Goal: Task Accomplishment & Management: Use online tool/utility

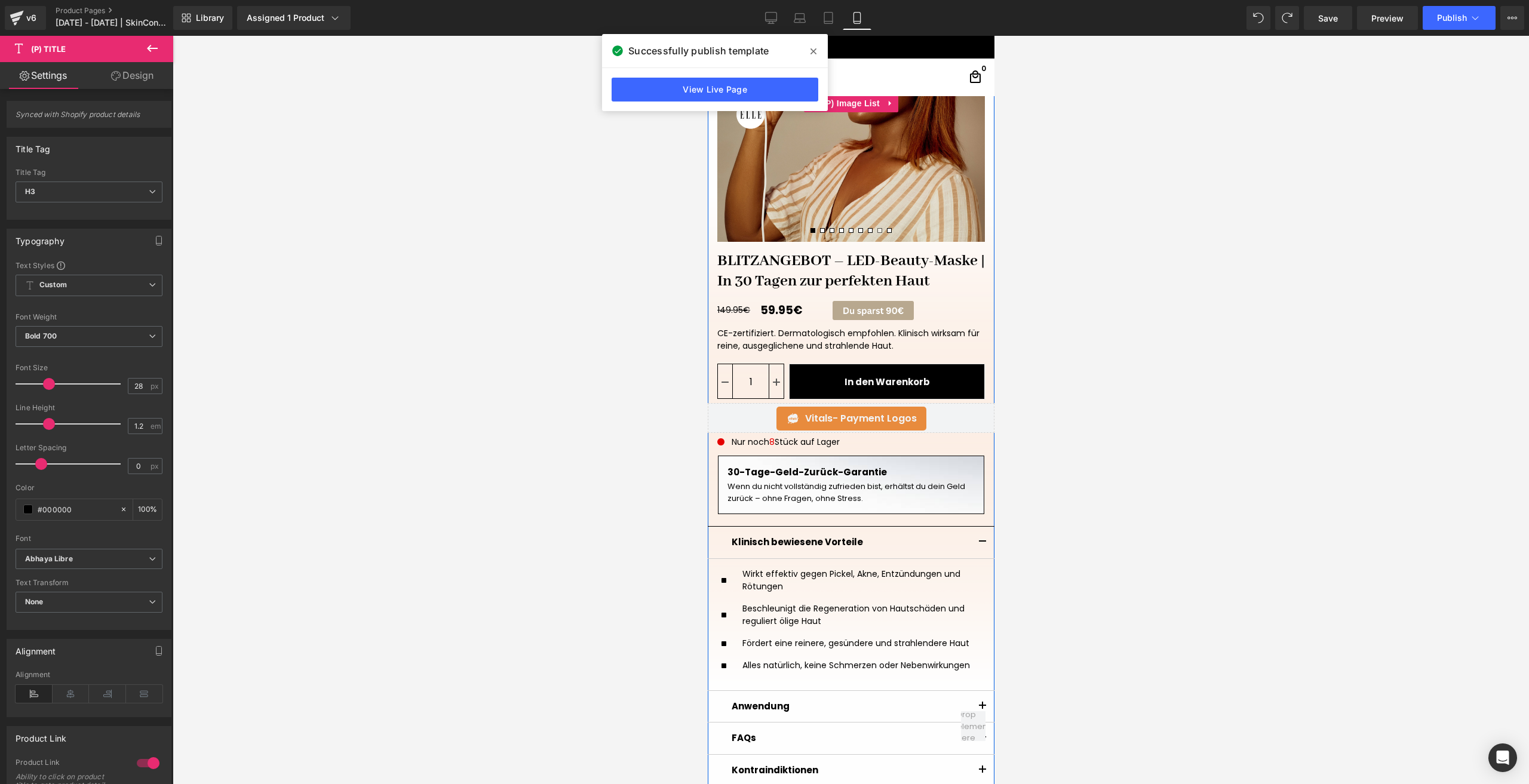
scroll to position [238, 0]
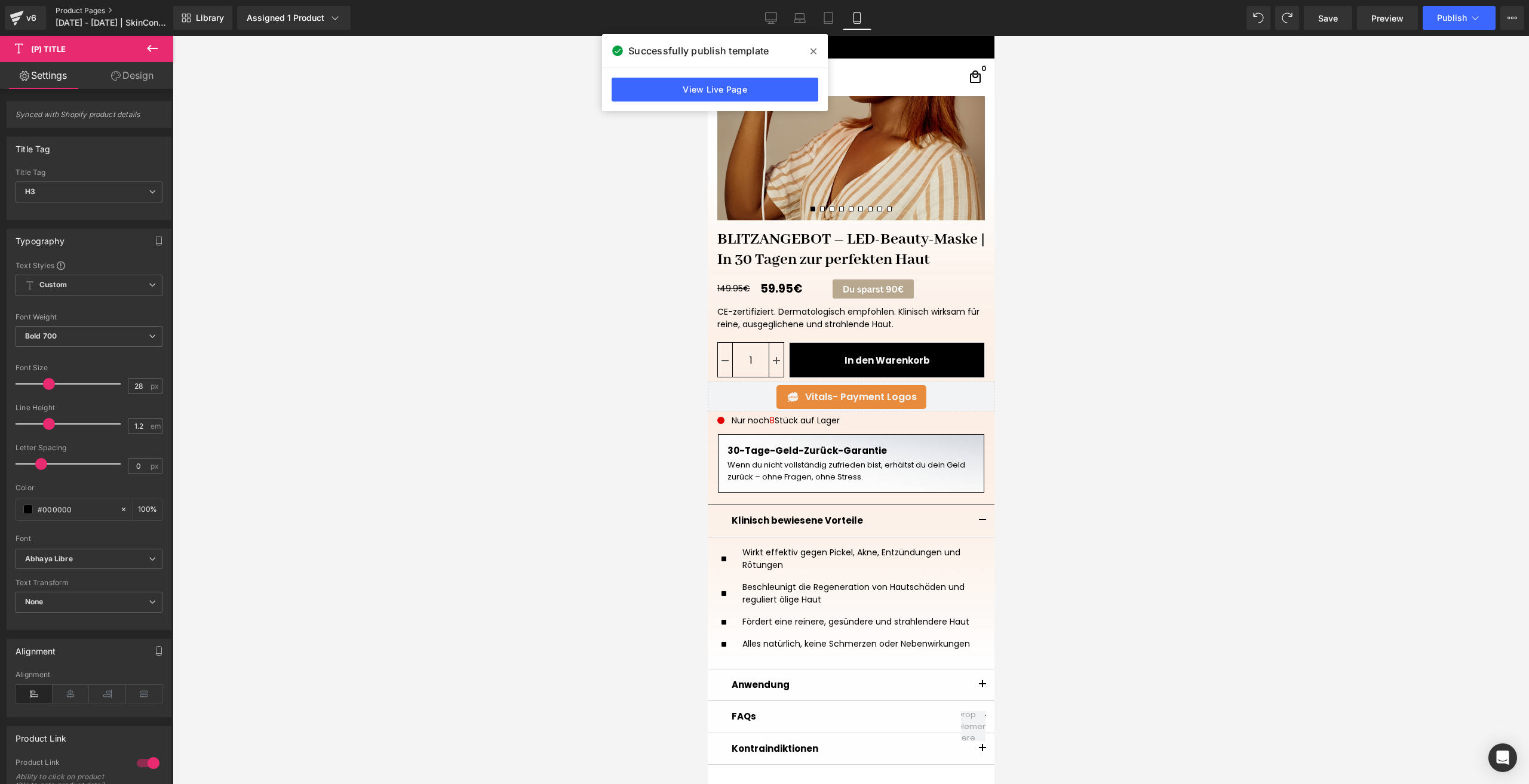
click at [118, 15] on link "Product Pages" at bounding box center [124, 11] width 137 height 10
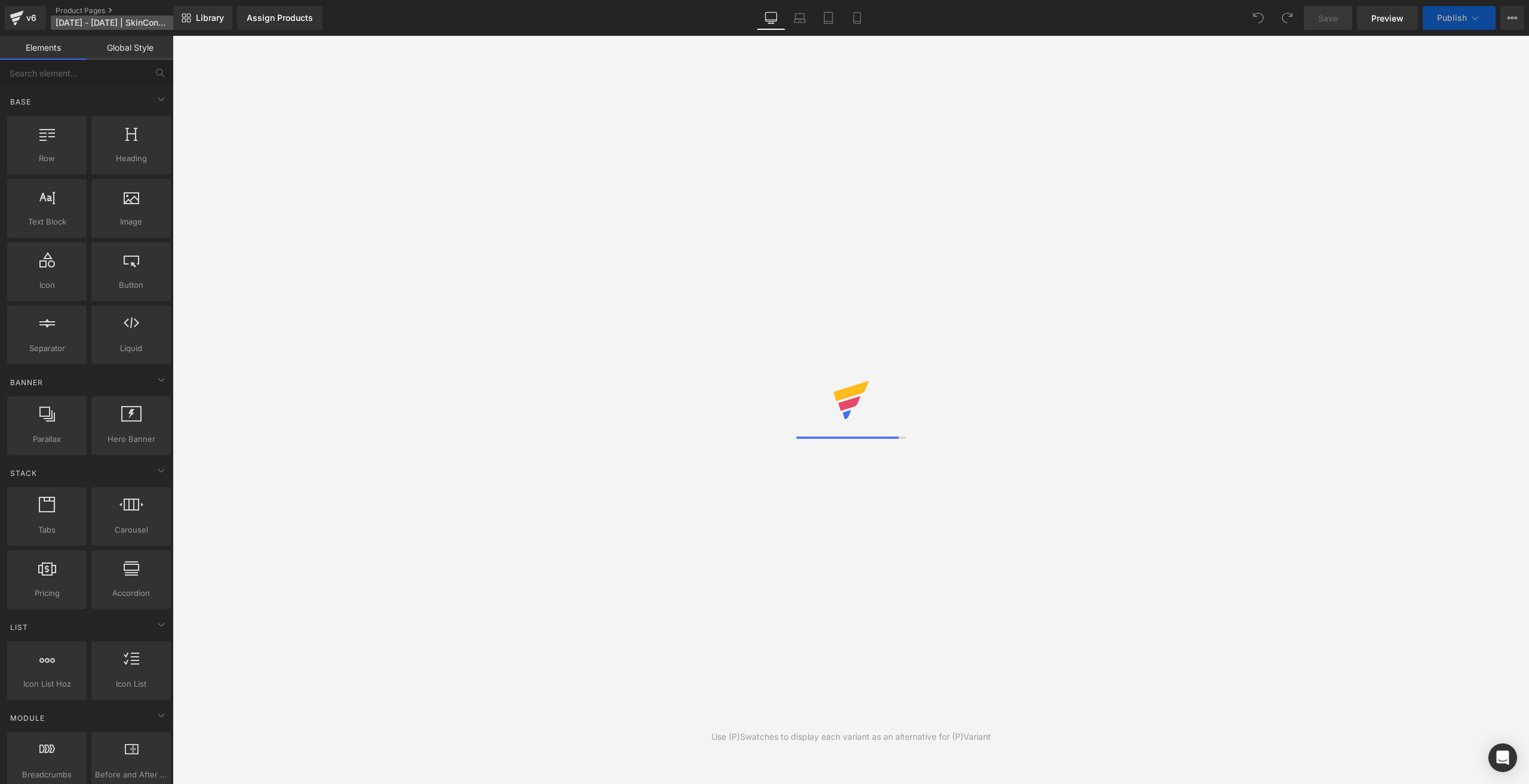
click at [114, 26] on span "26.07.2025 - 28.07.2025 | SkinConditions | Scarcity" at bounding box center [113, 23] width 114 height 10
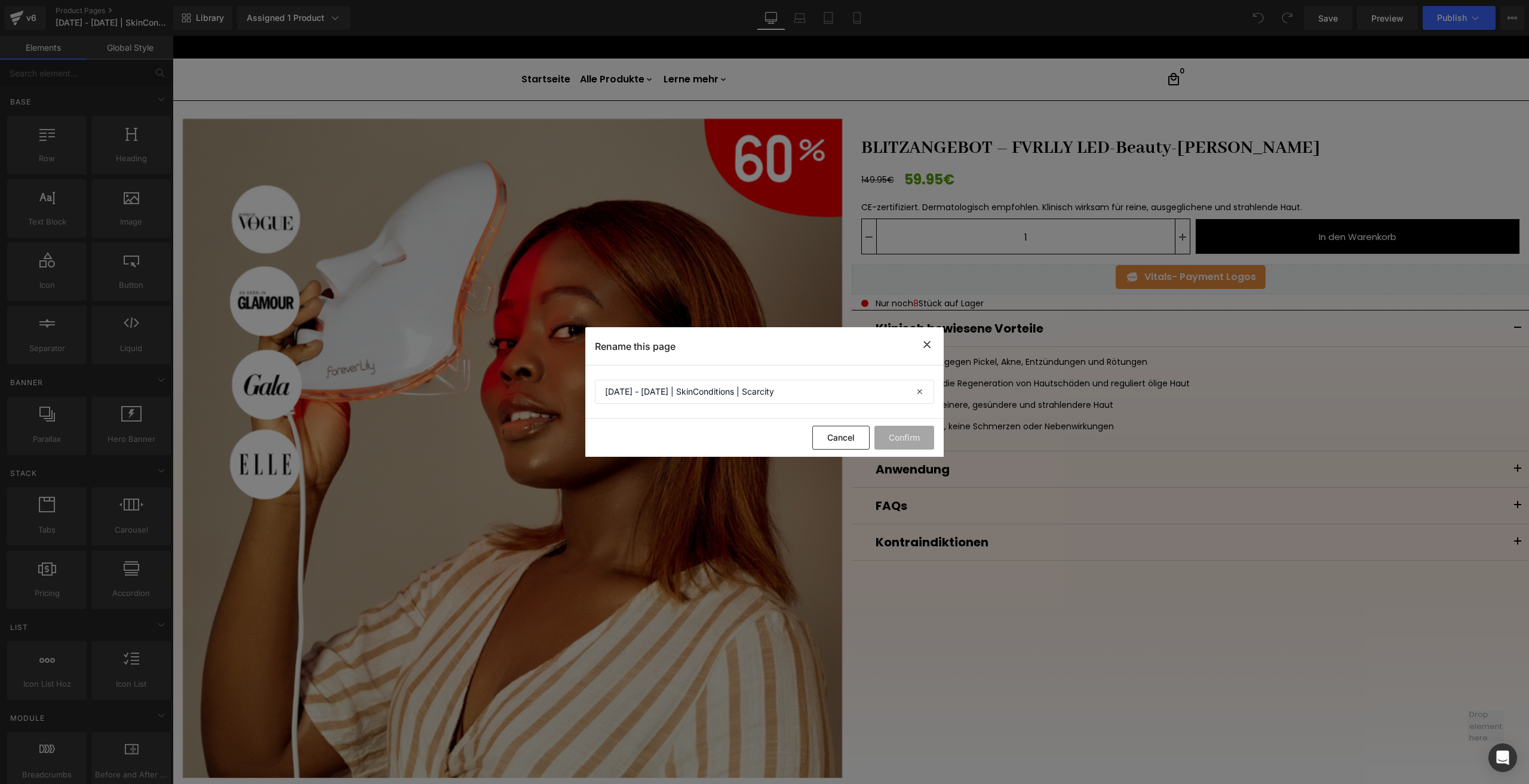
click at [924, 347] on icon at bounding box center [927, 345] width 15 height 15
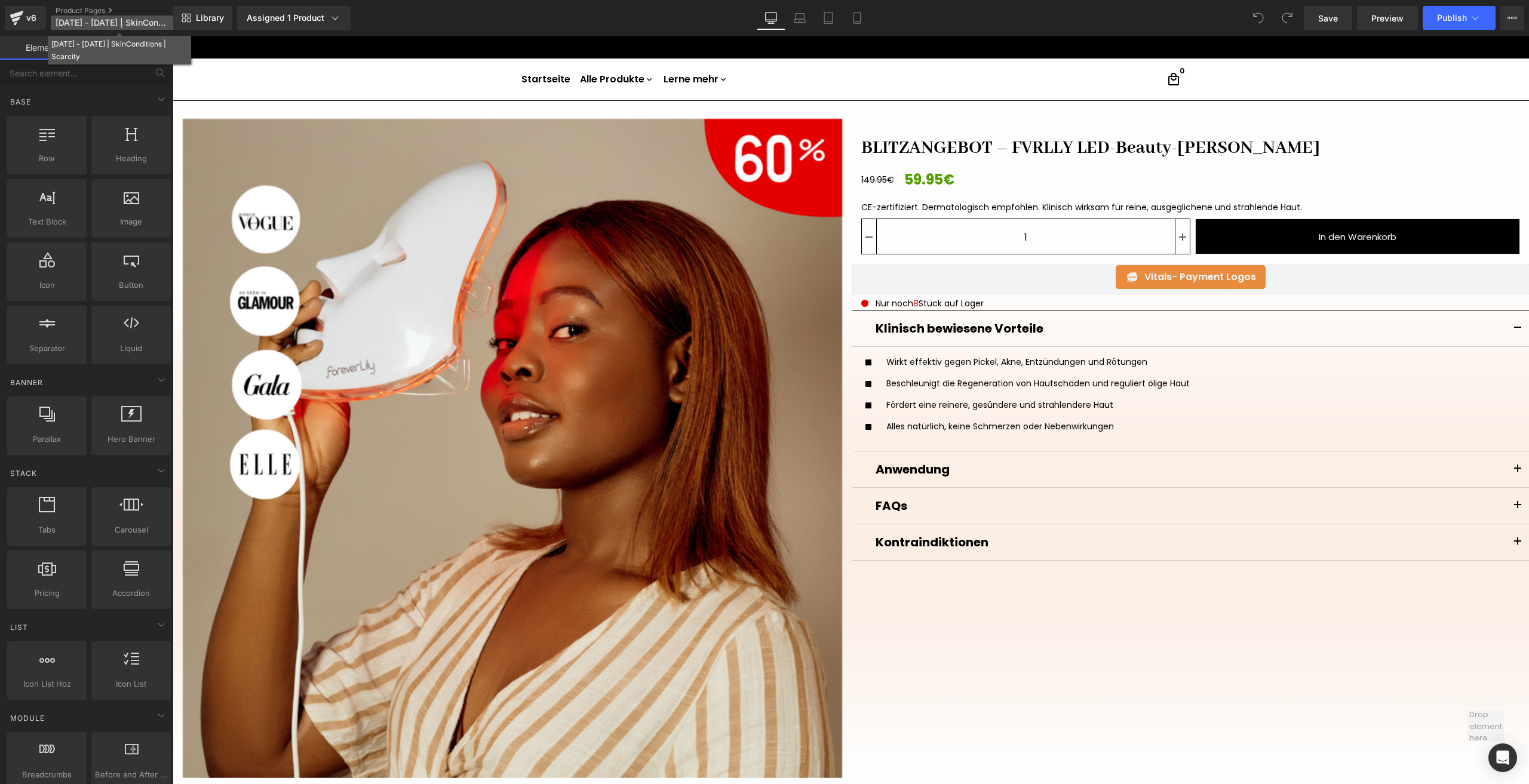
click at [145, 24] on span "[DATE] - [DATE] | SkinConditions | Scarcity" at bounding box center [113, 23] width 114 height 10
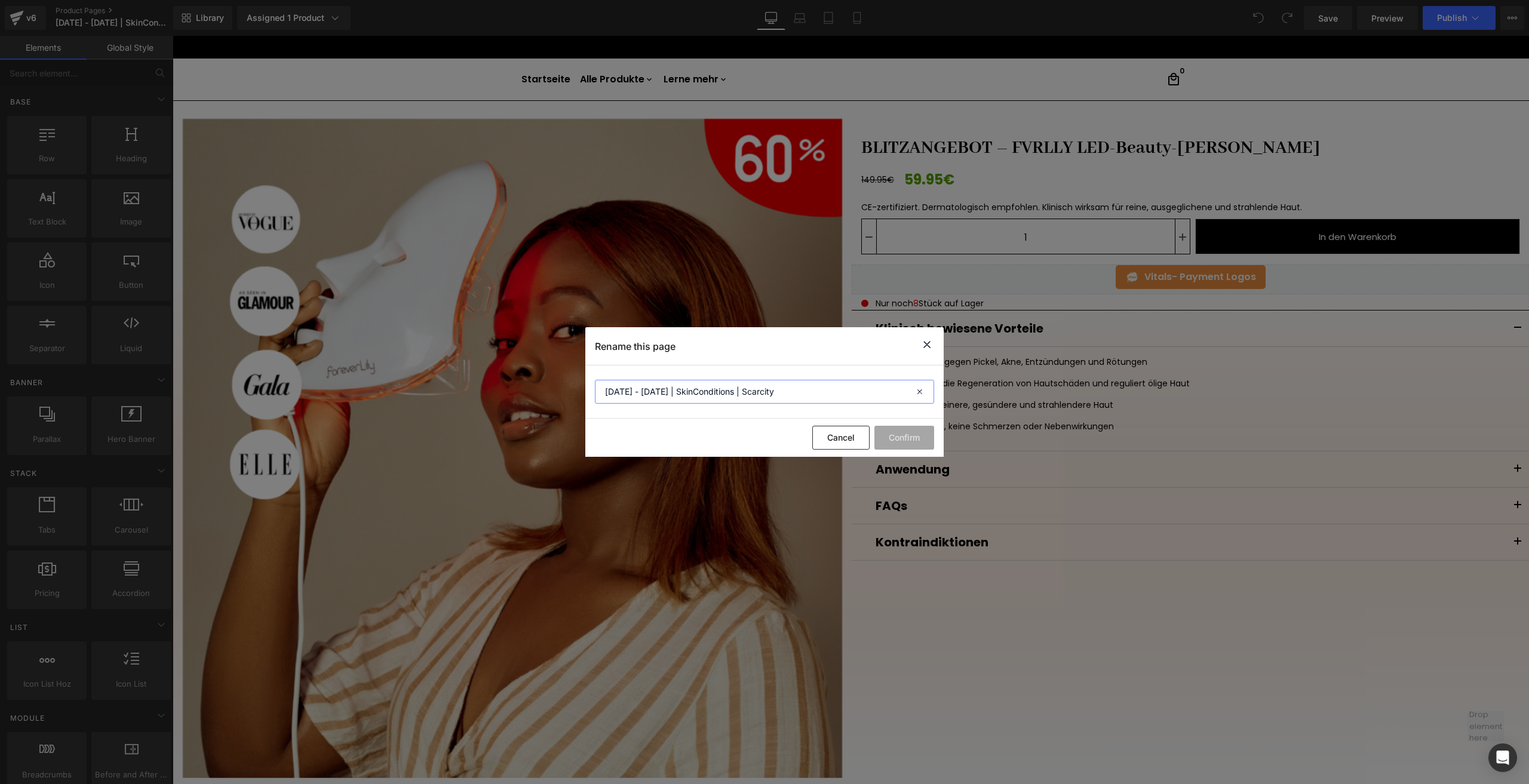
click at [703, 393] on input "[DATE] - [DATE] | SkinConditions | Scarcity" at bounding box center [764, 391] width 339 height 24
click at [925, 345] on icon at bounding box center [927, 345] width 15 height 15
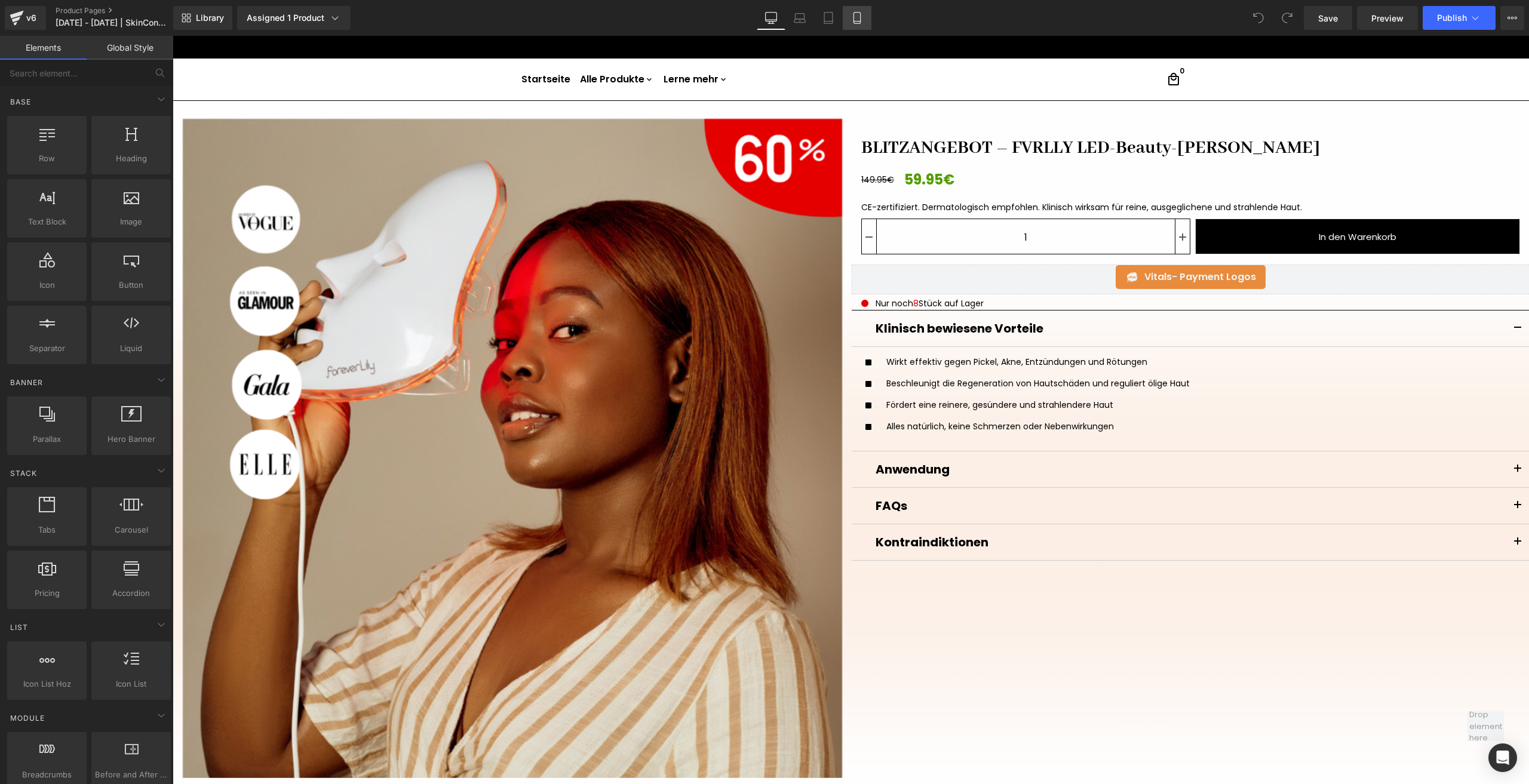
click at [851, 10] on link "Mobile" at bounding box center [857, 17] width 29 height 24
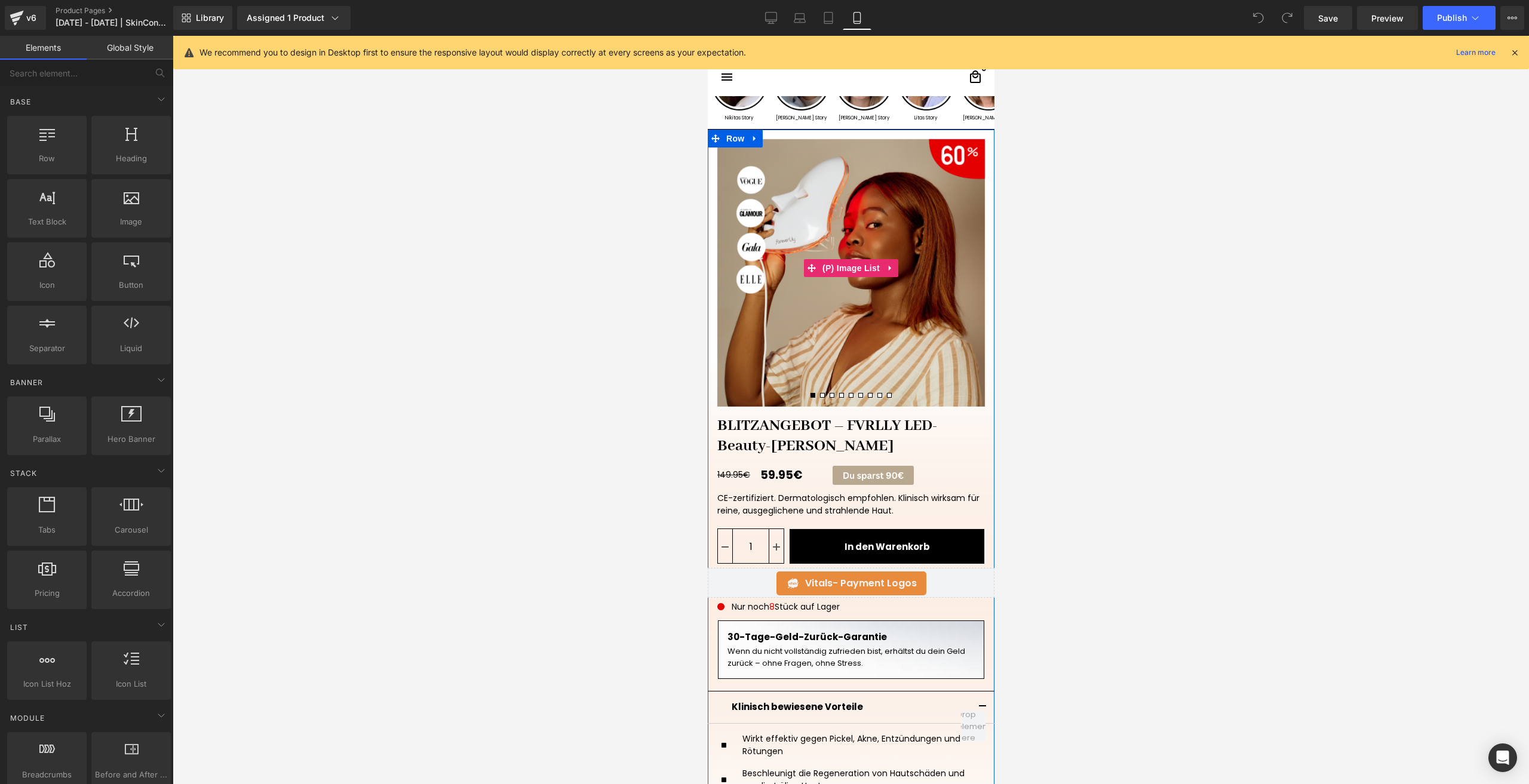
scroll to position [60, 0]
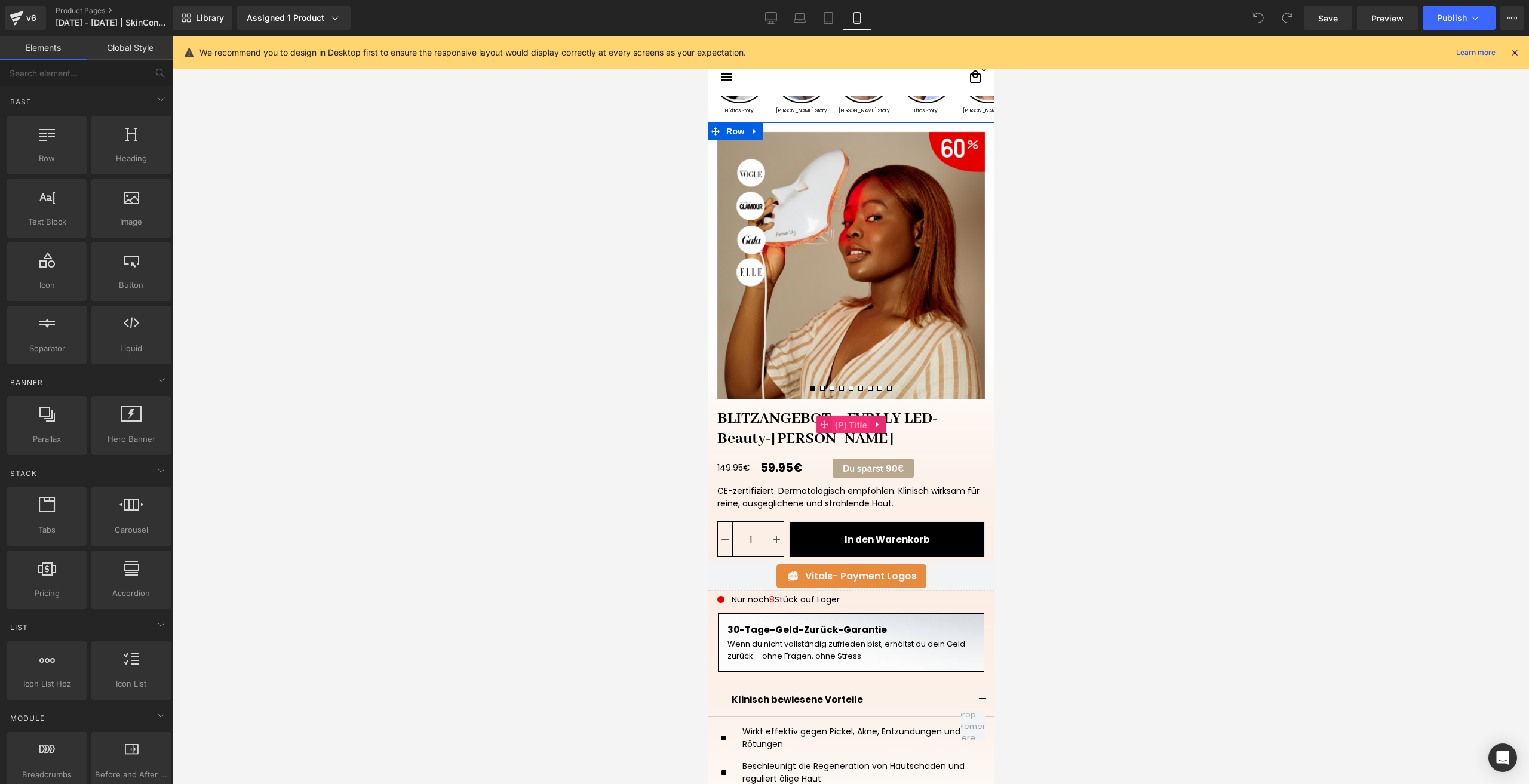
click at [851, 422] on span "(P) Title" at bounding box center [850, 425] width 38 height 18
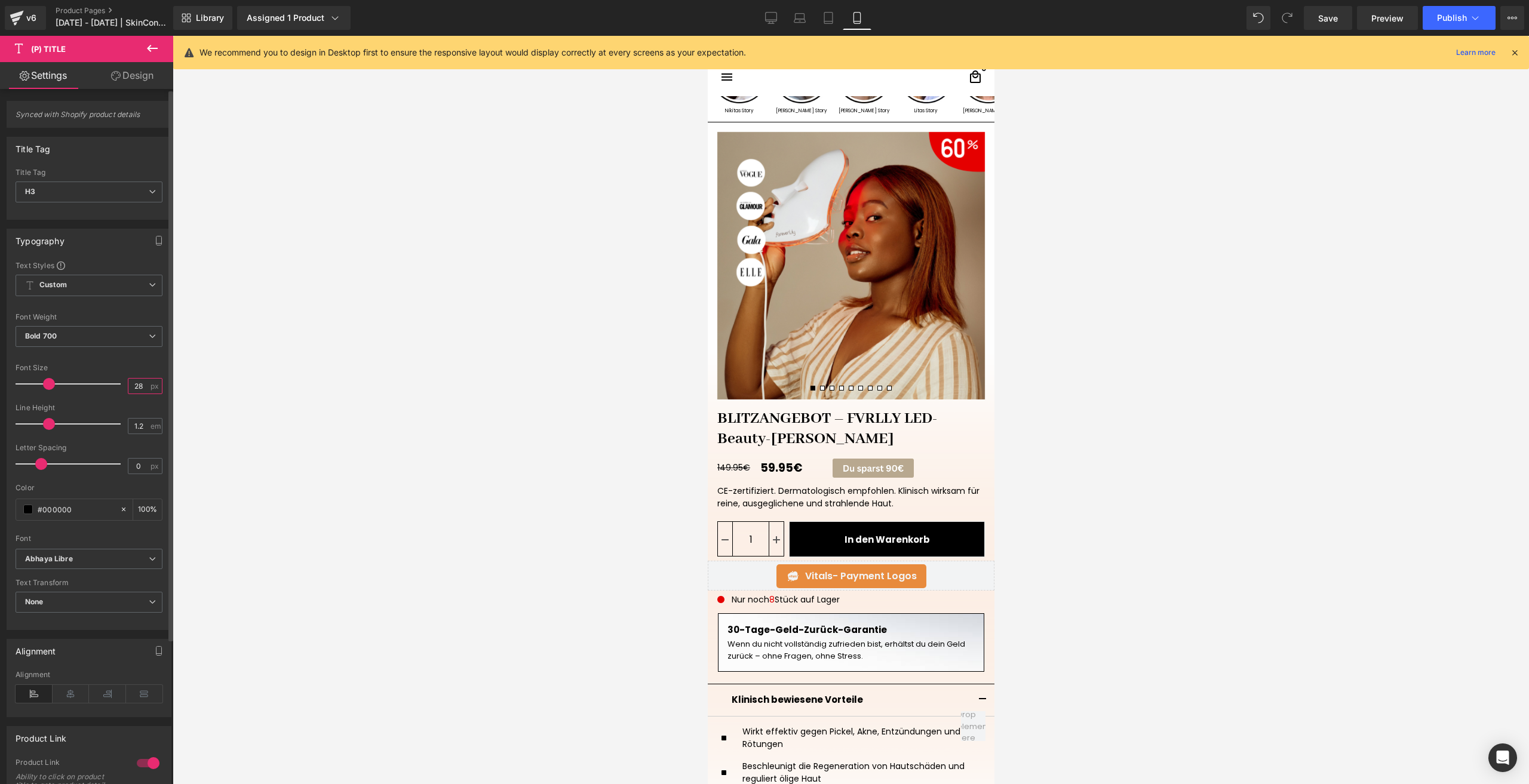
click at [141, 382] on input "28" at bounding box center [139, 385] width 21 height 15
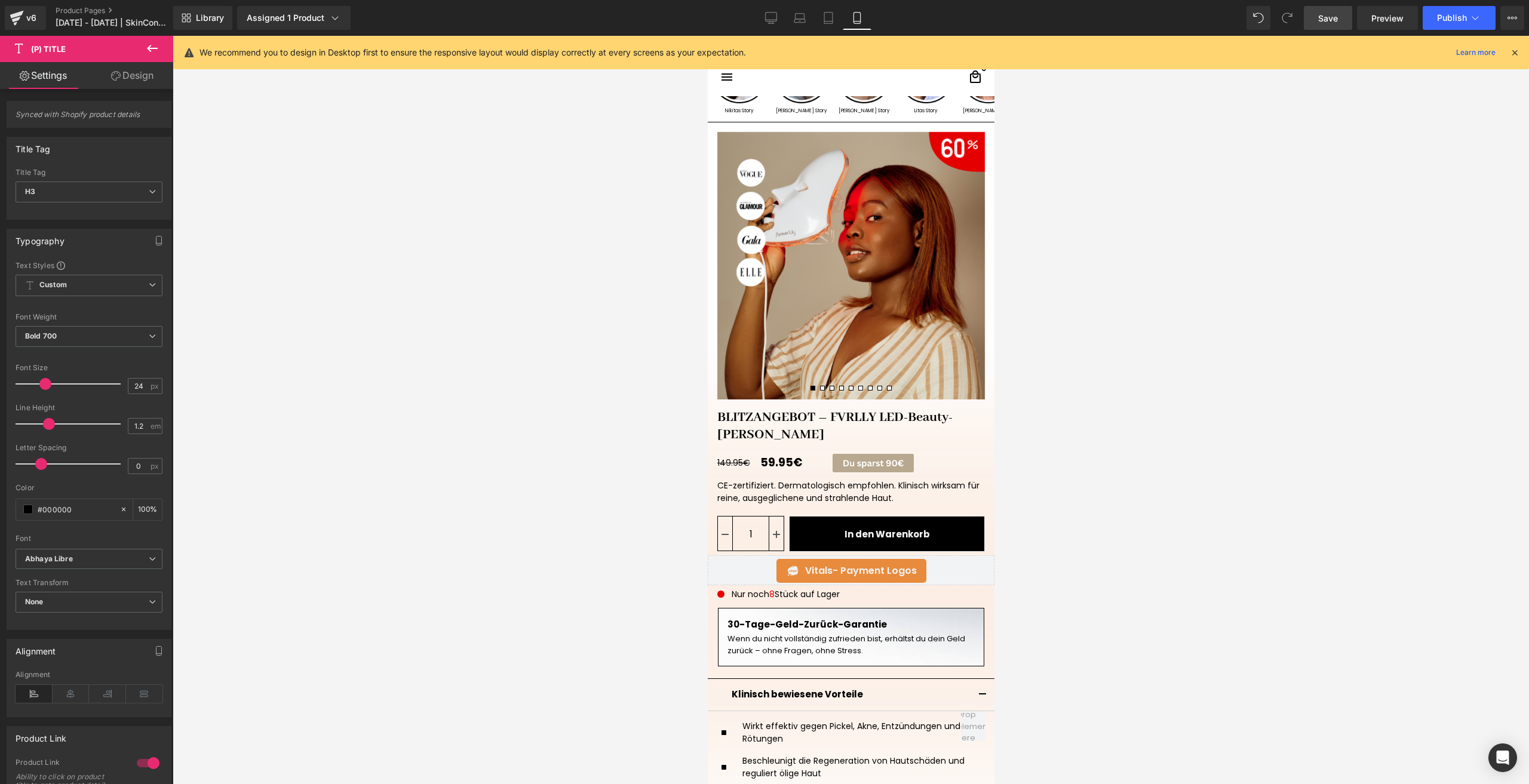
click at [1331, 8] on link "Save" at bounding box center [1327, 17] width 48 height 24
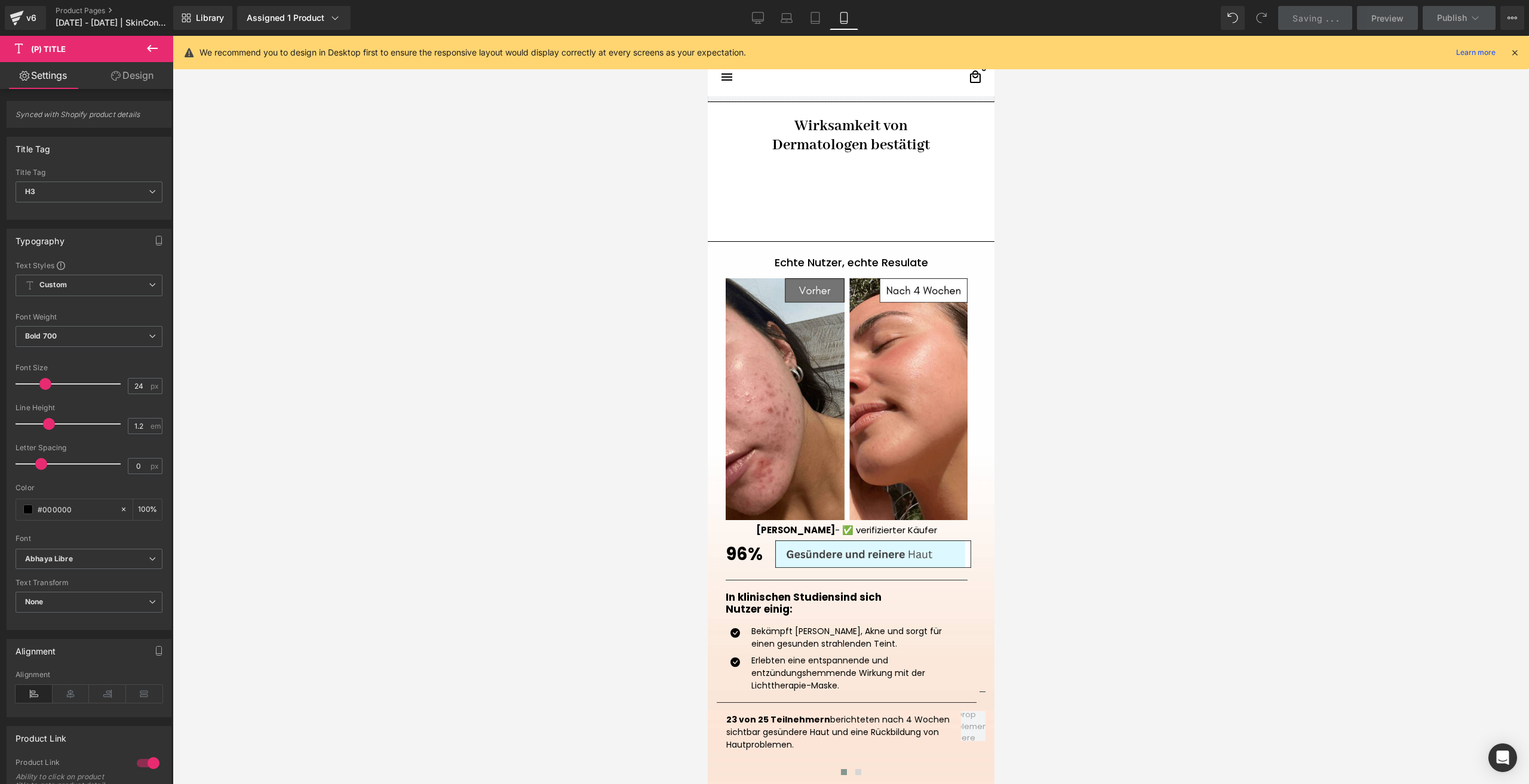
scroll to position [896, 0]
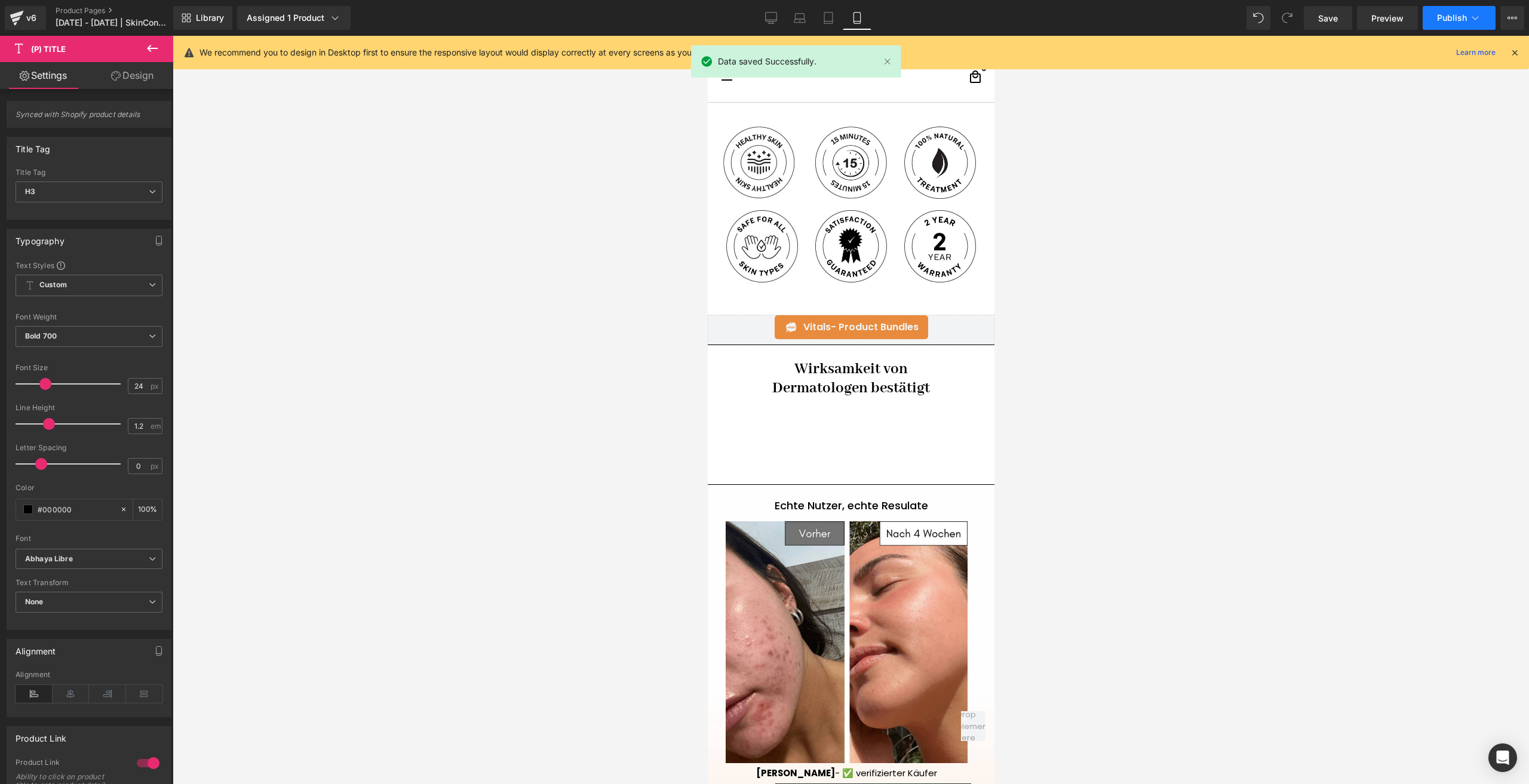
click at [1431, 18] on button "Publish" at bounding box center [1458, 17] width 73 height 24
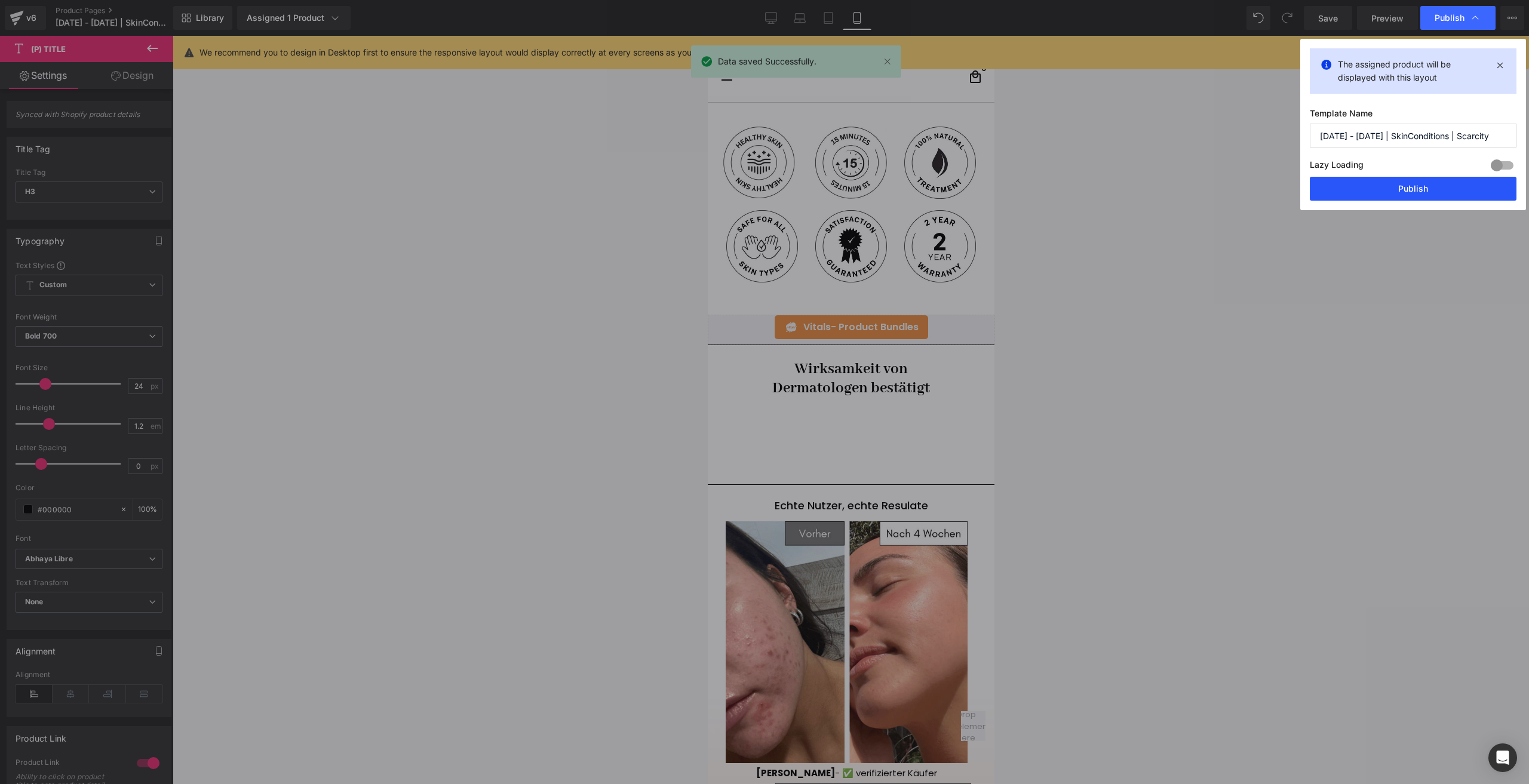
click at [1366, 183] on button "Publish" at bounding box center [1412, 188] width 207 height 24
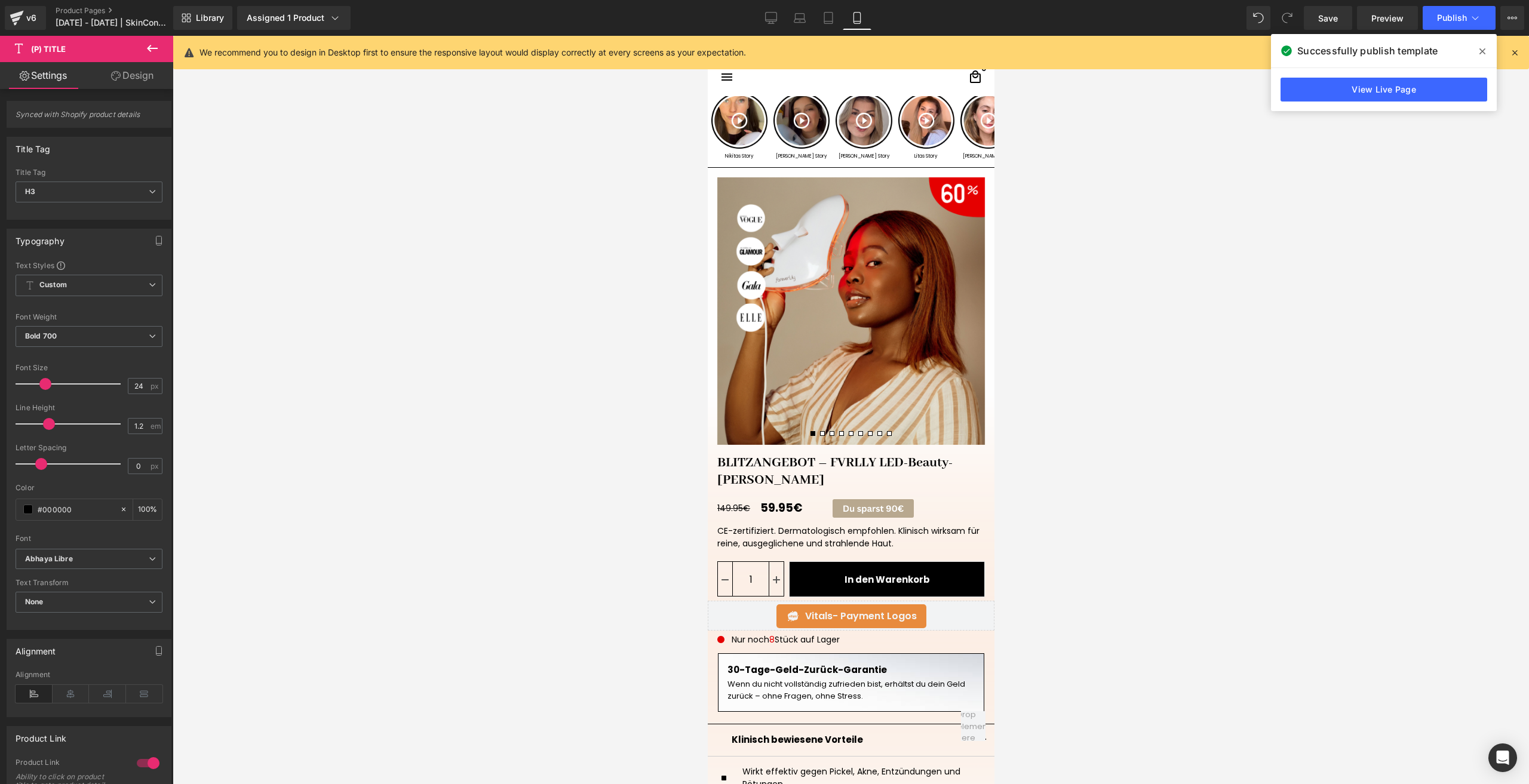
scroll to position [0, 0]
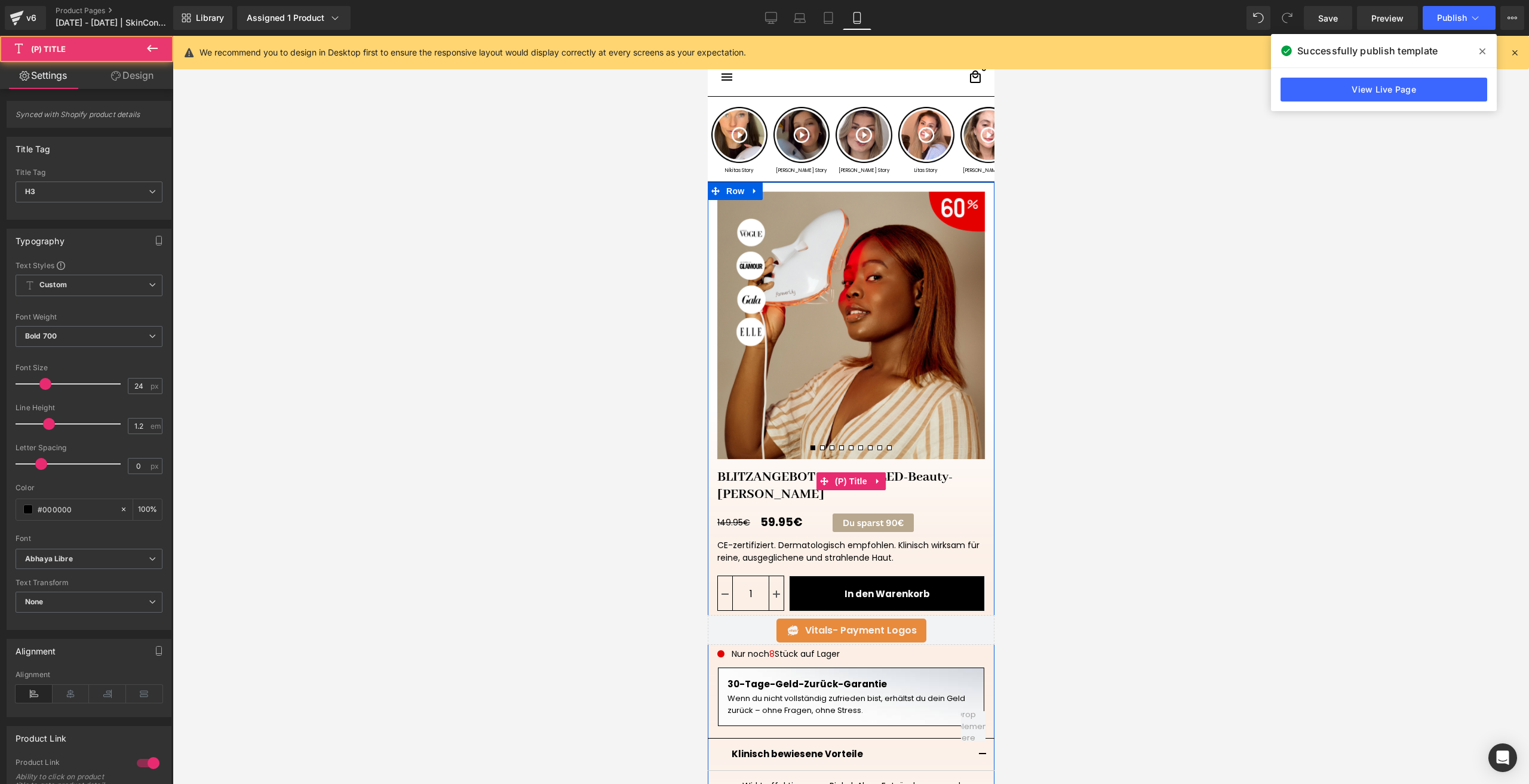
click at [762, 484] on link "BLITZANGEBOT – FVRLLY LED-Beauty-Maske" at bounding box center [850, 481] width 287 height 44
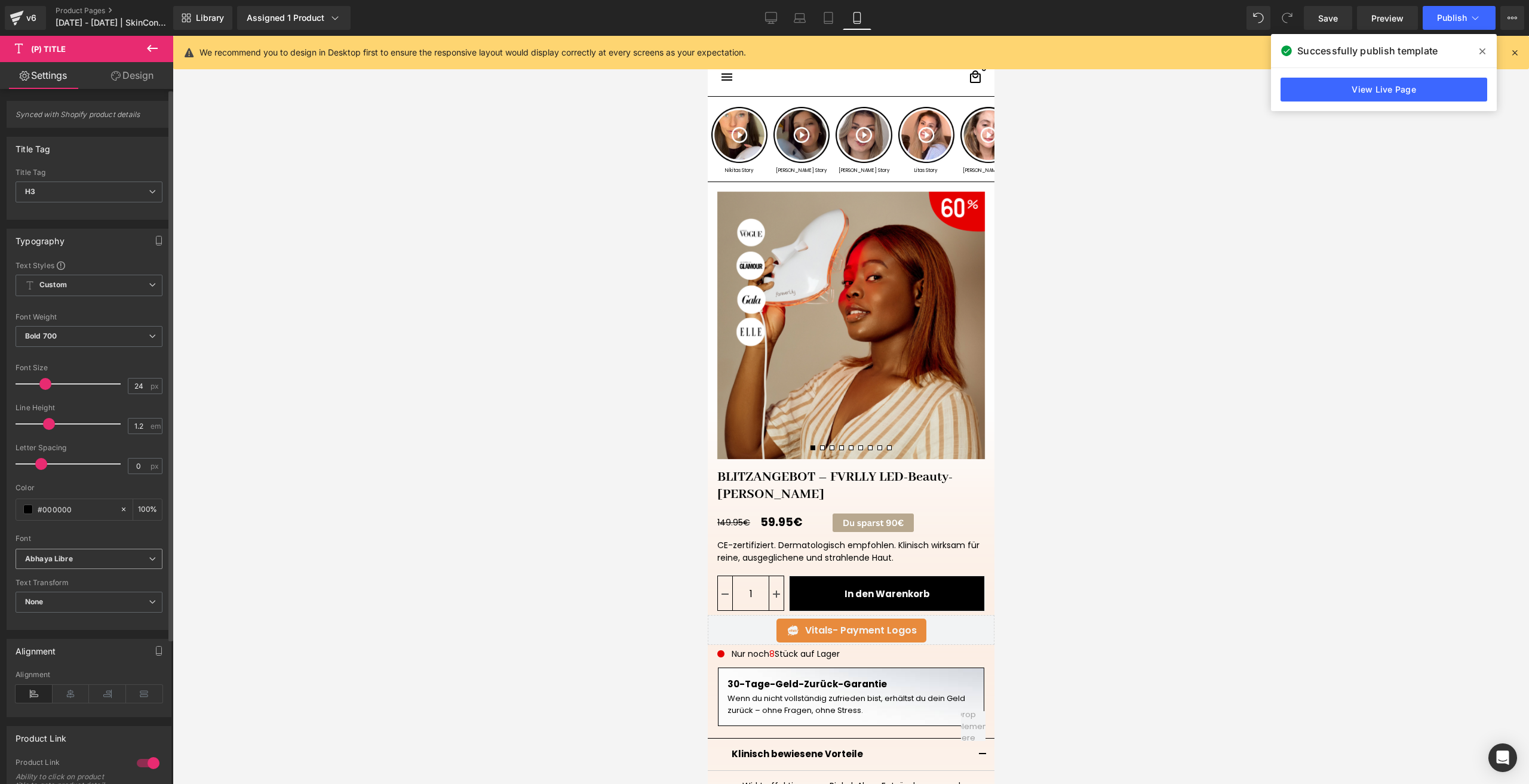
click at [62, 555] on icon "Abhaya Libre" at bounding box center [49, 559] width 47 height 10
click at [50, 590] on li "Default" at bounding box center [87, 581] width 142 height 19
click at [64, 599] on span "None" at bounding box center [89, 602] width 147 height 21
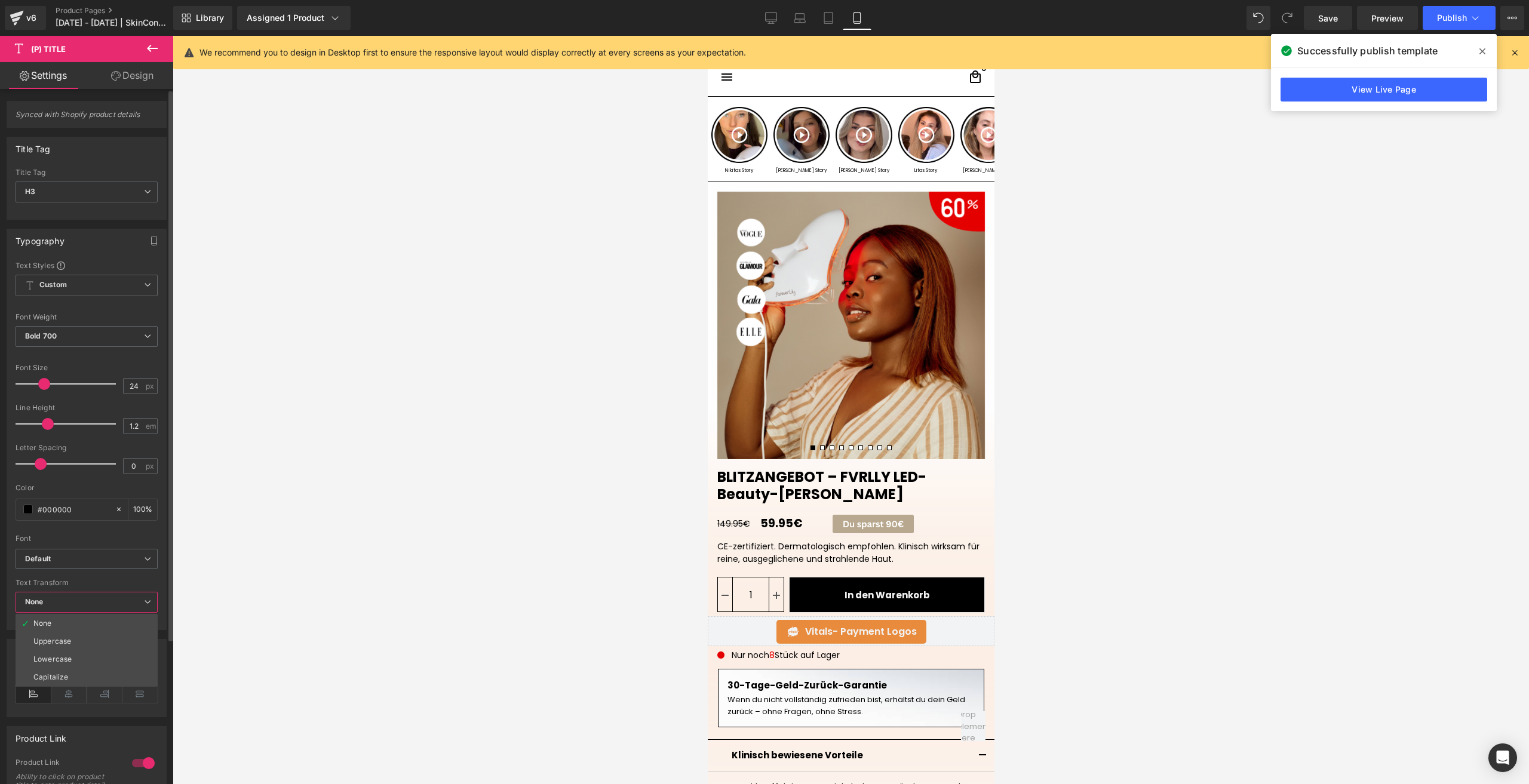
click at [64, 599] on span "None" at bounding box center [87, 602] width 142 height 21
click at [72, 341] on span "Bold 700" at bounding box center [89, 336] width 147 height 21
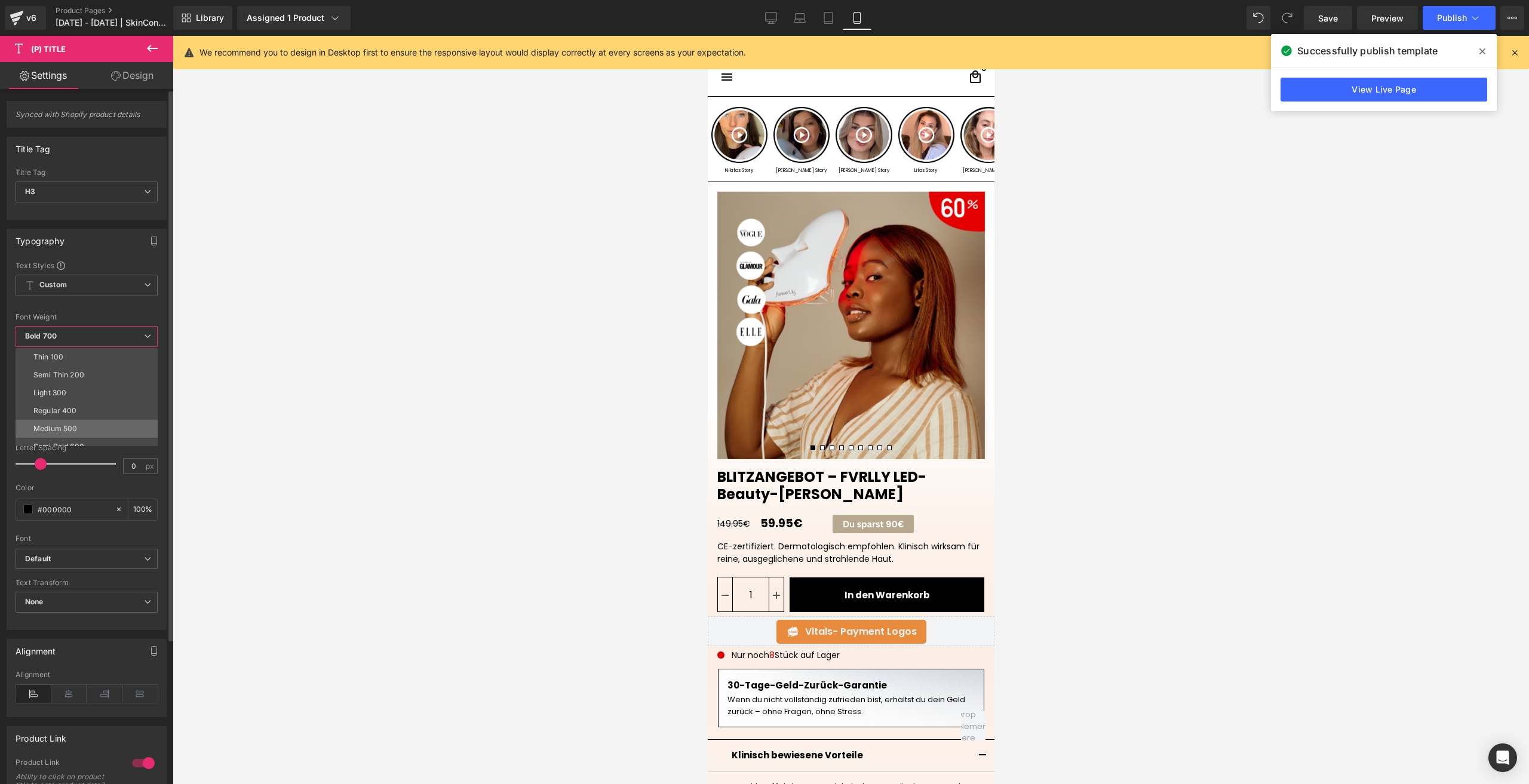
click at [86, 423] on li "Medium 500" at bounding box center [89, 429] width 148 height 18
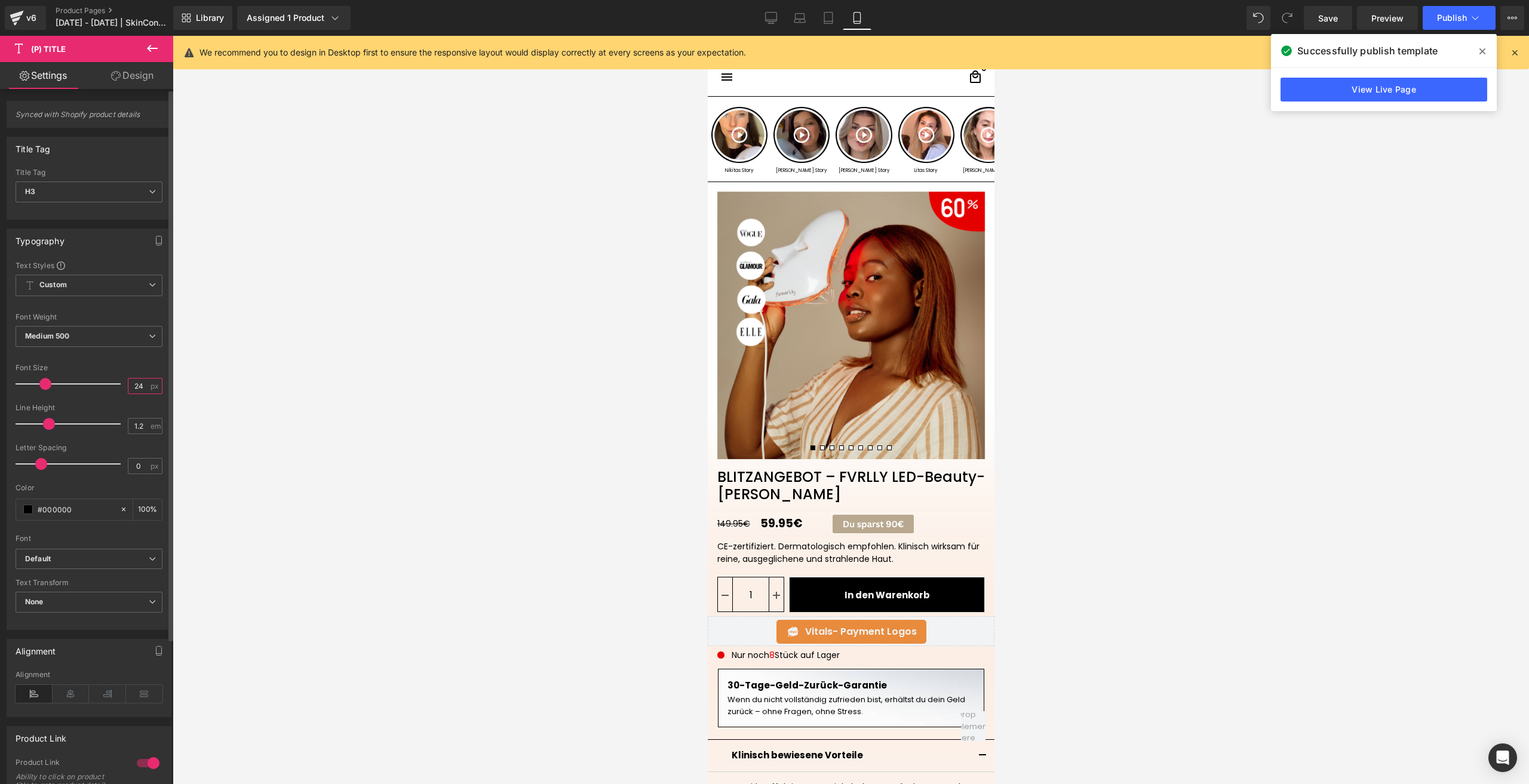
click at [143, 379] on input "24" at bounding box center [139, 385] width 21 height 15
type input "23"
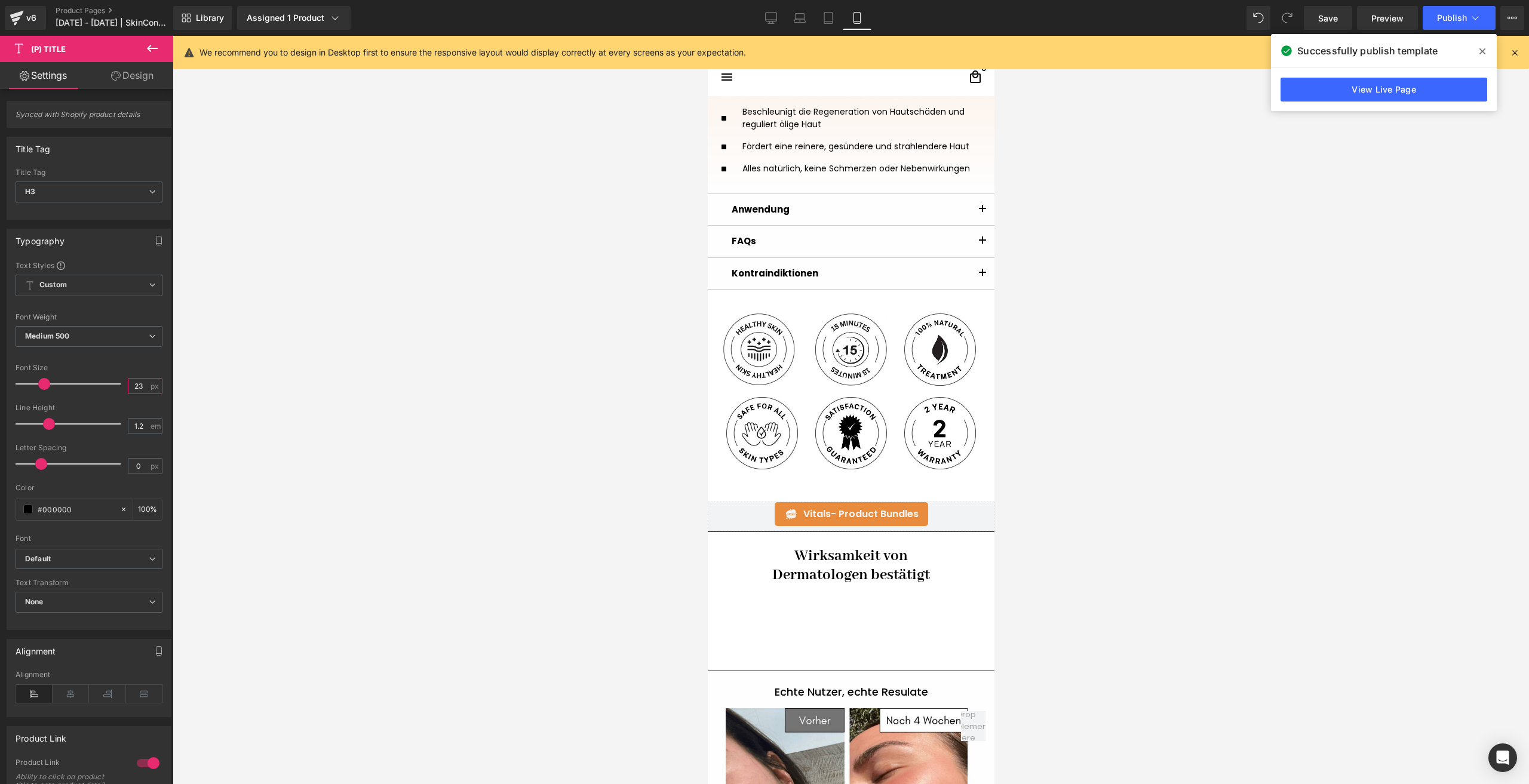
scroll to position [956, 0]
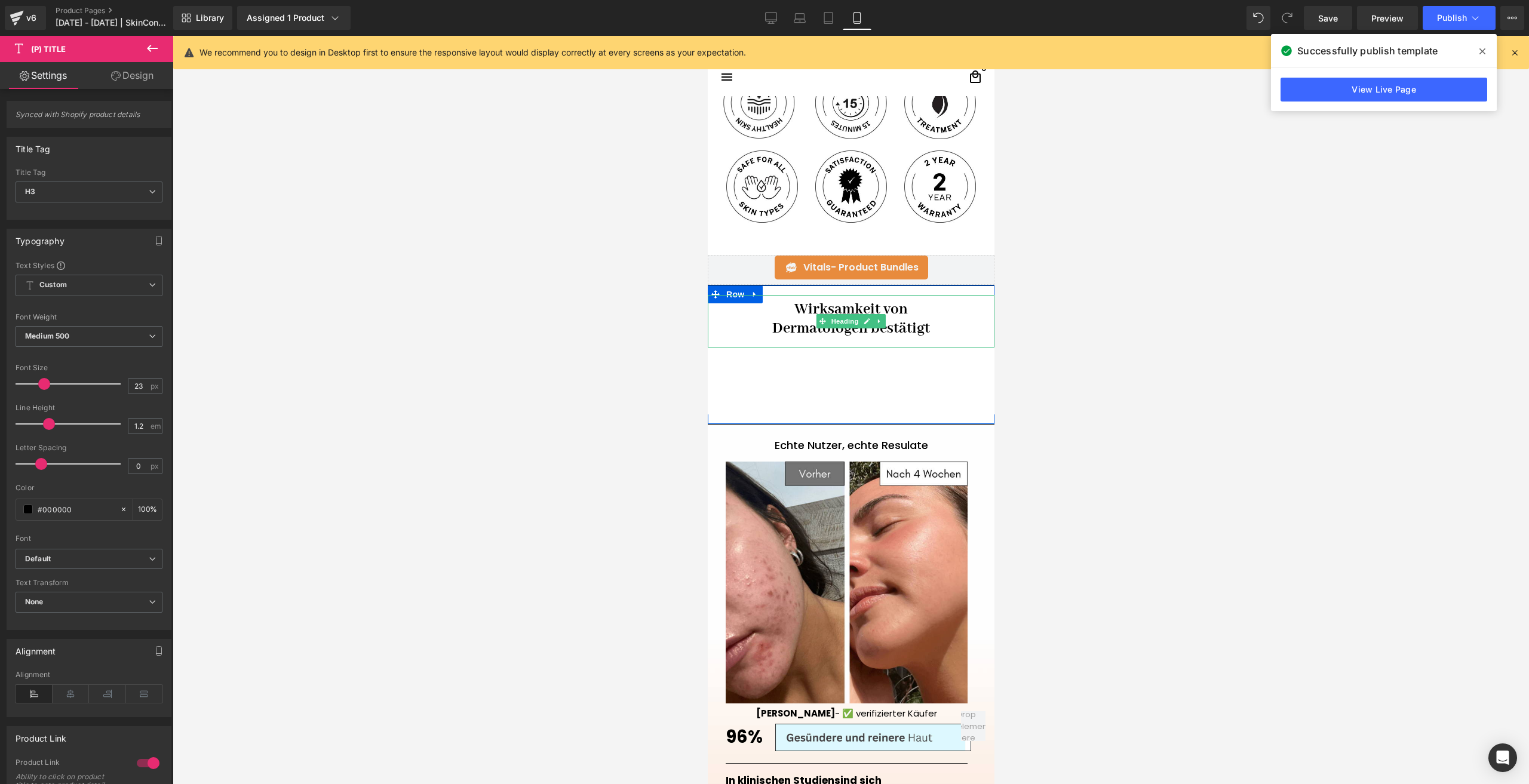
click at [770, 310] on h1 "Wirksamkeit von" at bounding box center [850, 309] width 268 height 19
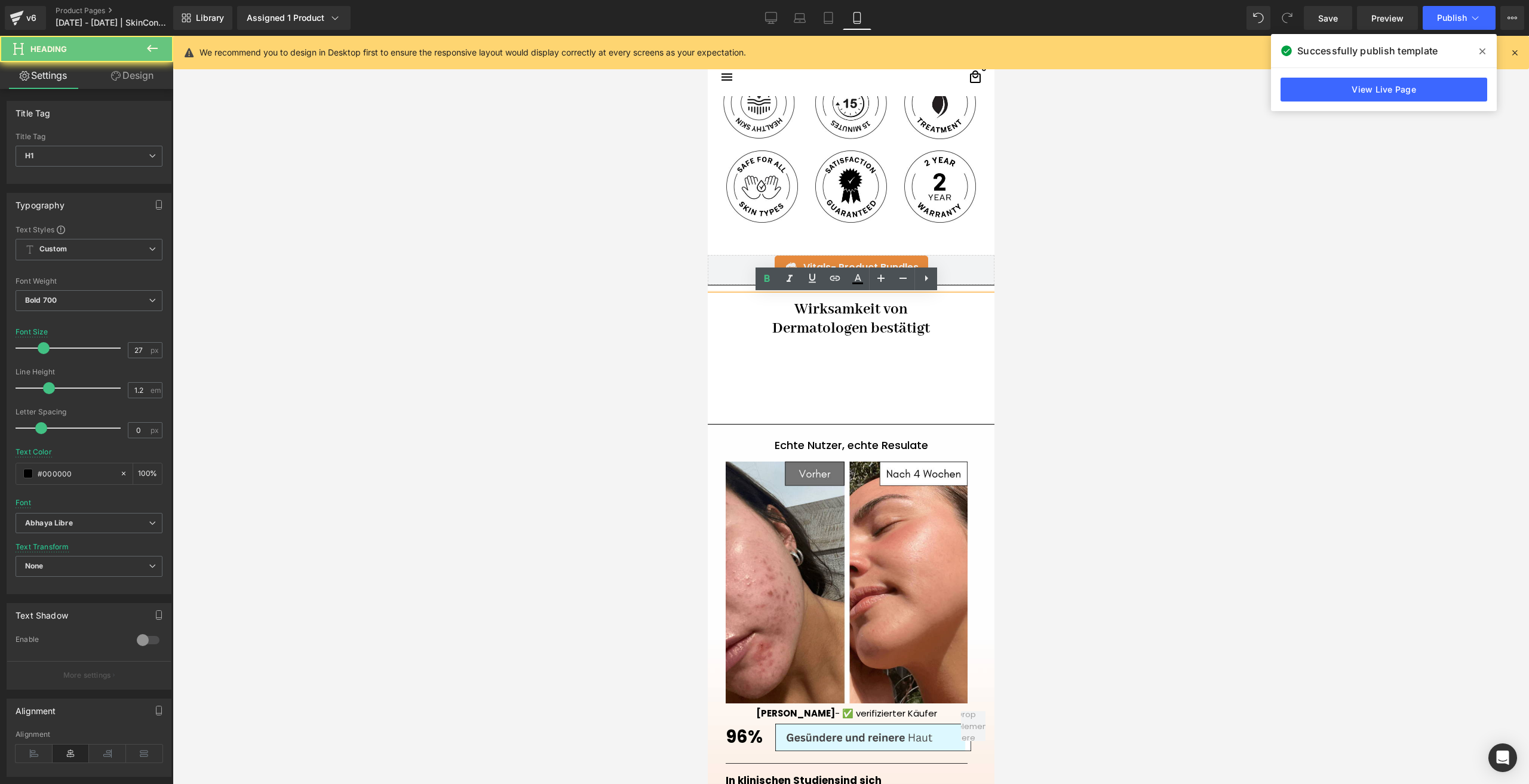
click at [770, 310] on h1 "Wirksamkeit von" at bounding box center [850, 309] width 268 height 19
click at [768, 16] on icon at bounding box center [770, 18] width 12 height 12
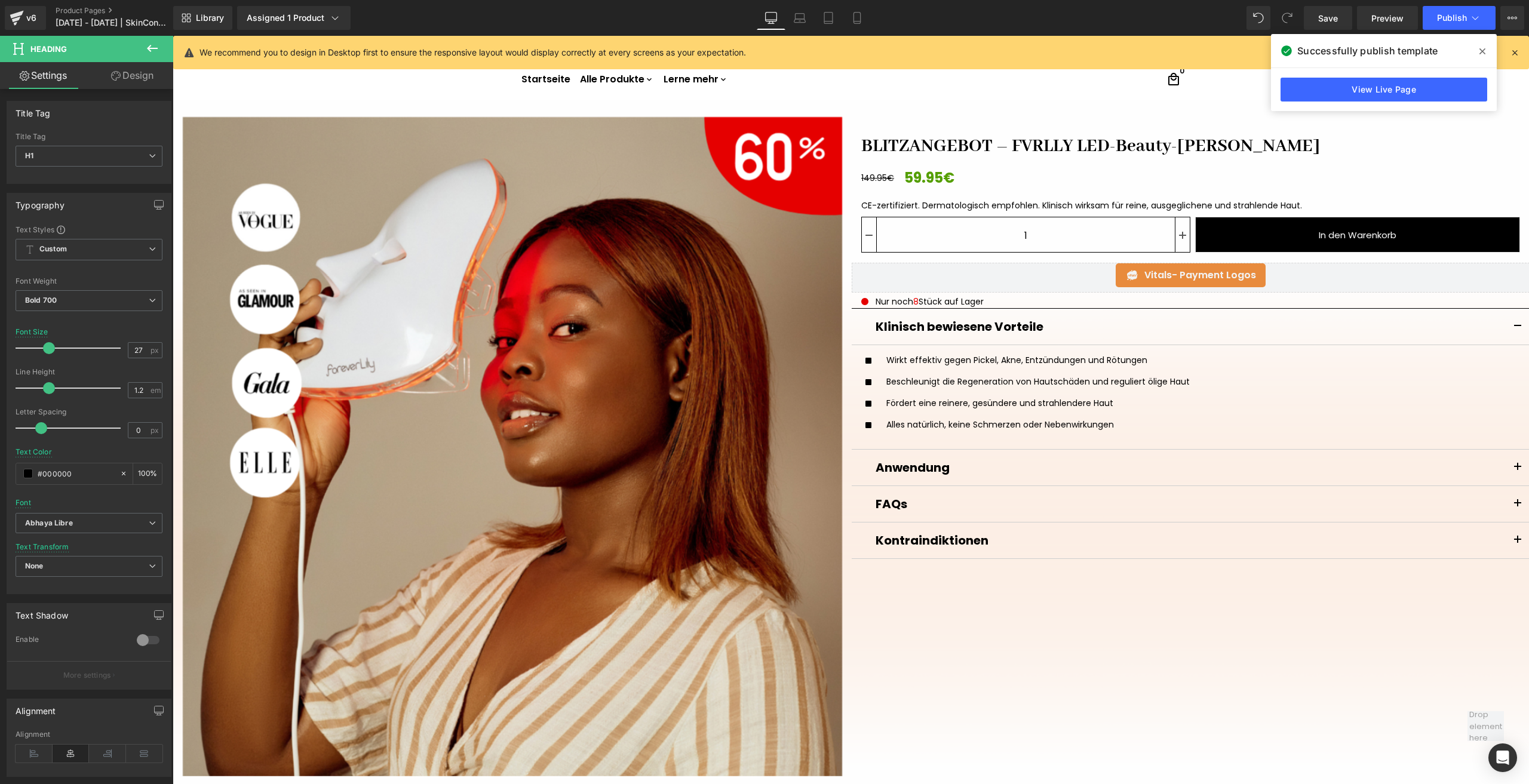
scroll to position [0, 0]
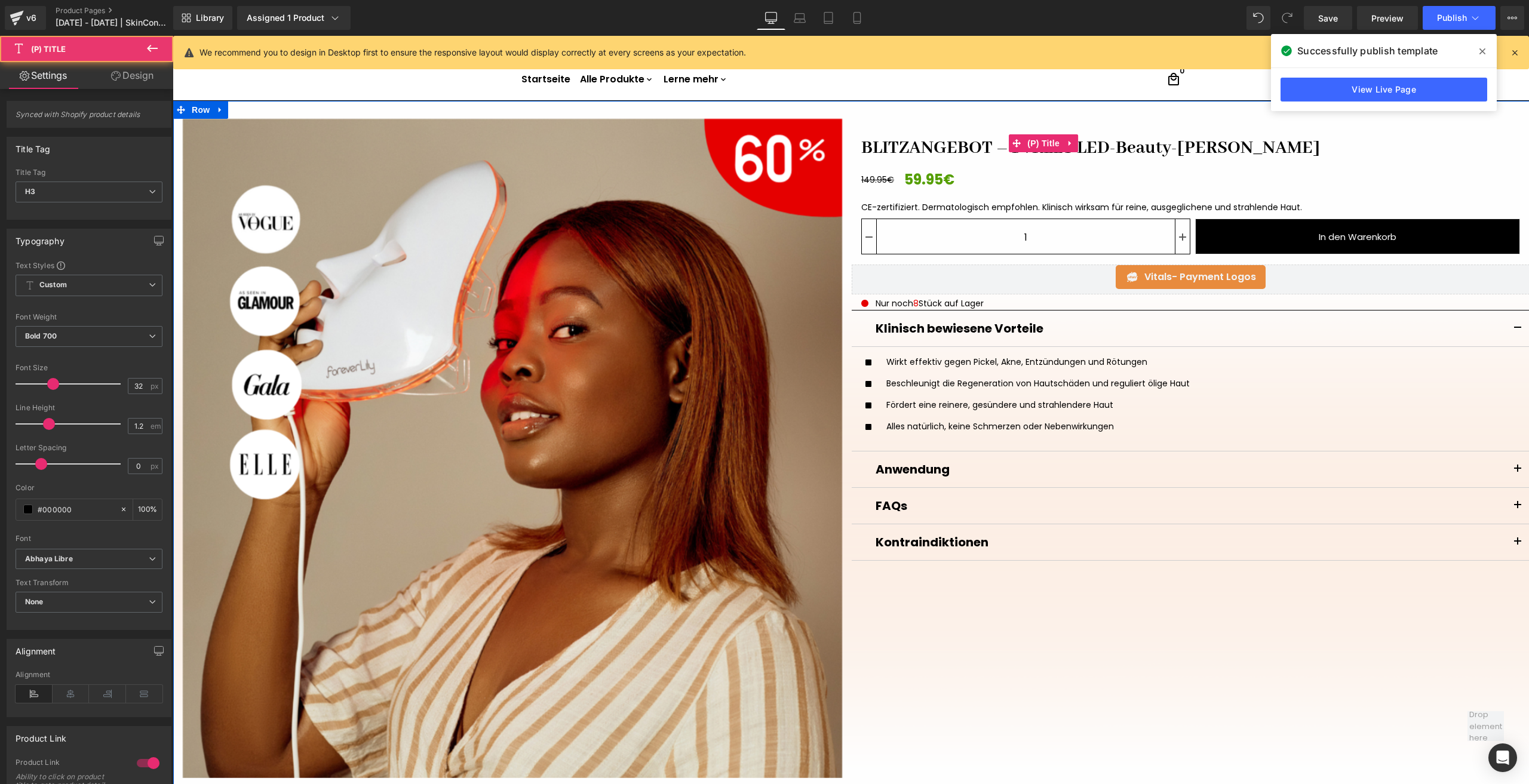
click at [924, 145] on link "BLITZANGEBOT – FVRLLY LED-Beauty-Maske" at bounding box center [1090, 143] width 478 height 32
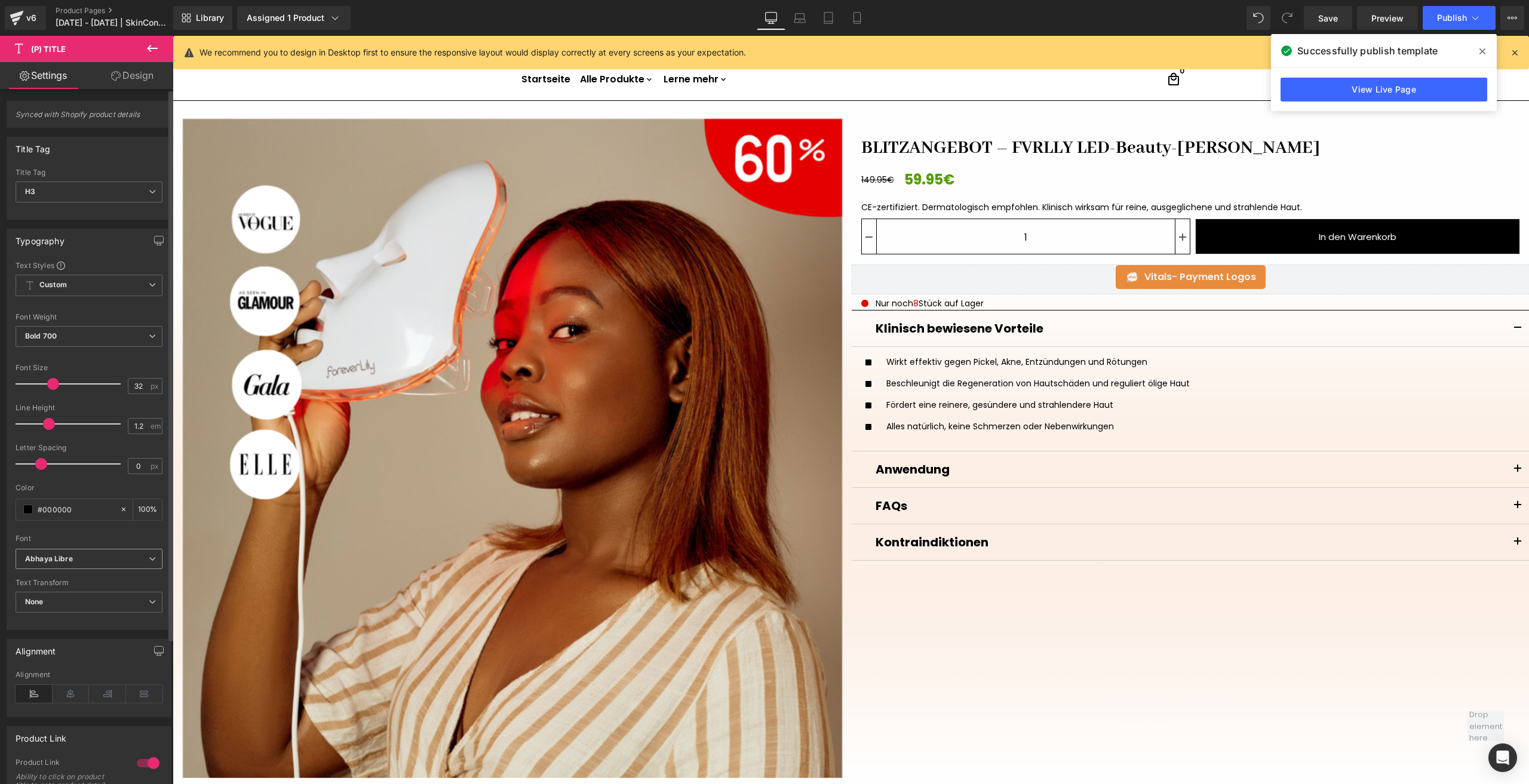
click at [66, 554] on icon "Abhaya Libre" at bounding box center [49, 559] width 47 height 10
click at [63, 582] on p "Default" at bounding box center [51, 581] width 25 height 8
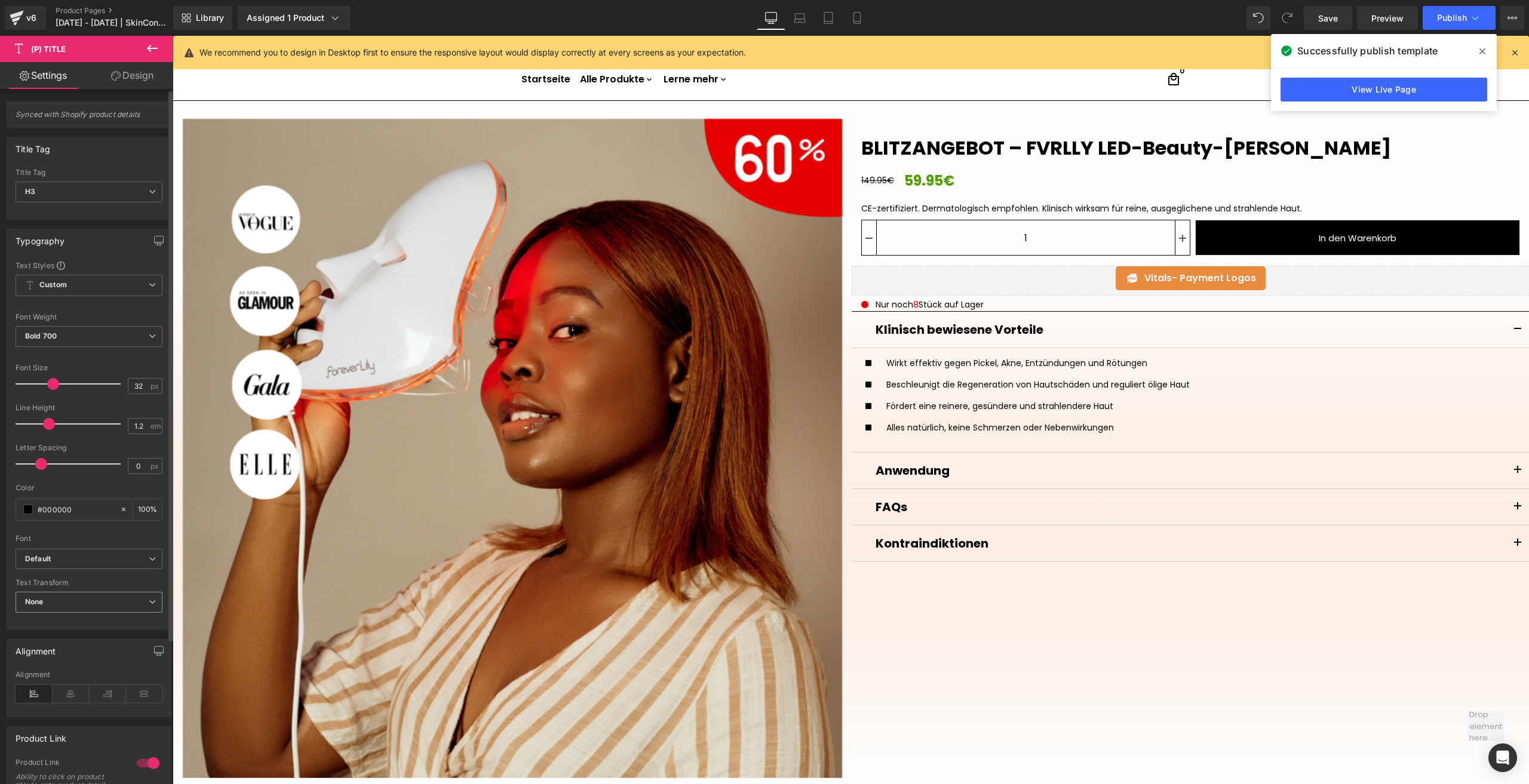
click at [52, 603] on span "None" at bounding box center [89, 602] width 147 height 21
click at [52, 603] on span "None" at bounding box center [87, 602] width 142 height 21
click at [69, 328] on span "Bold 700" at bounding box center [89, 336] width 147 height 21
click at [72, 425] on div "Medium 500" at bounding box center [55, 429] width 43 height 8
click at [137, 385] on input "32" at bounding box center [139, 385] width 21 height 15
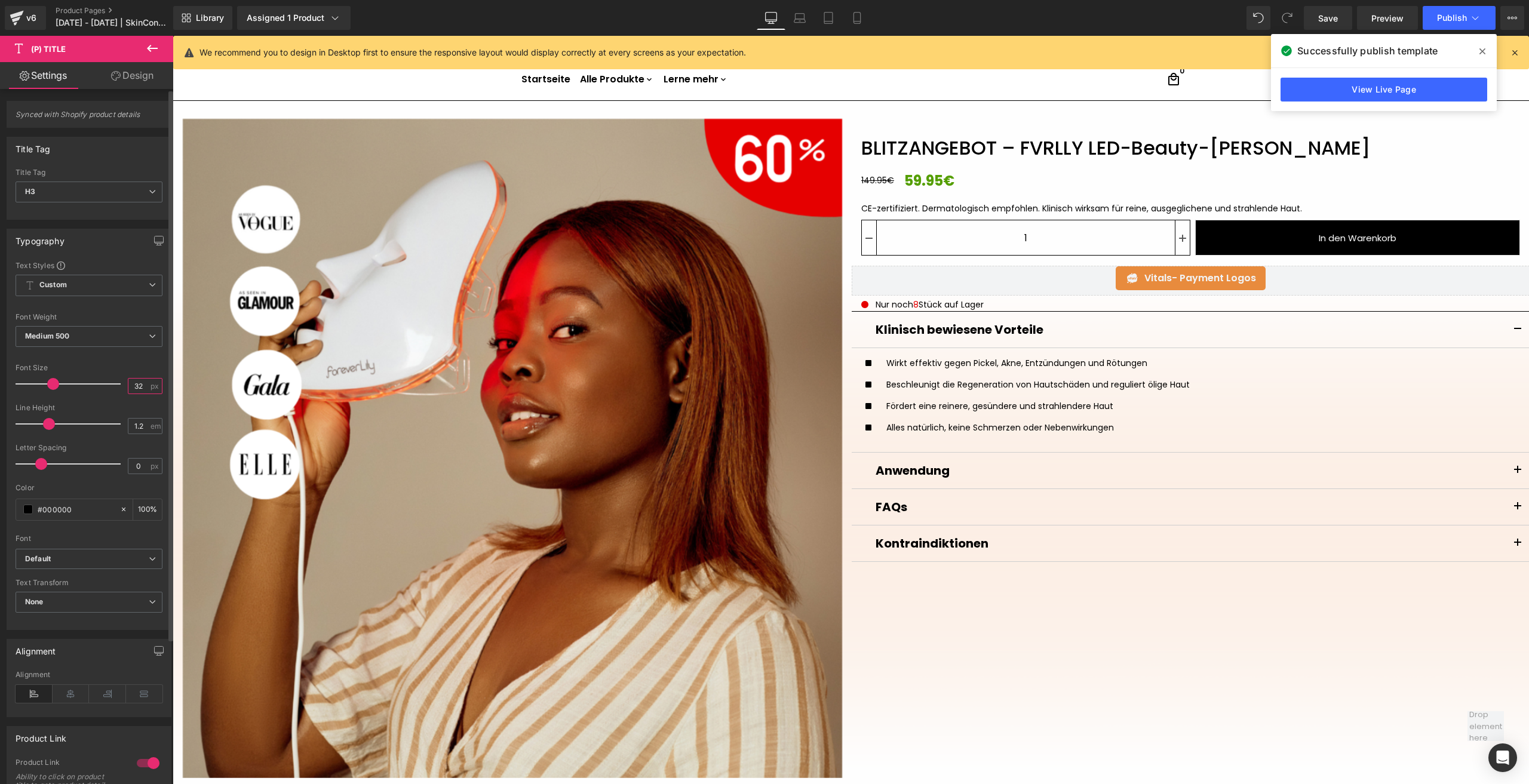
click at [137, 385] on input "32" at bounding box center [139, 385] width 21 height 15
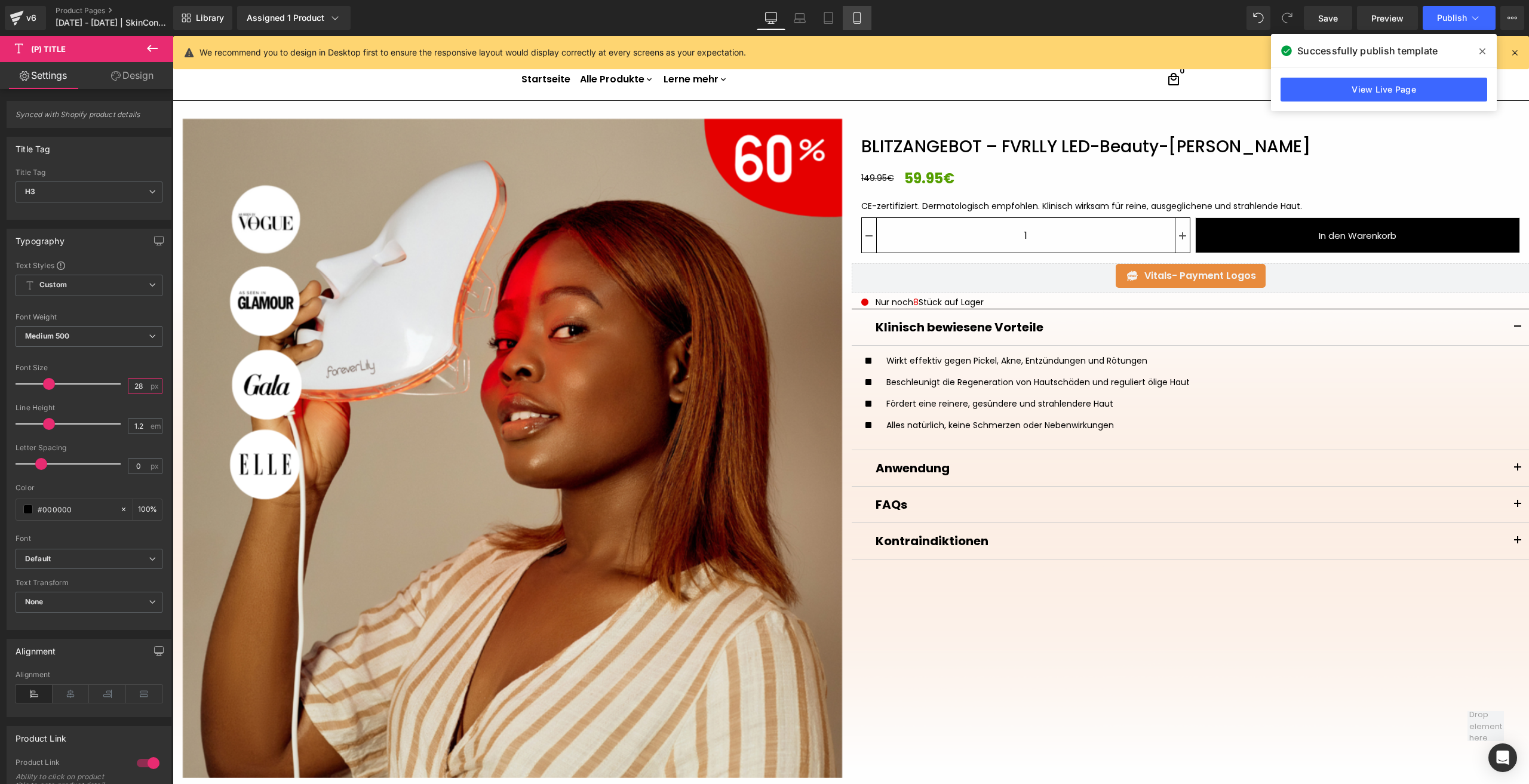
type input "28"
click at [866, 26] on link "Mobile" at bounding box center [857, 17] width 29 height 24
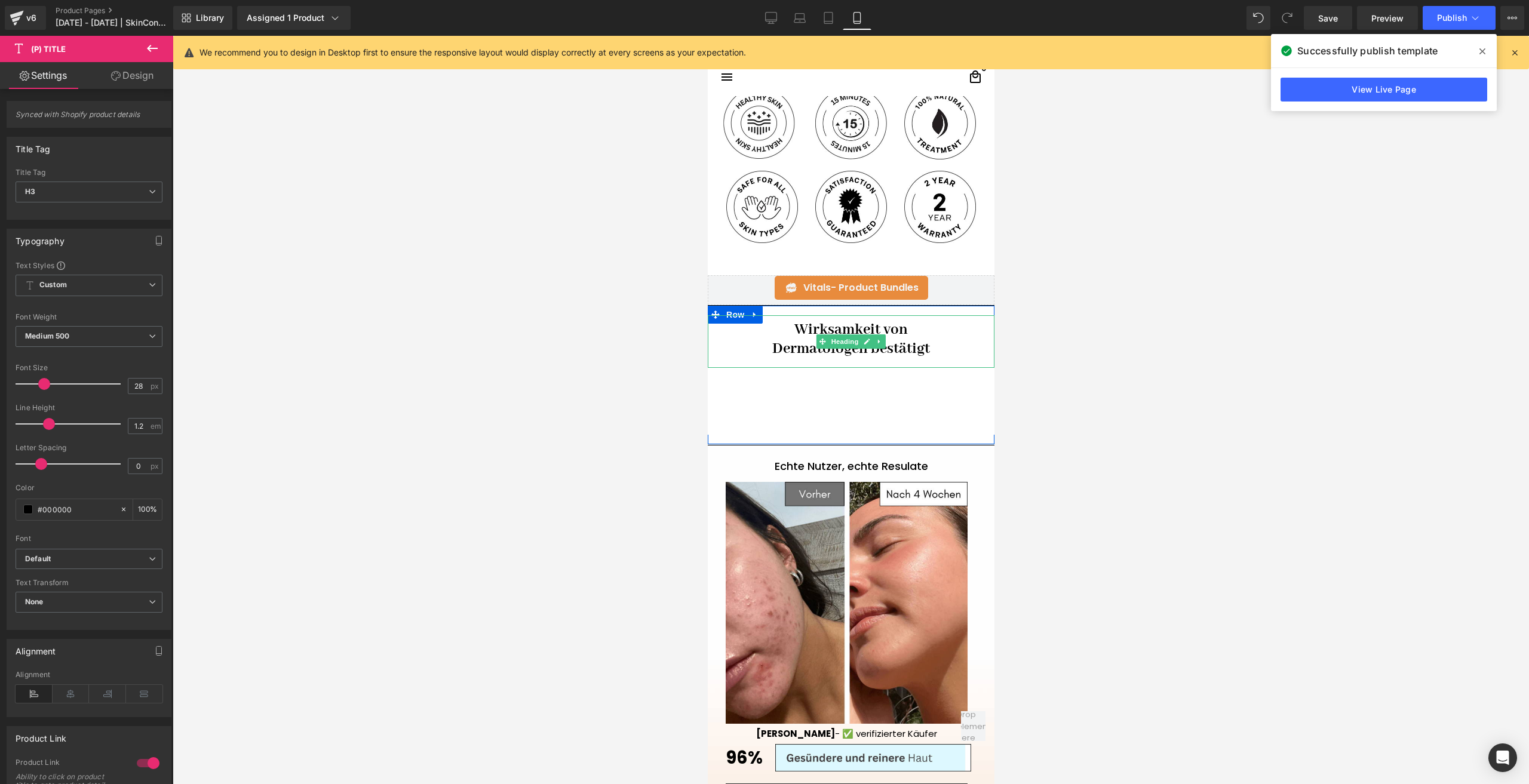
scroll to position [962, 0]
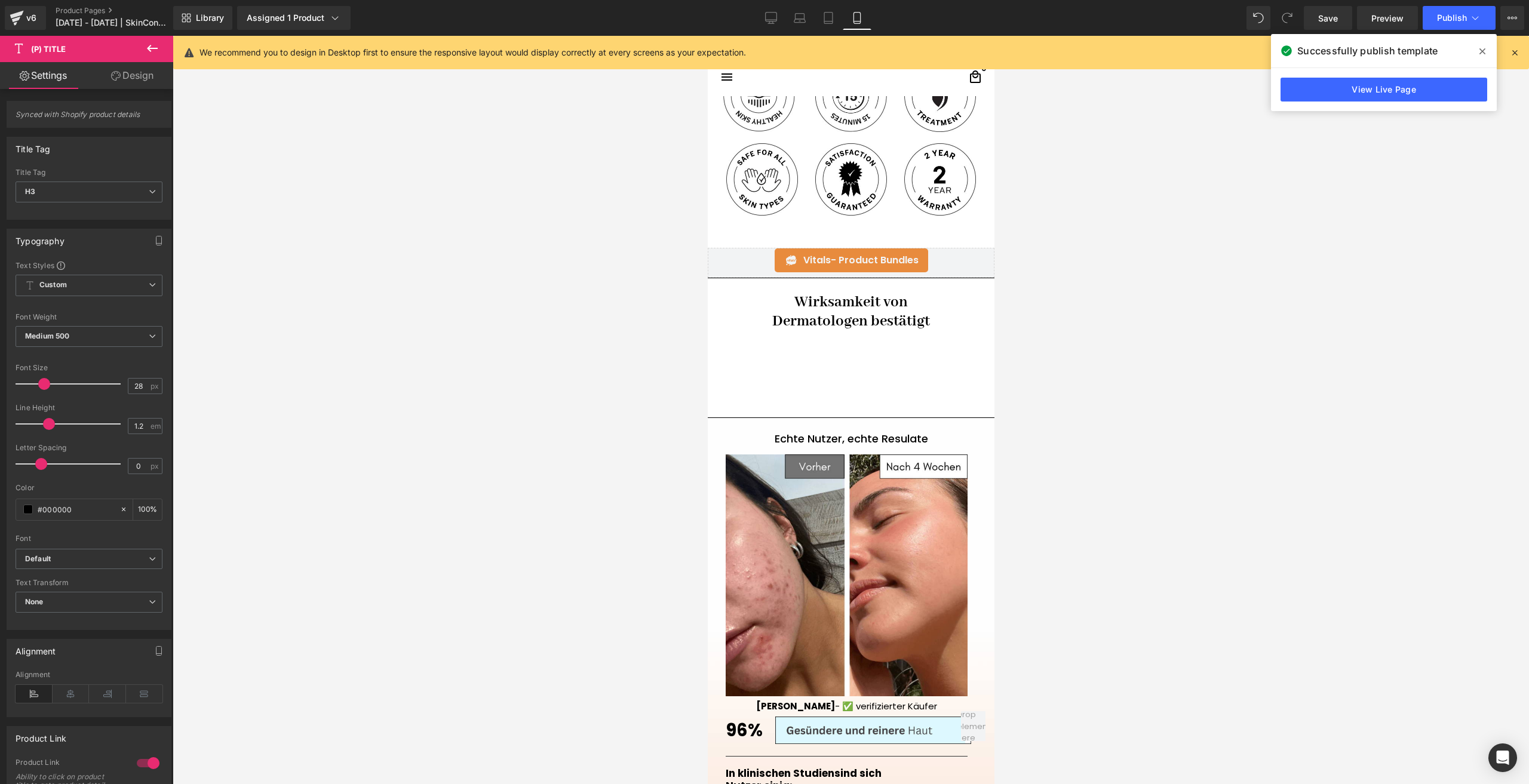
click at [805, 299] on h1 "Wirksamkeit von" at bounding box center [850, 301] width 268 height 19
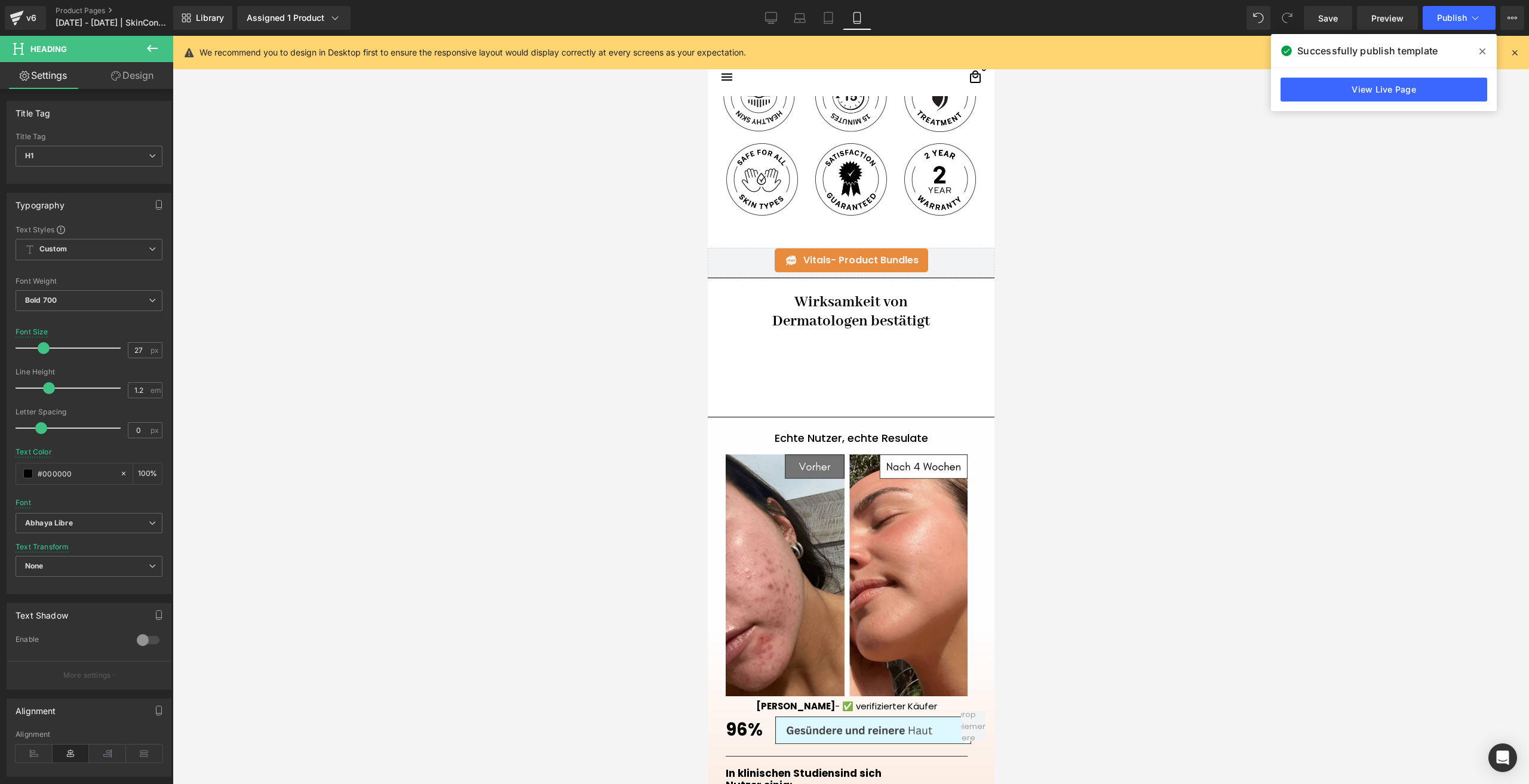
click at [135, 80] on link "Design" at bounding box center [132, 75] width 87 height 27
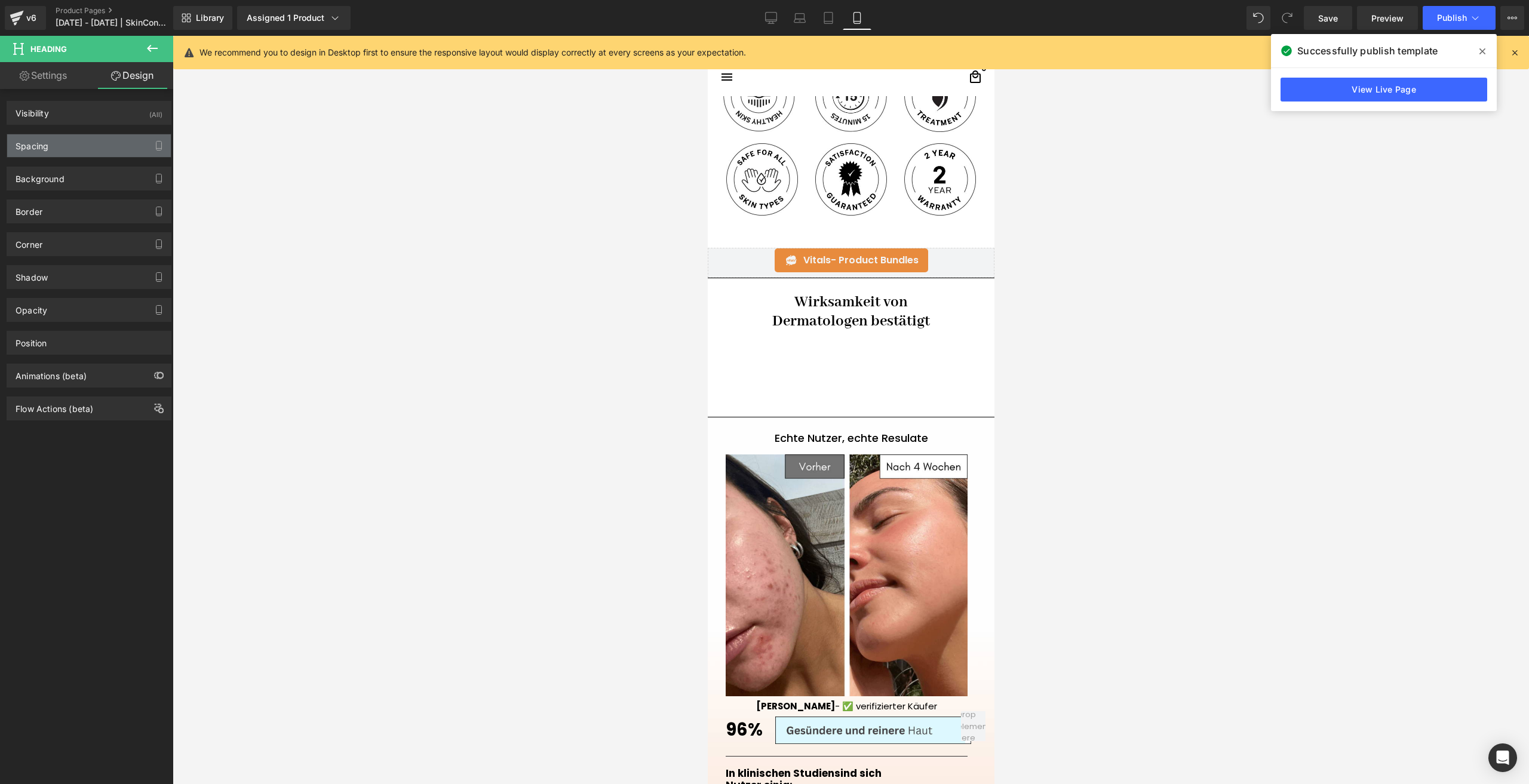
click at [78, 145] on div "Spacing" at bounding box center [89, 145] width 163 height 23
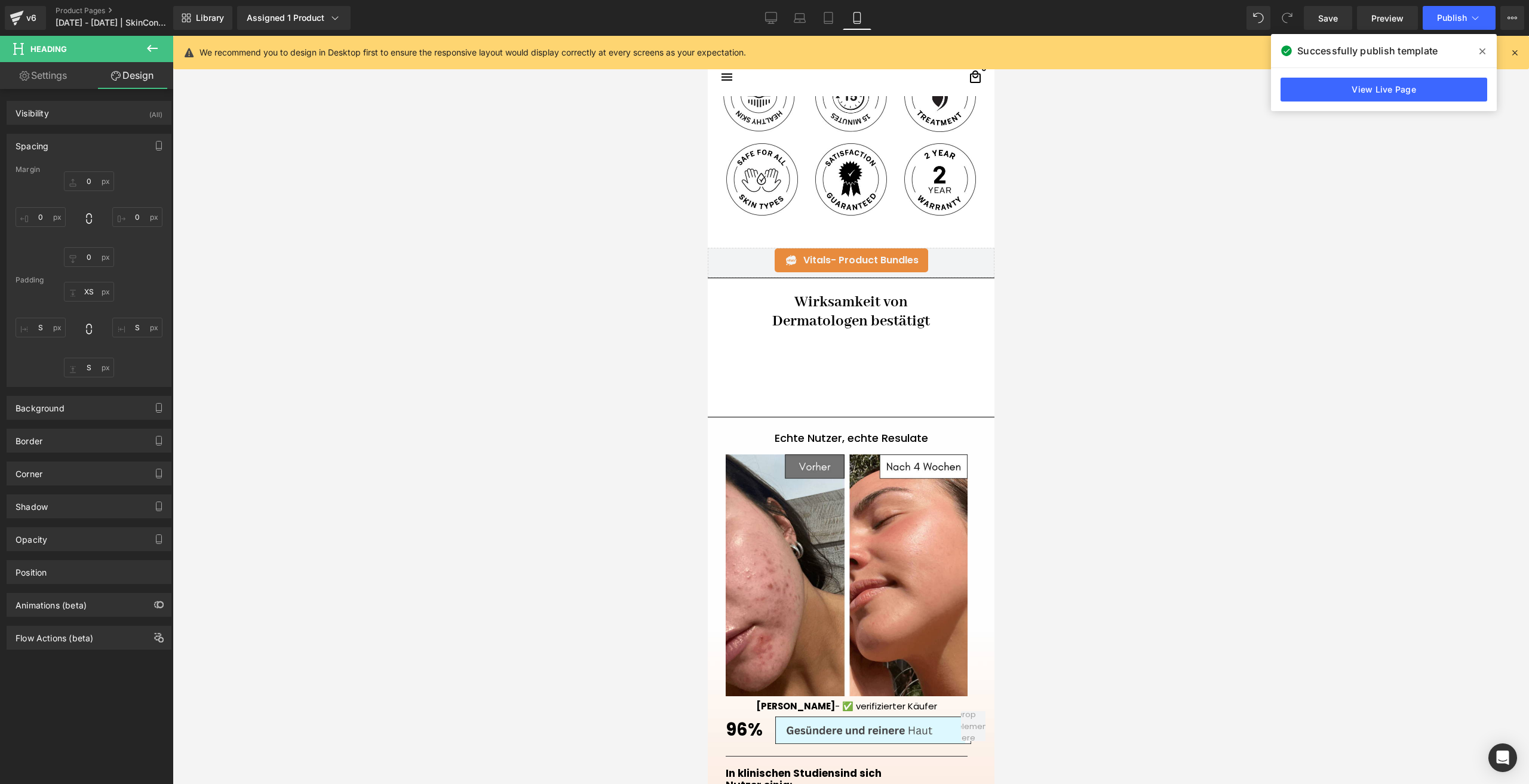
click at [29, 74] on link "Settings" at bounding box center [43, 75] width 87 height 27
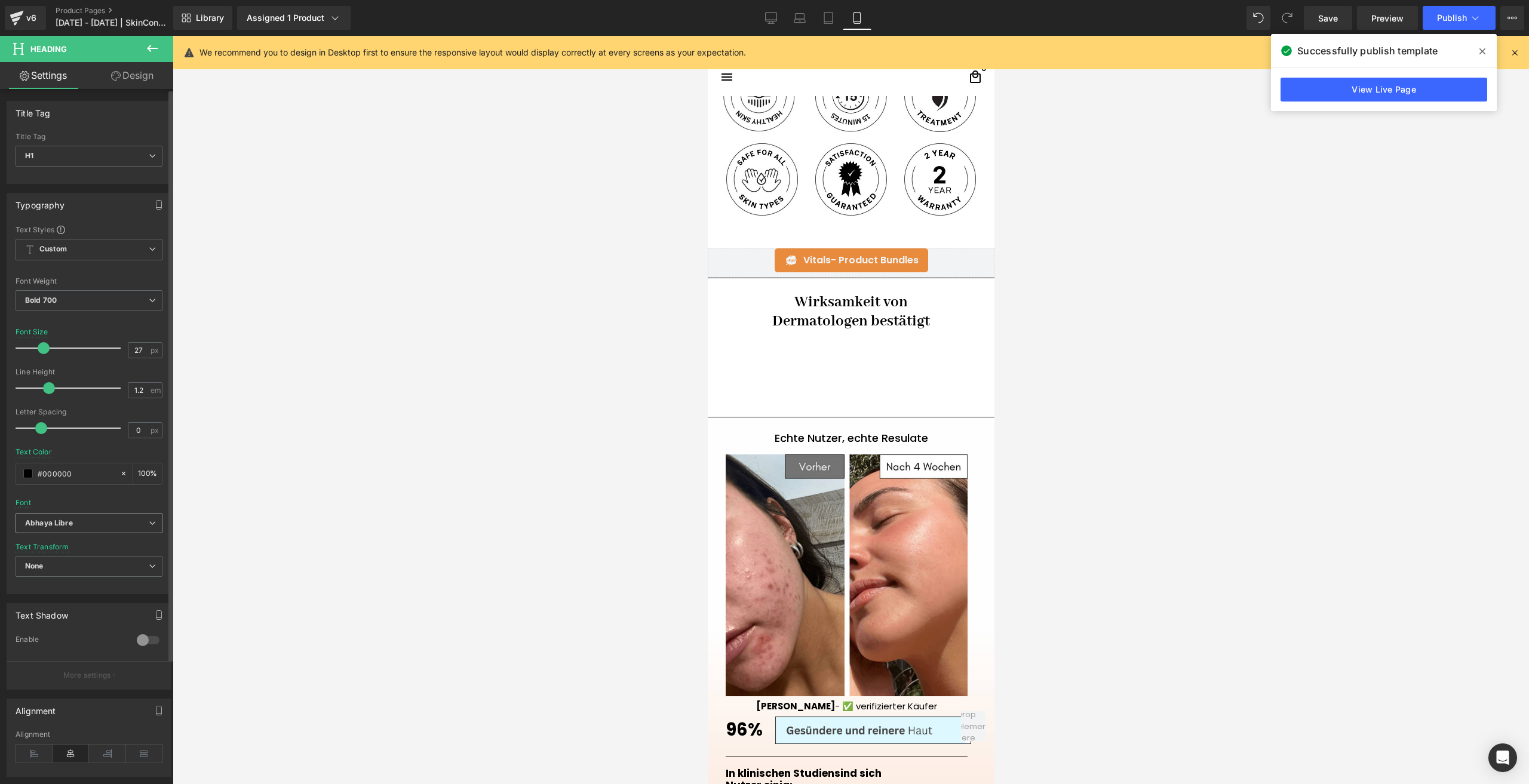
click at [60, 532] on span "Abhaya Libre" at bounding box center [89, 523] width 147 height 21
click at [62, 551] on li "Default" at bounding box center [87, 545] width 142 height 19
click at [74, 290] on span "Bold 700" at bounding box center [89, 301] width 147 height 21
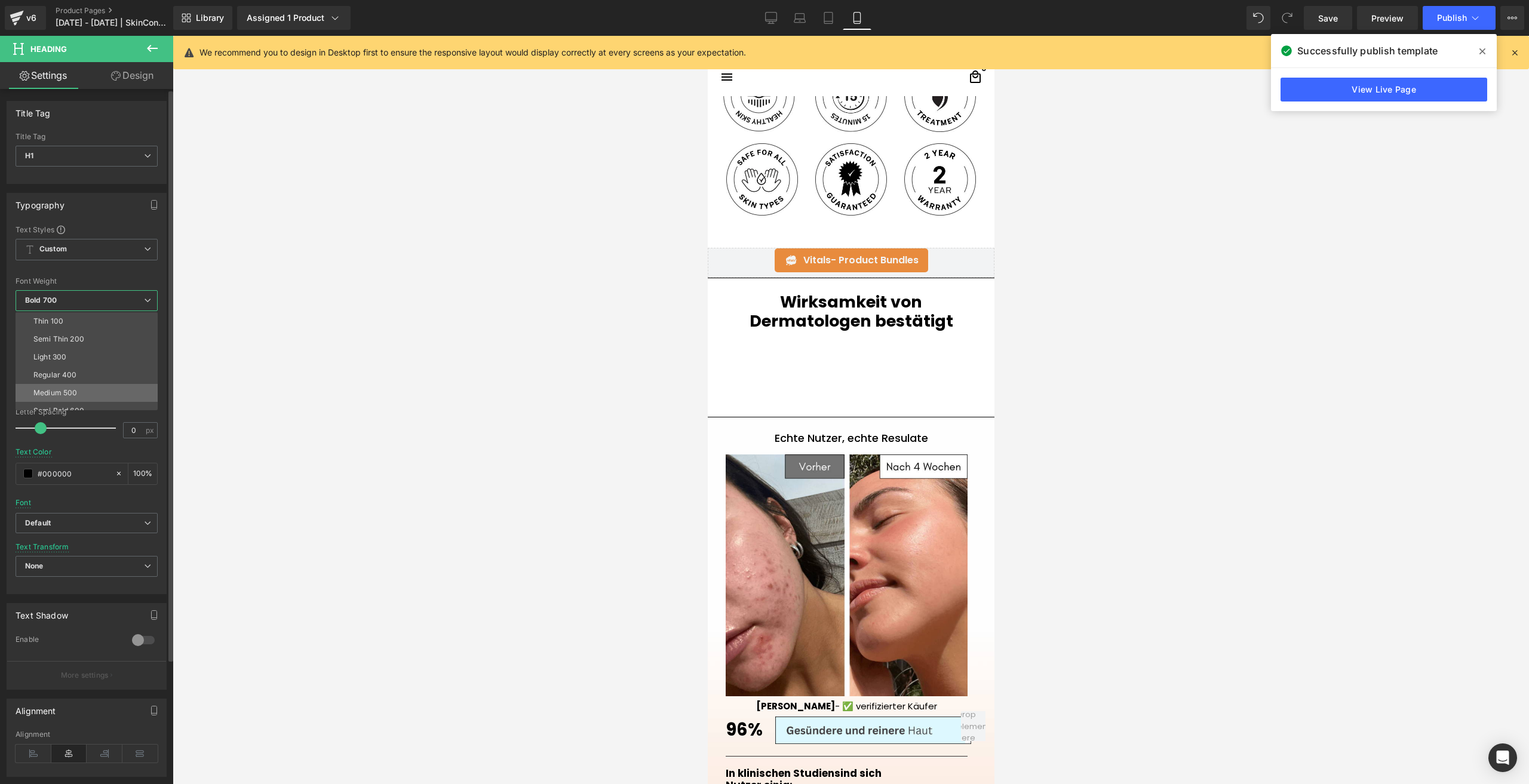
click at [66, 391] on div "Medium 500" at bounding box center [55, 393] width 43 height 8
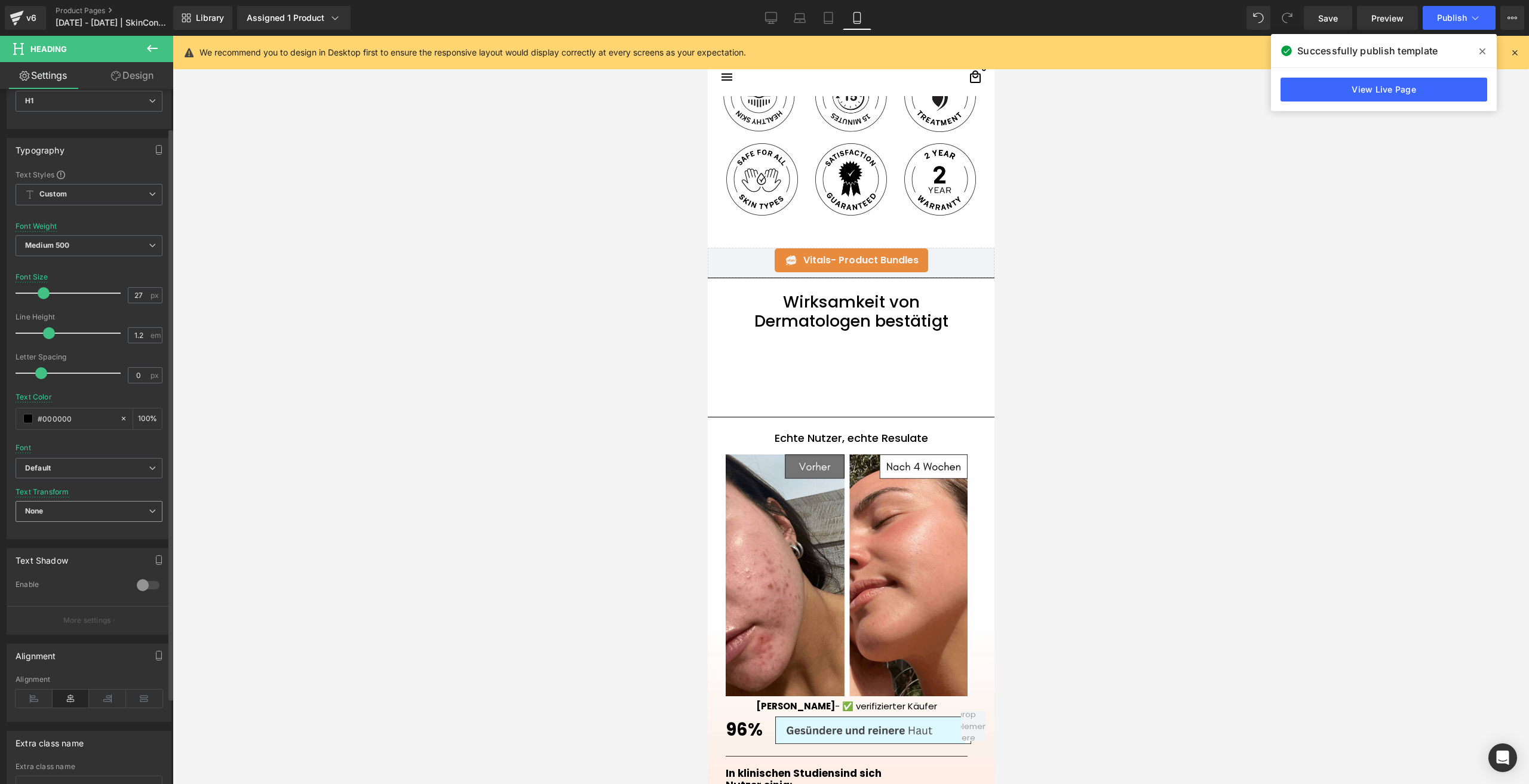
scroll to position [60, 0]
click at [132, 296] on input "27" at bounding box center [139, 291] width 21 height 15
type input "20"
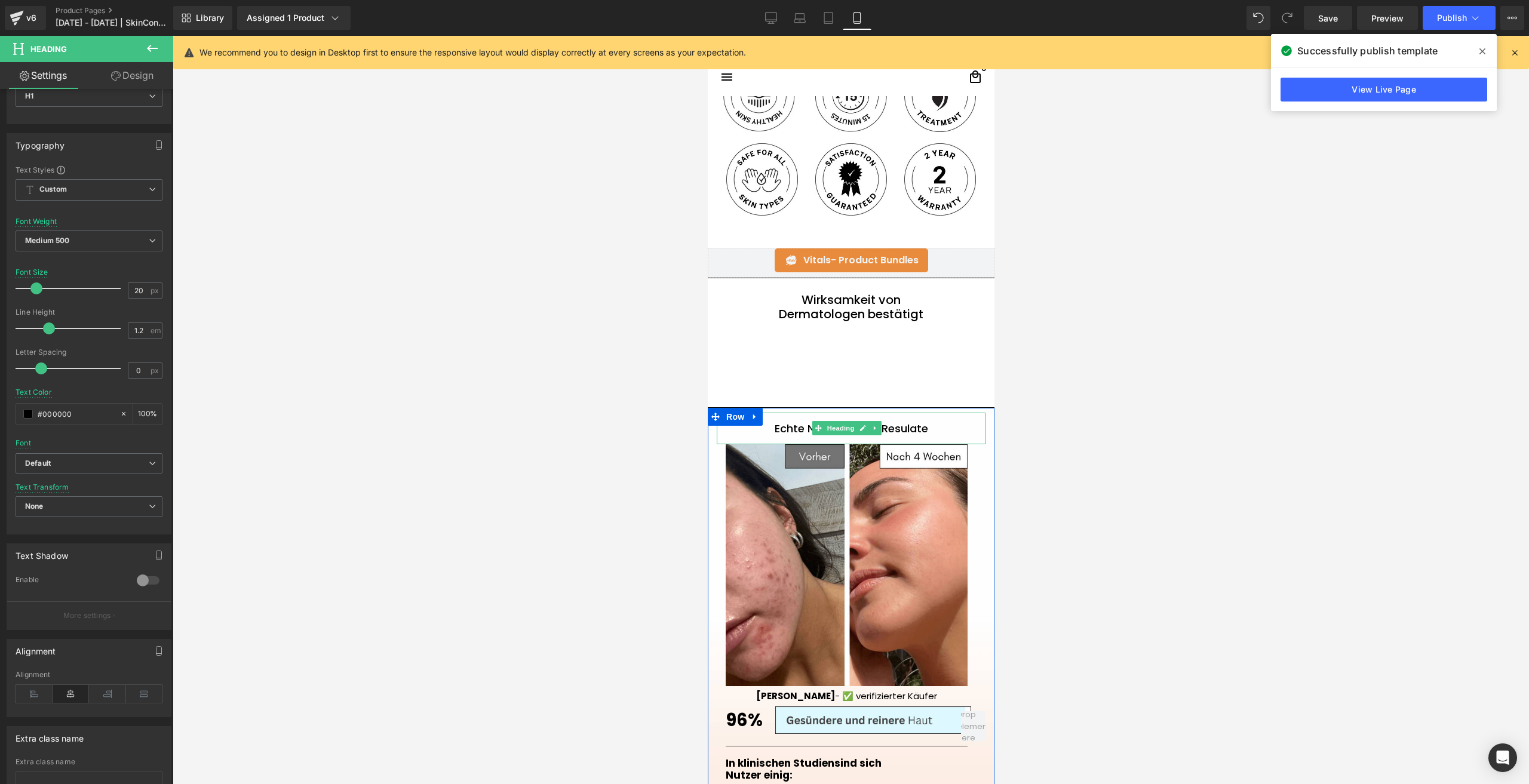
click at [783, 433] on h1 "Echte Nutzer, echte Resulate" at bounding box center [850, 429] width 269 height 13
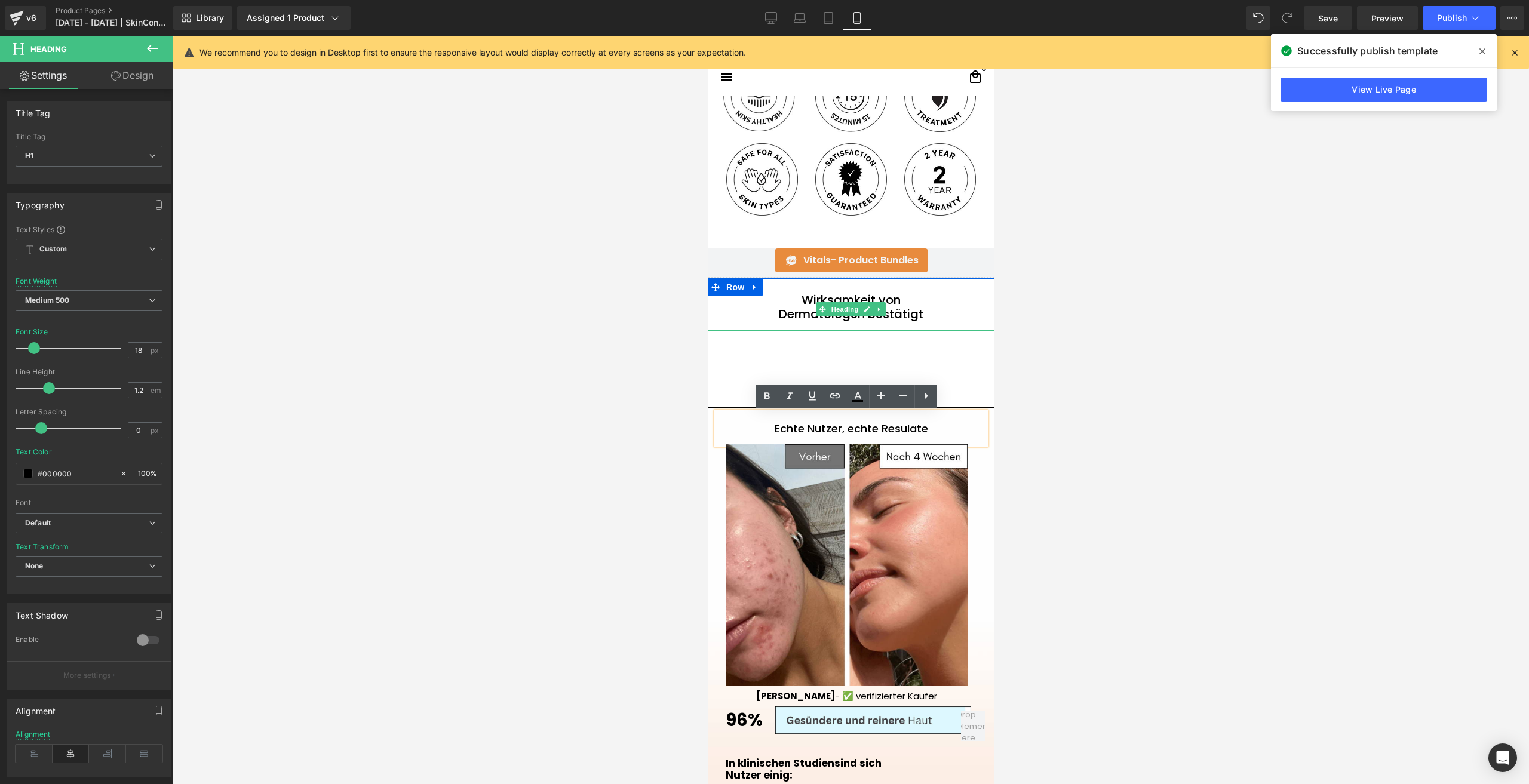
click at [800, 310] on h1 "Dermatologen bestätigt" at bounding box center [850, 314] width 268 height 15
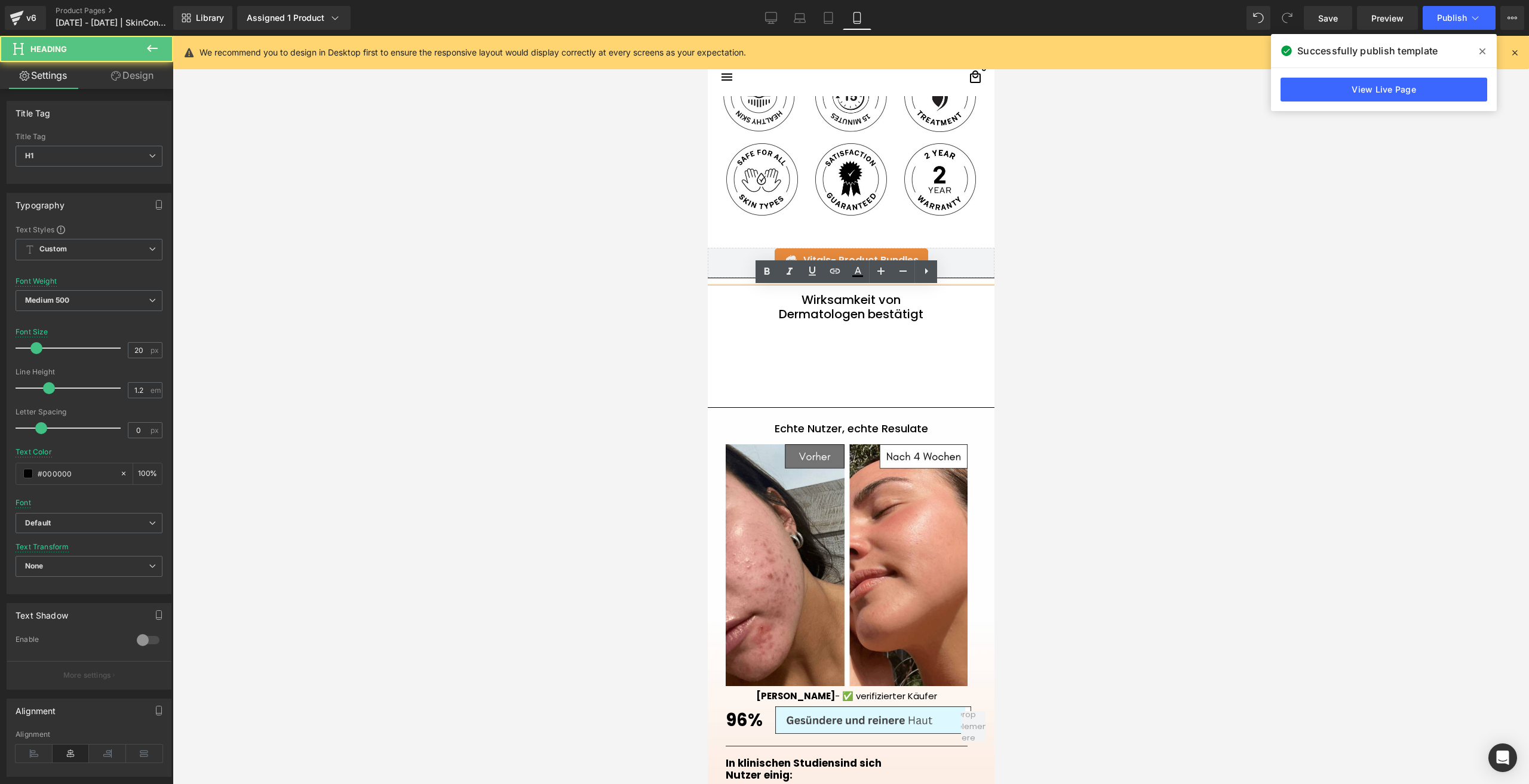
click at [791, 307] on h1 "Dermatologen bestätigt" at bounding box center [850, 314] width 268 height 15
click at [912, 323] on div "Wirksamkeit von Dermatologen bestätigt" at bounding box center [850, 309] width 287 height 43
drag, startPoint x: 932, startPoint y: 314, endPoint x: 783, endPoint y: 292, distance: 150.6
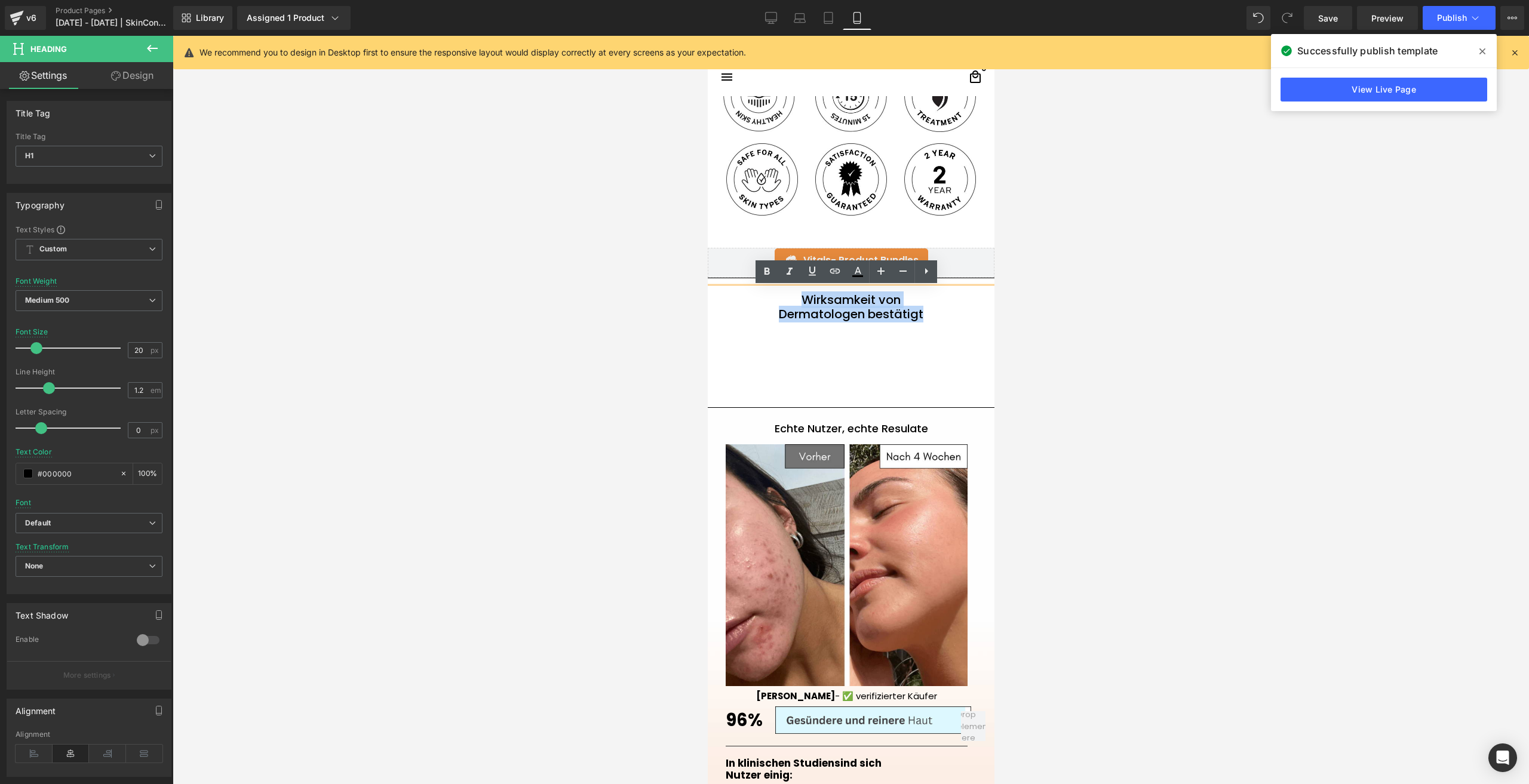
click at [783, 292] on div "Wirksamkeit von Dermatologen bestätigt" at bounding box center [850, 309] width 287 height 43
click at [82, 293] on span "Medium 500" at bounding box center [89, 301] width 147 height 21
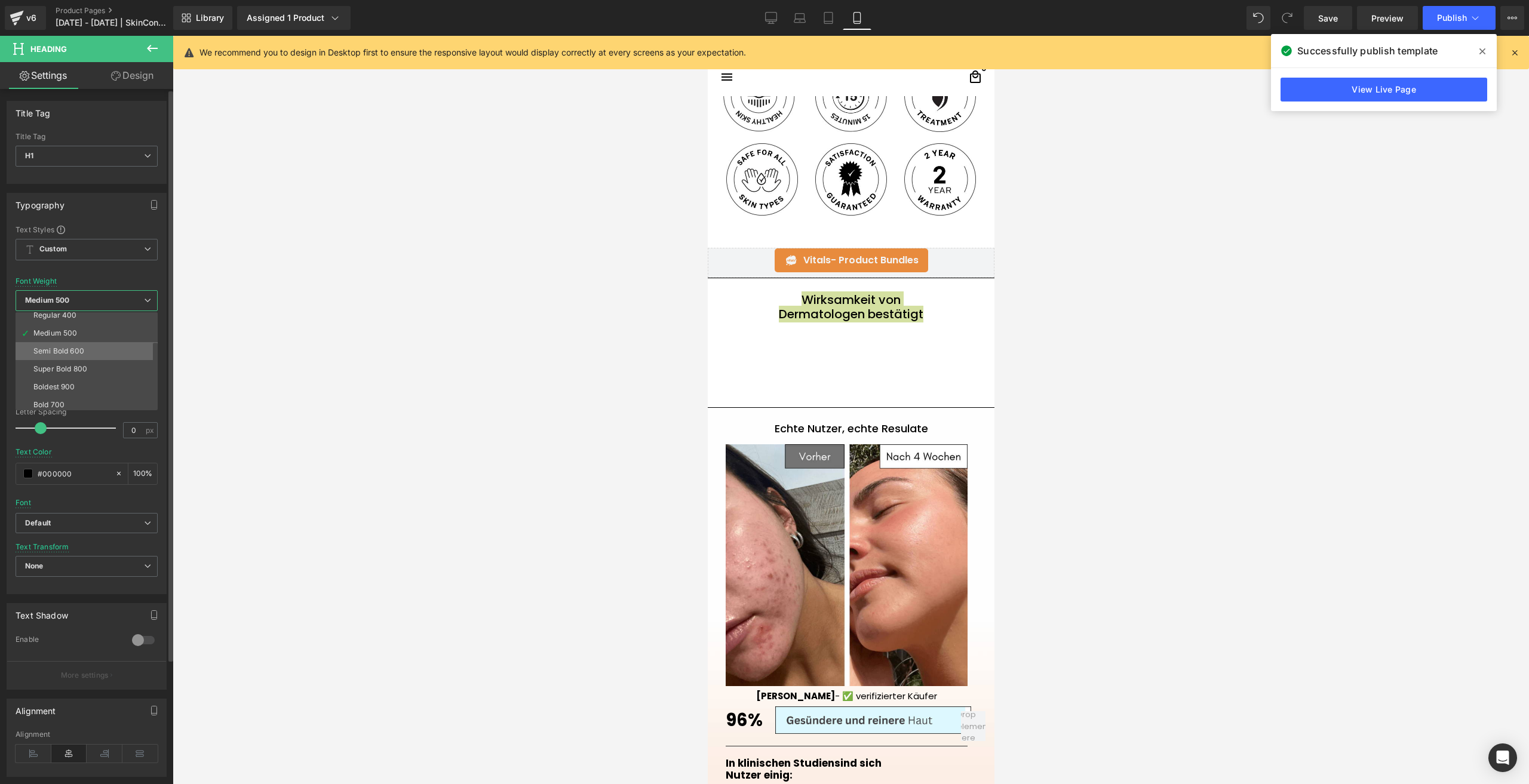
click at [86, 350] on li "Semi Bold 600" at bounding box center [89, 351] width 148 height 18
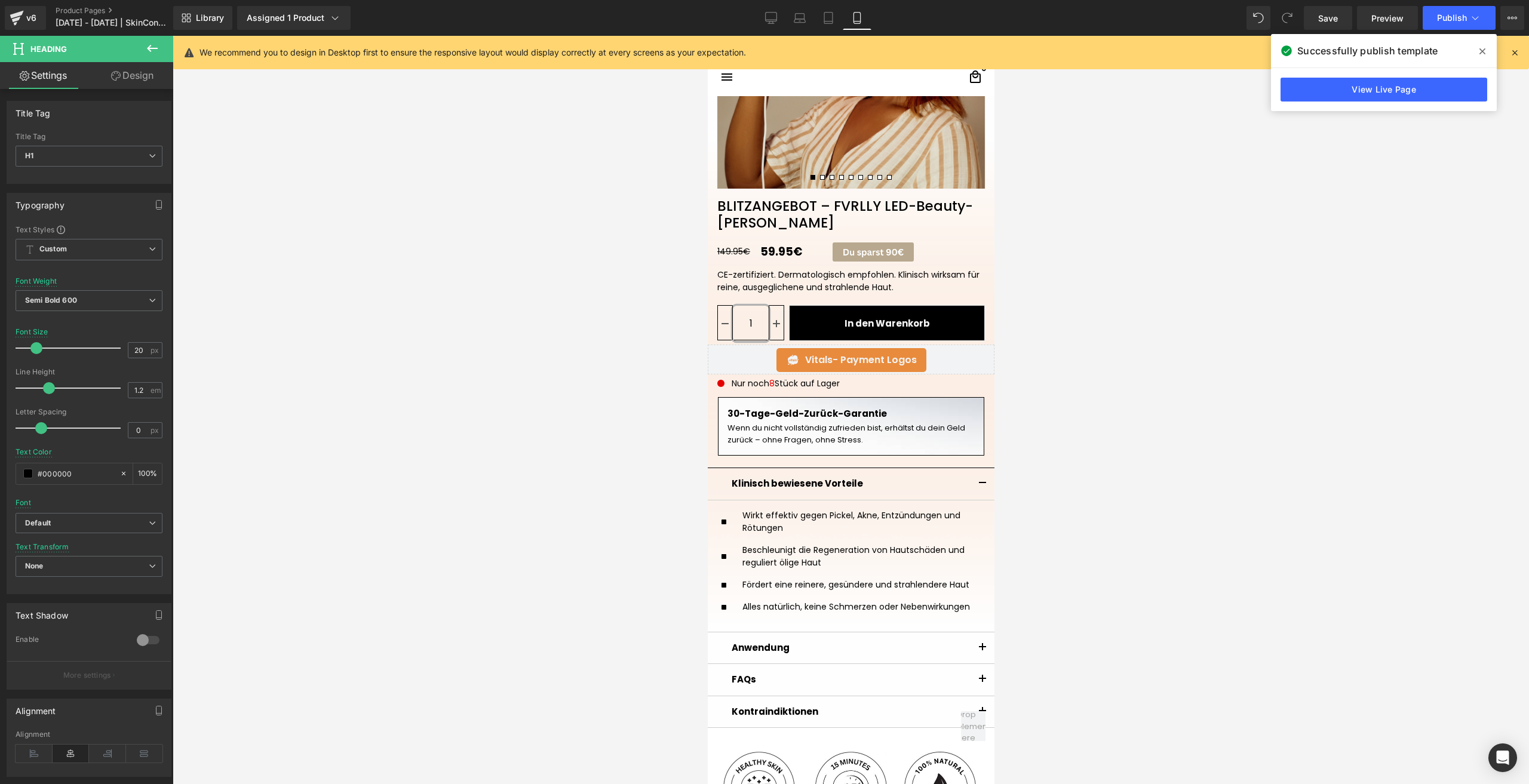
scroll to position [246, 0]
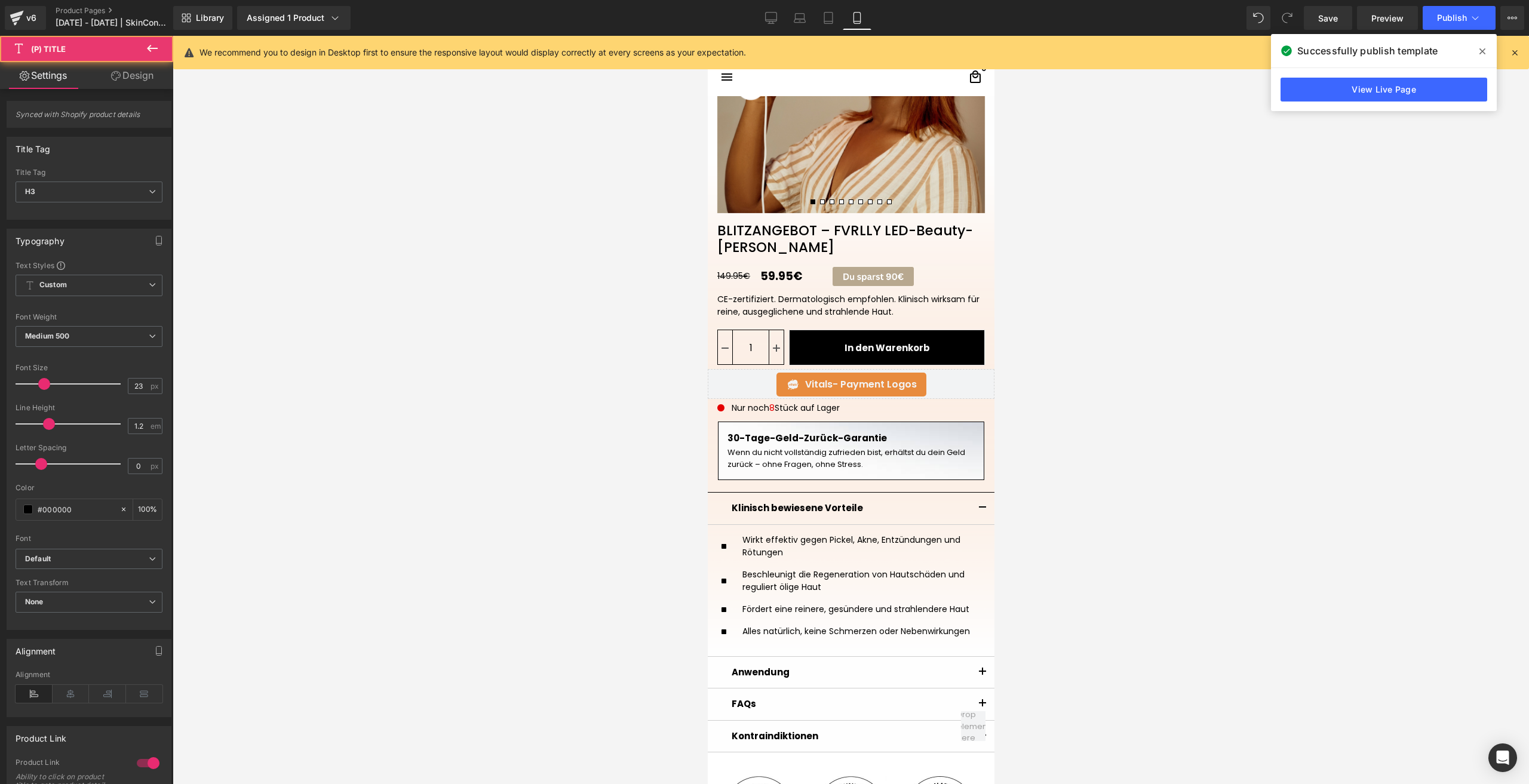
click at [742, 250] on link "BLITZANGEBOT – FVRLLY LED-Beauty-Maske" at bounding box center [850, 234] width 287 height 42
click at [33, 332] on b "Medium 500" at bounding box center [47, 336] width 44 height 9
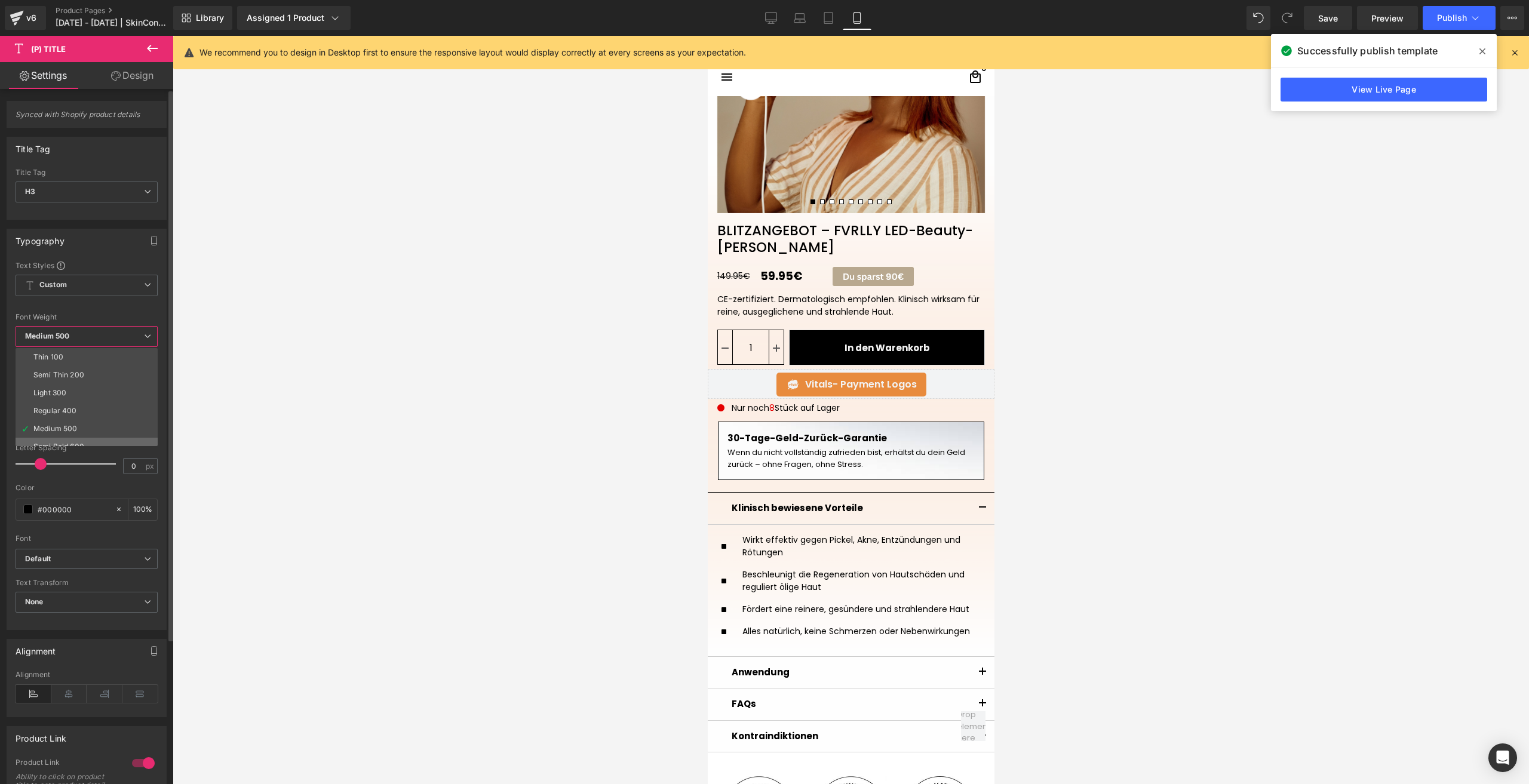
click at [81, 441] on li "Semi Bold 600" at bounding box center [89, 447] width 148 height 18
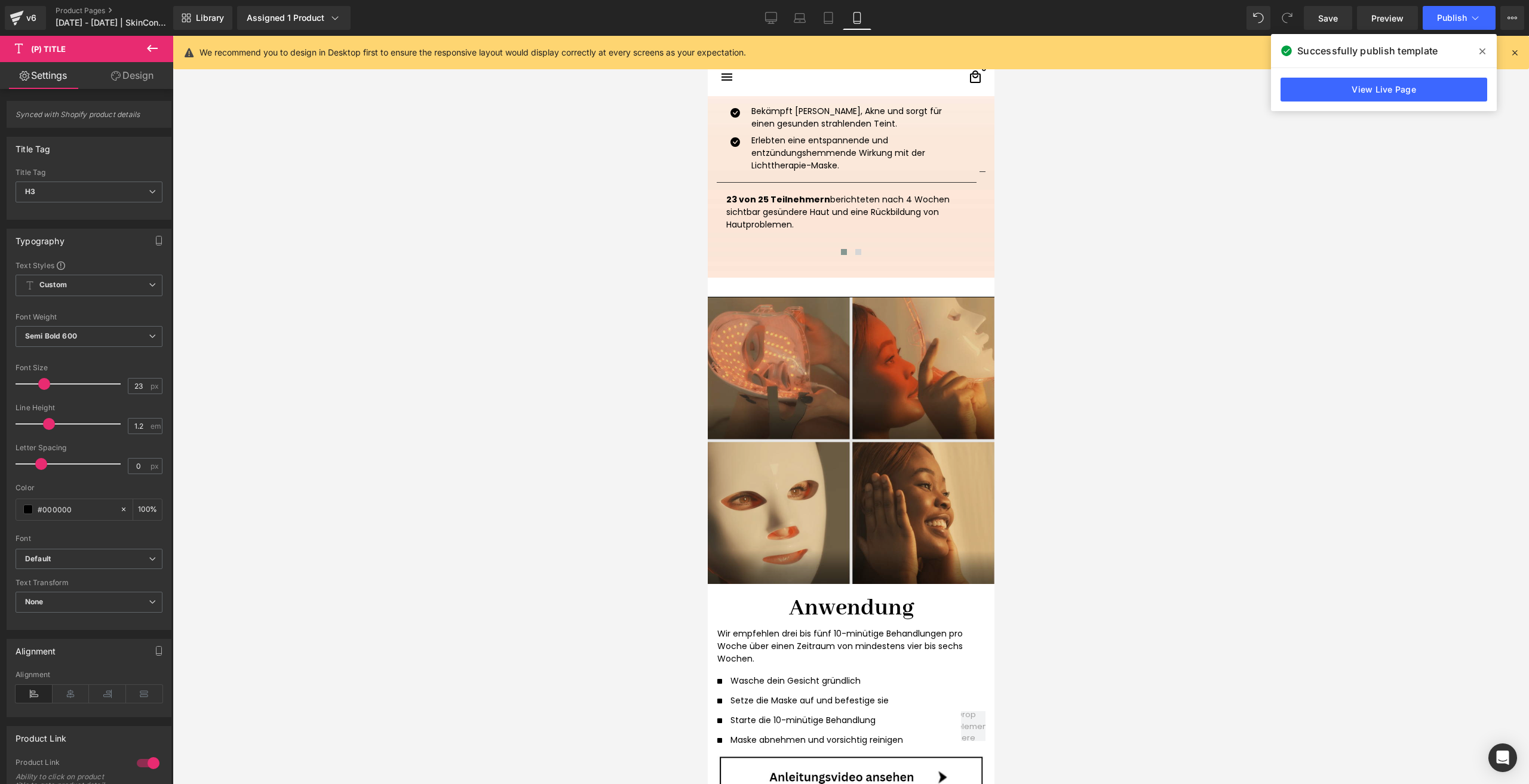
scroll to position [1679, 0]
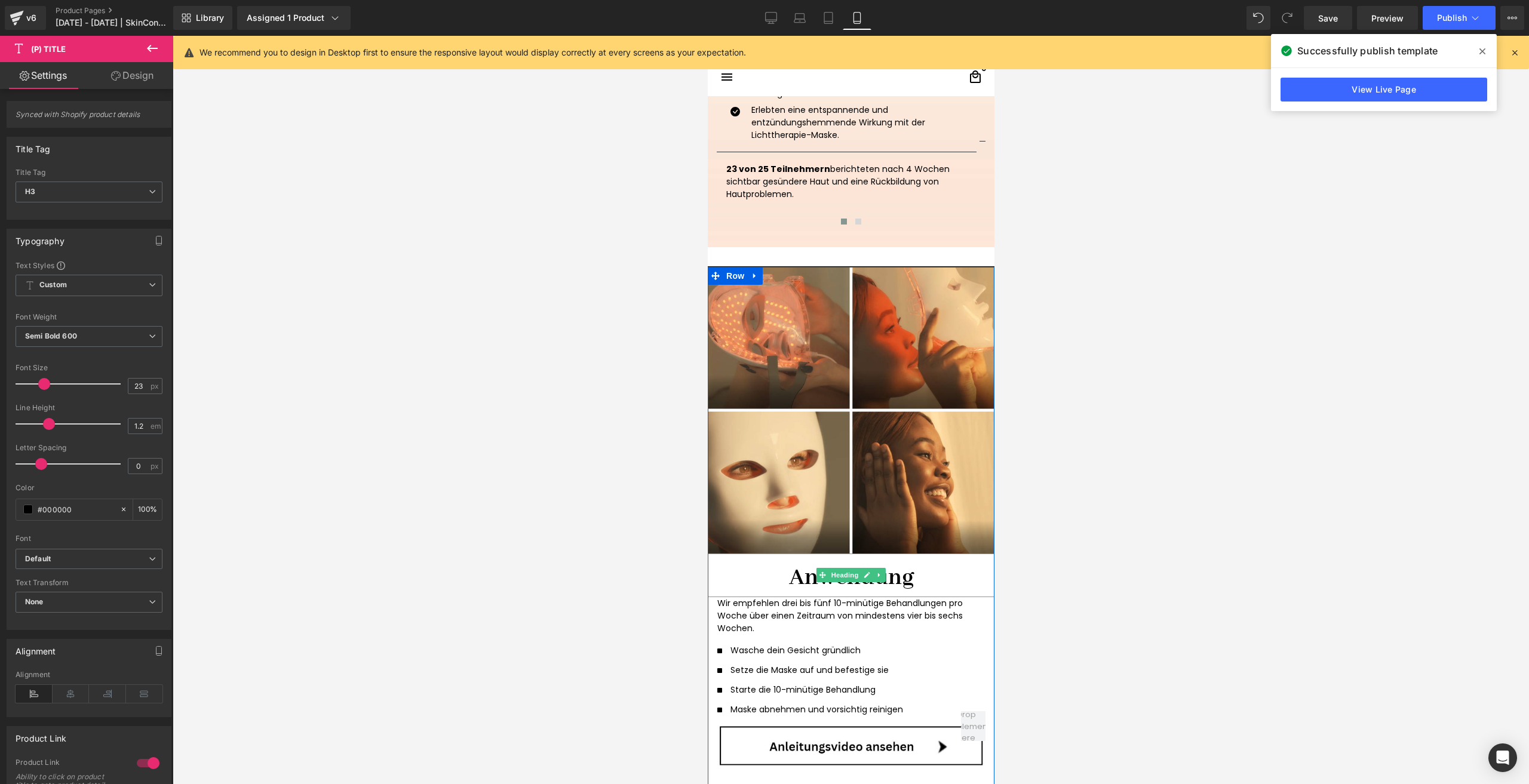
click at [818, 571] on span at bounding box center [822, 575] width 12 height 15
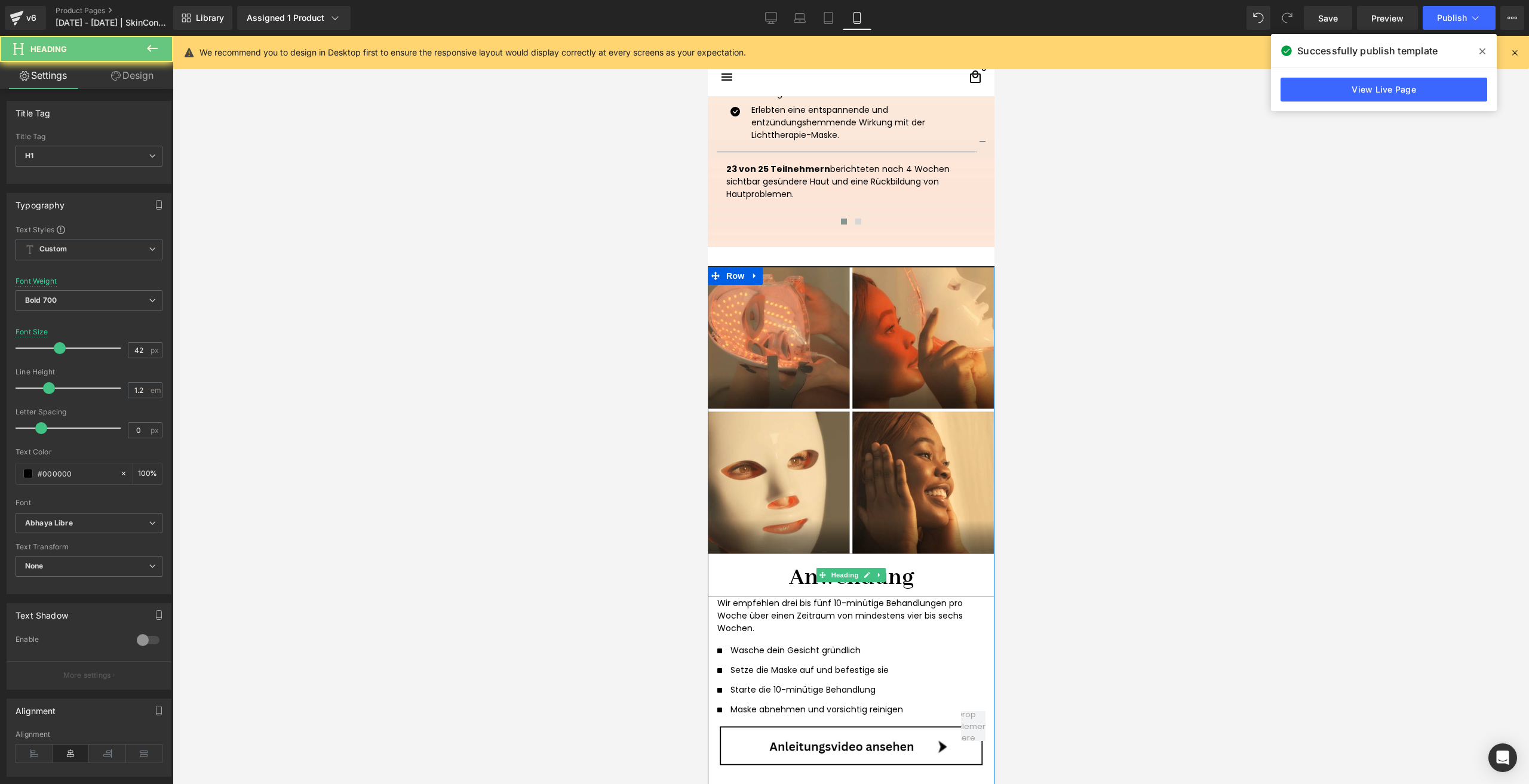
click at [756, 582] on h1 "Anwendung" at bounding box center [850, 577] width 268 height 30
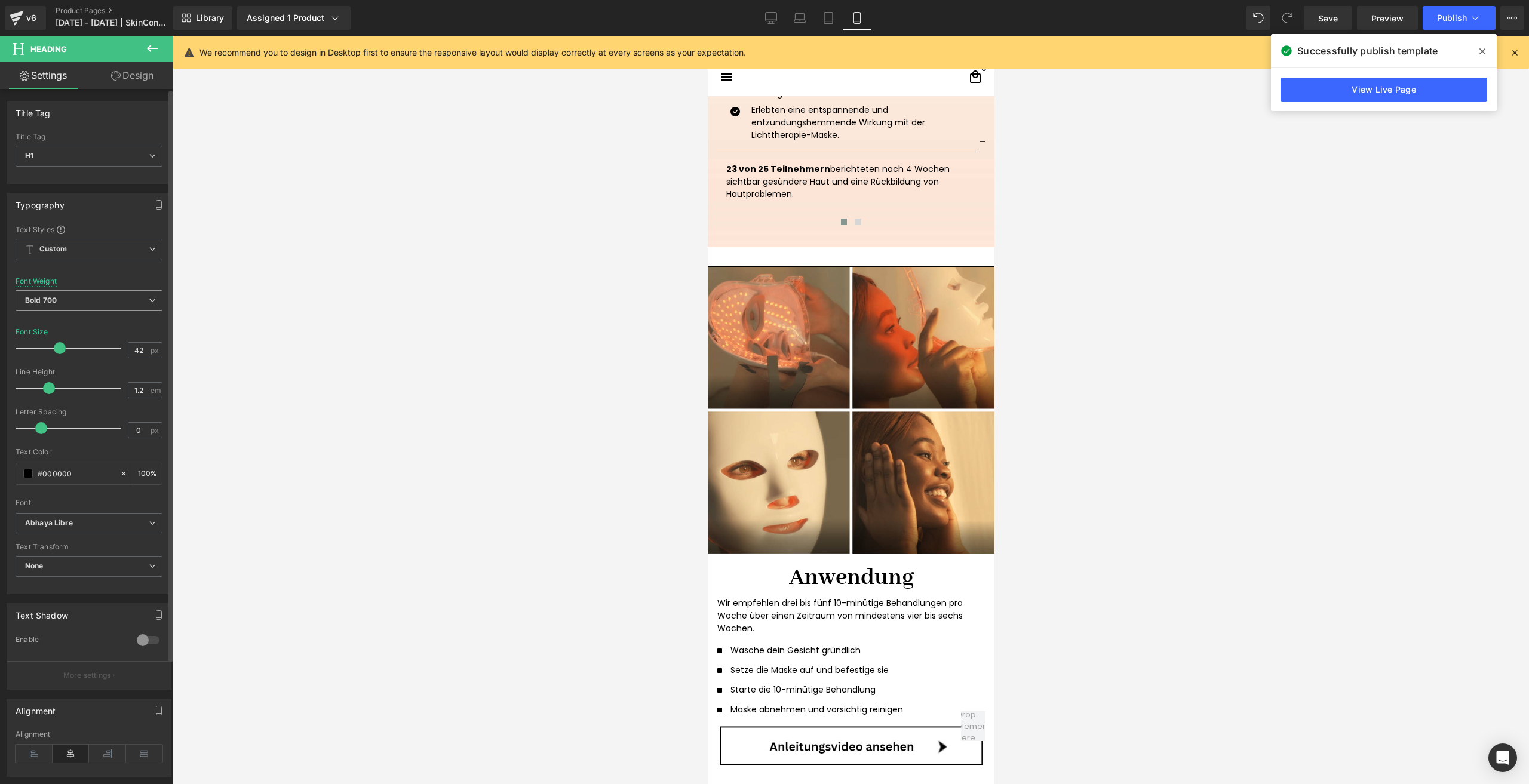
click at [41, 306] on span "Bold 700" at bounding box center [89, 301] width 147 height 21
click at [61, 358] on li "Semi Bold 600" at bounding box center [89, 351] width 148 height 18
click at [71, 526] on icon "Abhaya Libre" at bounding box center [49, 523] width 47 height 10
click at [60, 548] on p "Default" at bounding box center [51, 545] width 25 height 8
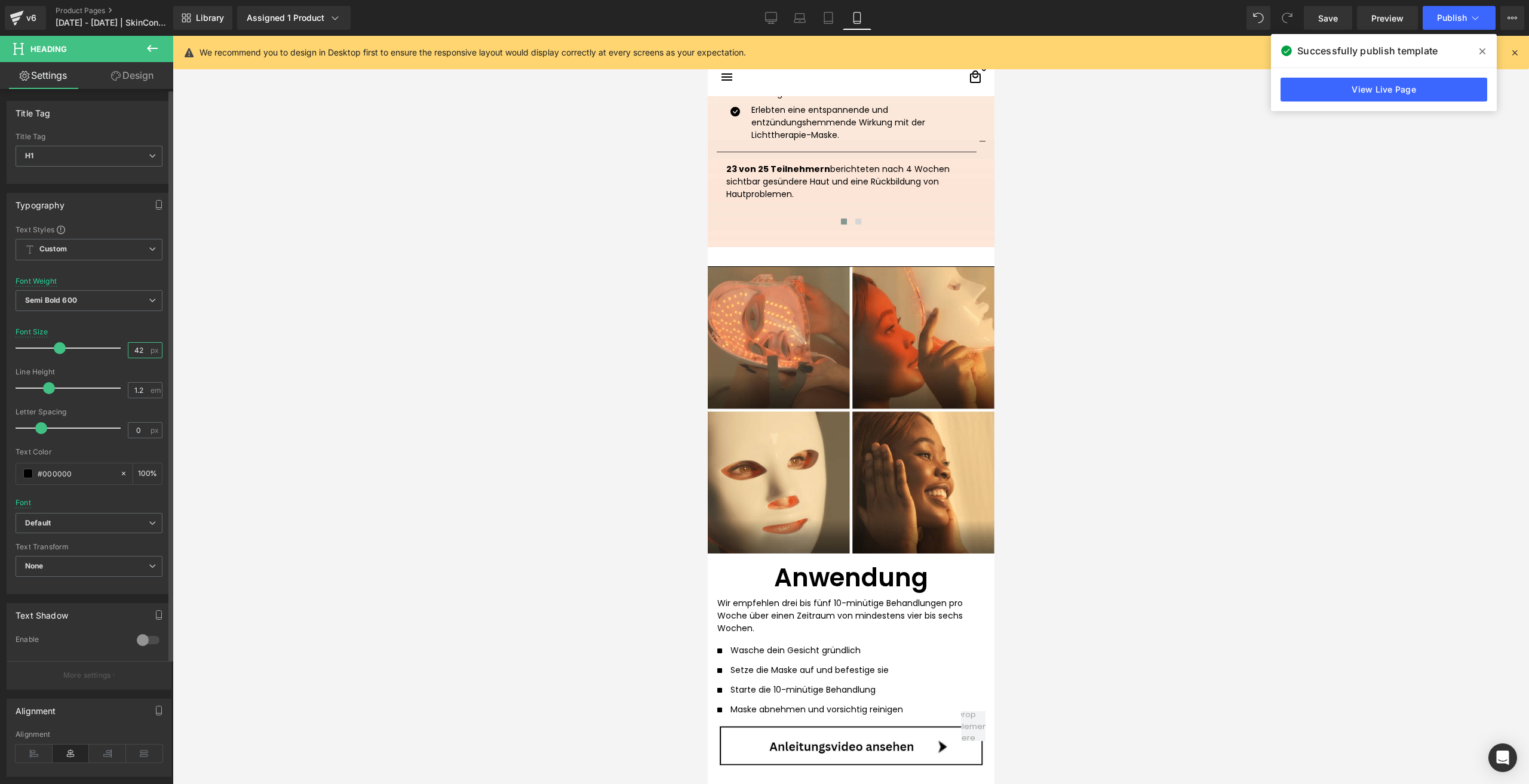
click at [134, 350] on input "42" at bounding box center [139, 350] width 21 height 15
type input "35"
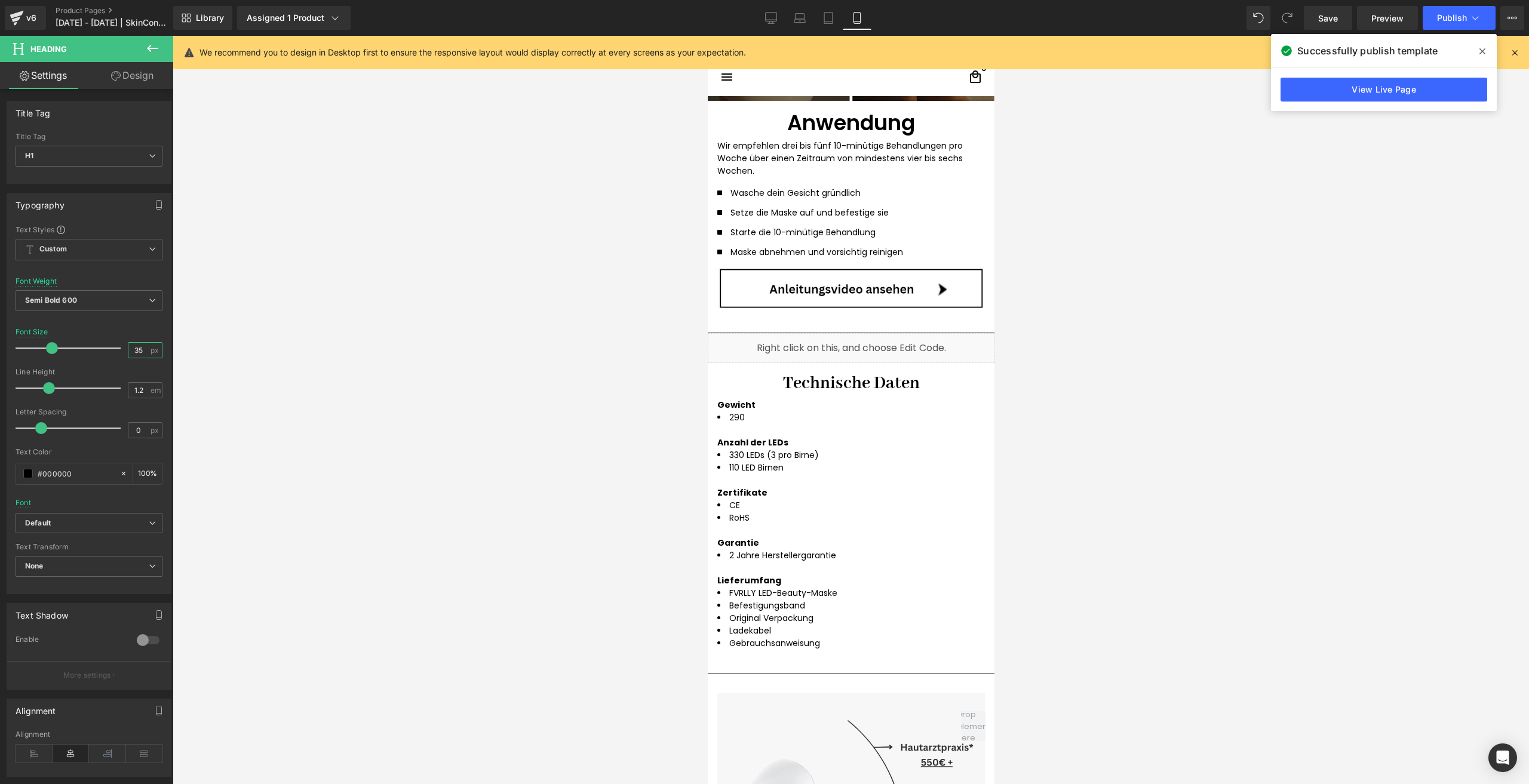
scroll to position [2157, 0]
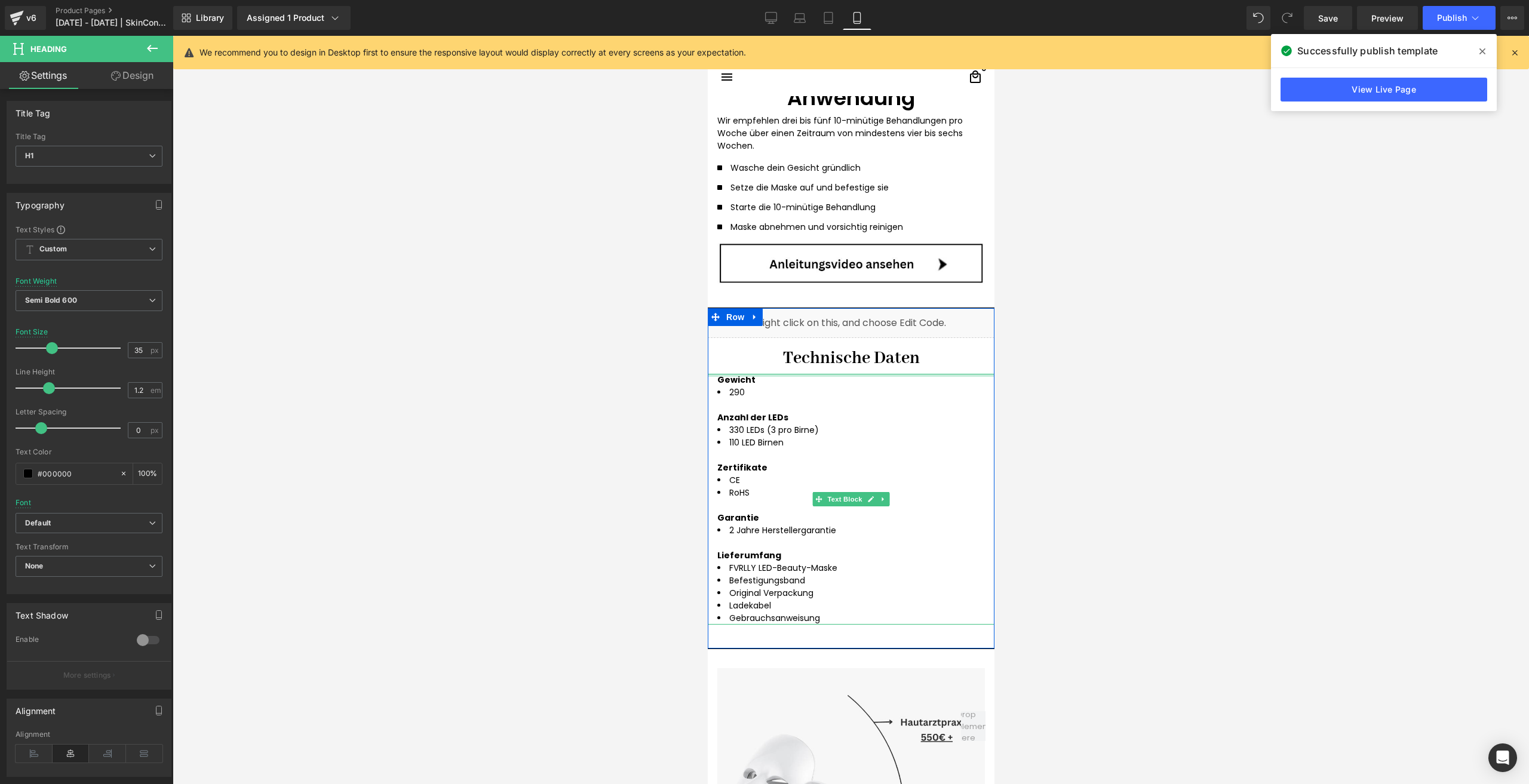
click at [791, 374] on div at bounding box center [850, 376] width 287 height 3
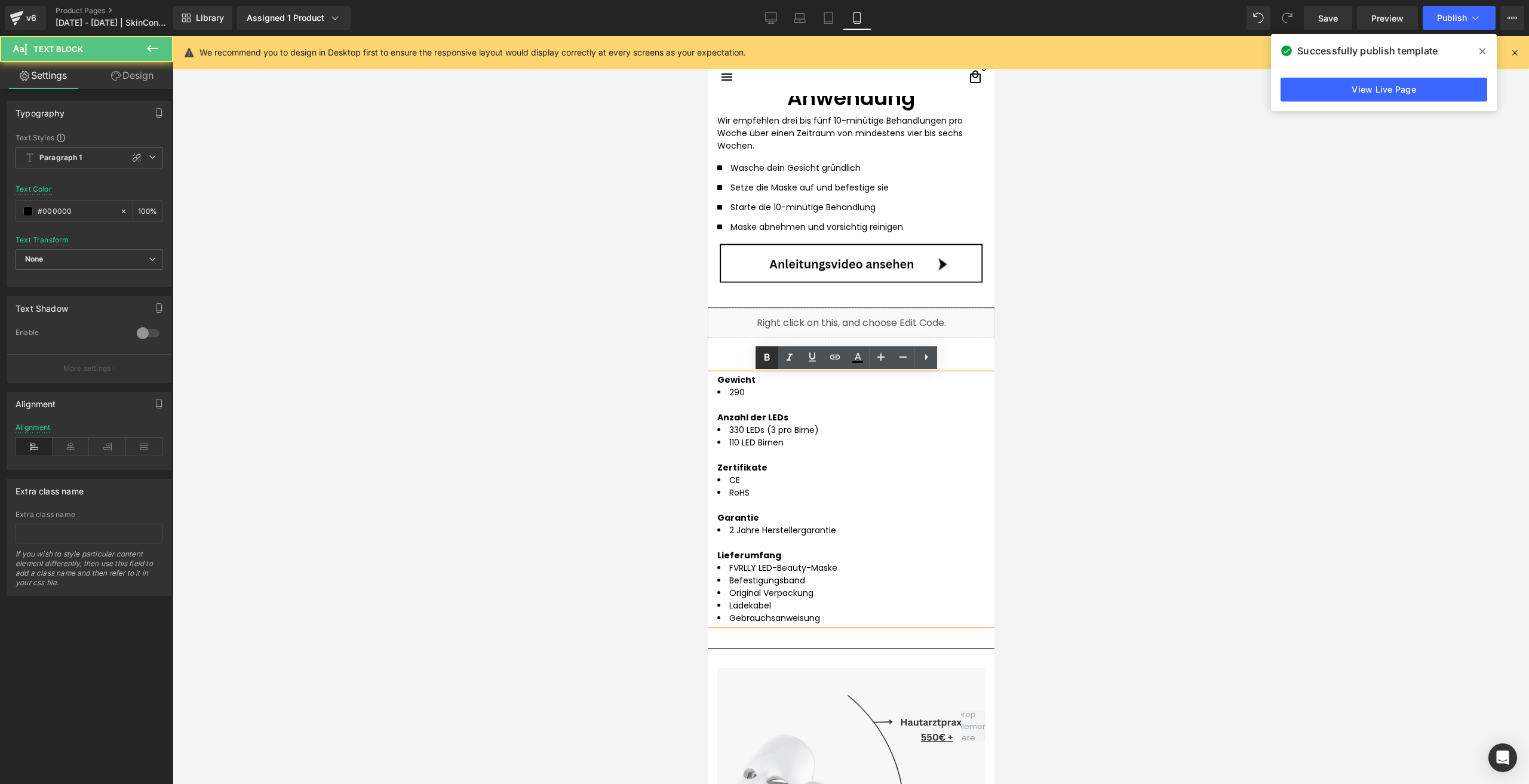
click at [784, 365] on link at bounding box center [790, 358] width 23 height 23
click at [784, 365] on icon at bounding box center [790, 358] width 15 height 15
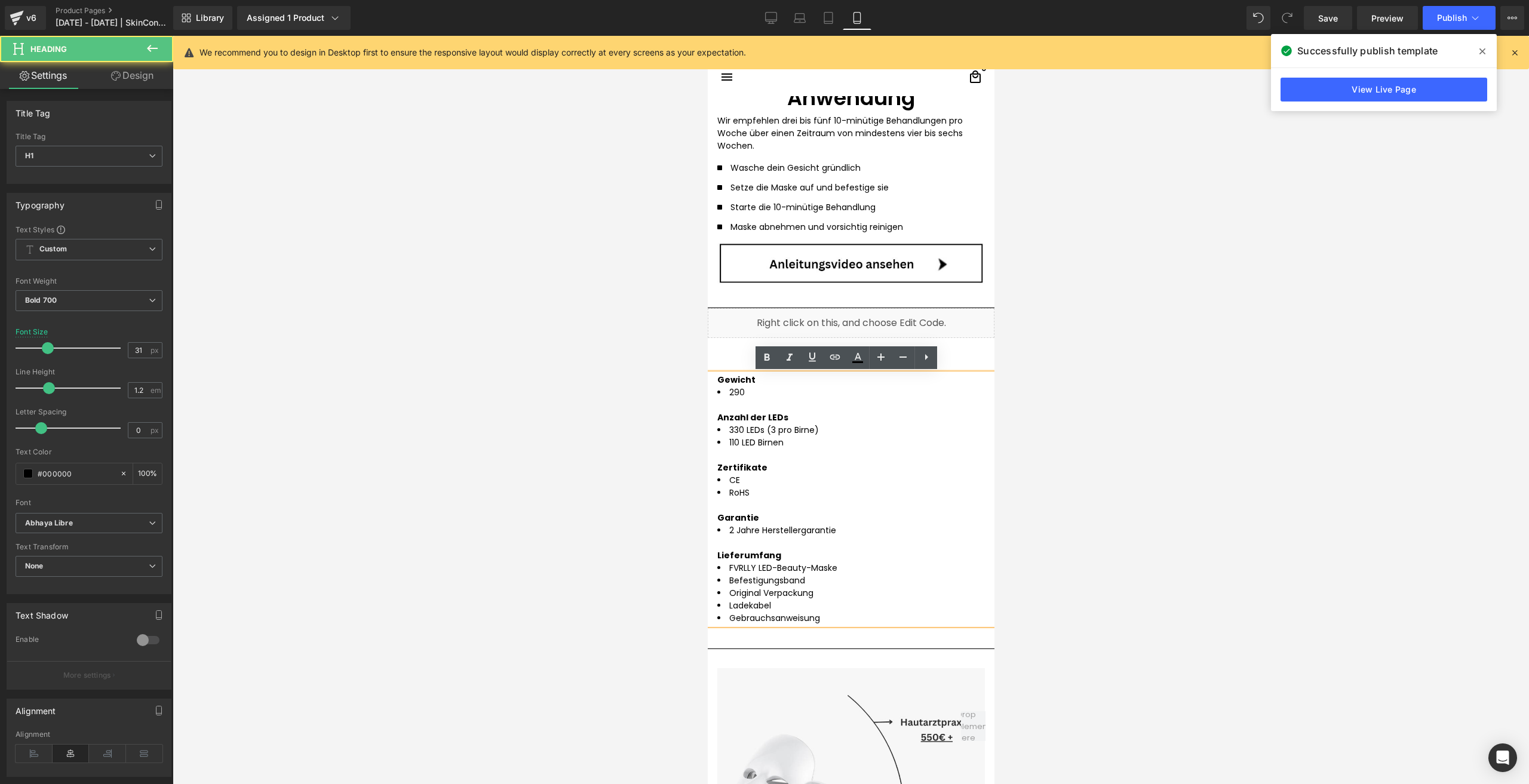
click at [733, 355] on h1 "Technische Daten" at bounding box center [850, 358] width 268 height 22
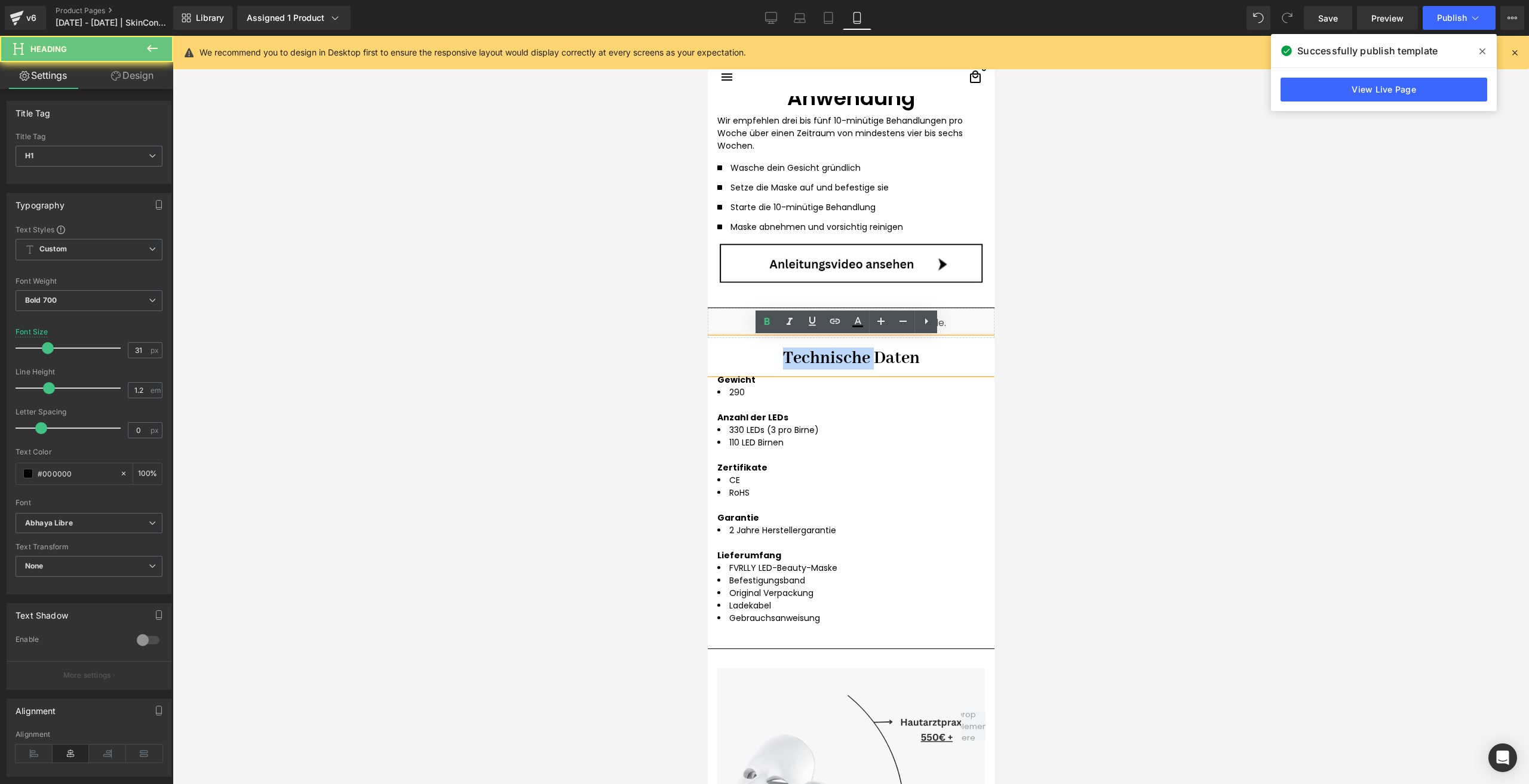
click at [733, 355] on h1 "Technische Daten" at bounding box center [850, 358] width 268 height 22
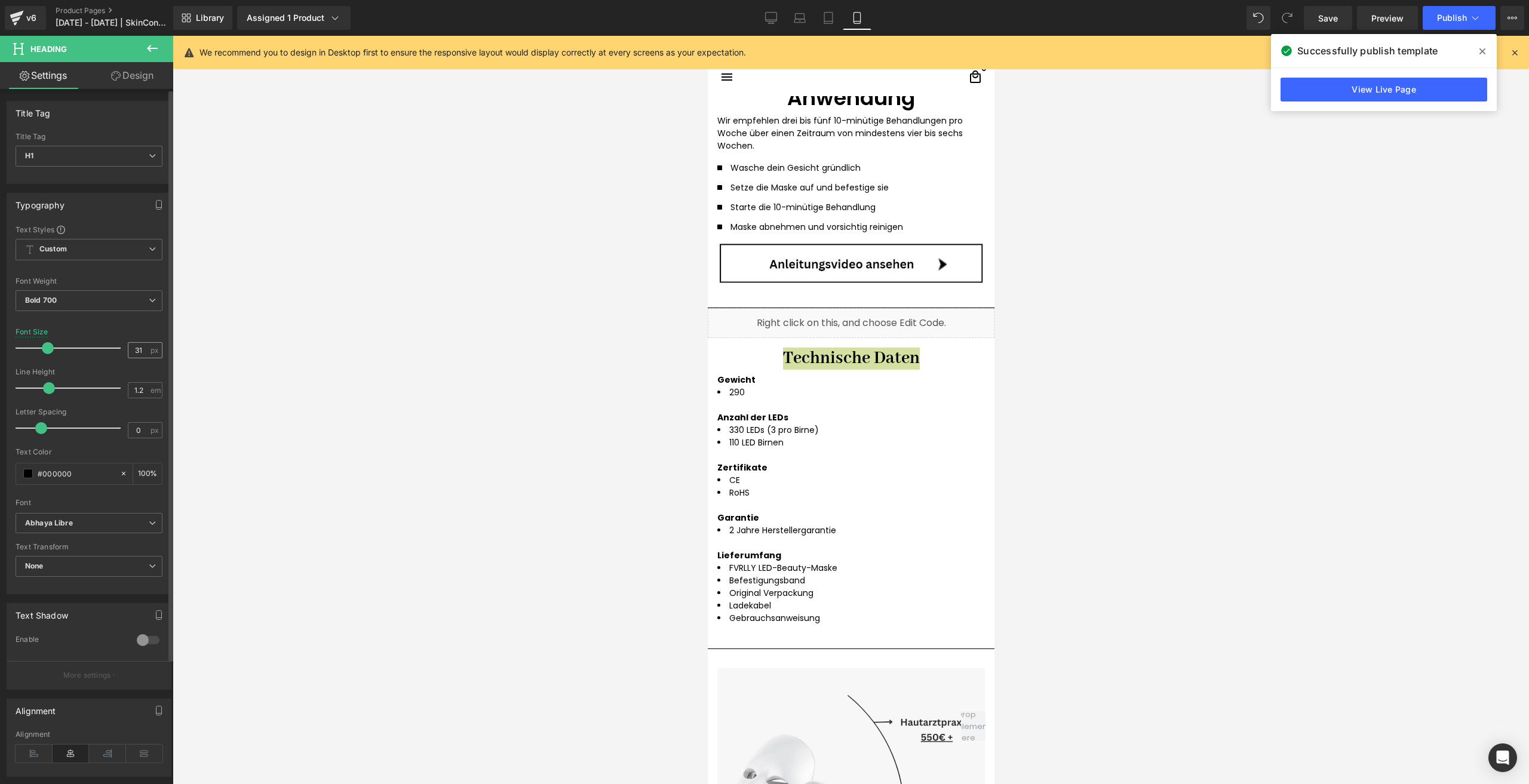
click at [139, 345] on input "31" at bounding box center [139, 350] width 21 height 15
type input "3"
type input "27"
click at [59, 305] on span "Bold 700" at bounding box center [89, 301] width 147 height 21
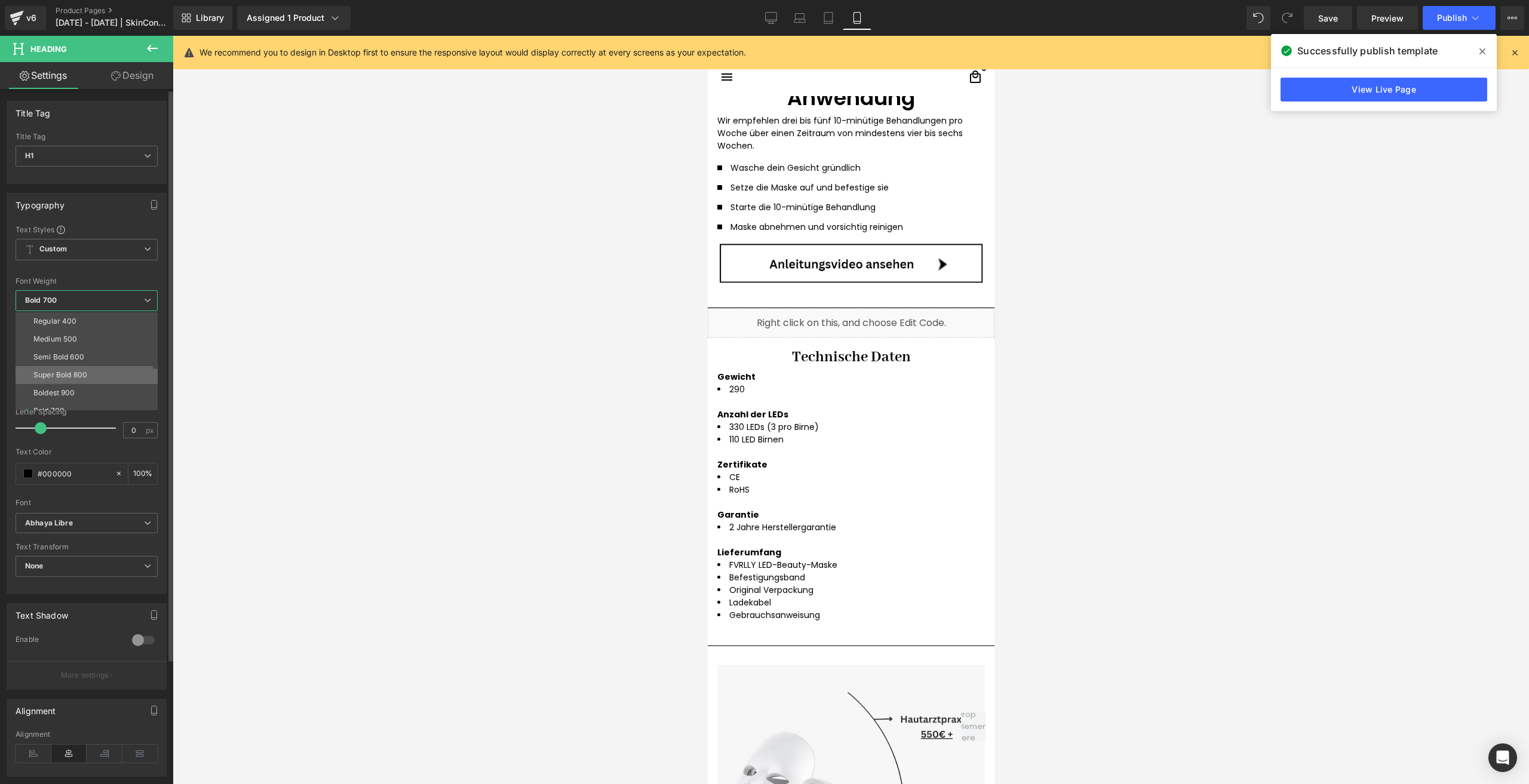
scroll to position [60, 0]
click at [59, 349] on div "Semi Bold 600" at bounding box center [59, 351] width 51 height 8
click at [59, 520] on icon "Abhaya Libre" at bounding box center [49, 523] width 47 height 10
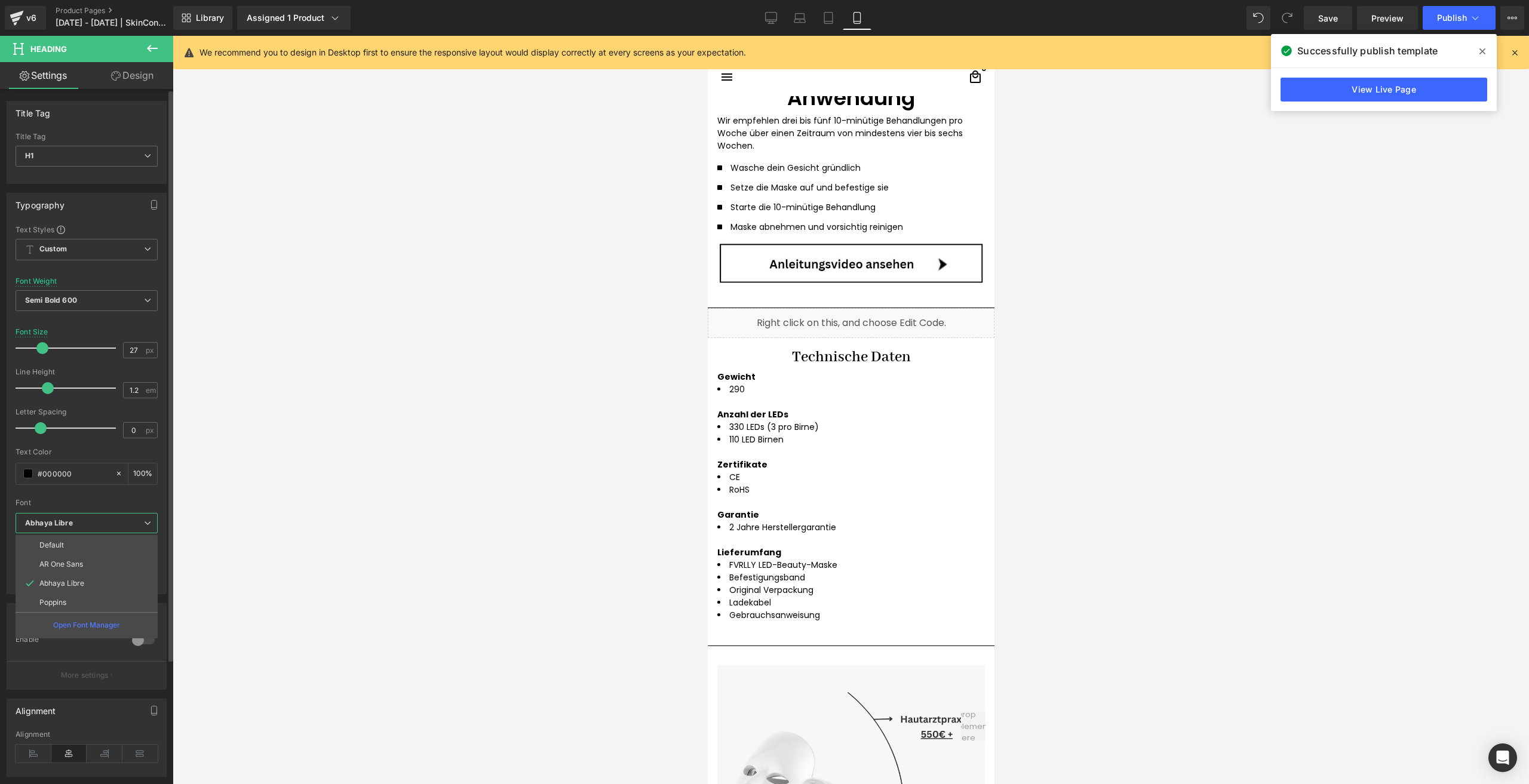
click at [59, 541] on p "Default" at bounding box center [51, 545] width 25 height 8
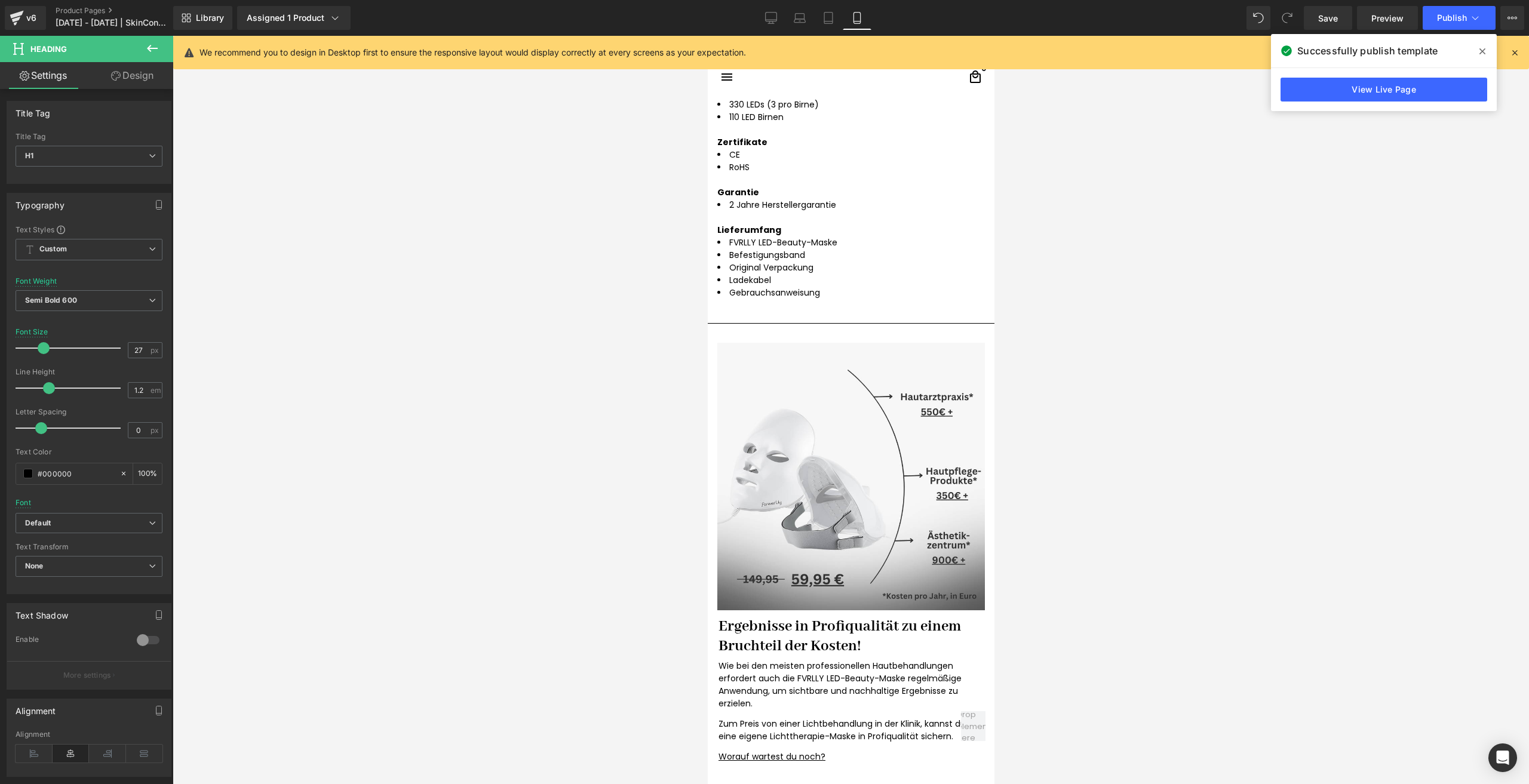
scroll to position [2515, 0]
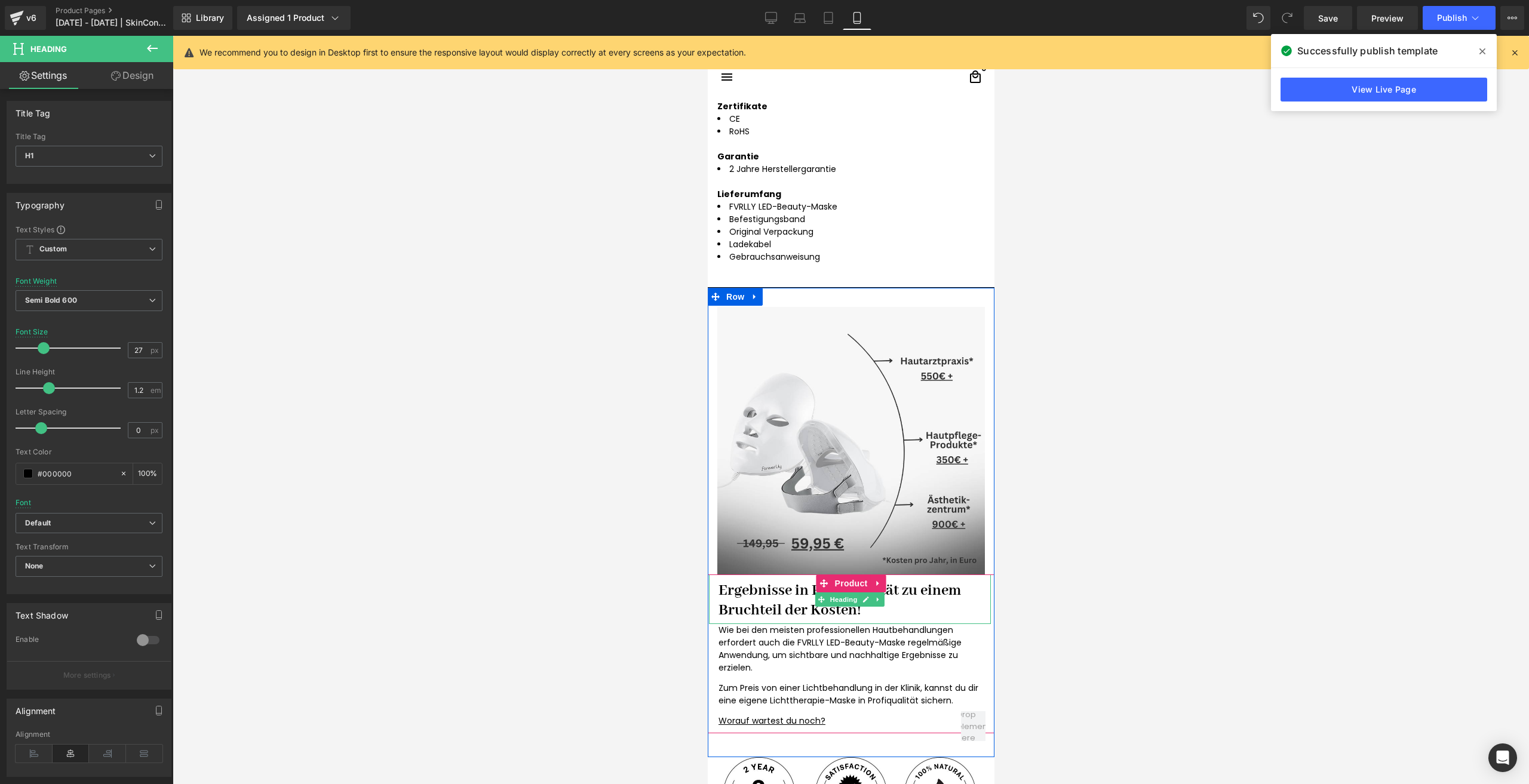
click at [769, 603] on h1 "Ergebnisse in Profiqualität zu einem Bruchteil der Kosten!" at bounding box center [849, 600] width 263 height 39
click at [56, 523] on icon "Abhaya Libre" at bounding box center [49, 523] width 47 height 10
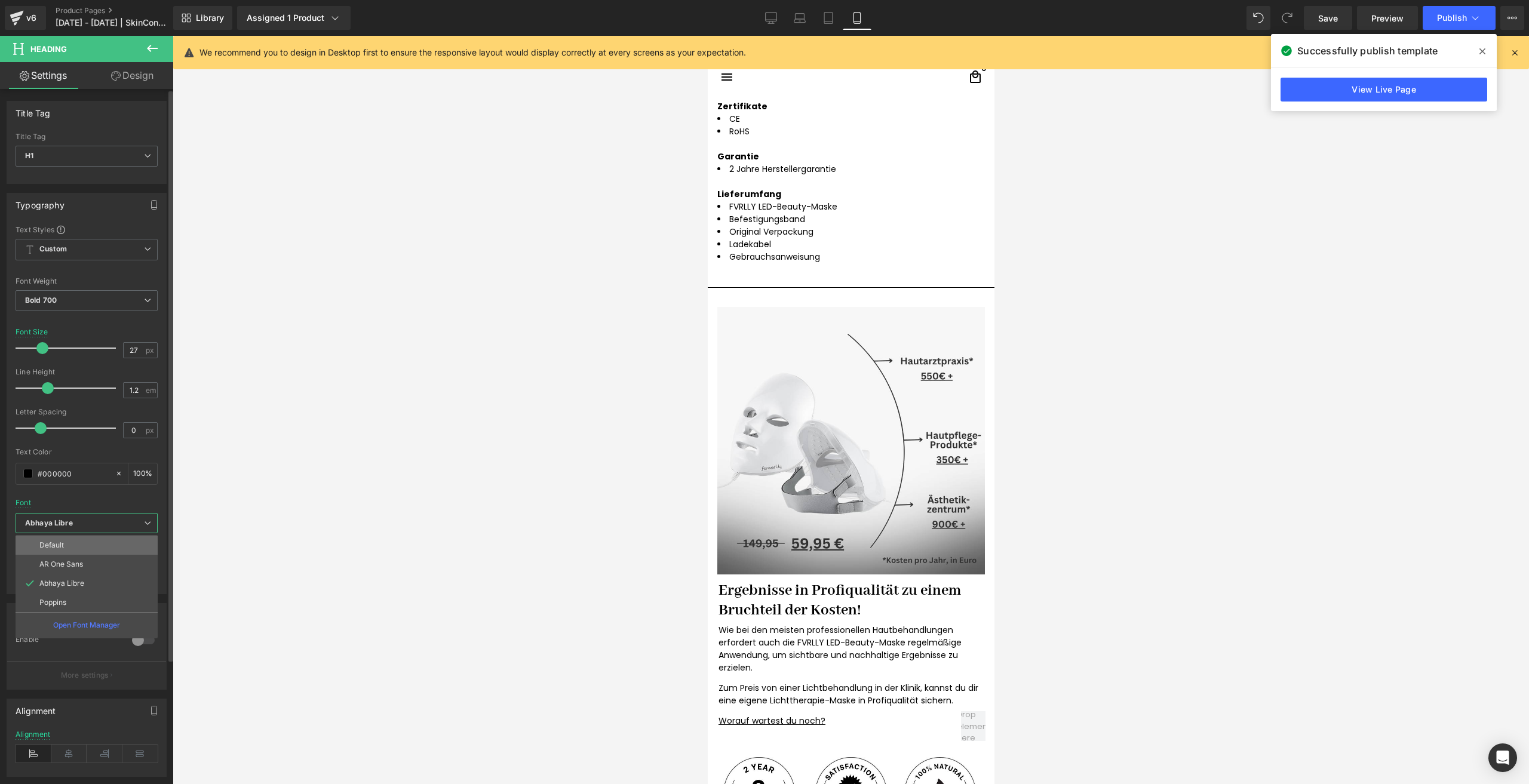
click at [52, 546] on p "Default" at bounding box center [51, 545] width 25 height 8
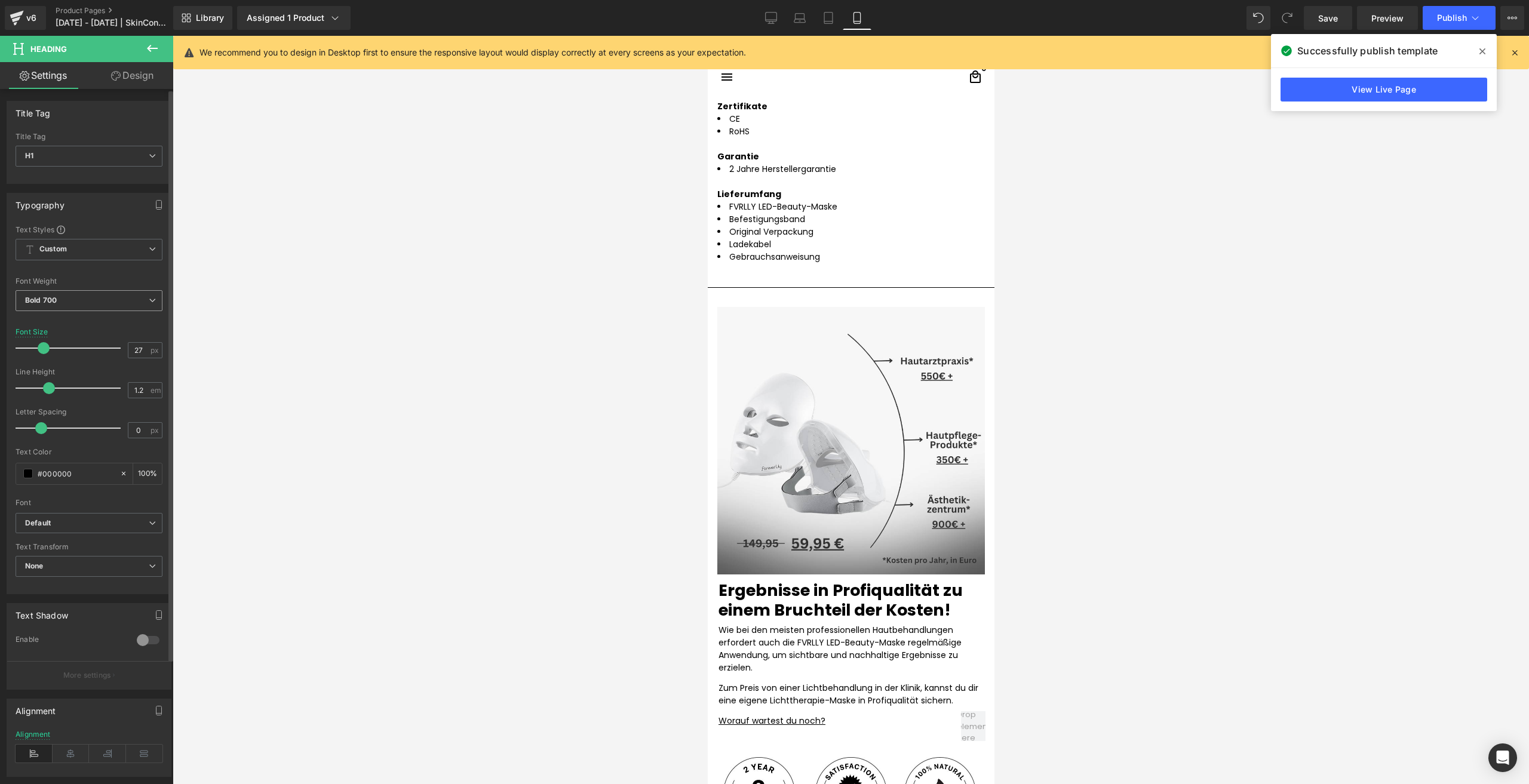
click at [69, 299] on span "Bold 700" at bounding box center [89, 301] width 147 height 21
click at [72, 410] on div "Semi Bold 600" at bounding box center [59, 411] width 51 height 8
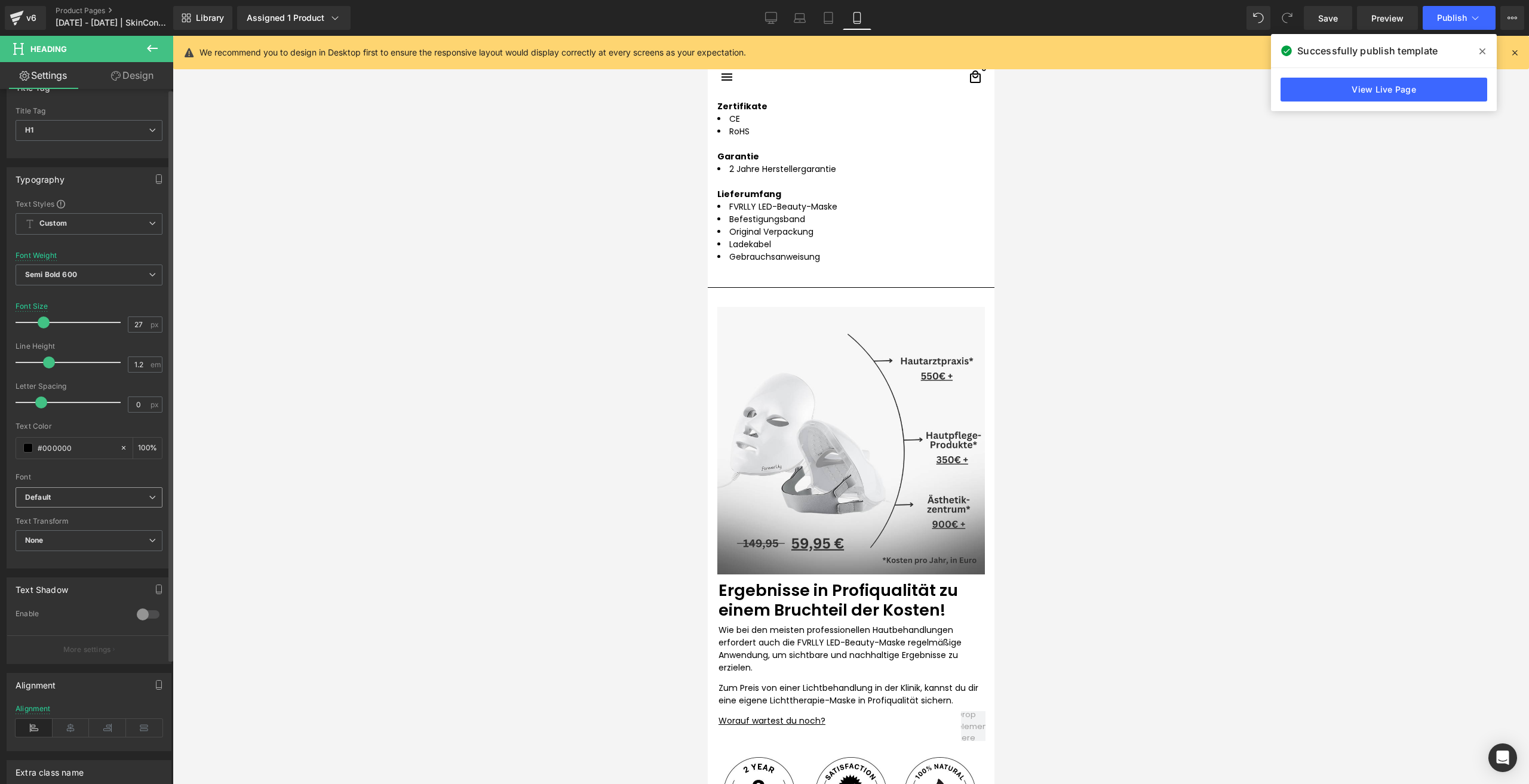
scroll to position [60, 0]
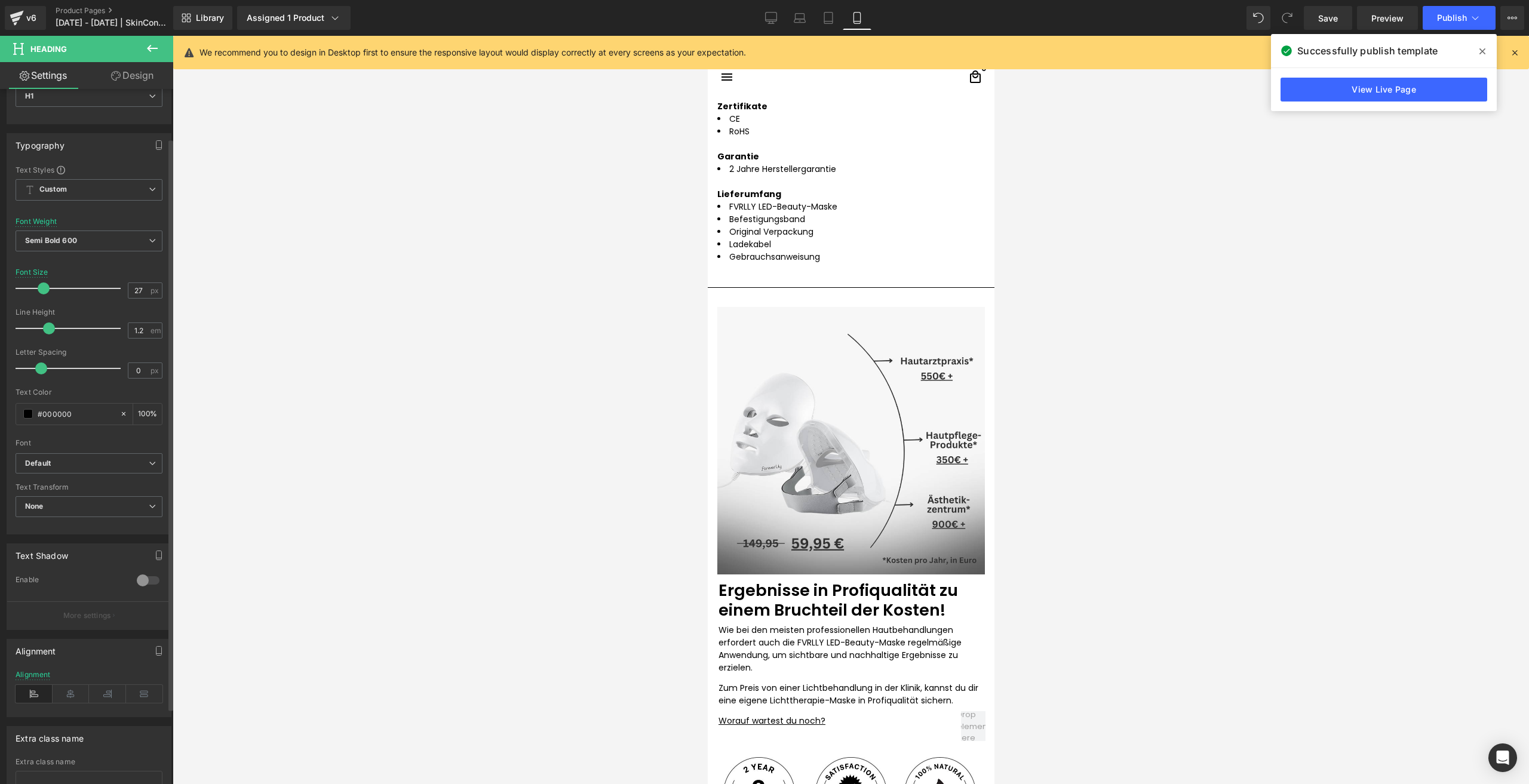
click at [44, 452] on div "Font Default AR One Sans Abhaya Libre Poppins Default Default AR One Sans Abhay…" at bounding box center [89, 309] width 147 height 288
click at [50, 458] on icon "Default" at bounding box center [38, 463] width 25 height 10
click at [143, 290] on input "27" at bounding box center [139, 291] width 21 height 15
type input "24"
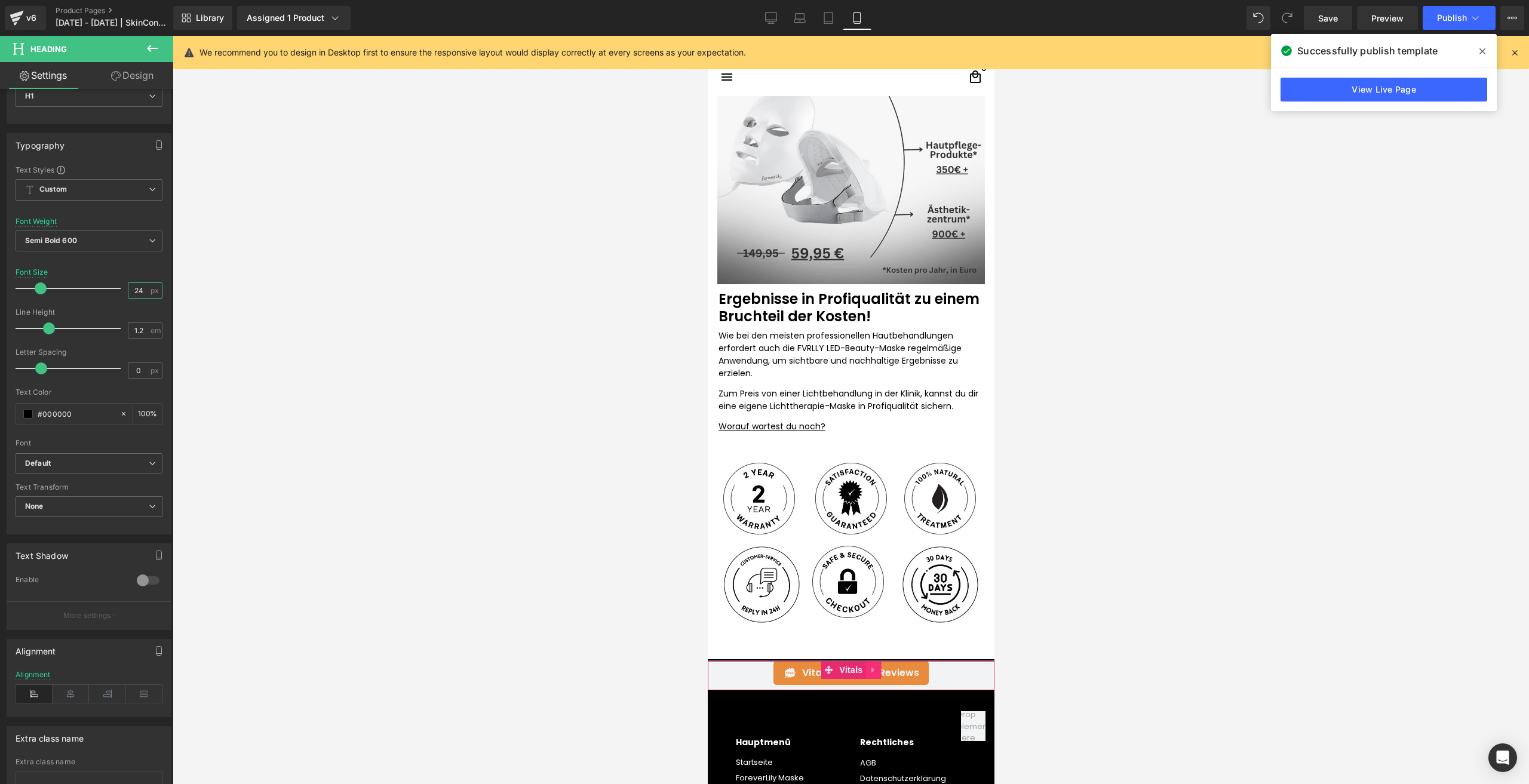
scroll to position [2873, 0]
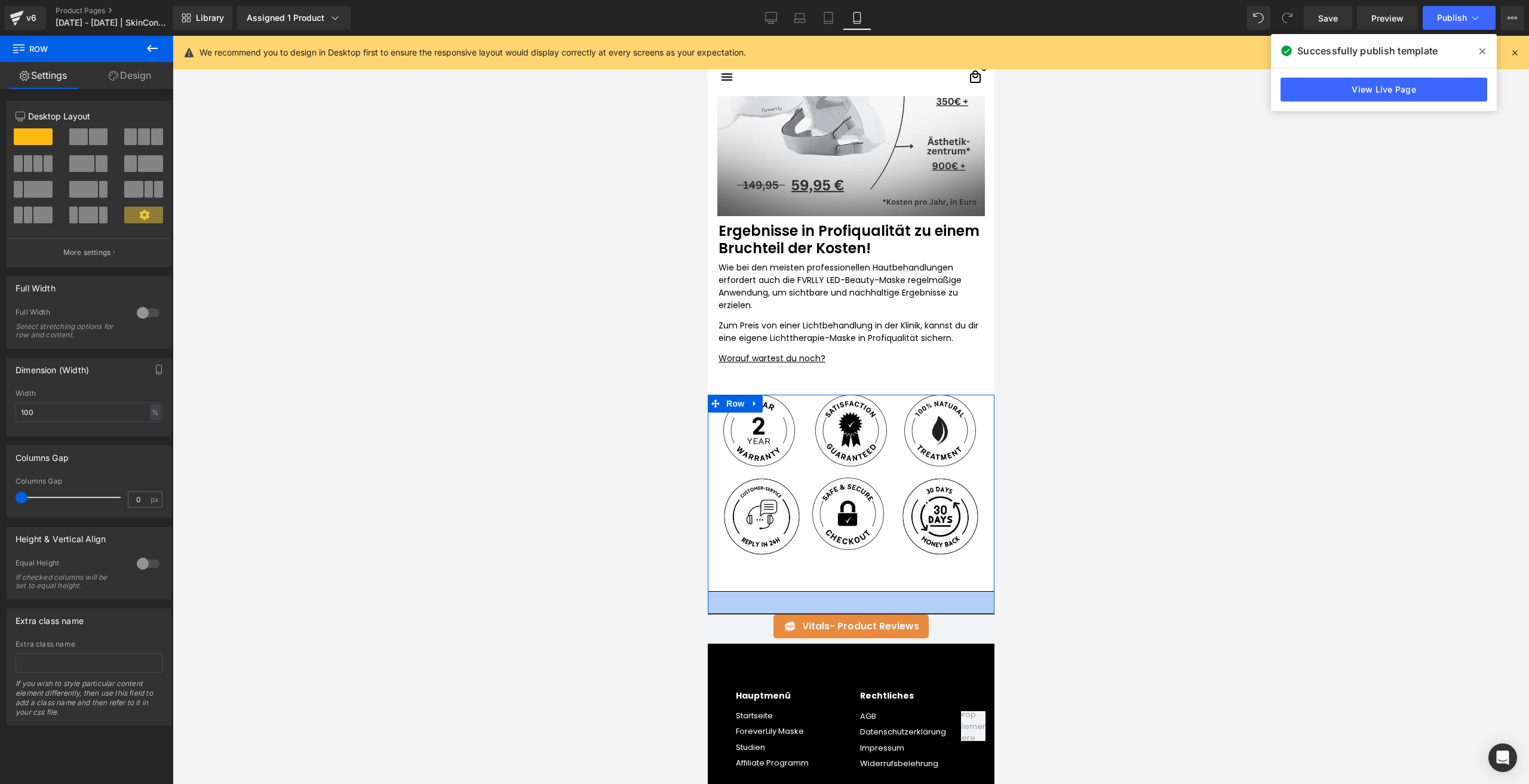
drag, startPoint x: 755, startPoint y: 591, endPoint x: 764, endPoint y: 612, distance: 22.8
click at [764, 612] on div "37px" at bounding box center [850, 602] width 287 height 22
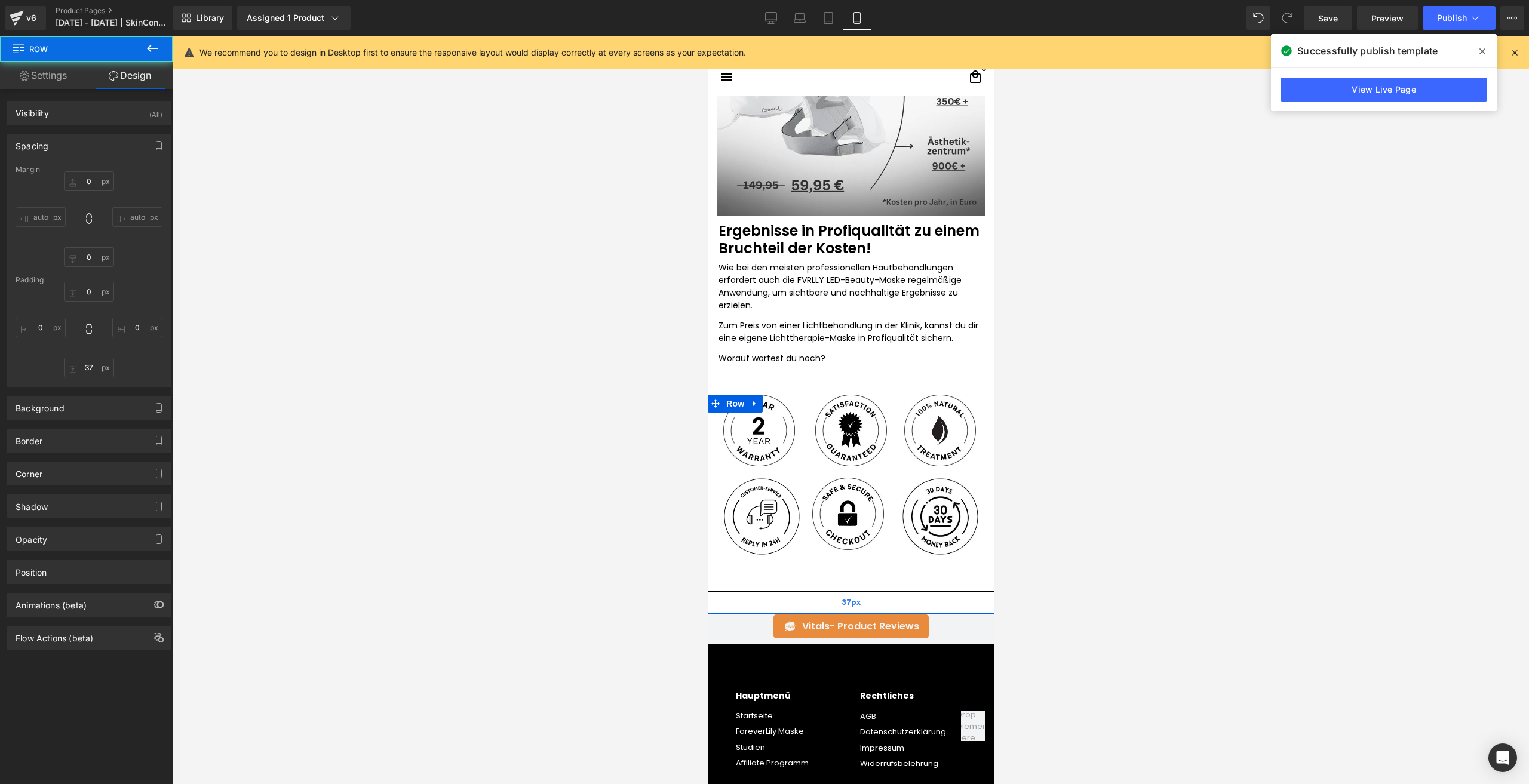
click at [750, 608] on div "37px" at bounding box center [850, 602] width 287 height 22
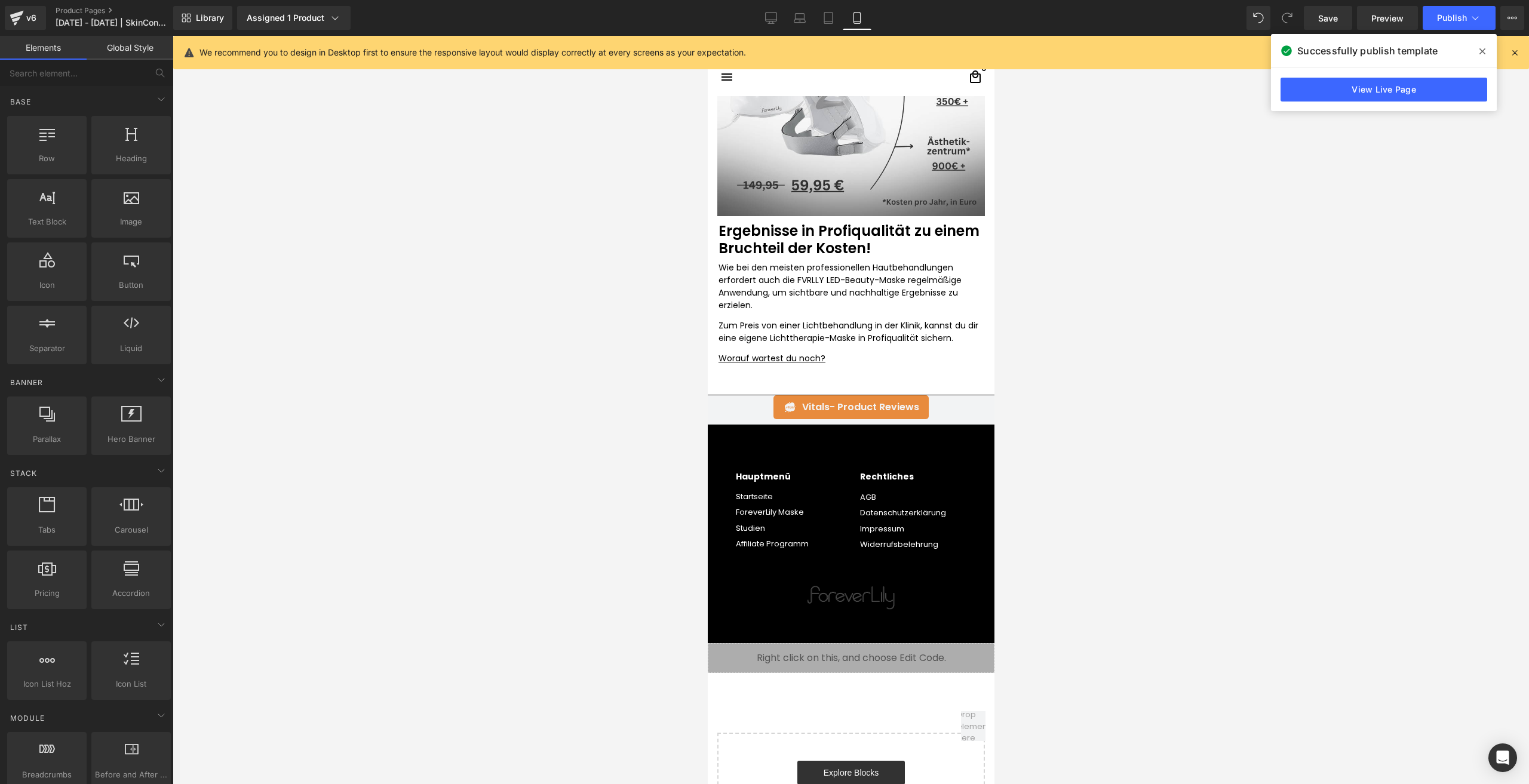
click at [1260, 2] on div "Library Assigned 1 Product Product Preview BLITZANGEBOT – FVRLLY LED-Beauty-Mas…" at bounding box center [851, 18] width 1356 height 36
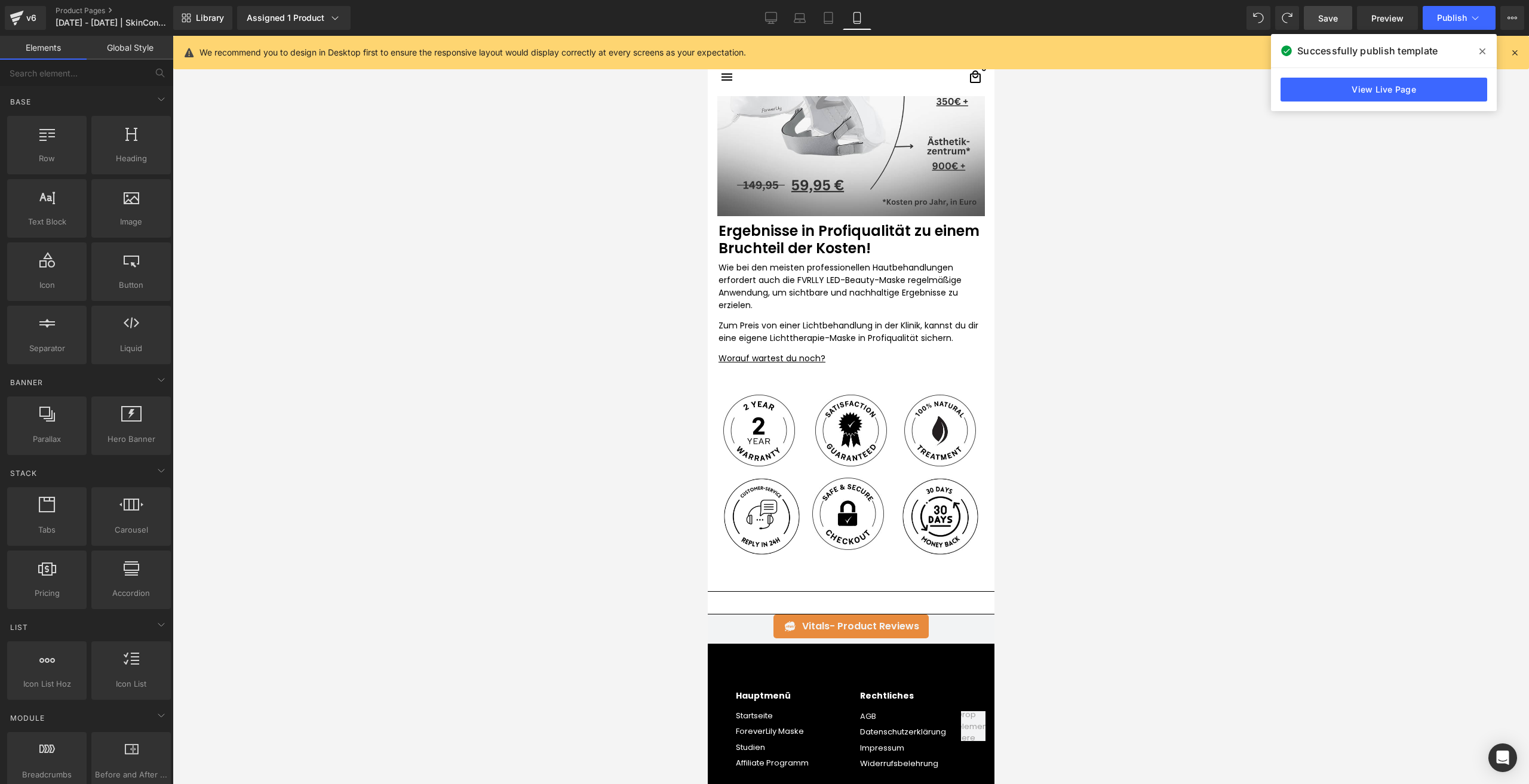
click at [1320, 23] on span "Save" at bounding box center [1327, 18] width 20 height 12
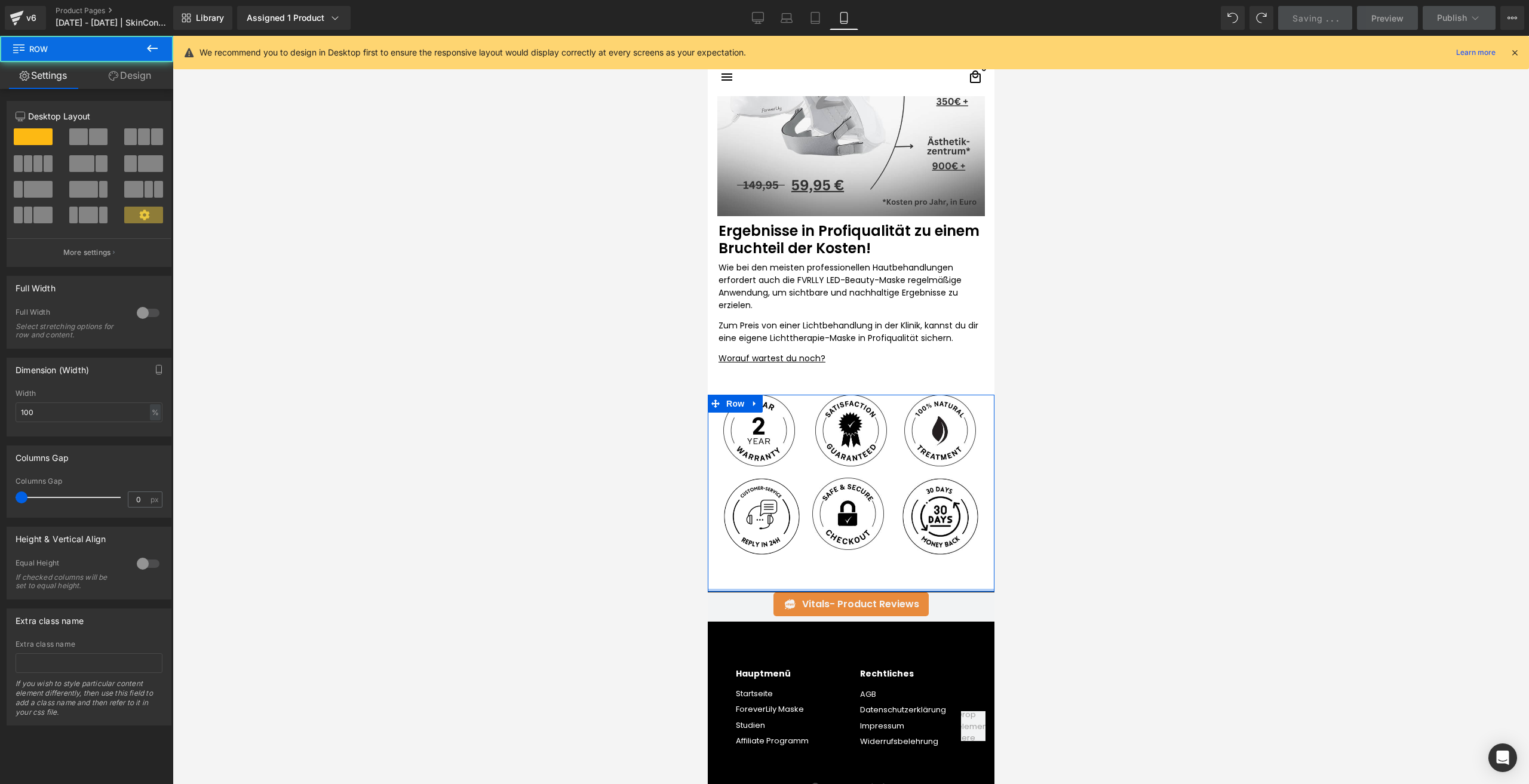
drag, startPoint x: 787, startPoint y: 610, endPoint x: 979, endPoint y: 347, distance: 325.6
click at [807, 487] on div "Image Image Image Row Image Image Image Row Row" at bounding box center [850, 492] width 287 height 197
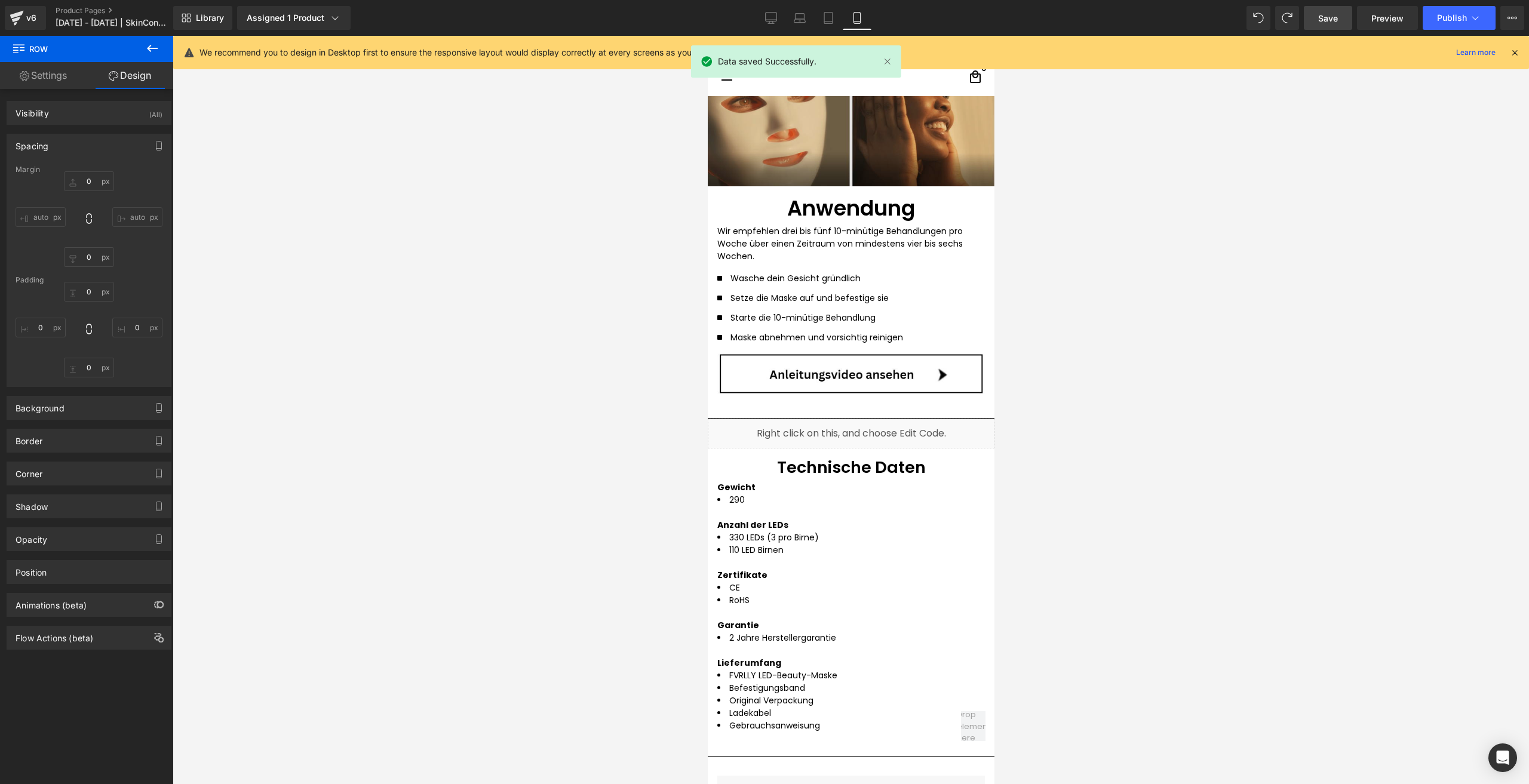
scroll to position [1977, 0]
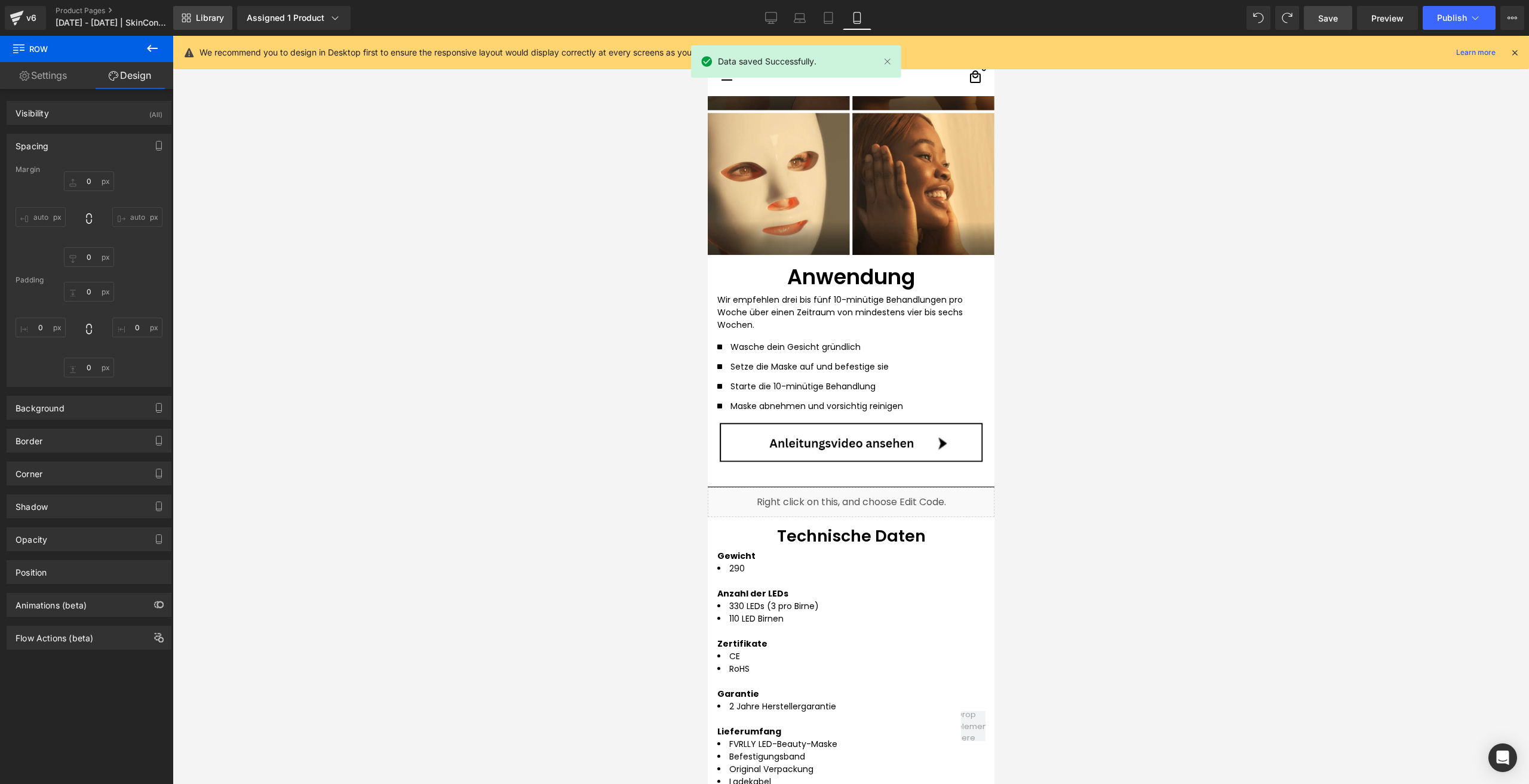
click at [197, 10] on link "Library" at bounding box center [203, 17] width 59 height 24
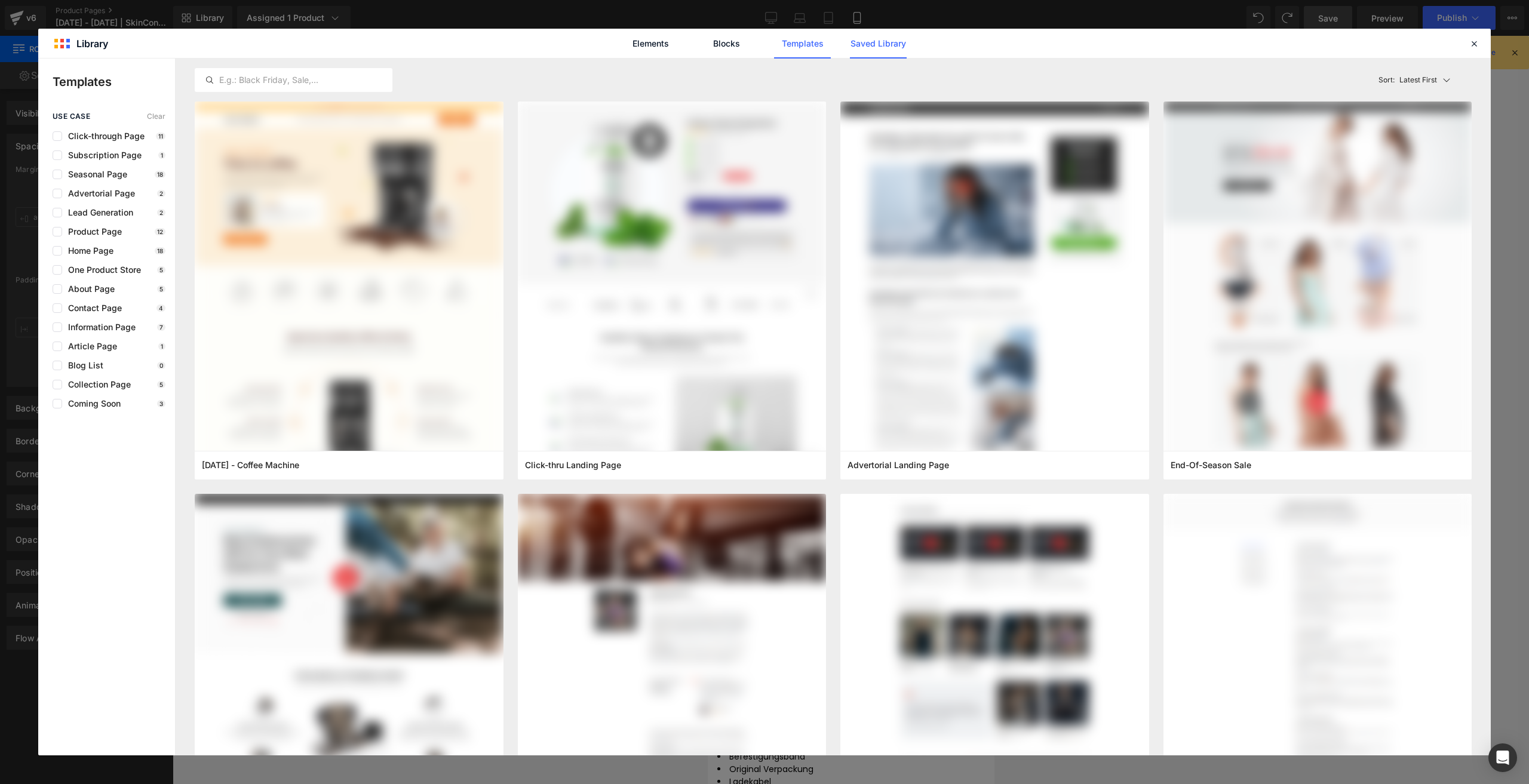
click at [886, 38] on link "Saved Library" at bounding box center [877, 43] width 56 height 30
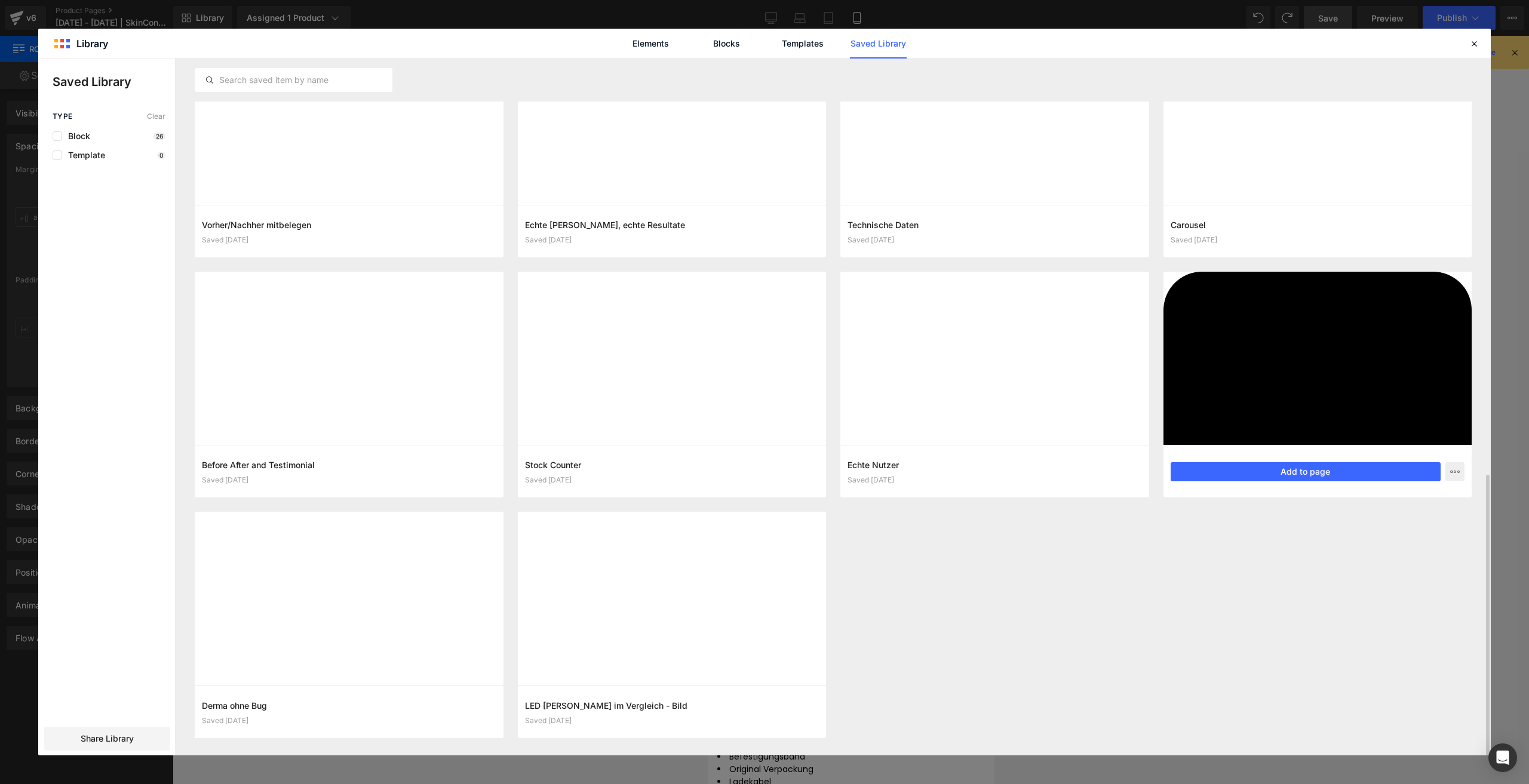
scroll to position [1031, 0]
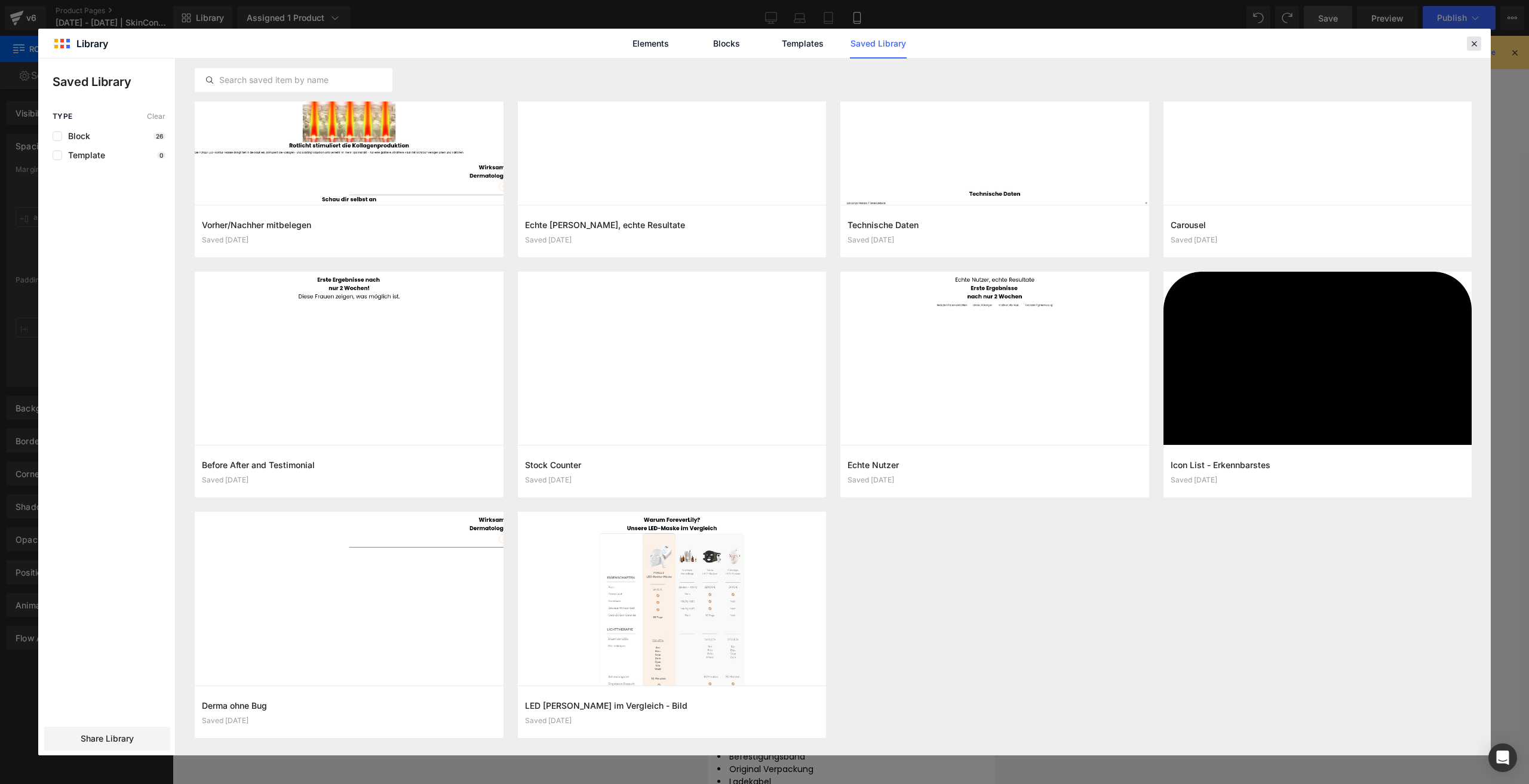
click at [1466, 47] on div at bounding box center [1473, 44] width 15 height 15
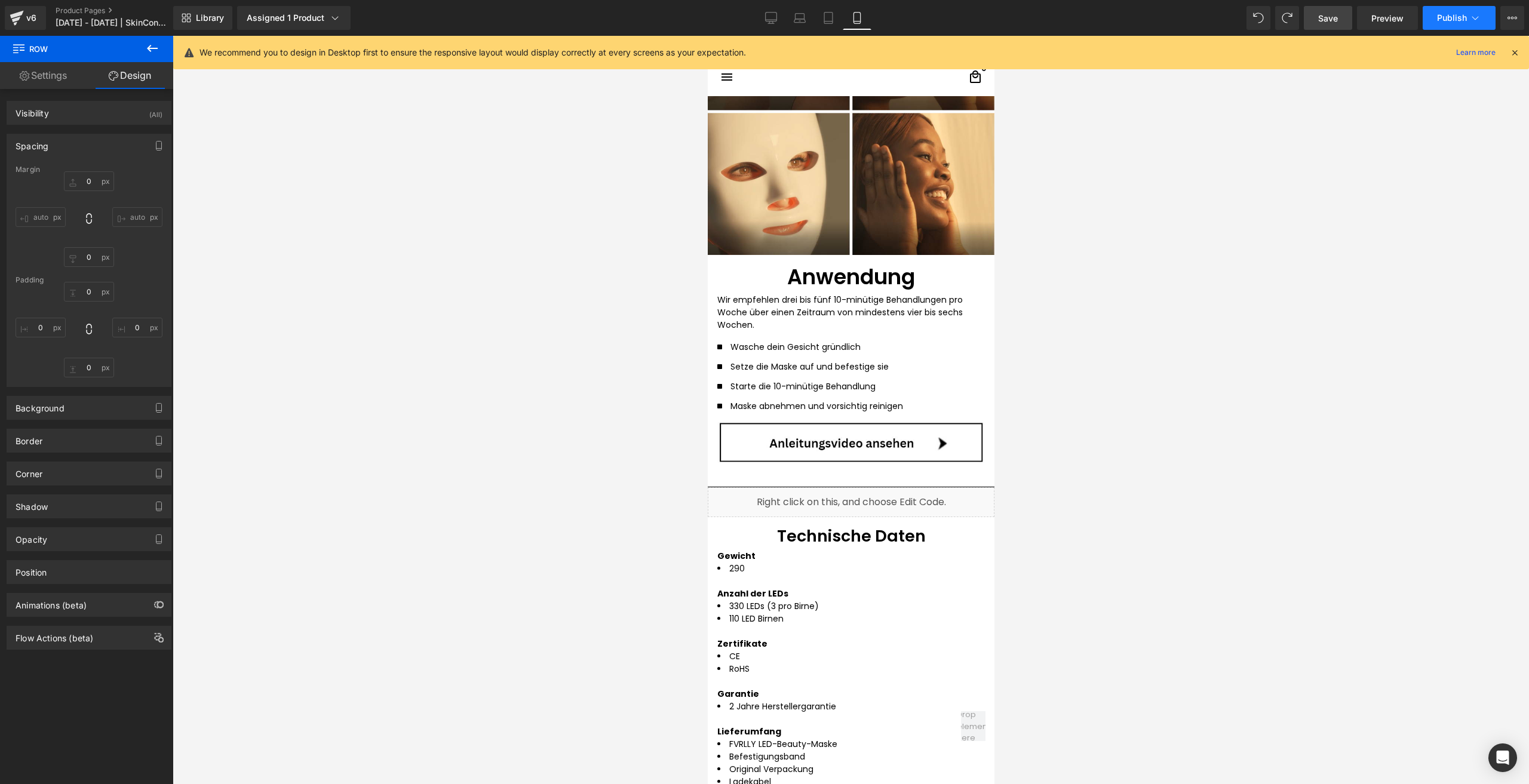
click at [1436, 10] on button "Publish" at bounding box center [1458, 17] width 73 height 24
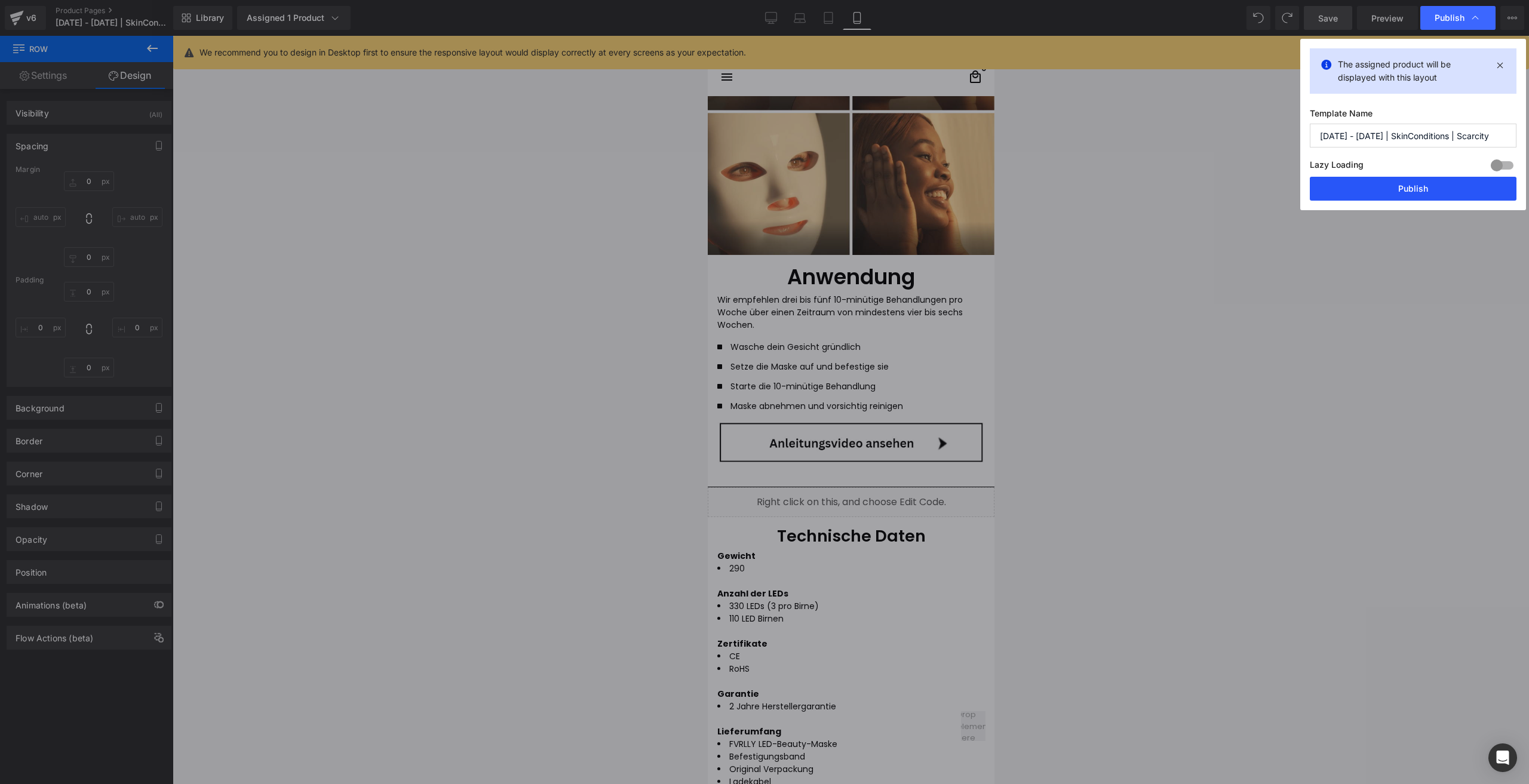
click at [1340, 198] on button "Publish" at bounding box center [1412, 188] width 207 height 24
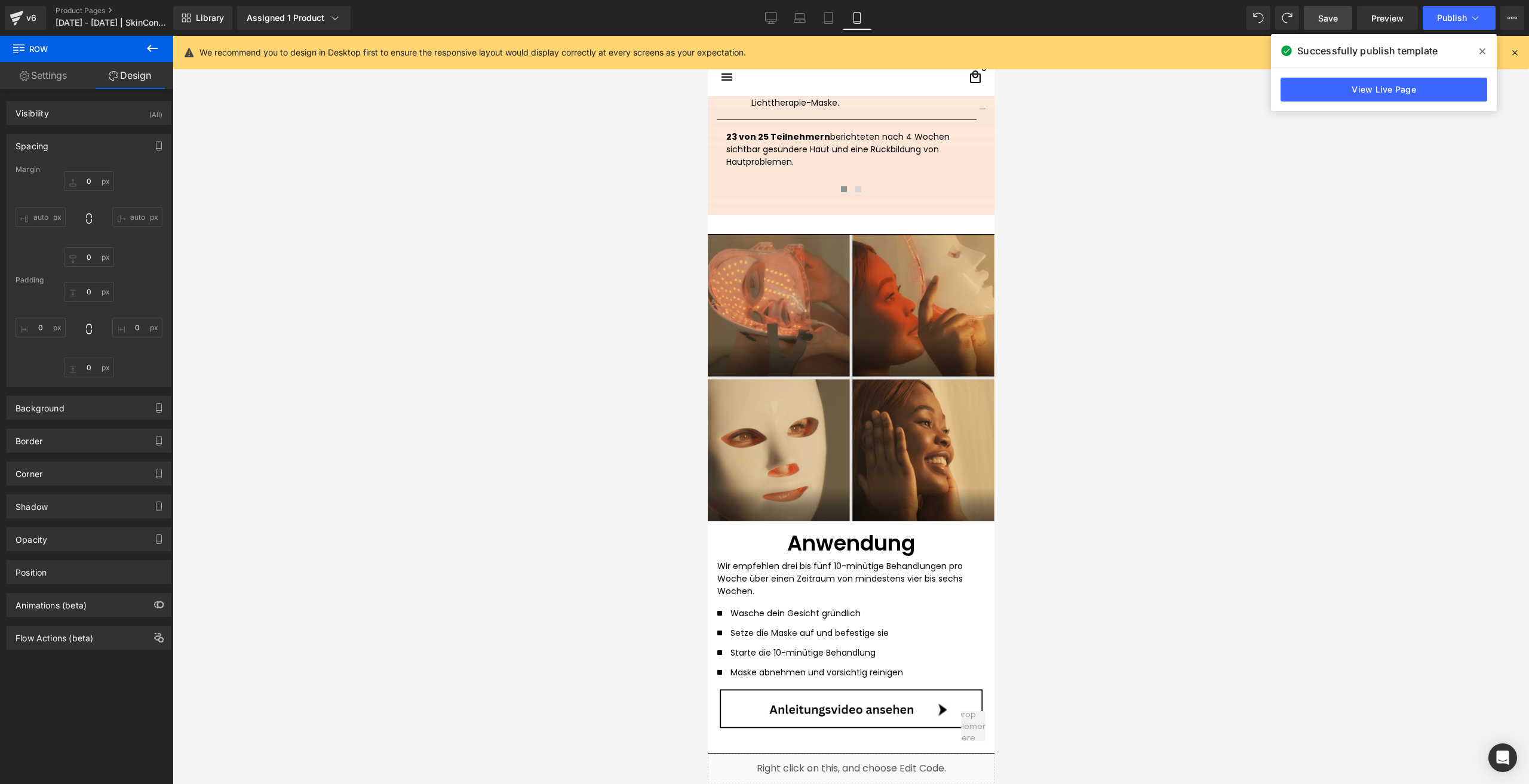
scroll to position [1858, 0]
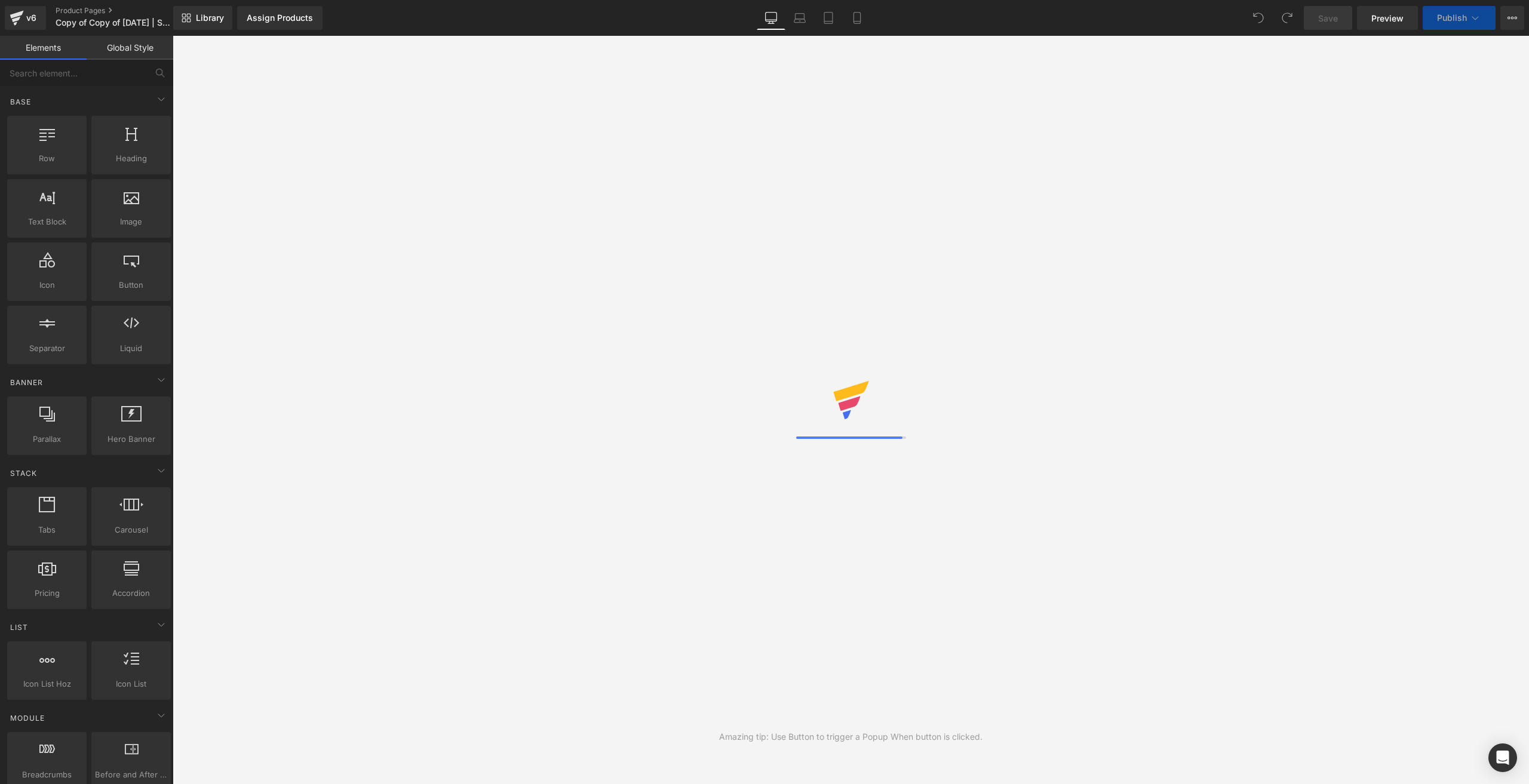
click at [854, 31] on div "Library Assign Products Product Preview No product match your search. Please tr…" at bounding box center [851, 18] width 1356 height 36
click at [855, 24] on link "Mobile" at bounding box center [857, 17] width 29 height 24
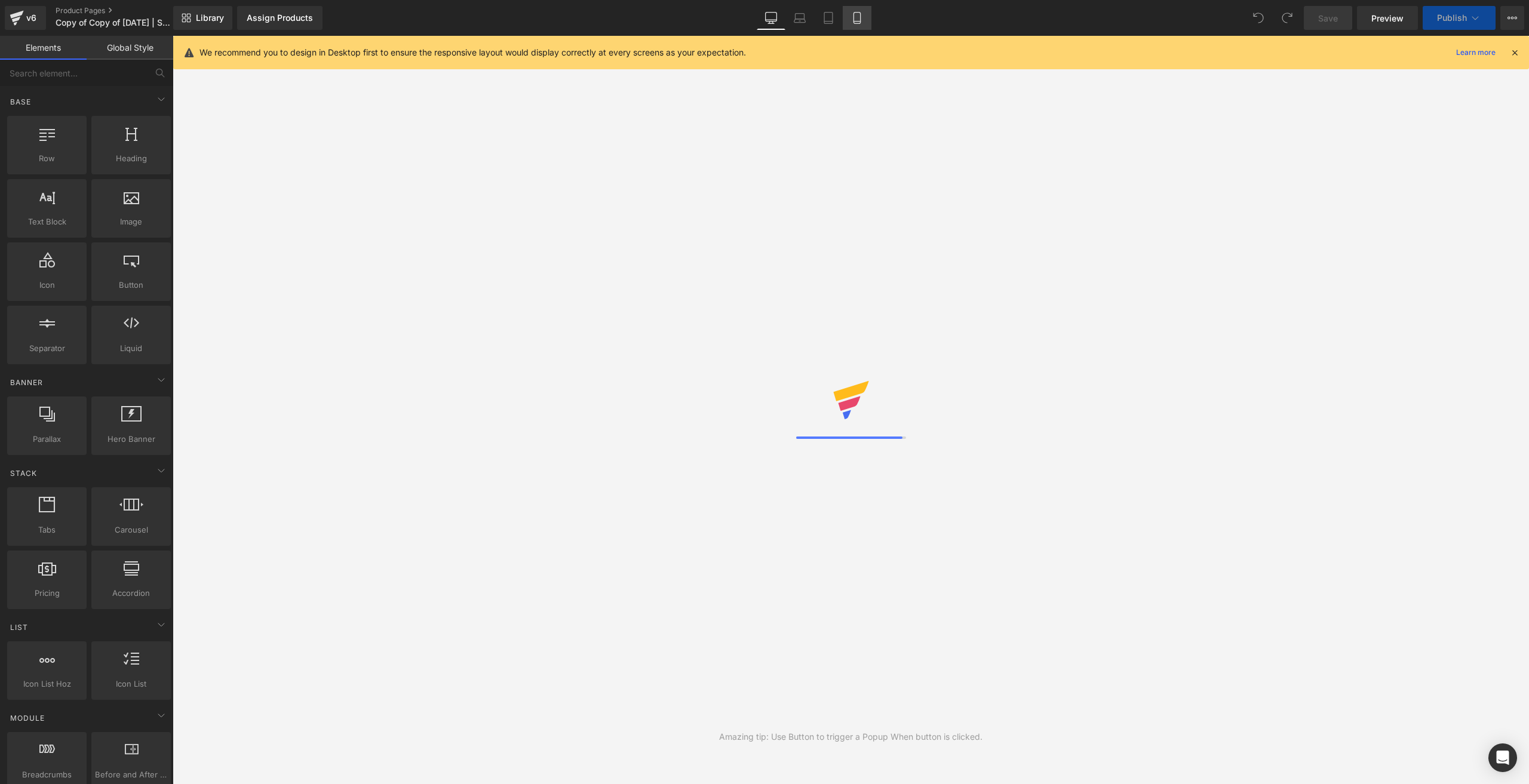
click at [855, 24] on link "Mobile" at bounding box center [857, 17] width 29 height 24
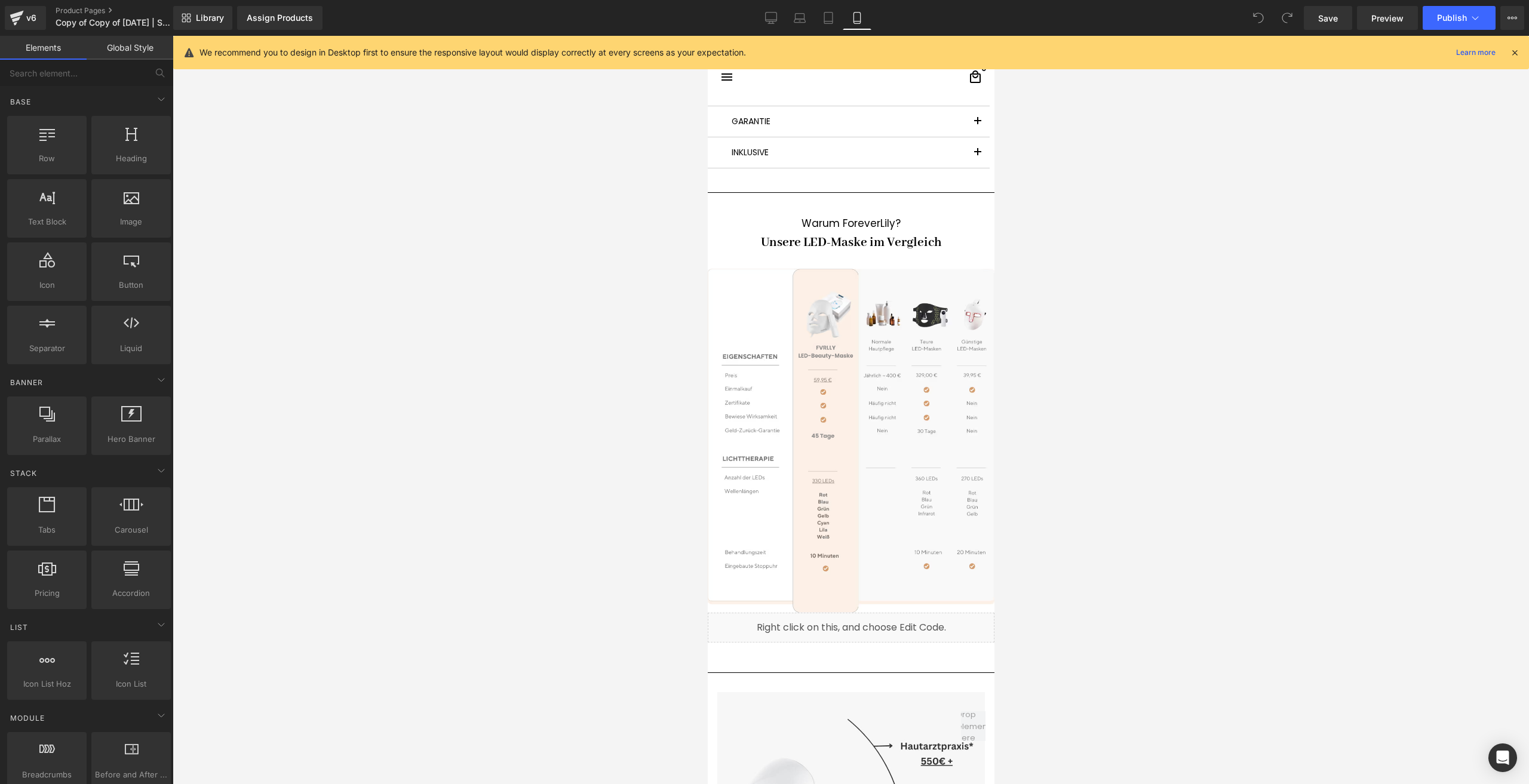
scroll to position [3218, 0]
click at [17, 16] on icon at bounding box center [16, 15] width 14 height 8
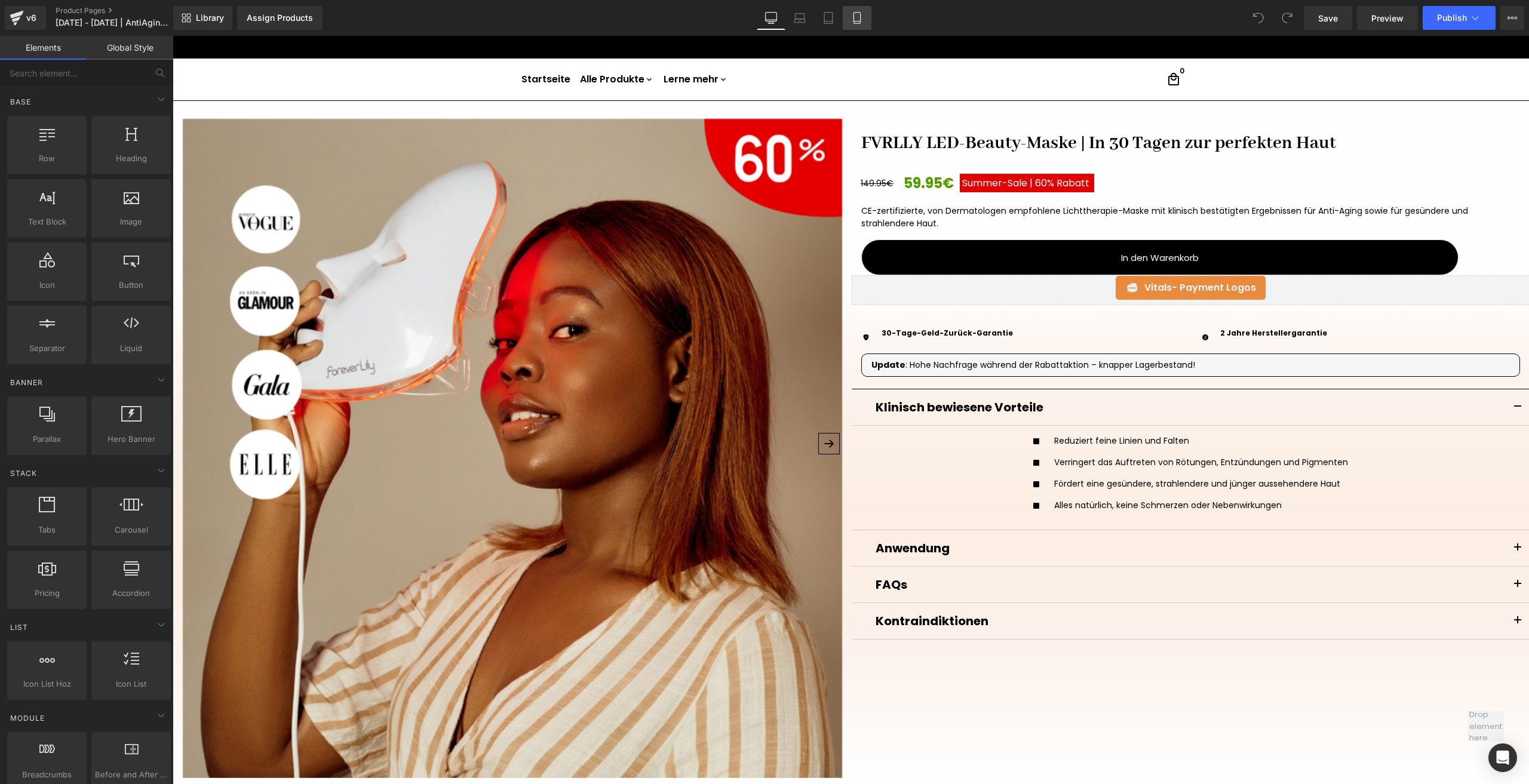
click at [850, 15] on link "Mobile" at bounding box center [857, 17] width 29 height 24
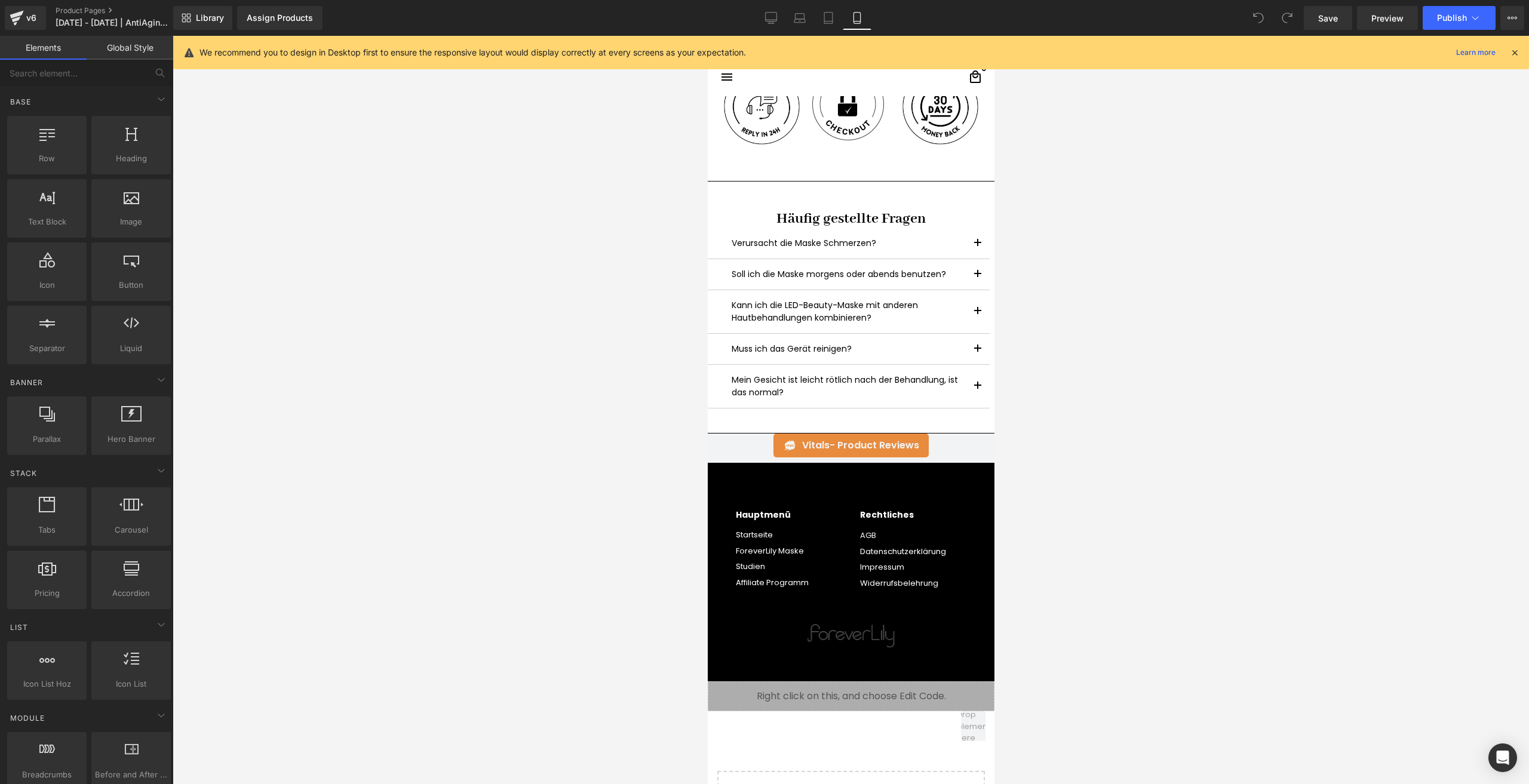
scroll to position [4299, 0]
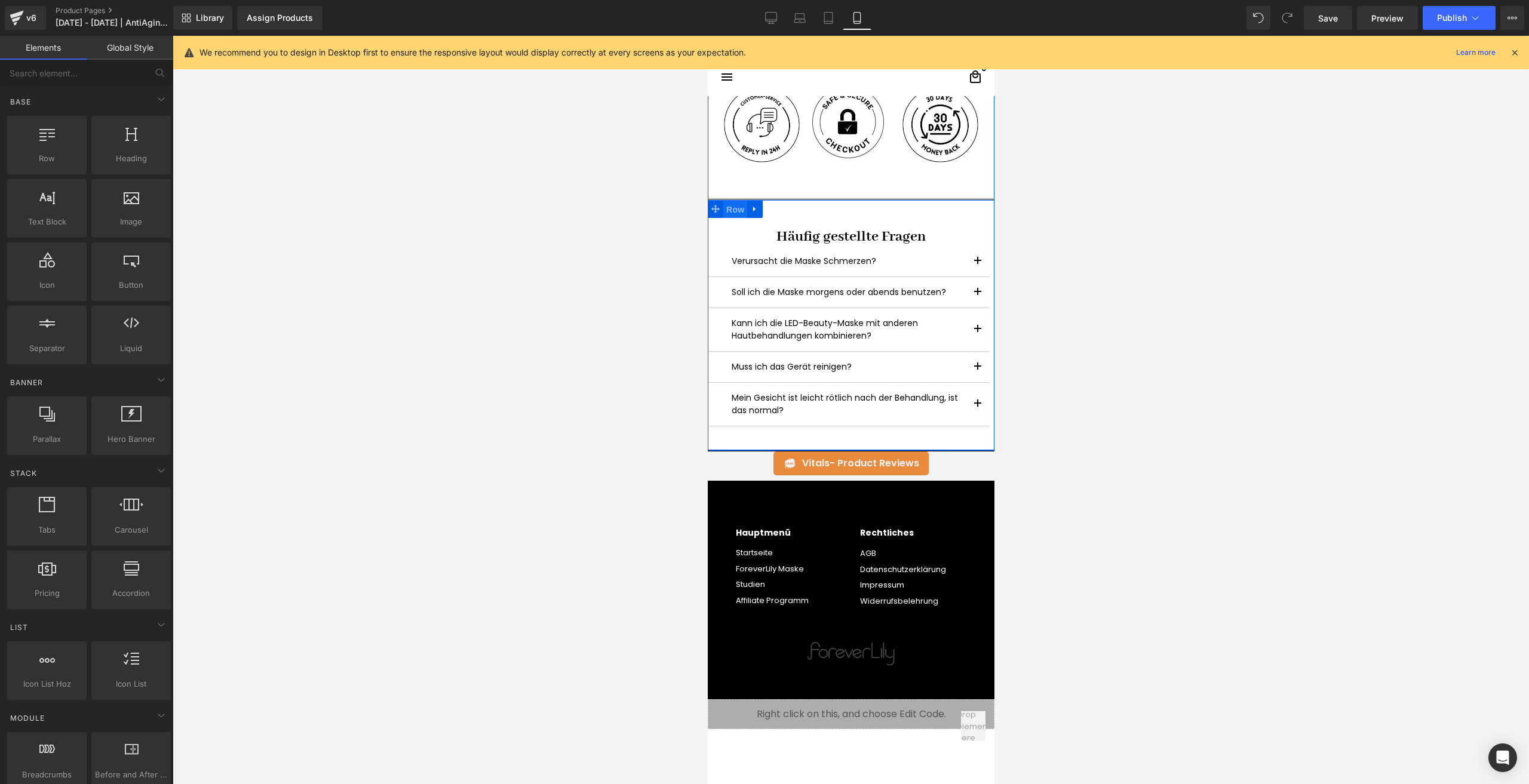
click at [741, 214] on span "Row" at bounding box center [734, 210] width 24 height 18
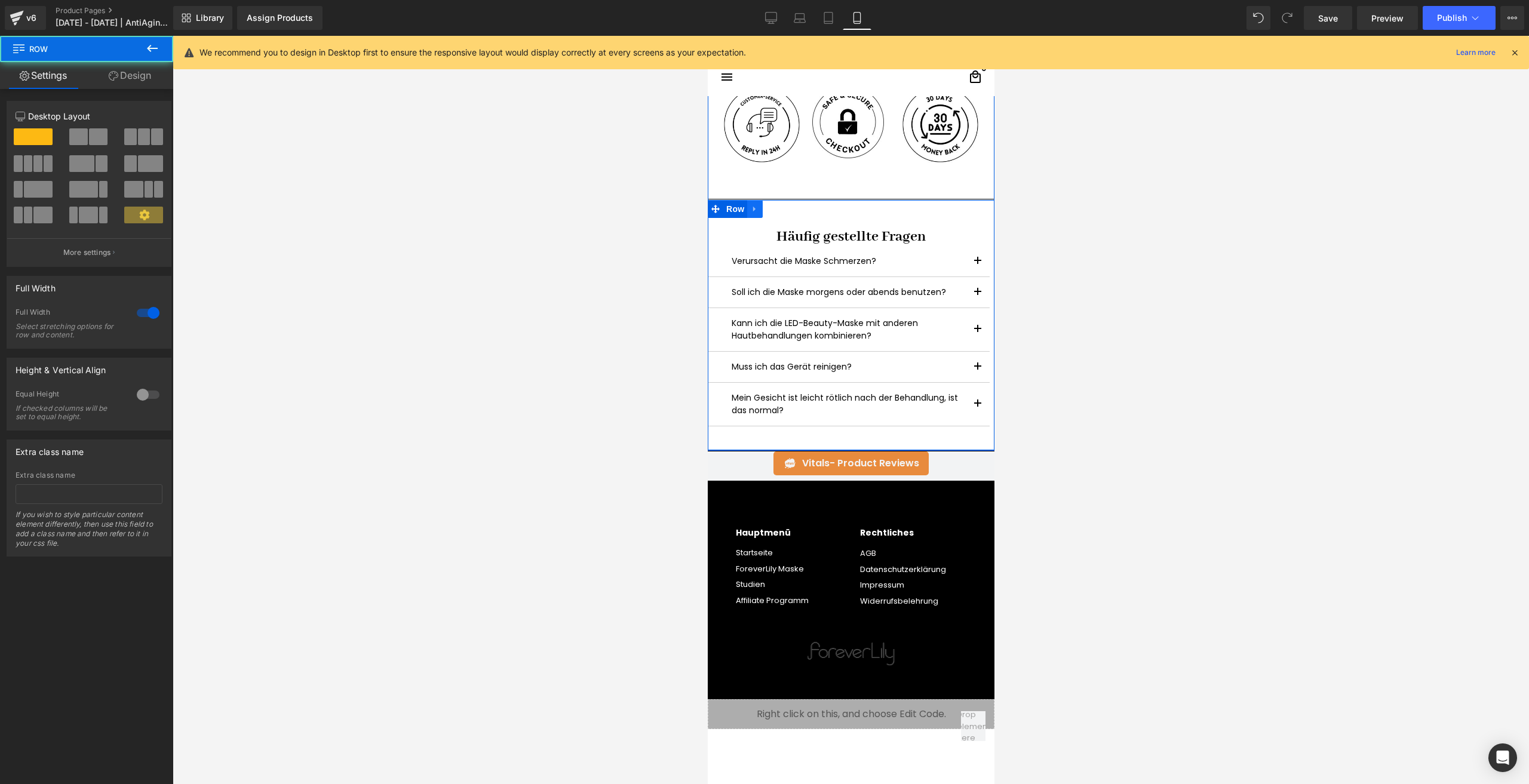
click at [752, 216] on link at bounding box center [754, 209] width 16 height 18
click at [750, 214] on link at bounding box center [754, 209] width 16 height 18
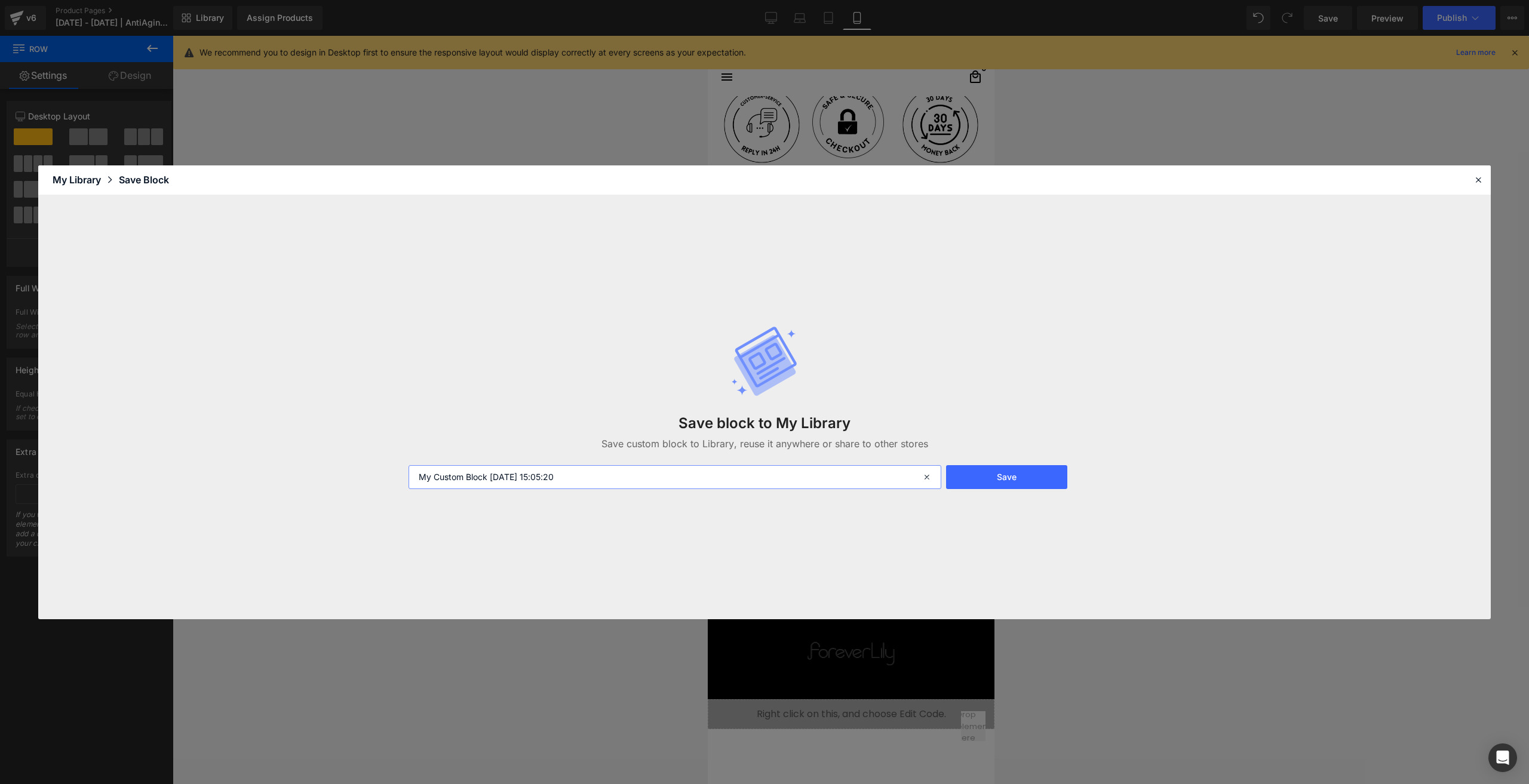
click at [494, 477] on input "My Custom Block 2025-08-29 15:05:20" at bounding box center [675, 476] width 533 height 24
type input "Häufig gestellte Fragen"
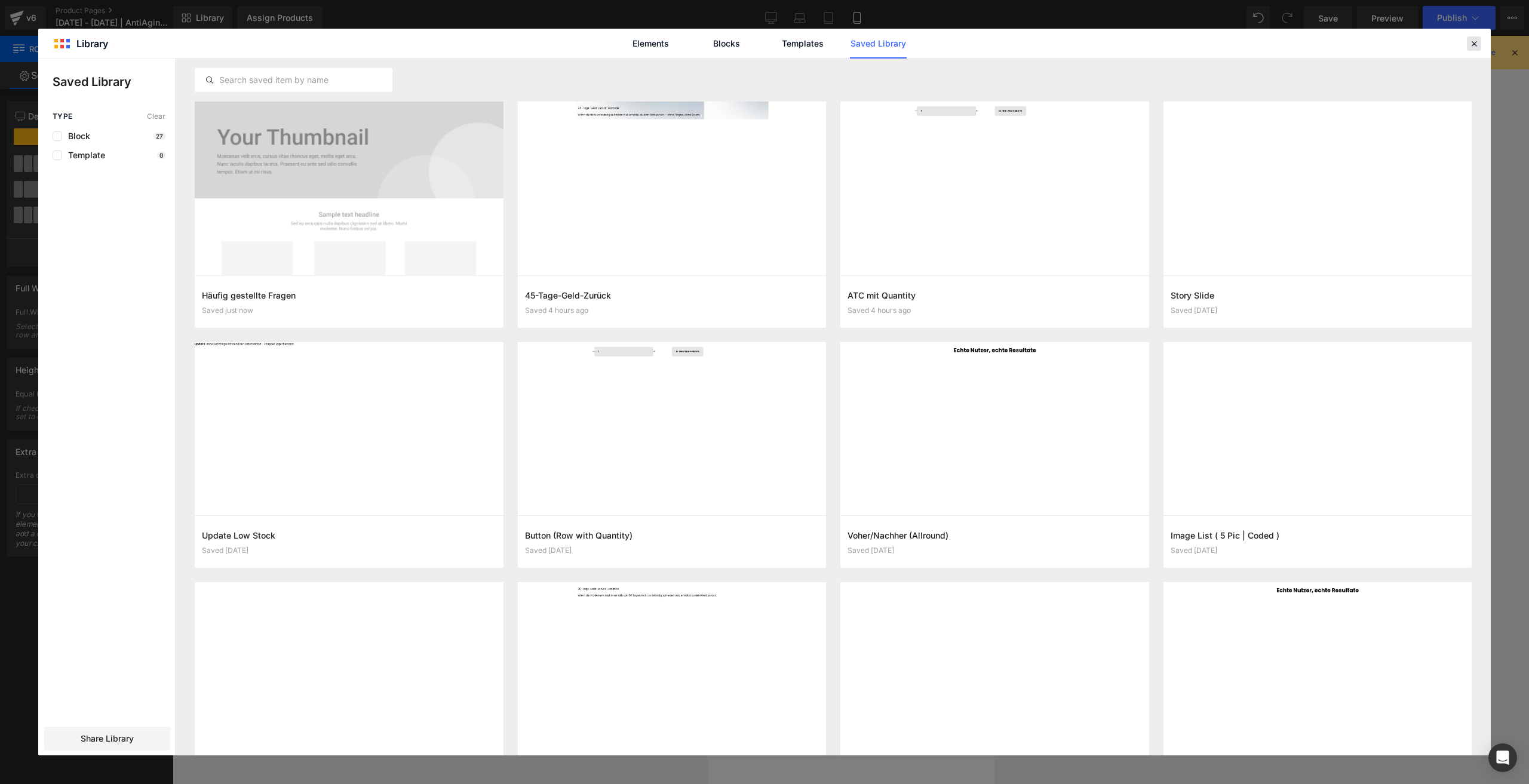
click at [1475, 41] on icon at bounding box center [1473, 43] width 11 height 11
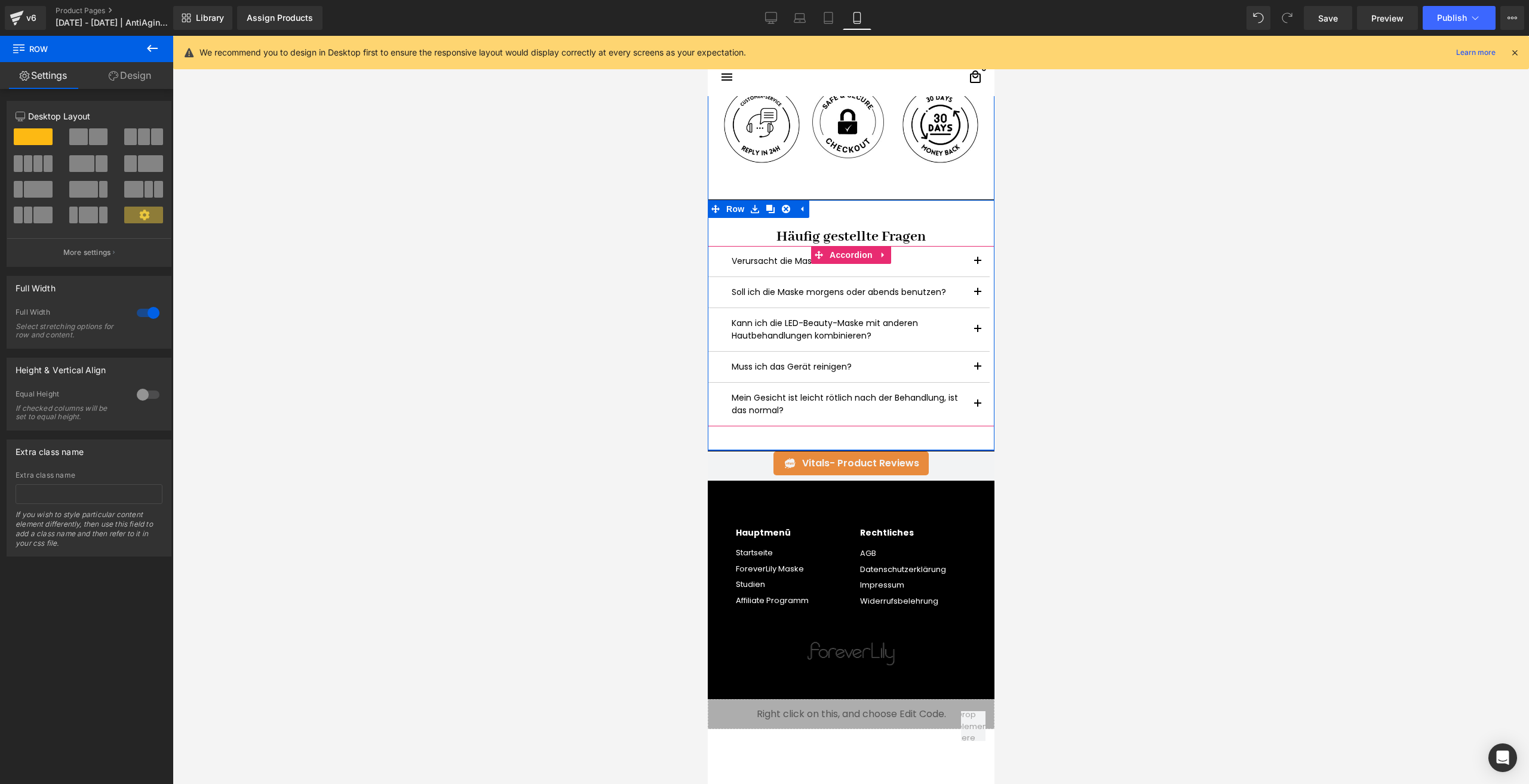
click at [970, 256] on button "button" at bounding box center [976, 261] width 24 height 30
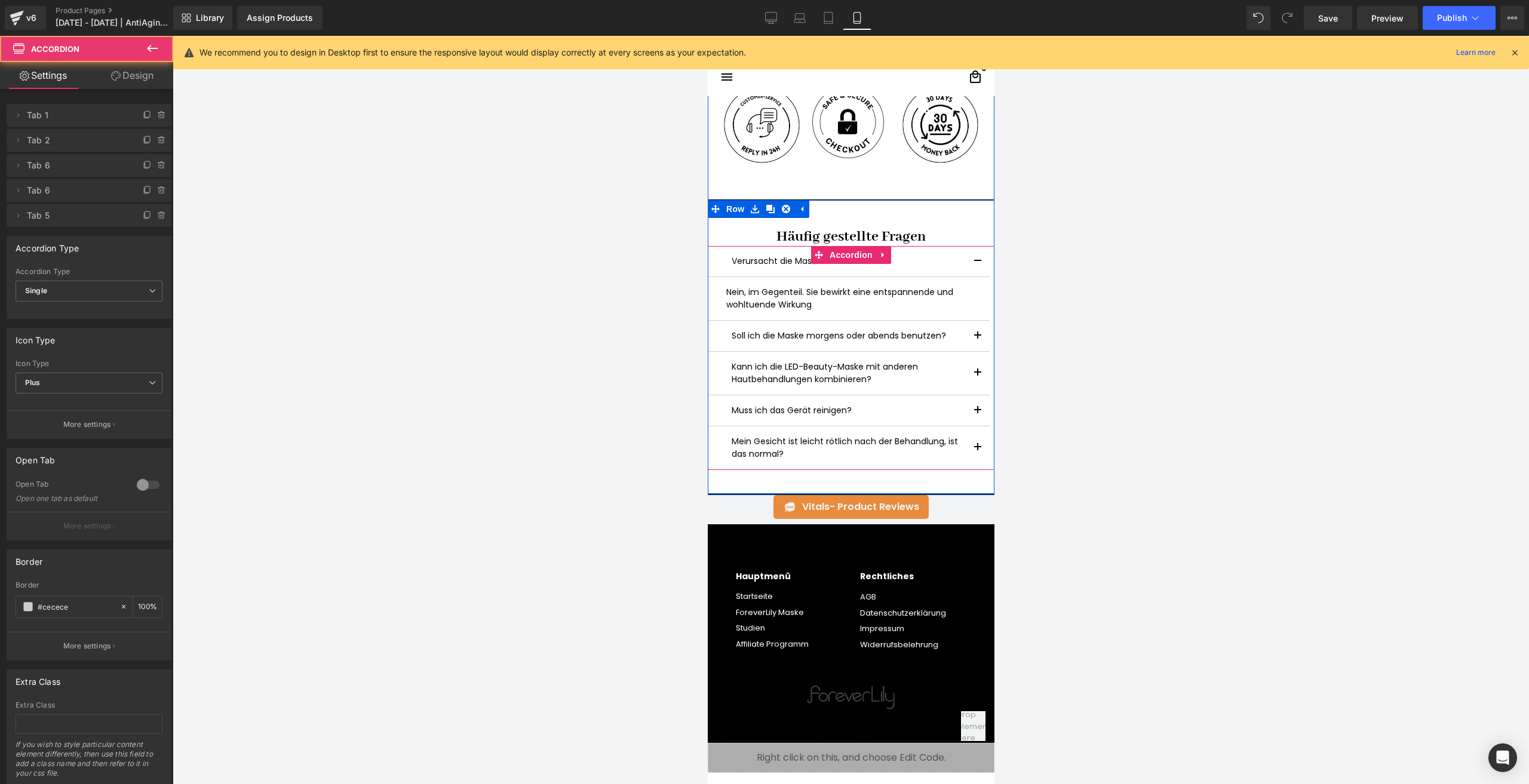
click at [970, 340] on button "button" at bounding box center [976, 336] width 24 height 30
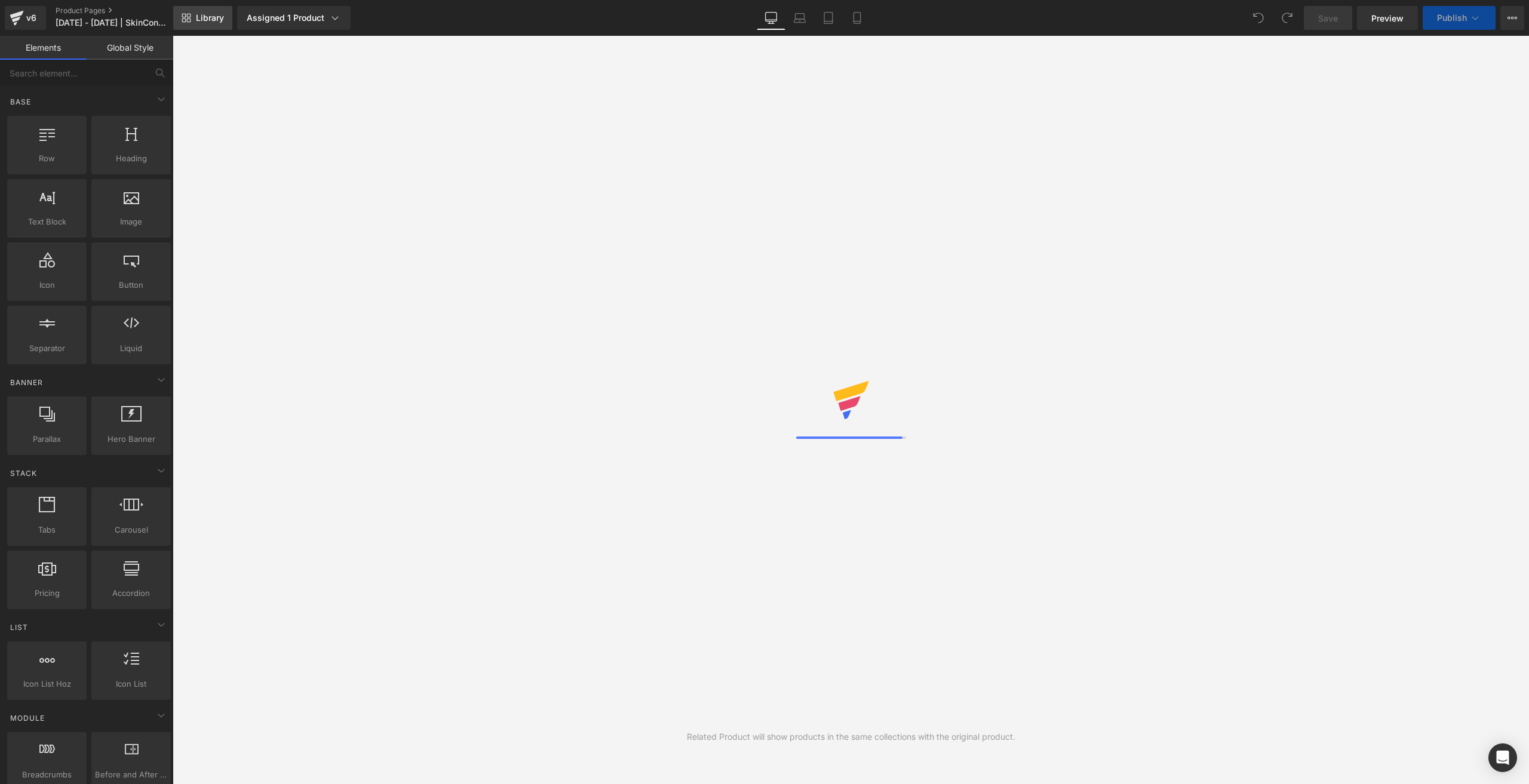
click at [204, 8] on link "Library" at bounding box center [203, 17] width 59 height 24
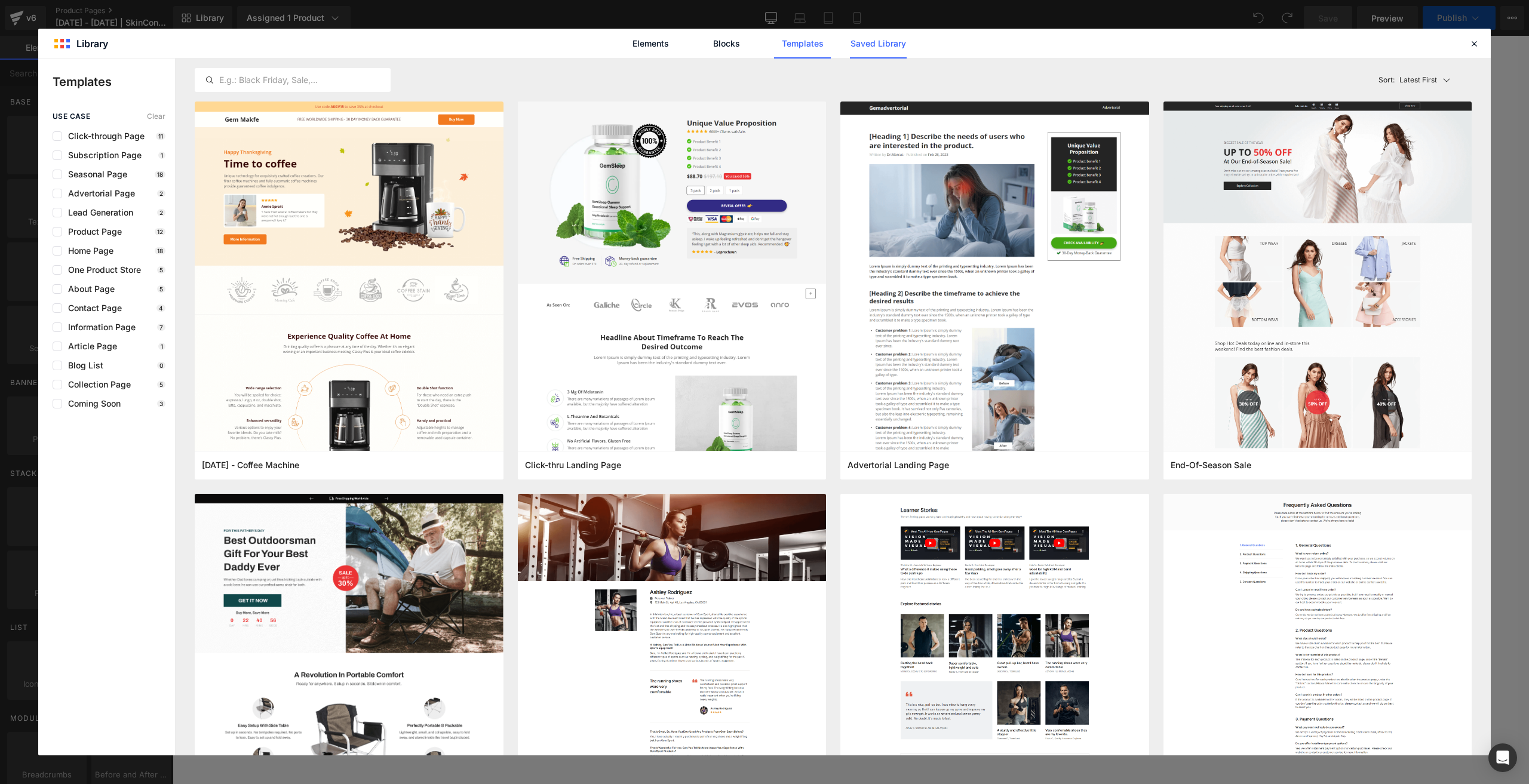
click at [0, 0] on link "Saved Library" at bounding box center [0, 0] width 0 height 0
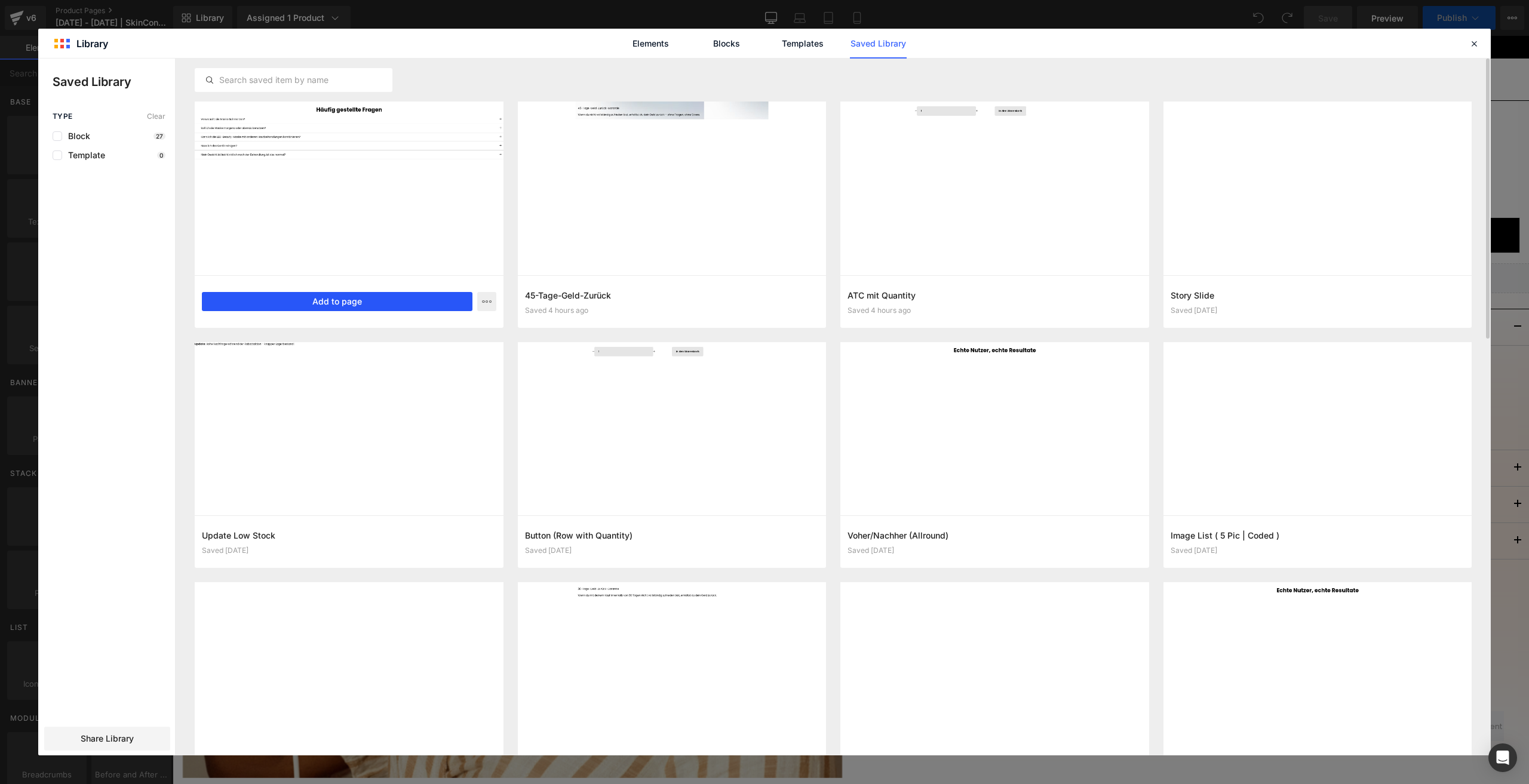
click at [345, 299] on button "Add to page" at bounding box center [337, 301] width 270 height 19
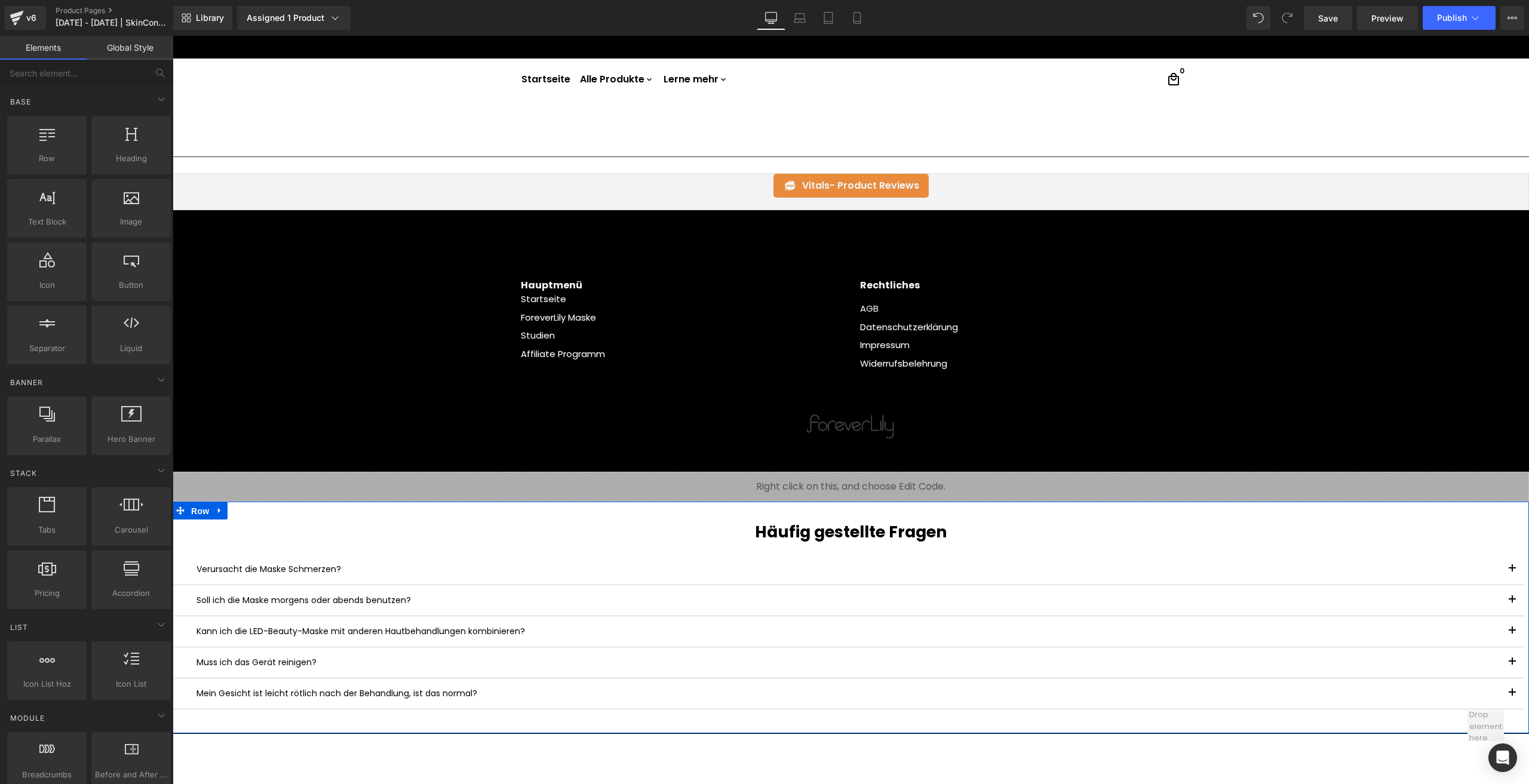
scroll to position [1094, 0]
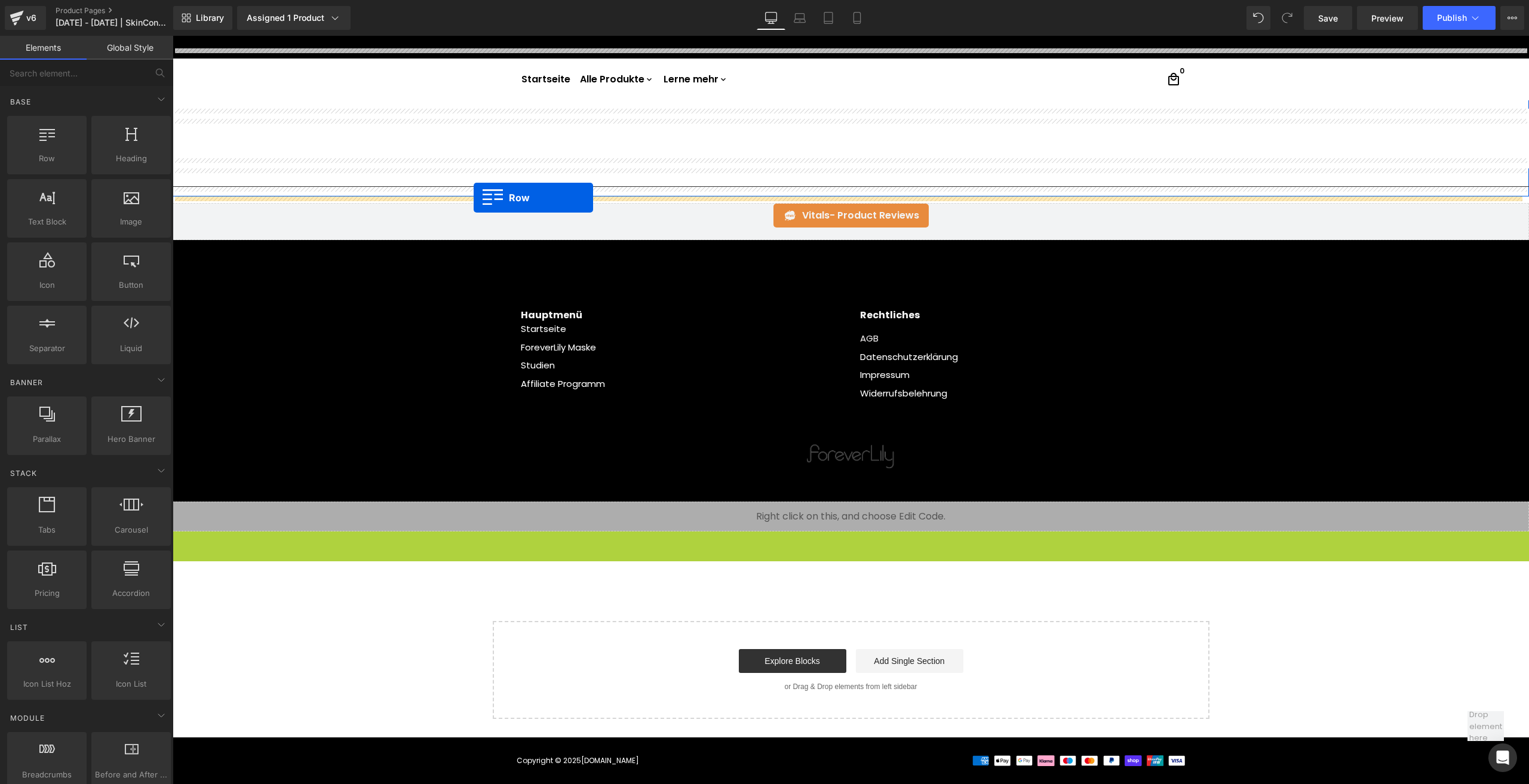
drag, startPoint x: 196, startPoint y: 514, endPoint x: 474, endPoint y: 198, distance: 420.9
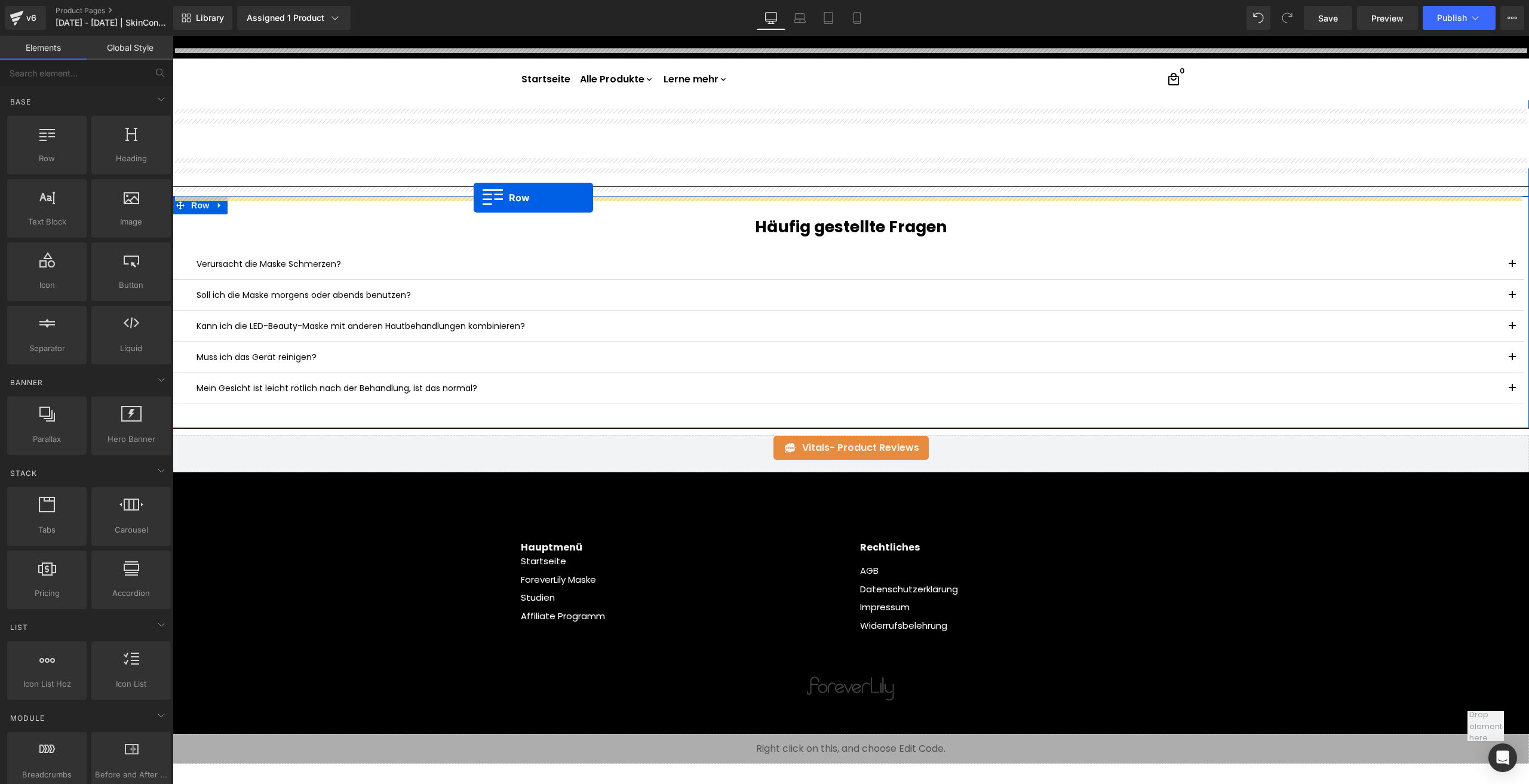
scroll to position [1125, 0]
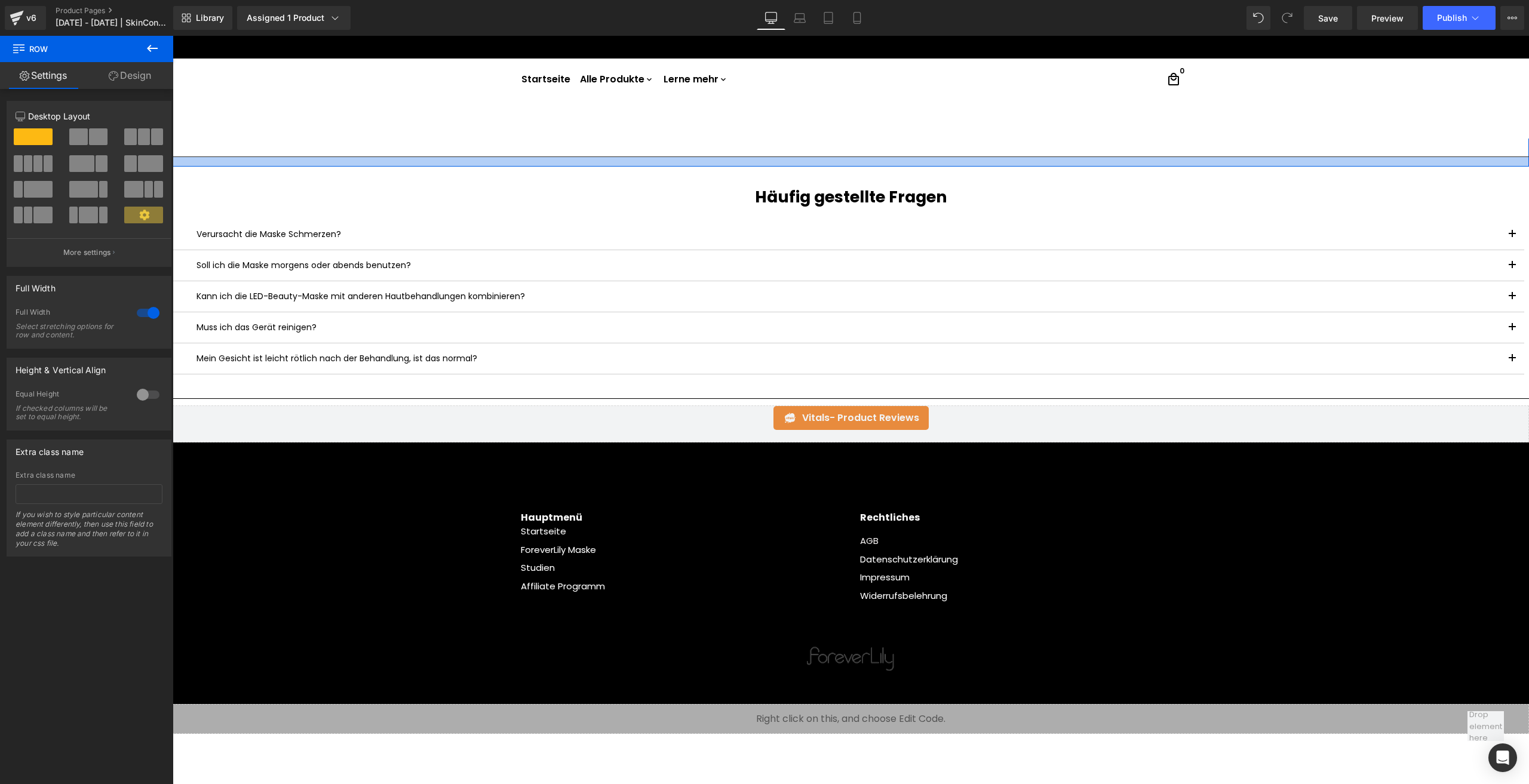
click at [454, 162] on div at bounding box center [850, 162] width 1356 height 10
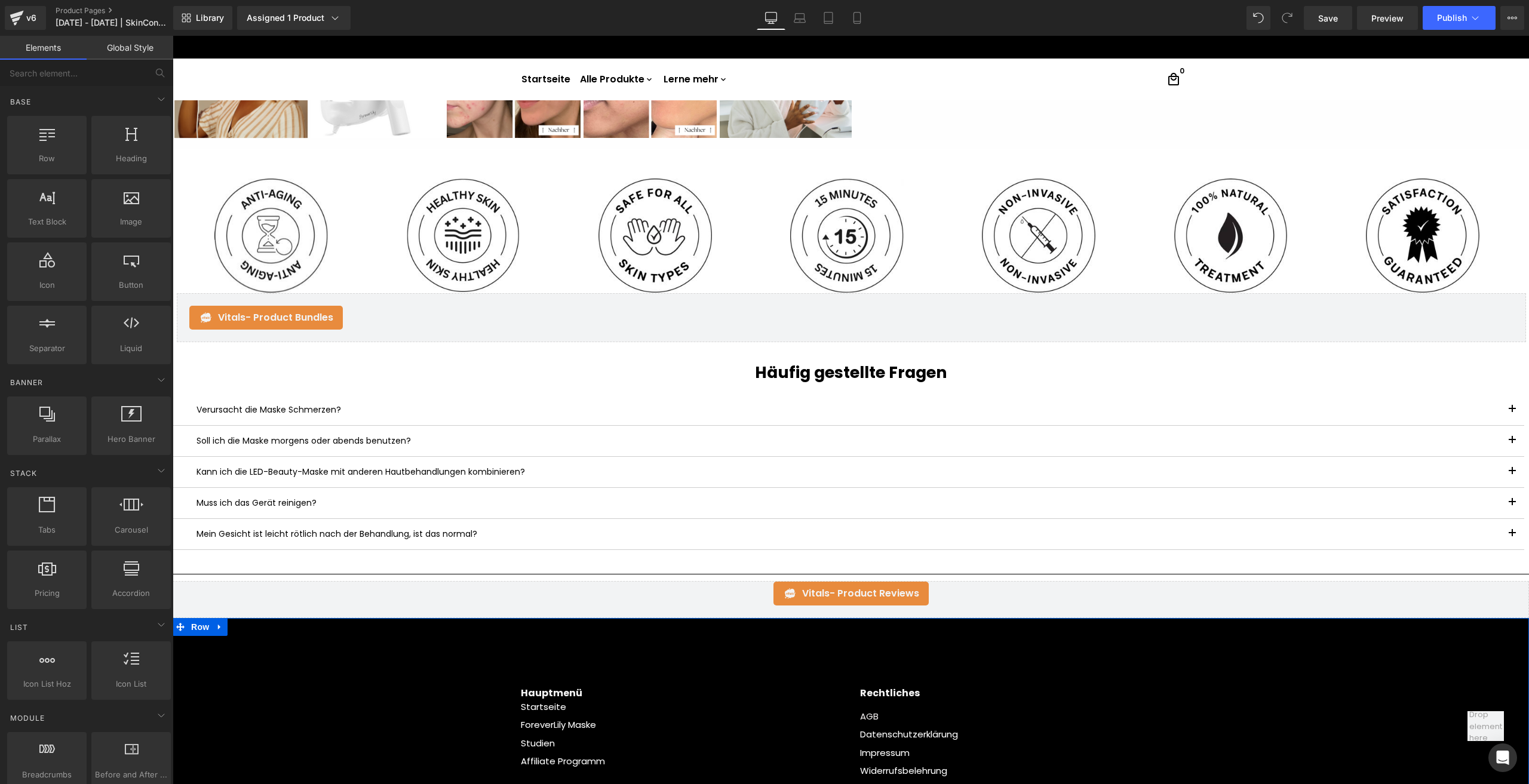
scroll to position [766, 0]
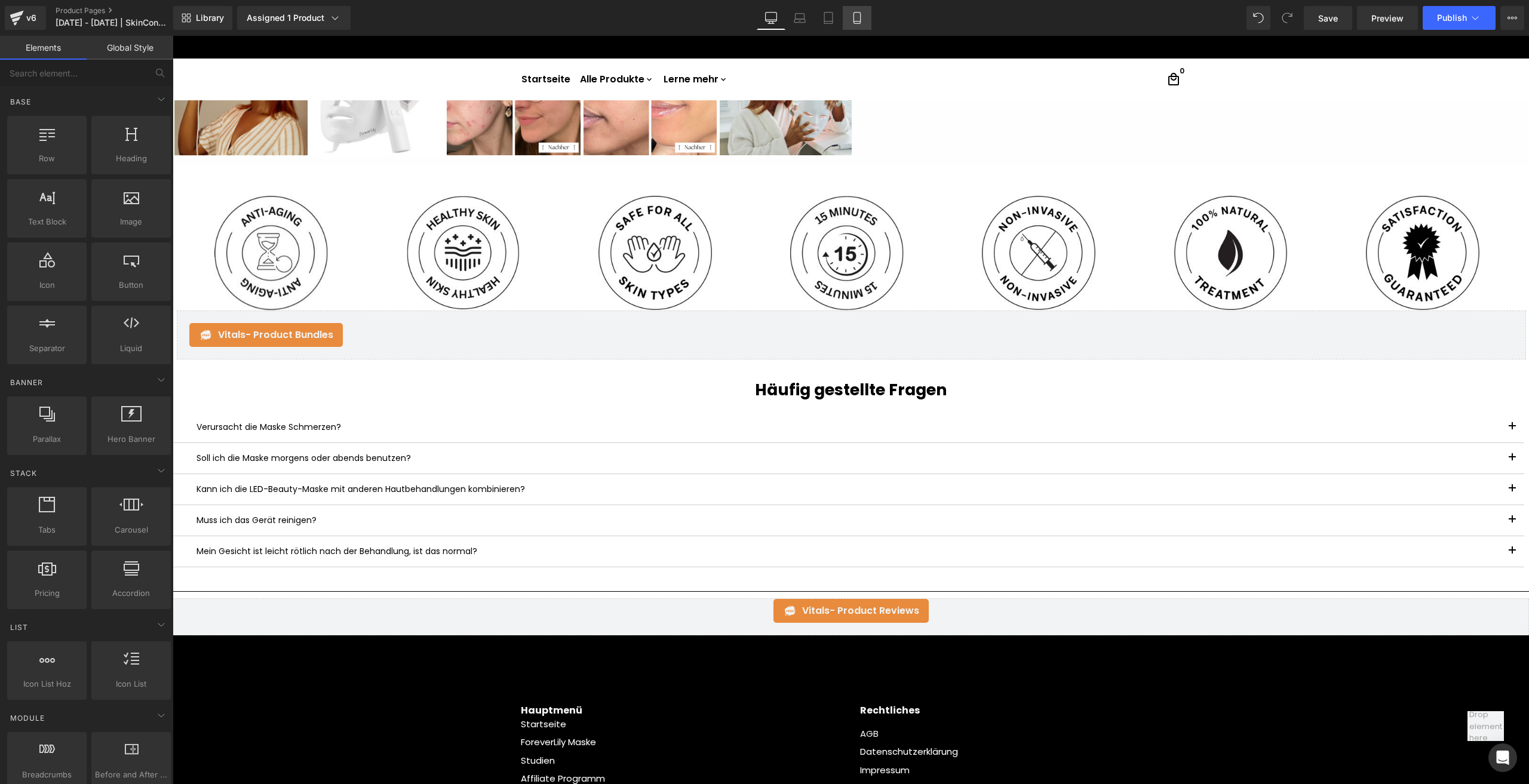
click at [862, 12] on icon at bounding box center [857, 18] width 12 height 12
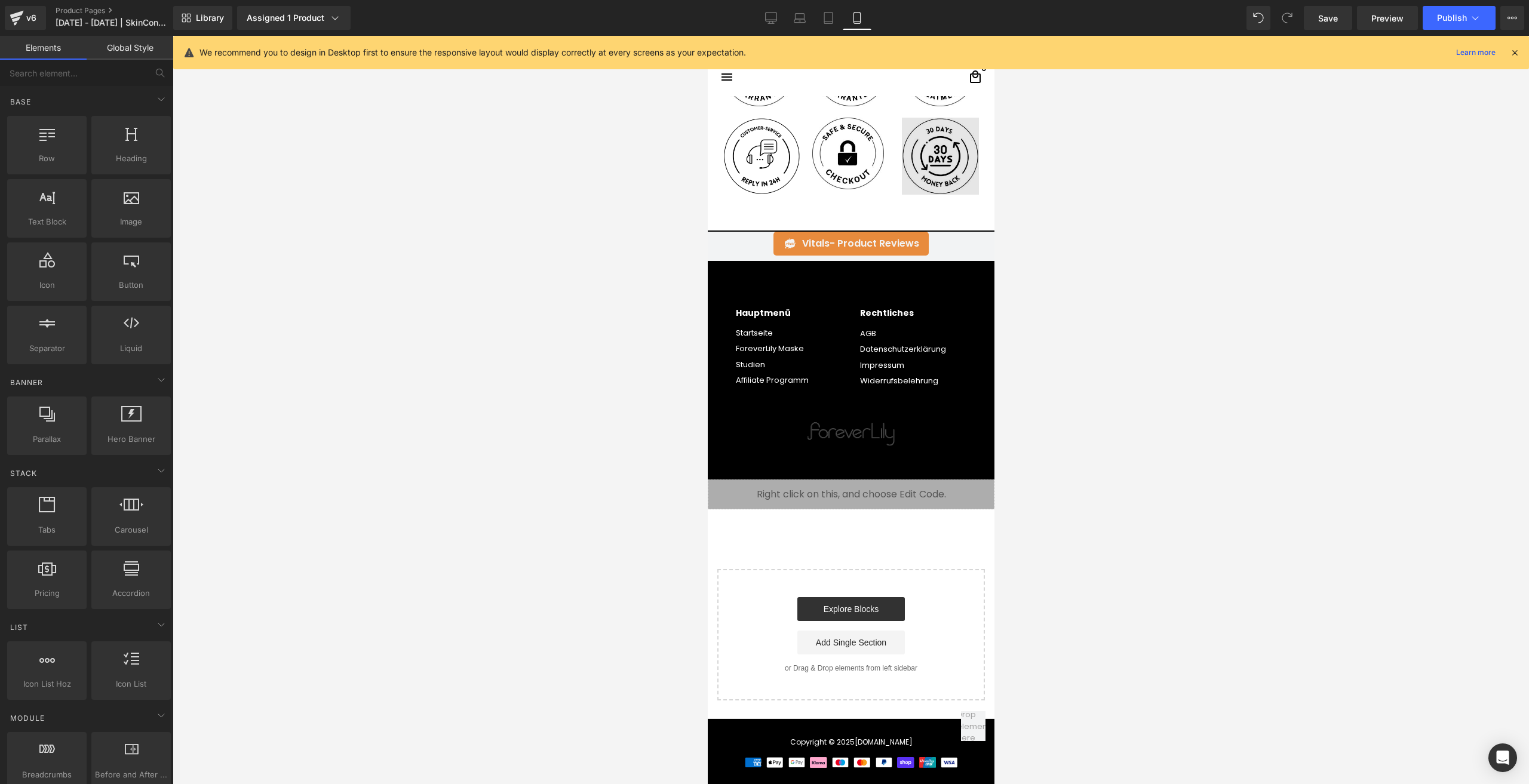
scroll to position [3356, 0]
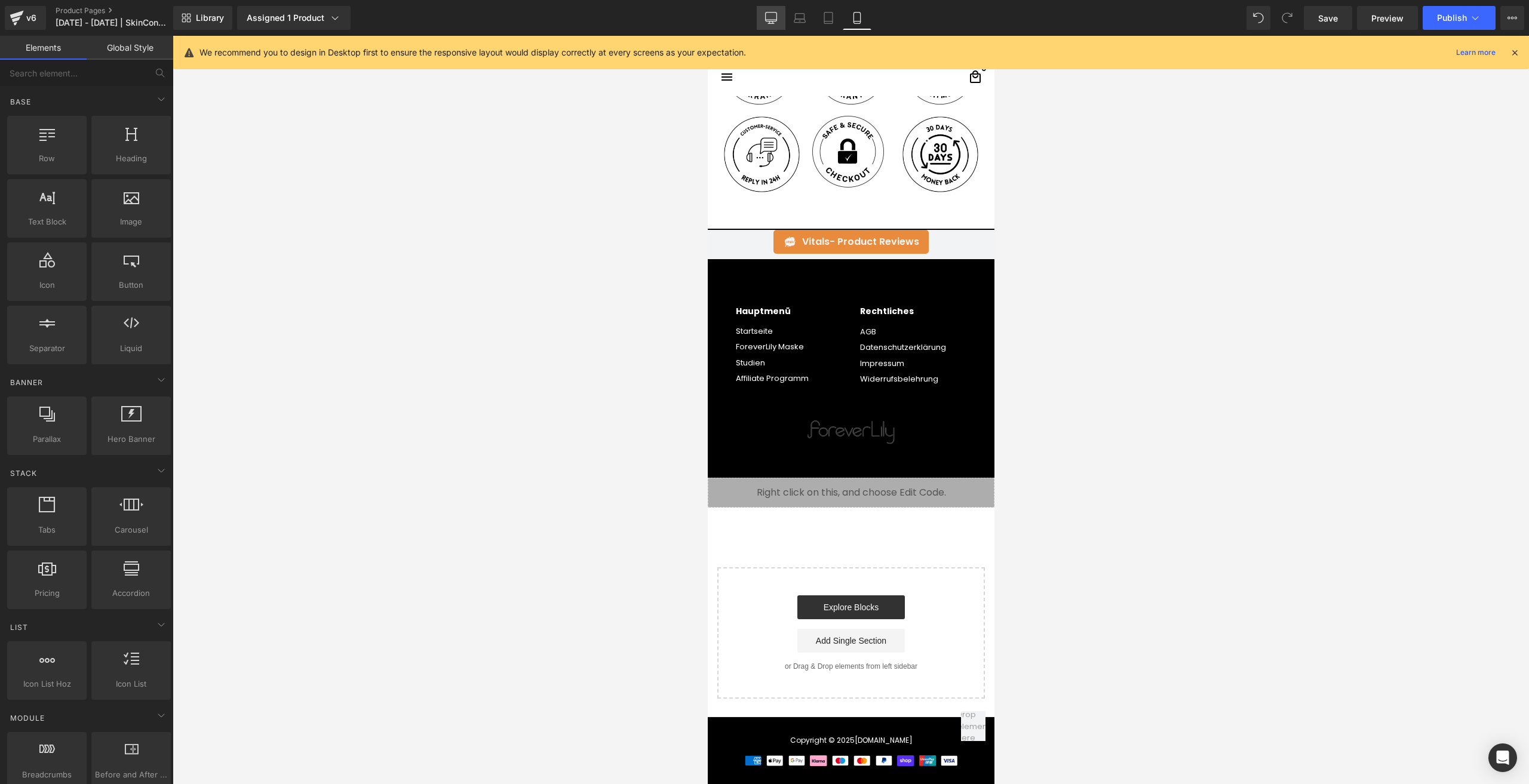
click at [769, 12] on icon at bounding box center [771, 16] width 11 height 9
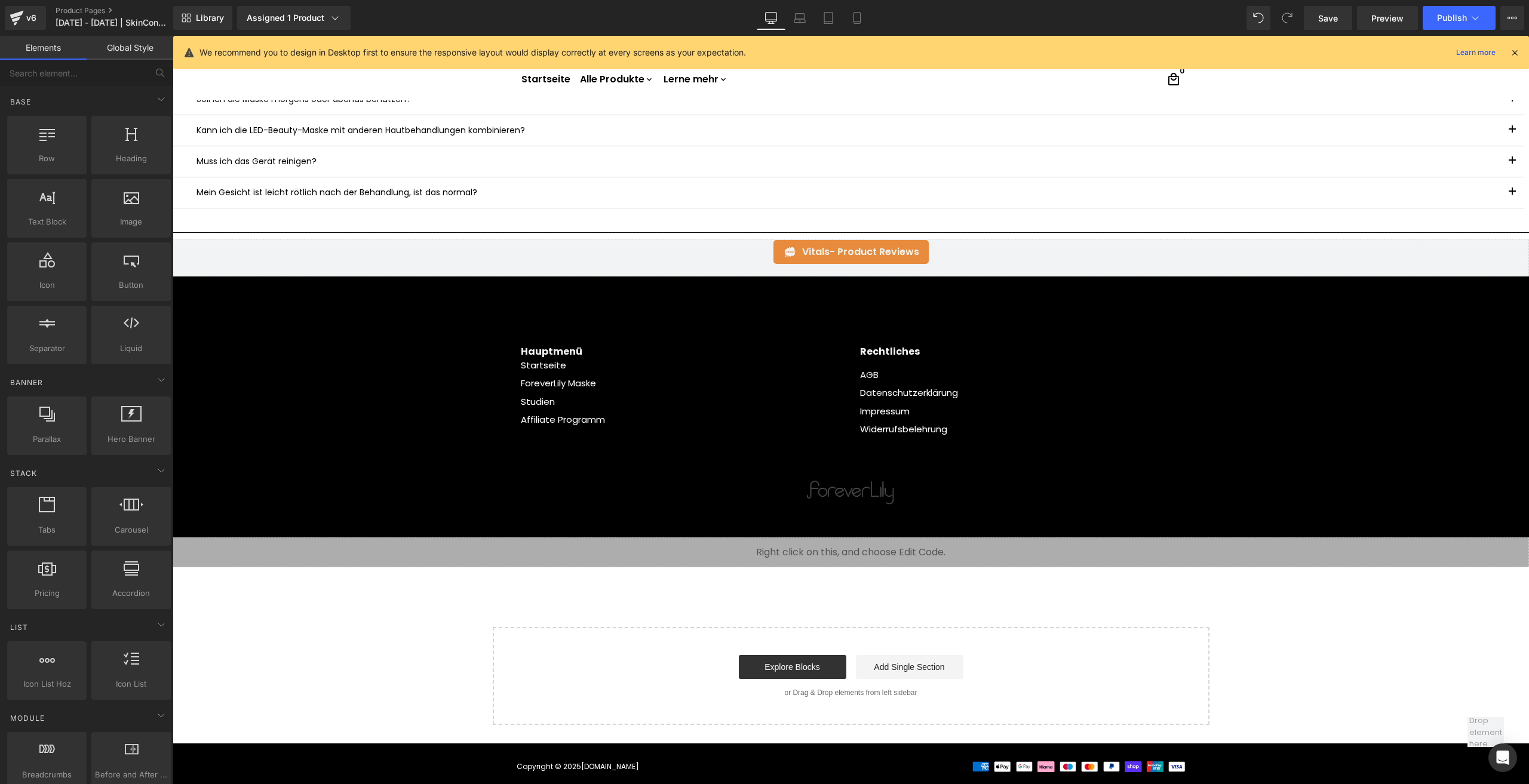
scroll to position [719, 0]
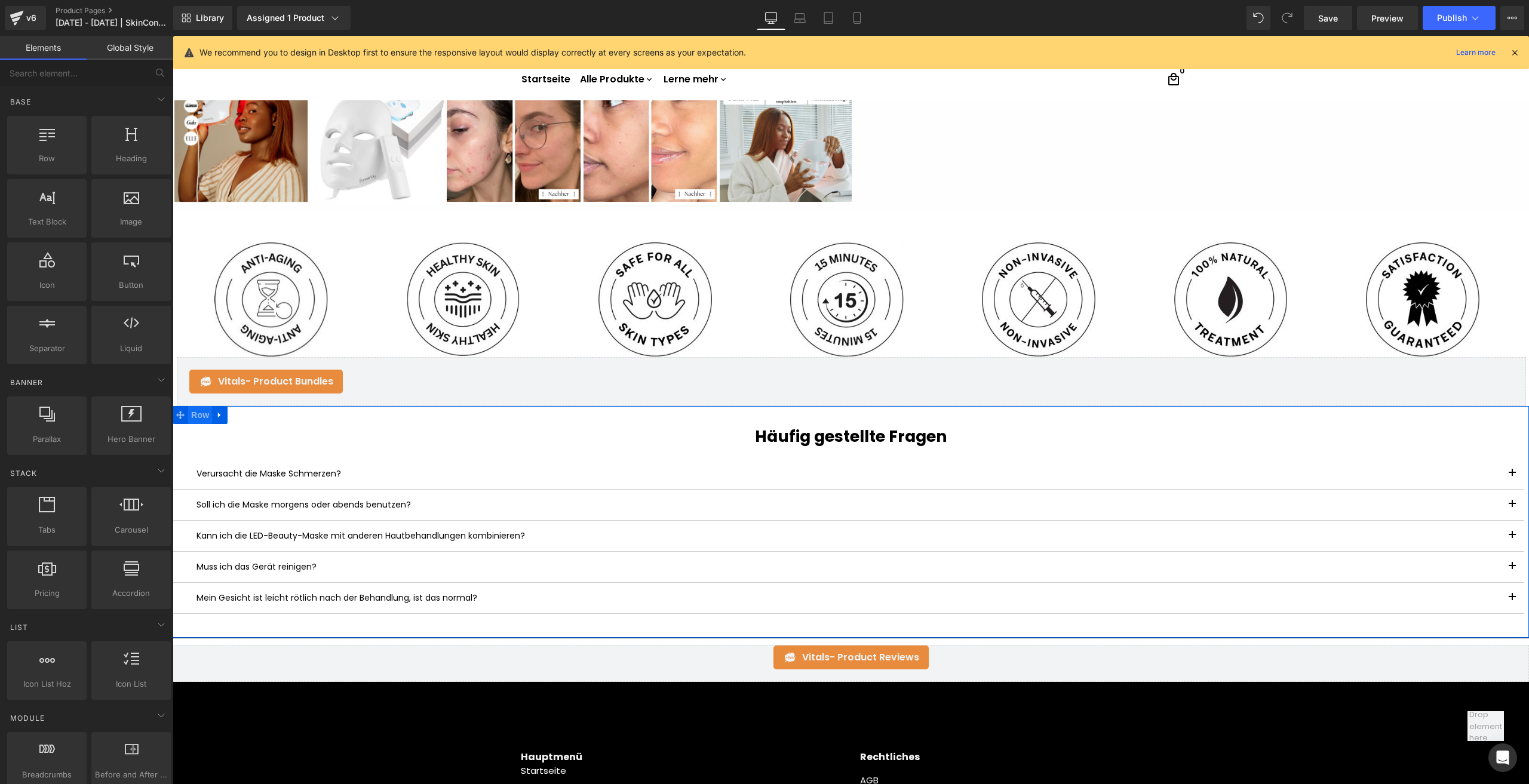
click at [197, 414] on span "Row" at bounding box center [199, 415] width 24 height 18
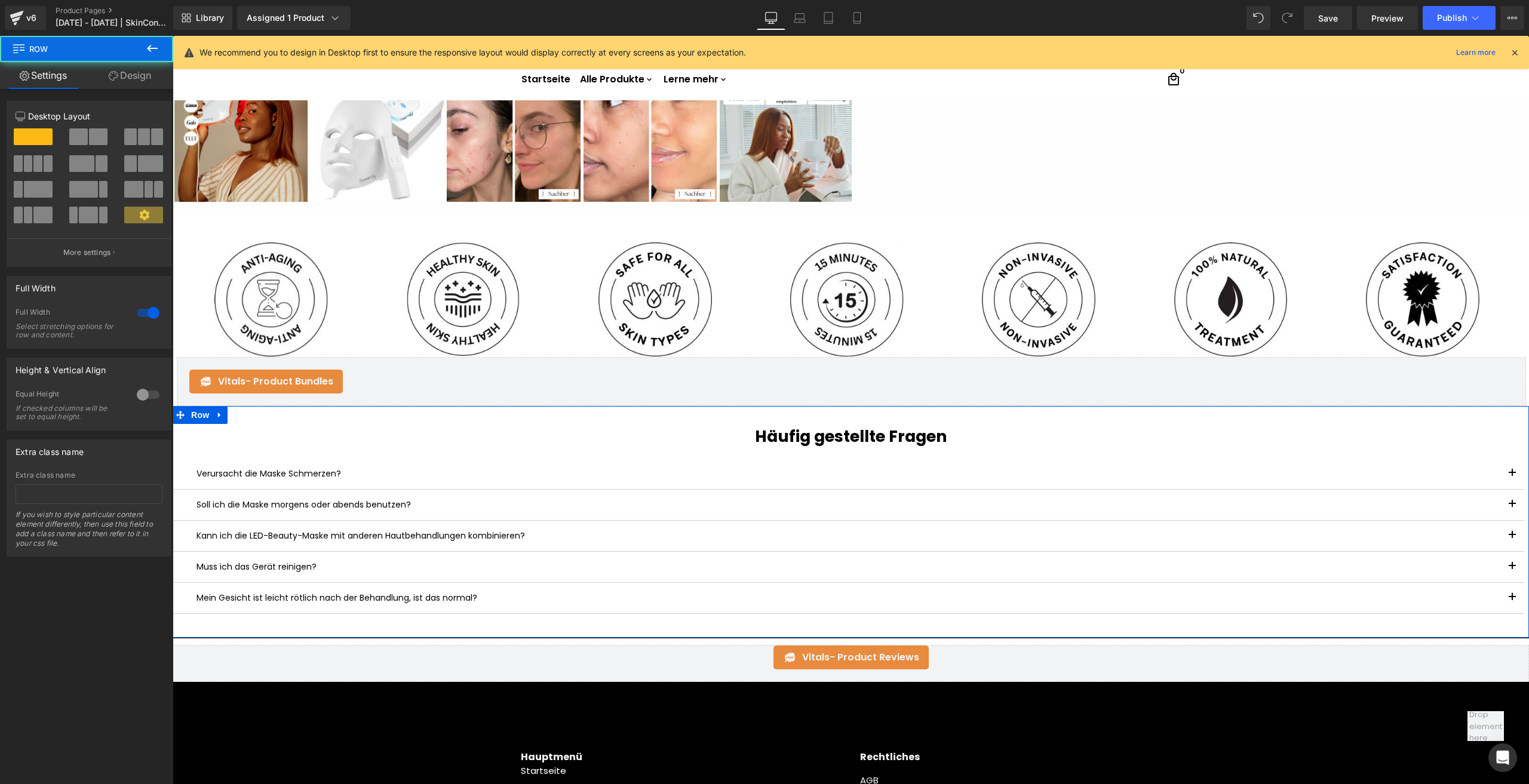
click at [124, 76] on link "Design" at bounding box center [130, 75] width 87 height 27
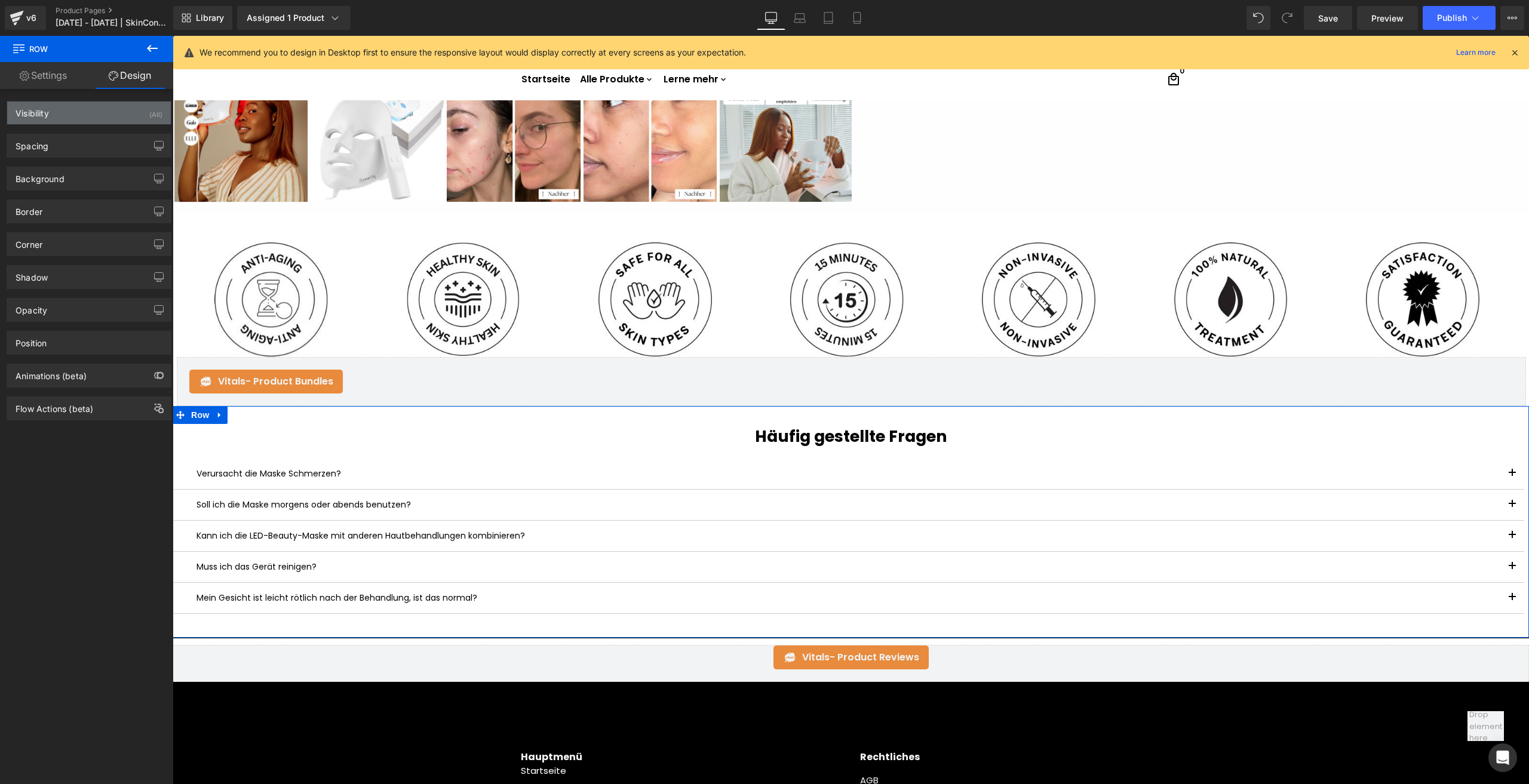
click at [127, 110] on div "Visibility (All)" at bounding box center [89, 113] width 163 height 23
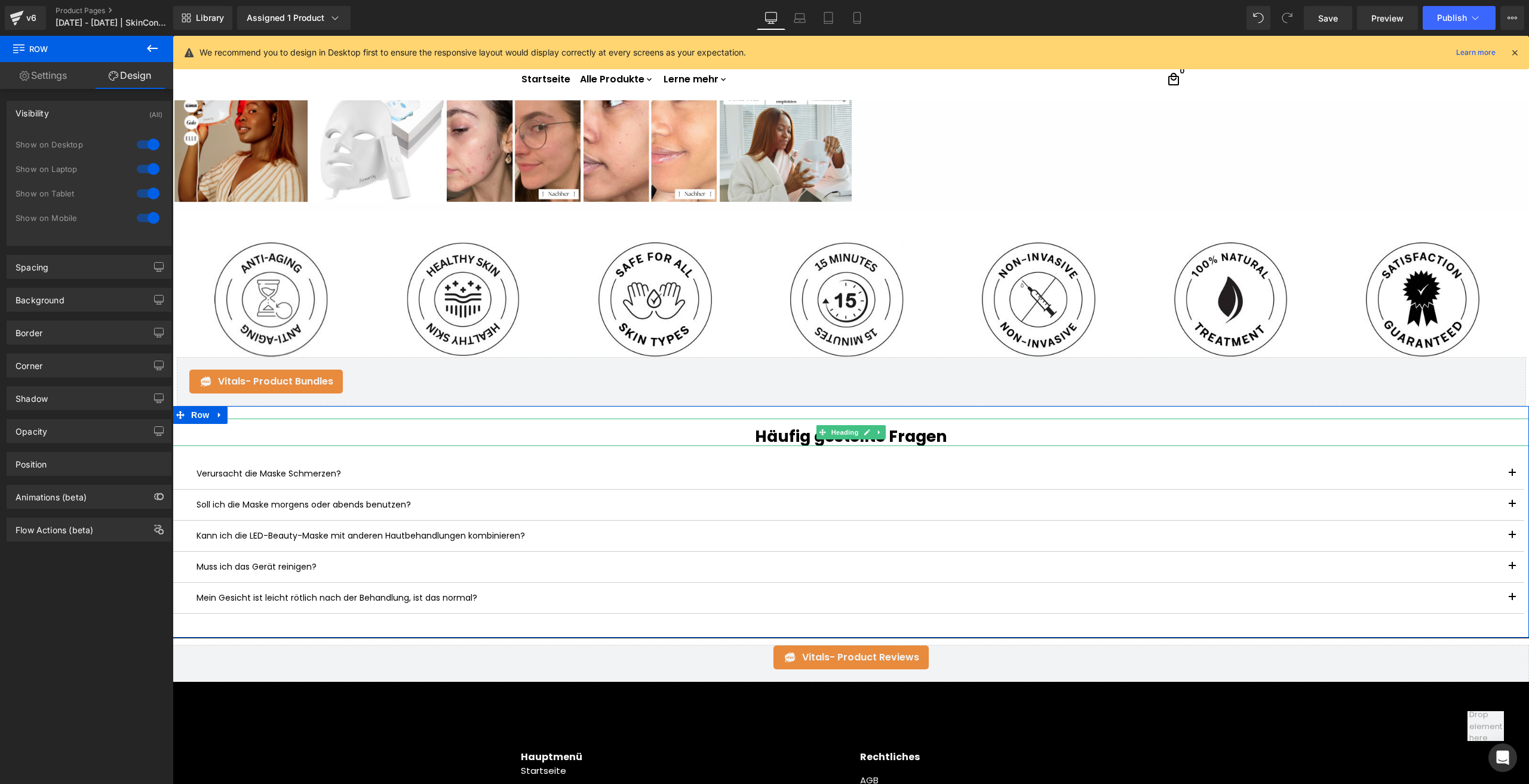
click at [769, 439] on h1 "Häufig gestellte Fragen" at bounding box center [850, 436] width 1356 height 19
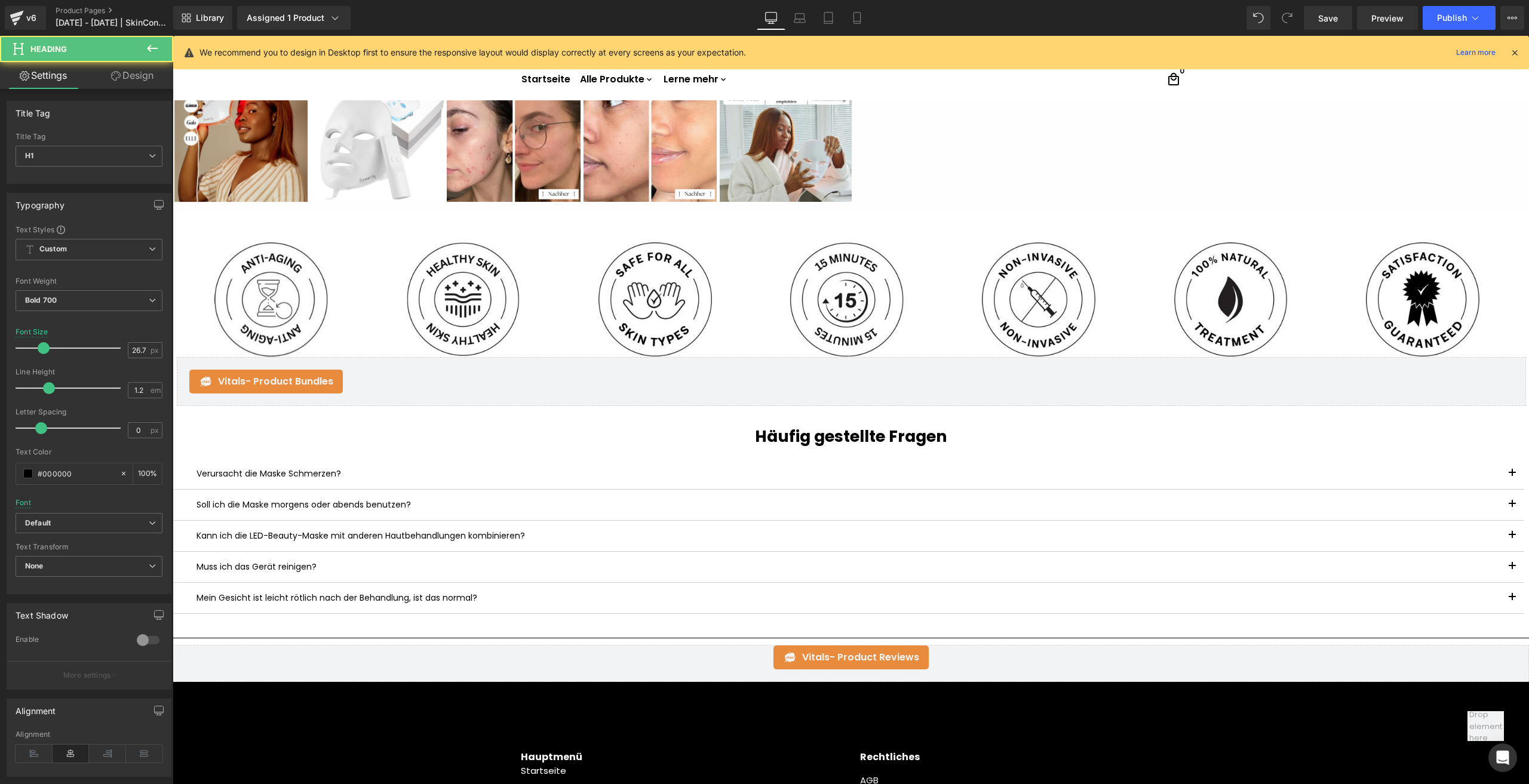
click at [114, 77] on icon at bounding box center [116, 76] width 10 height 10
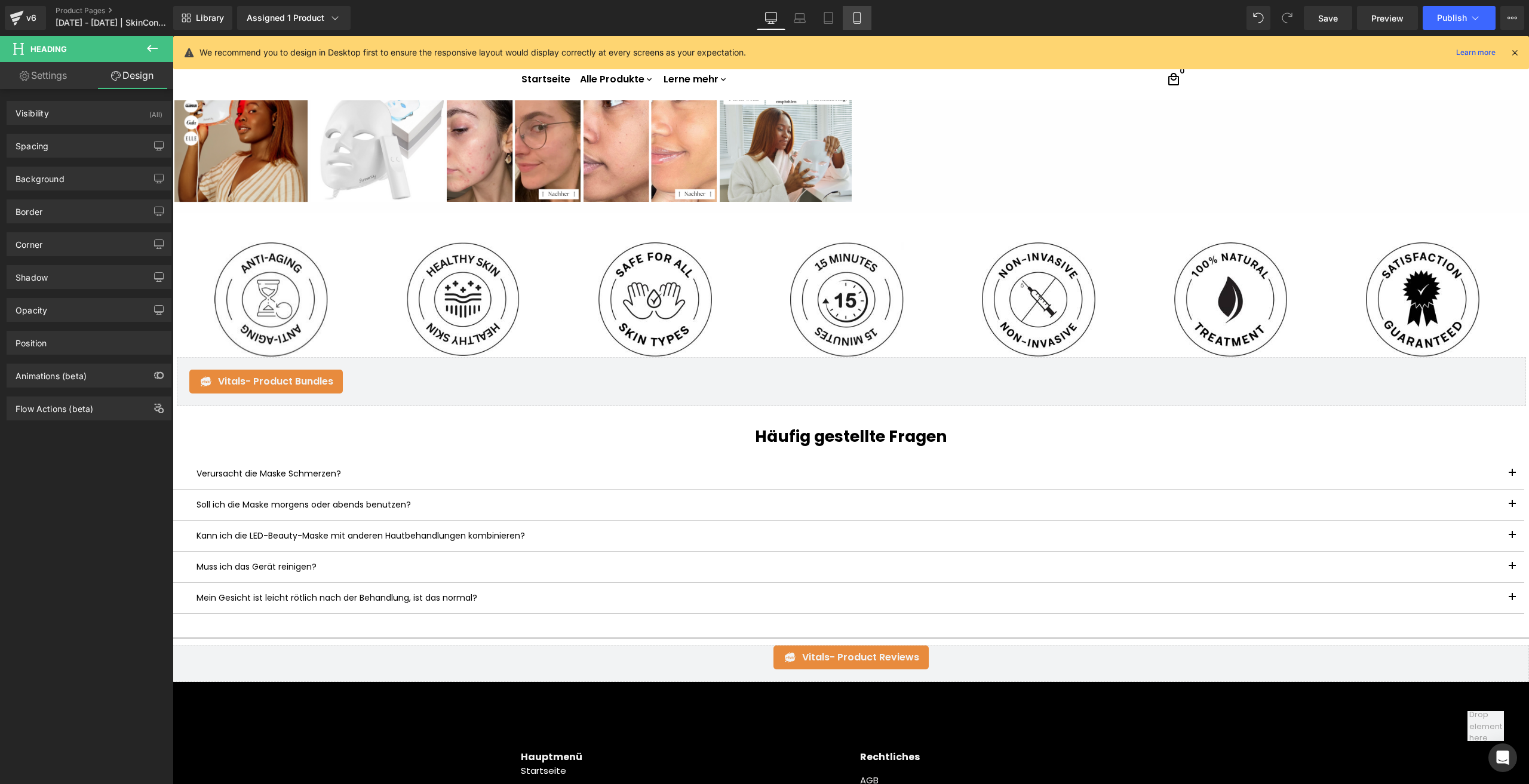
click at [855, 8] on link "Mobile" at bounding box center [857, 17] width 29 height 24
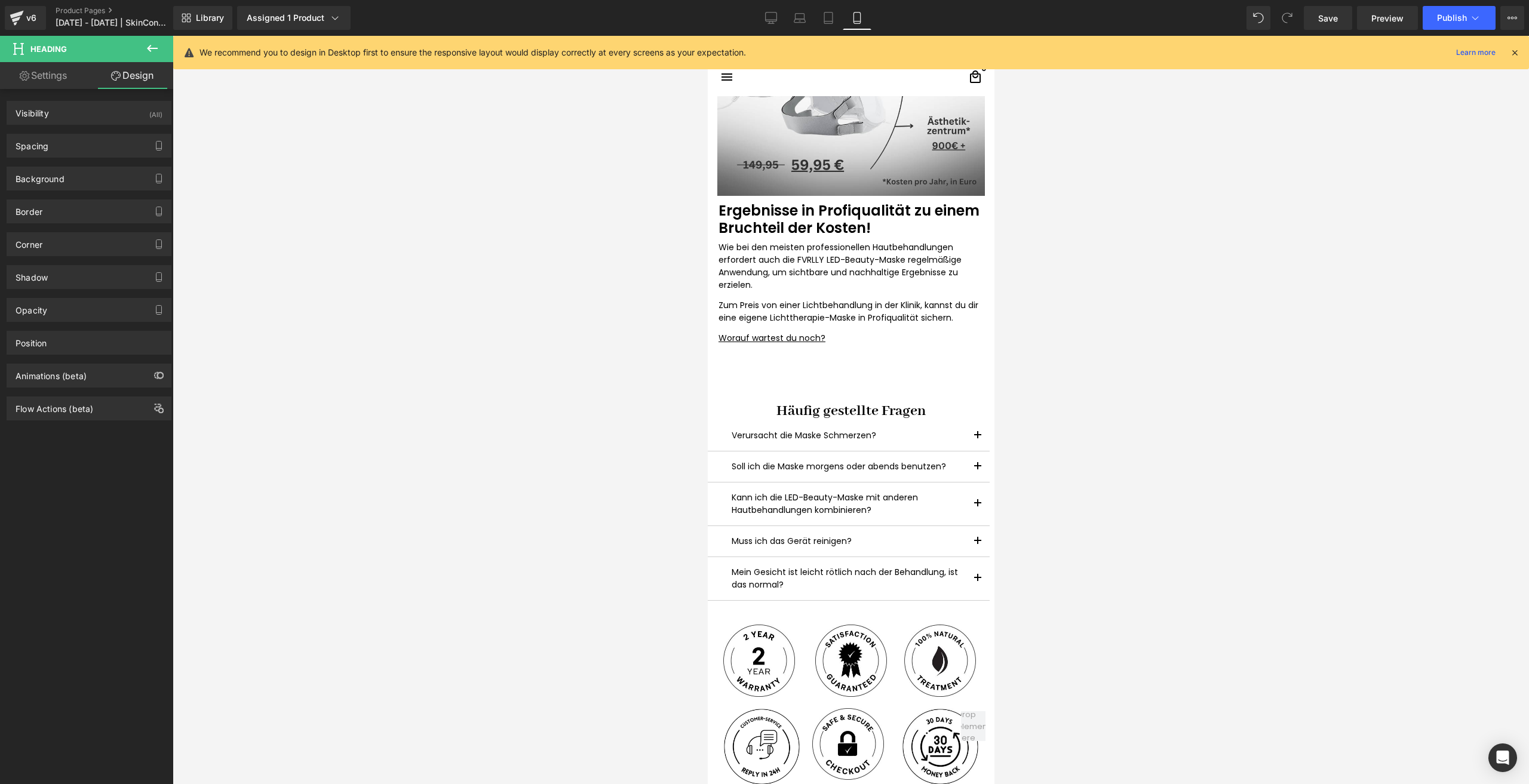
scroll to position [2818, 0]
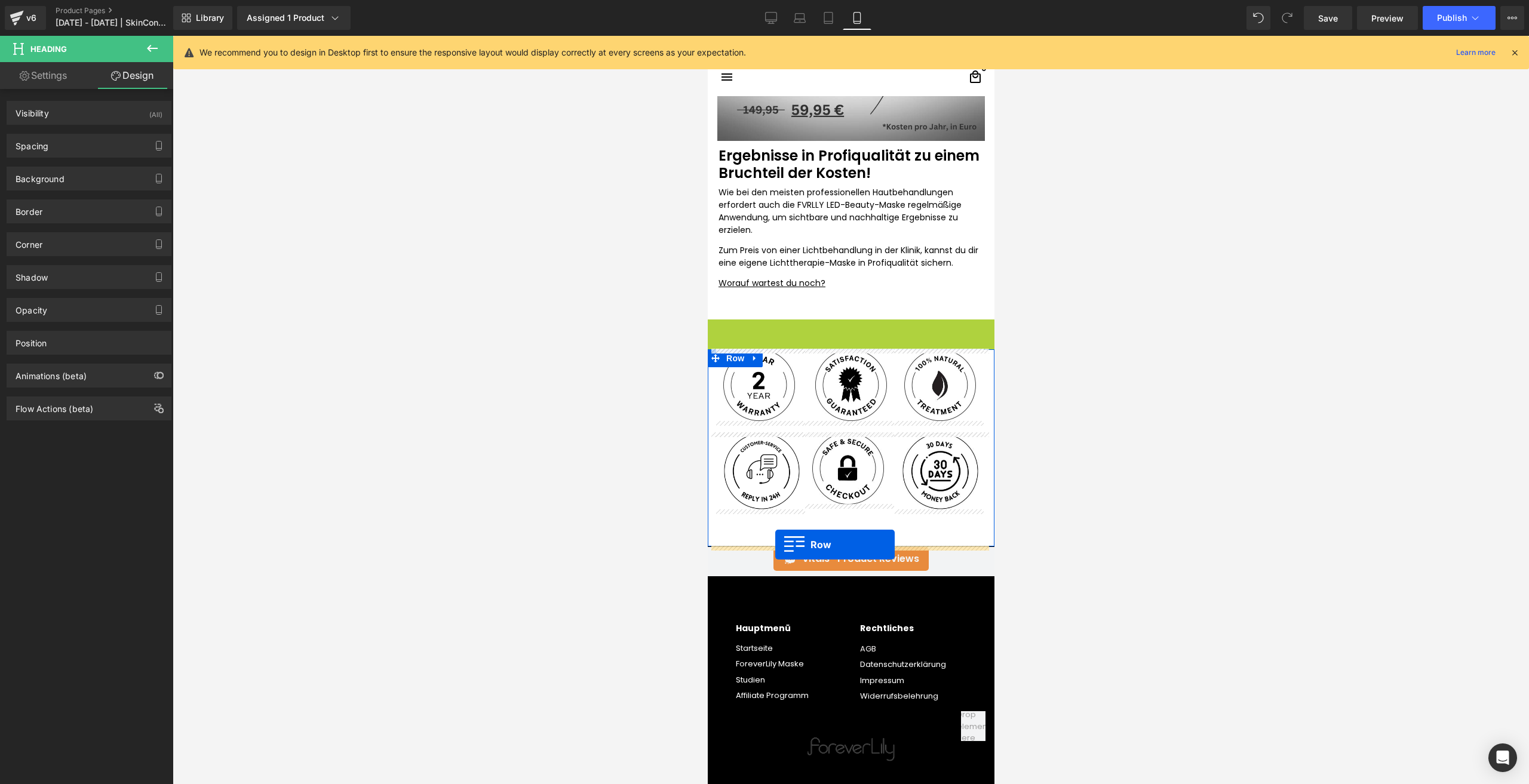
drag, startPoint x: 729, startPoint y: 334, endPoint x: 774, endPoint y: 543, distance: 213.8
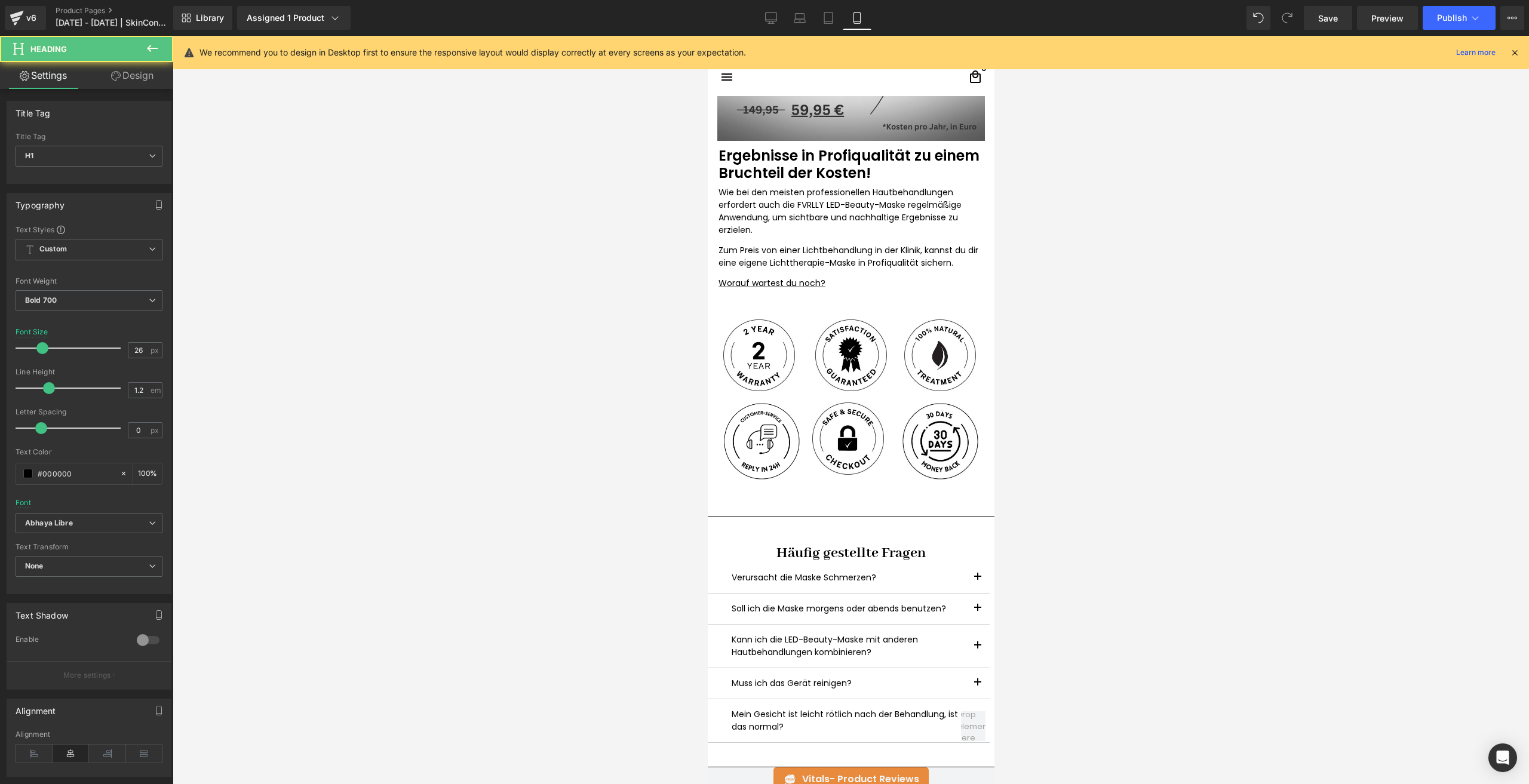
click at [796, 556] on h1 "Häufig gestellte Fragen" at bounding box center [850, 553] width 287 height 19
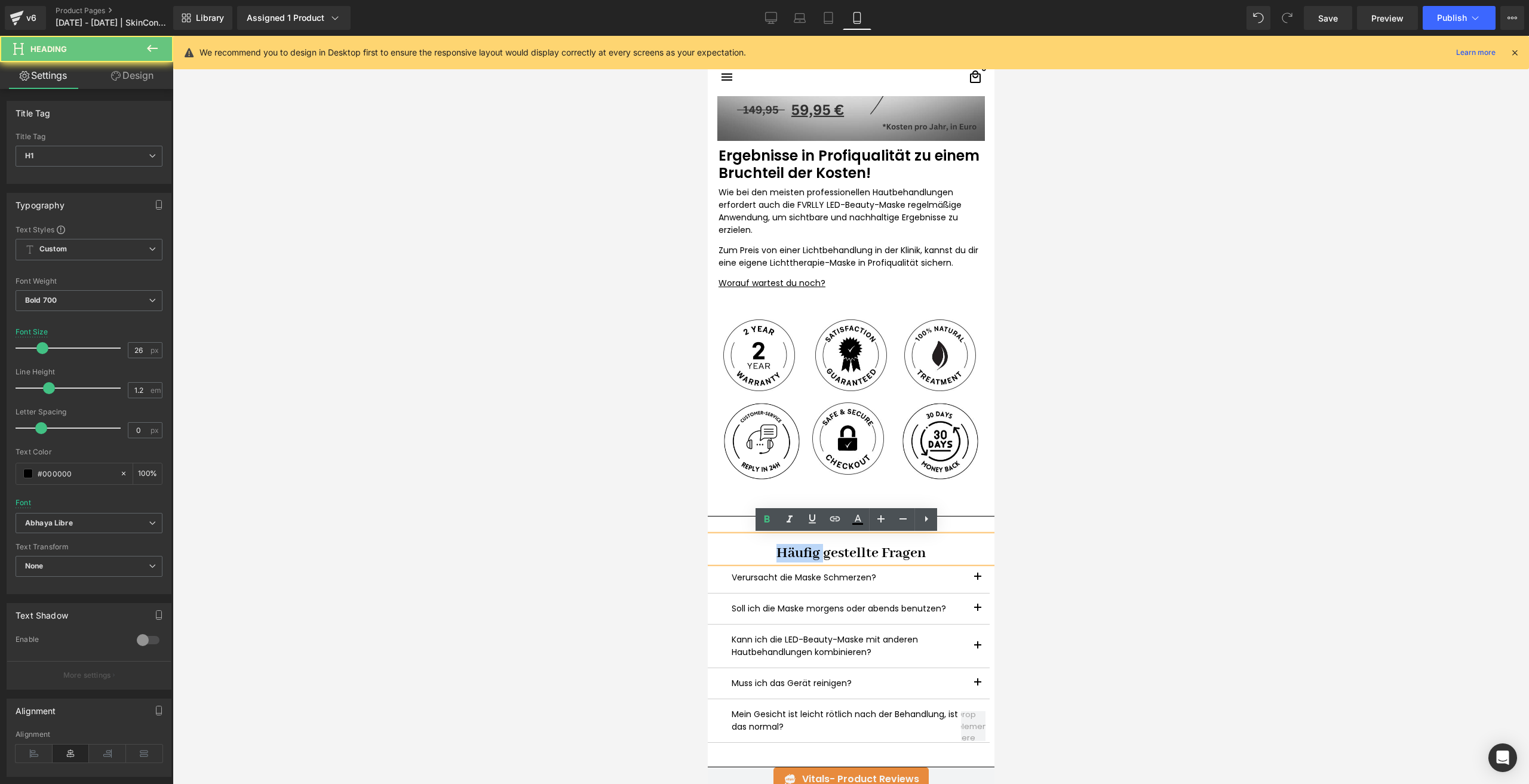
click at [796, 556] on h1 "Häufig gestellte Fragen" at bounding box center [850, 553] width 287 height 19
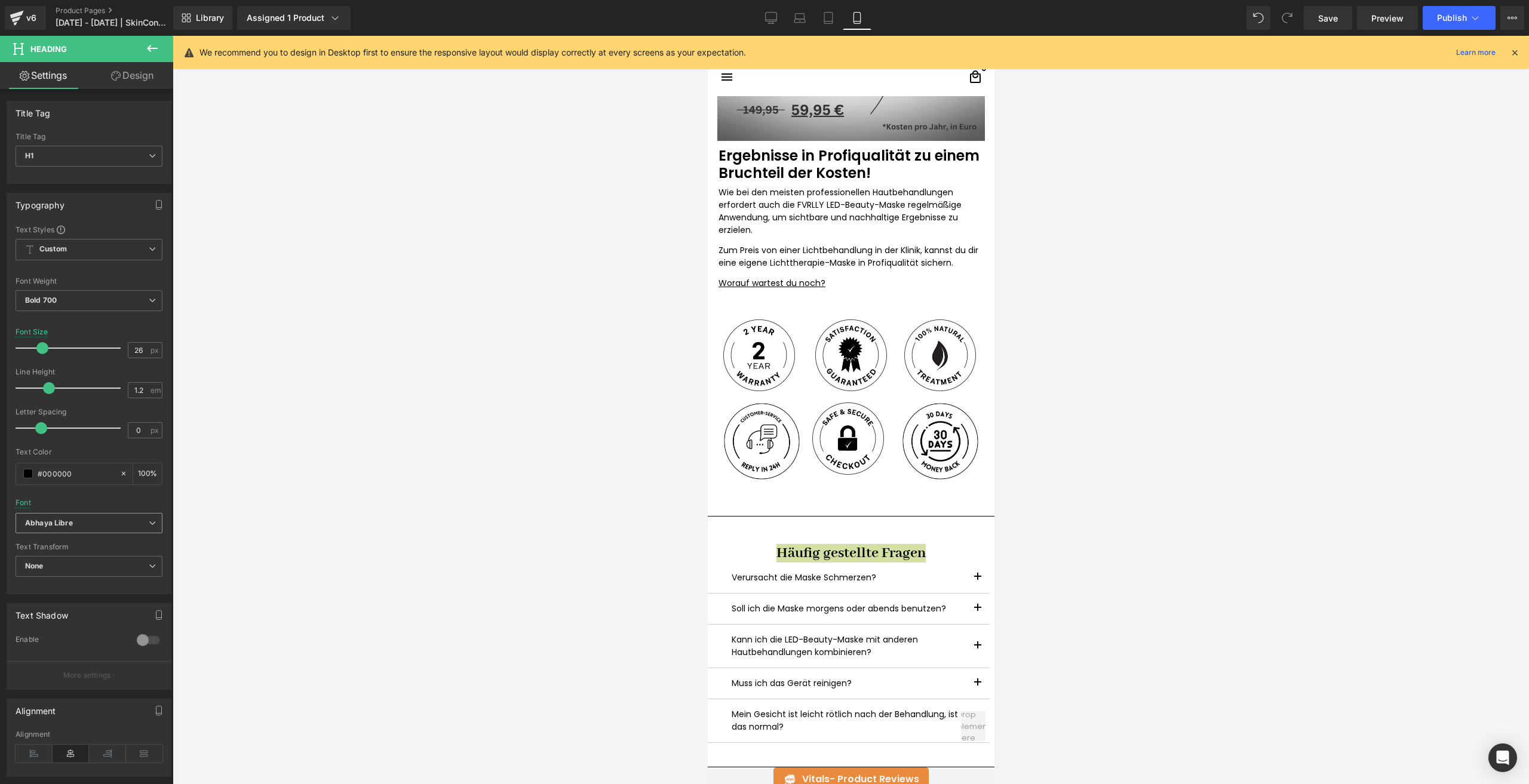
click at [74, 523] on b "Abhaya Libre" at bounding box center [87, 523] width 123 height 10
click at [65, 554] on li "Default" at bounding box center [87, 545] width 142 height 19
click at [77, 303] on span "Bold 700" at bounding box center [89, 301] width 147 height 21
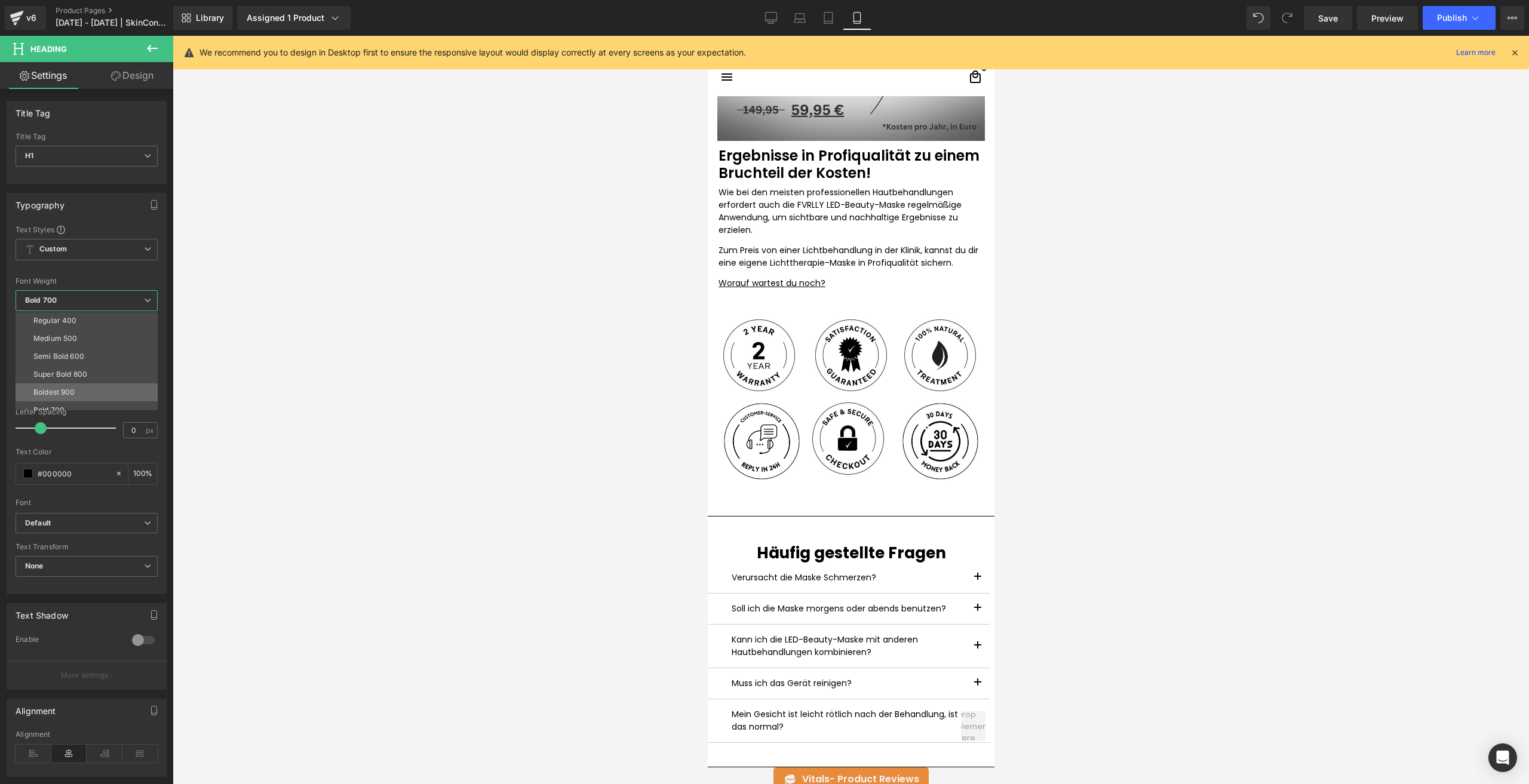
scroll to position [60, 0]
click at [74, 345] on li "Semi Bold 600" at bounding box center [89, 351] width 148 height 18
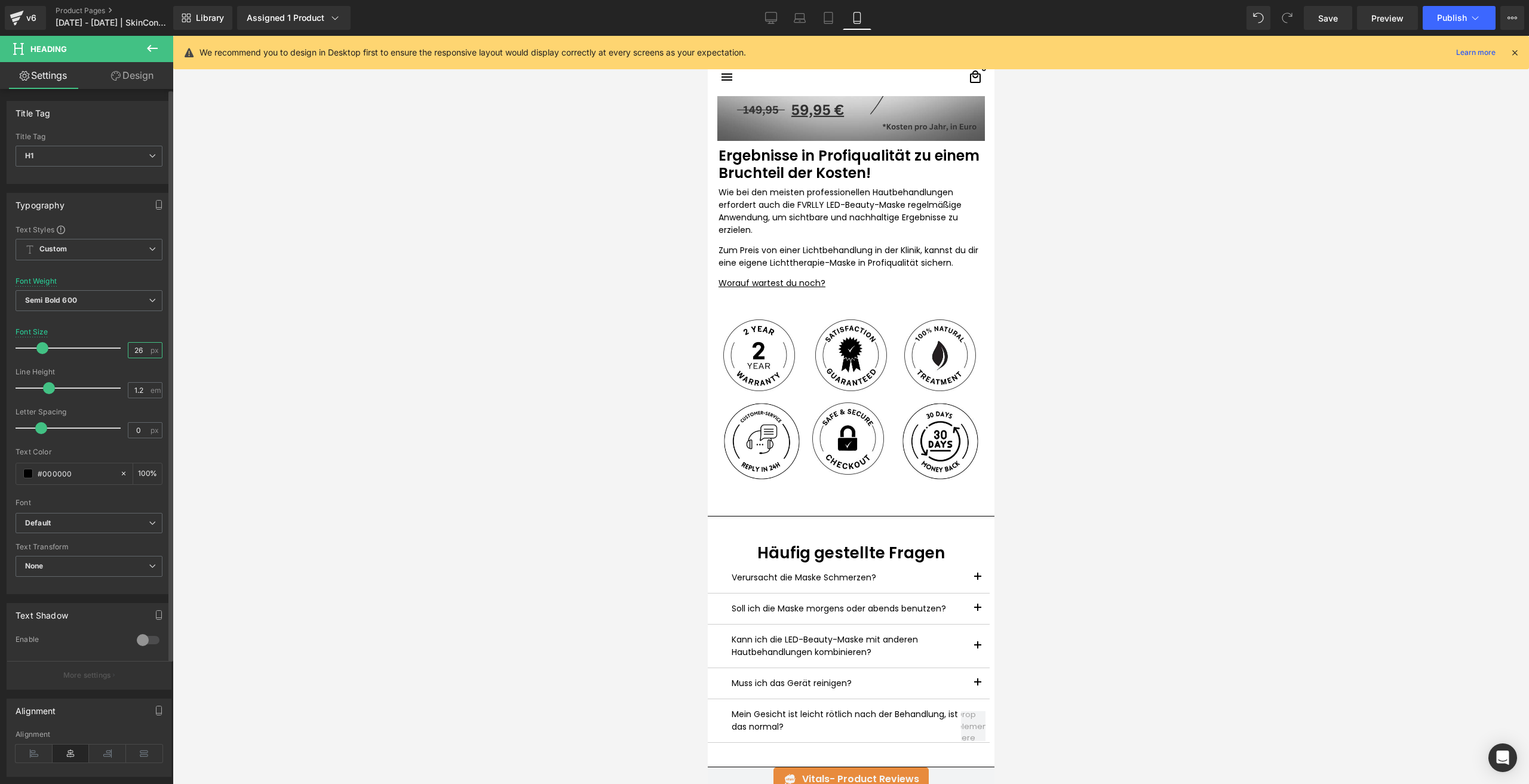
click at [140, 345] on input "26" at bounding box center [139, 350] width 21 height 15
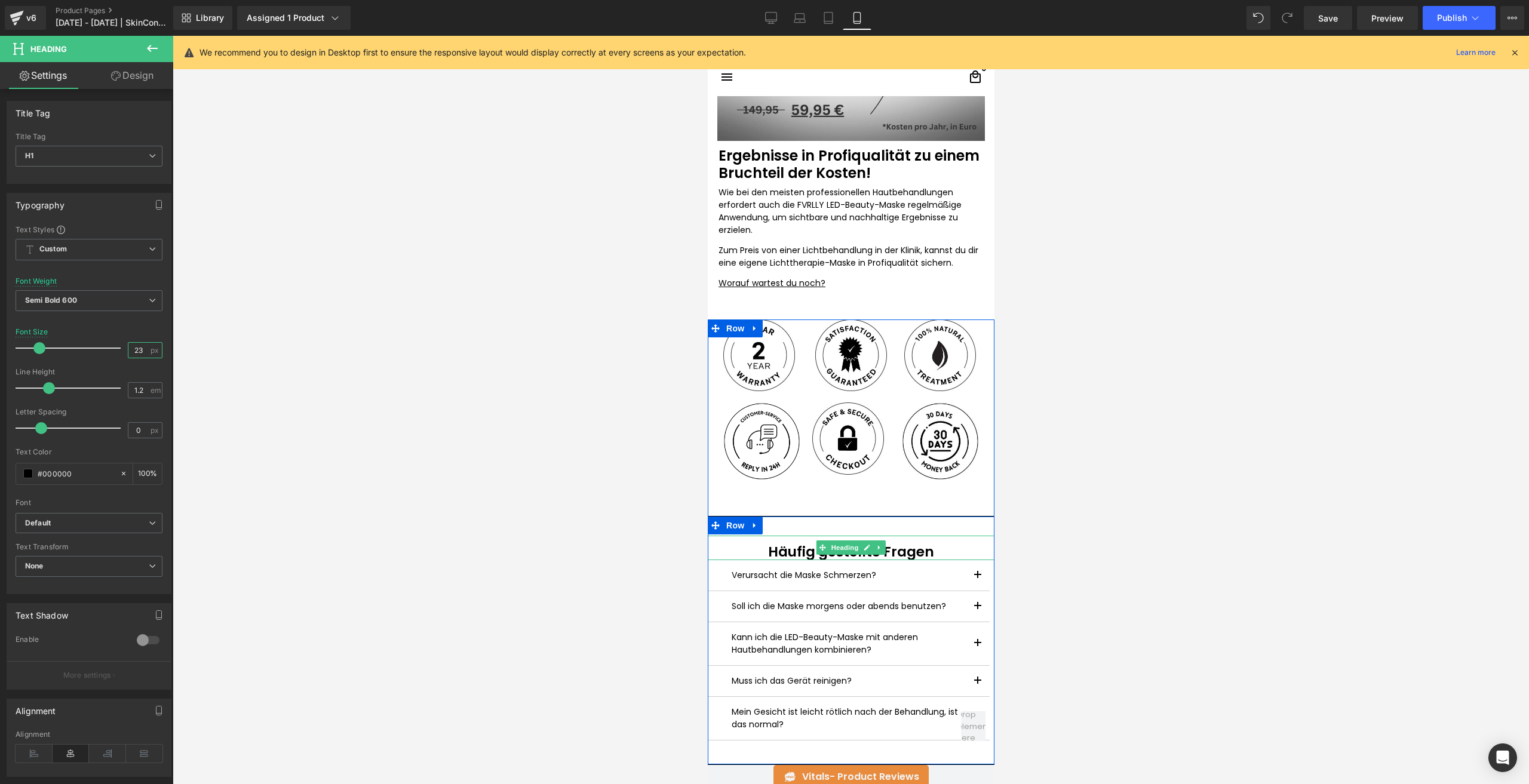
type input "23"
click at [773, 548] on h1 "Häufig gestellte Fragen" at bounding box center [850, 552] width 287 height 16
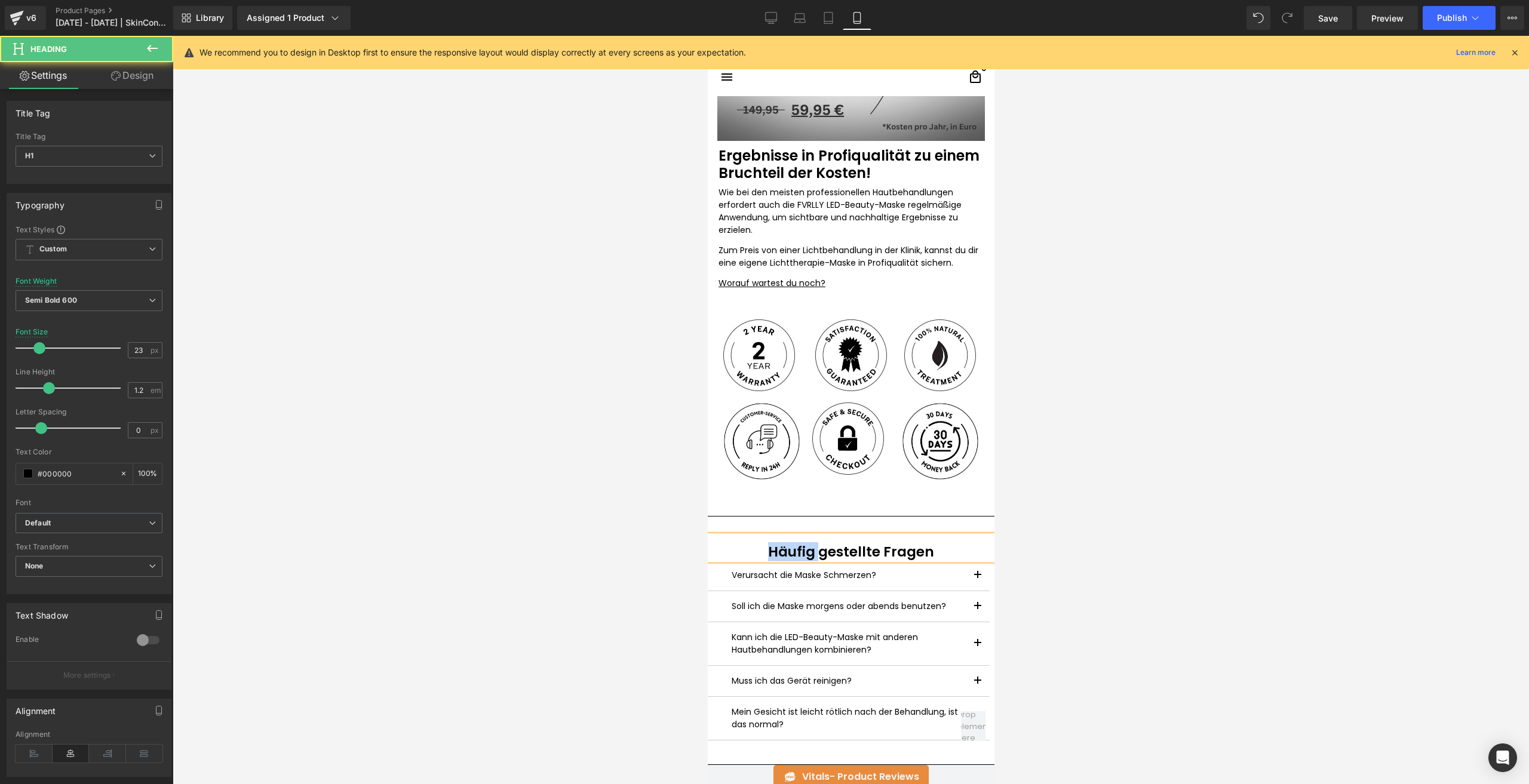
click at [773, 548] on h1 "Häufig gestellte Fragen" at bounding box center [850, 552] width 287 height 16
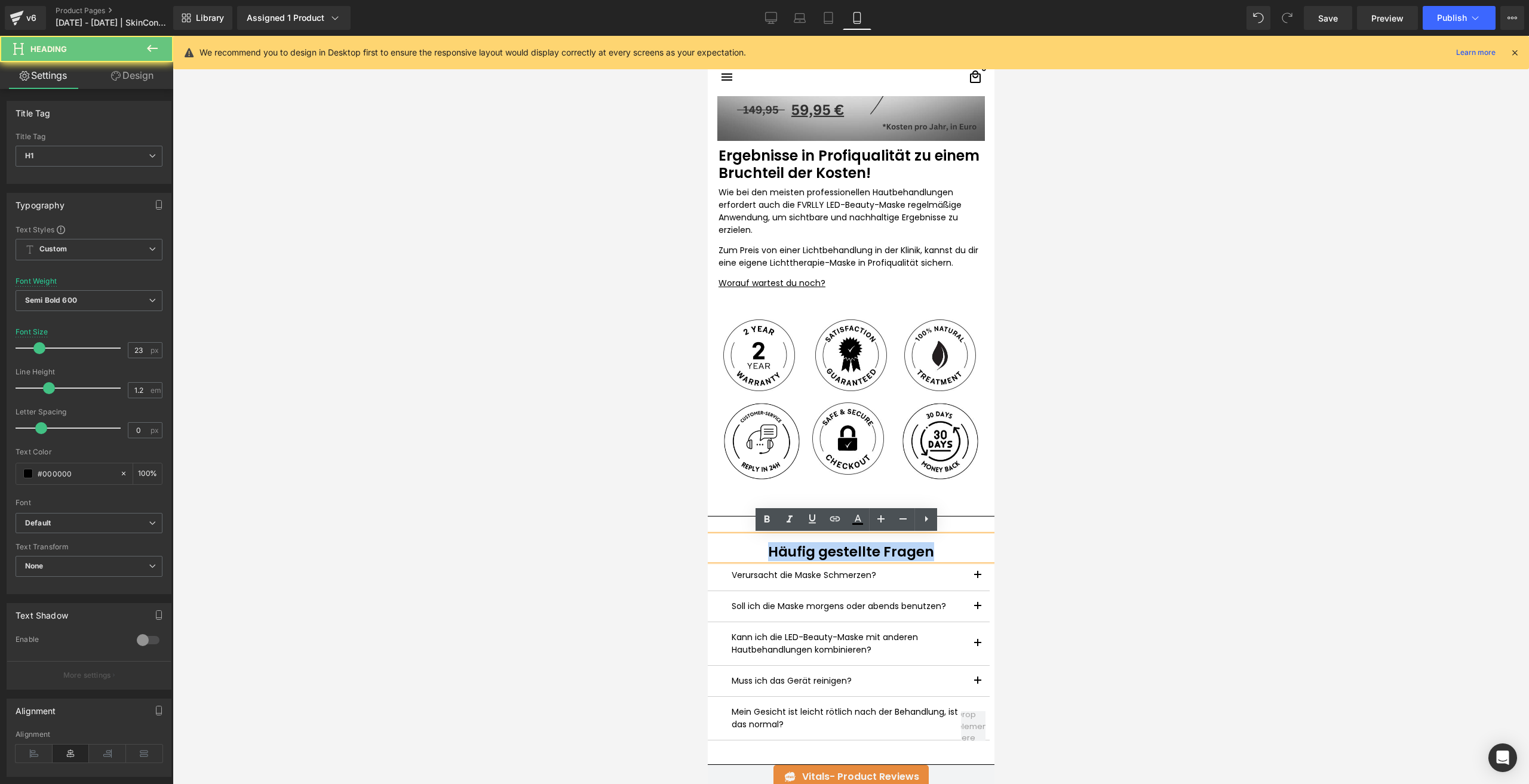
click at [773, 548] on h1 "Häufig gestellte Fragen" at bounding box center [850, 552] width 287 height 16
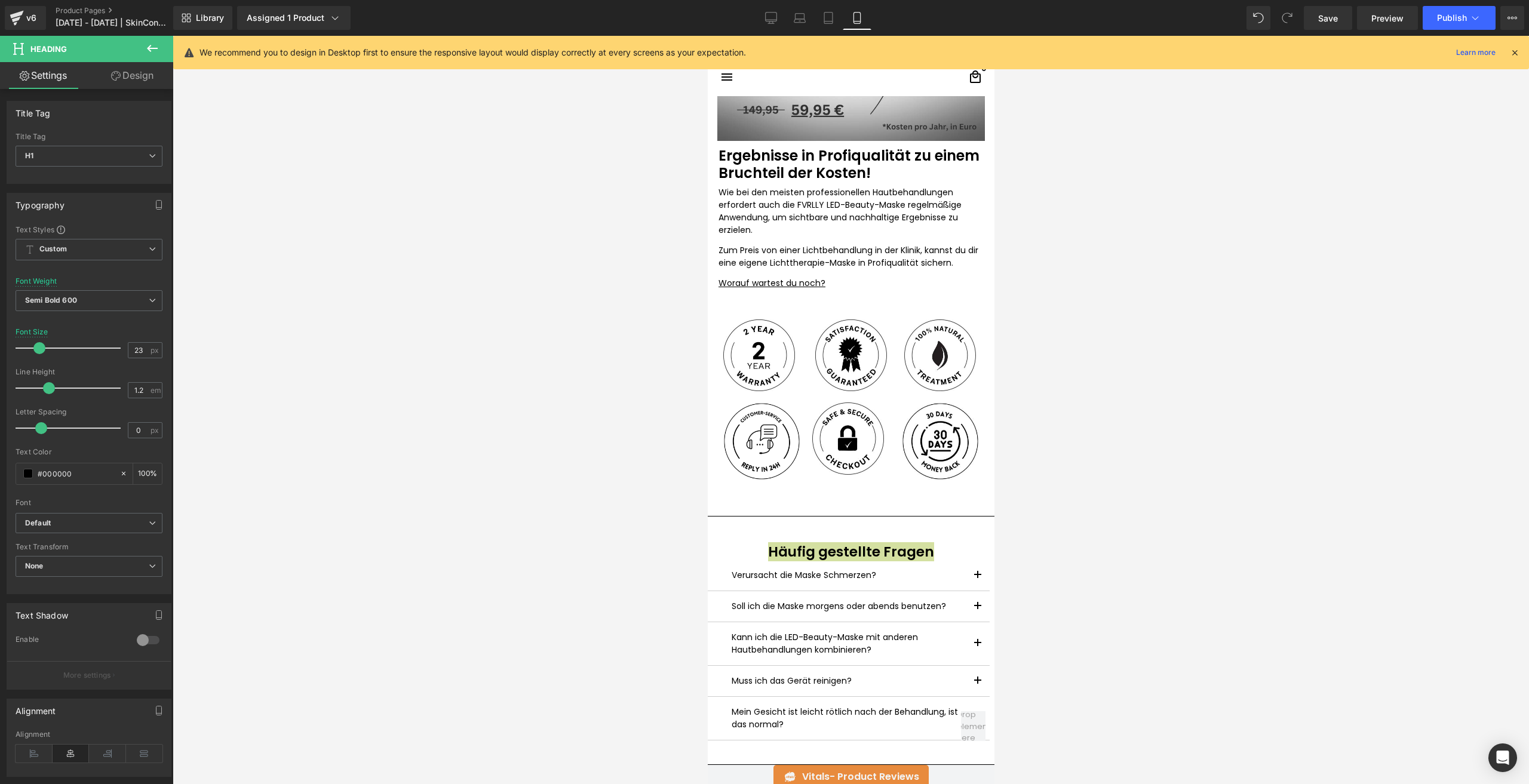
click at [132, 80] on link "Design" at bounding box center [132, 75] width 87 height 27
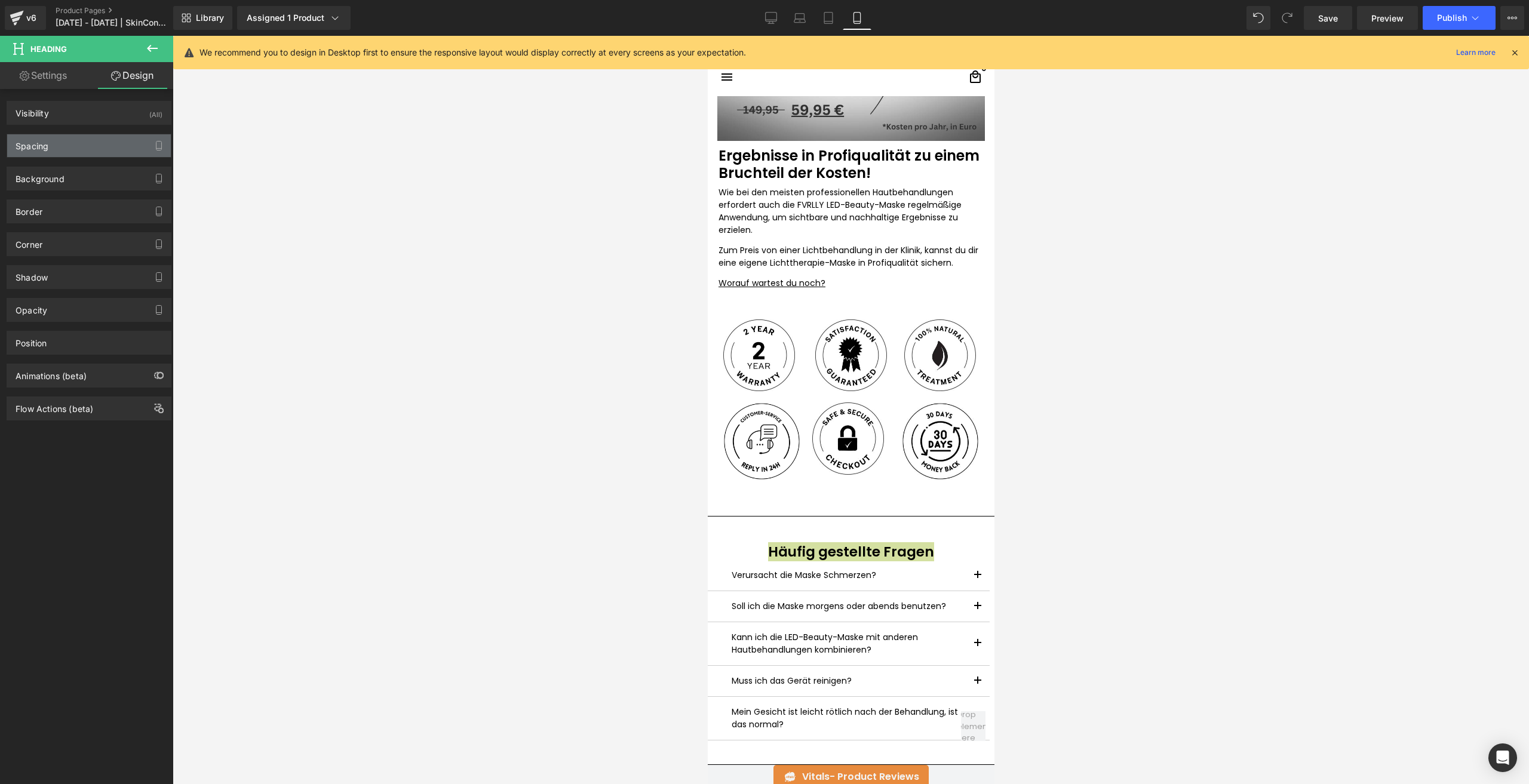
click at [60, 154] on div "Spacing" at bounding box center [89, 145] width 163 height 23
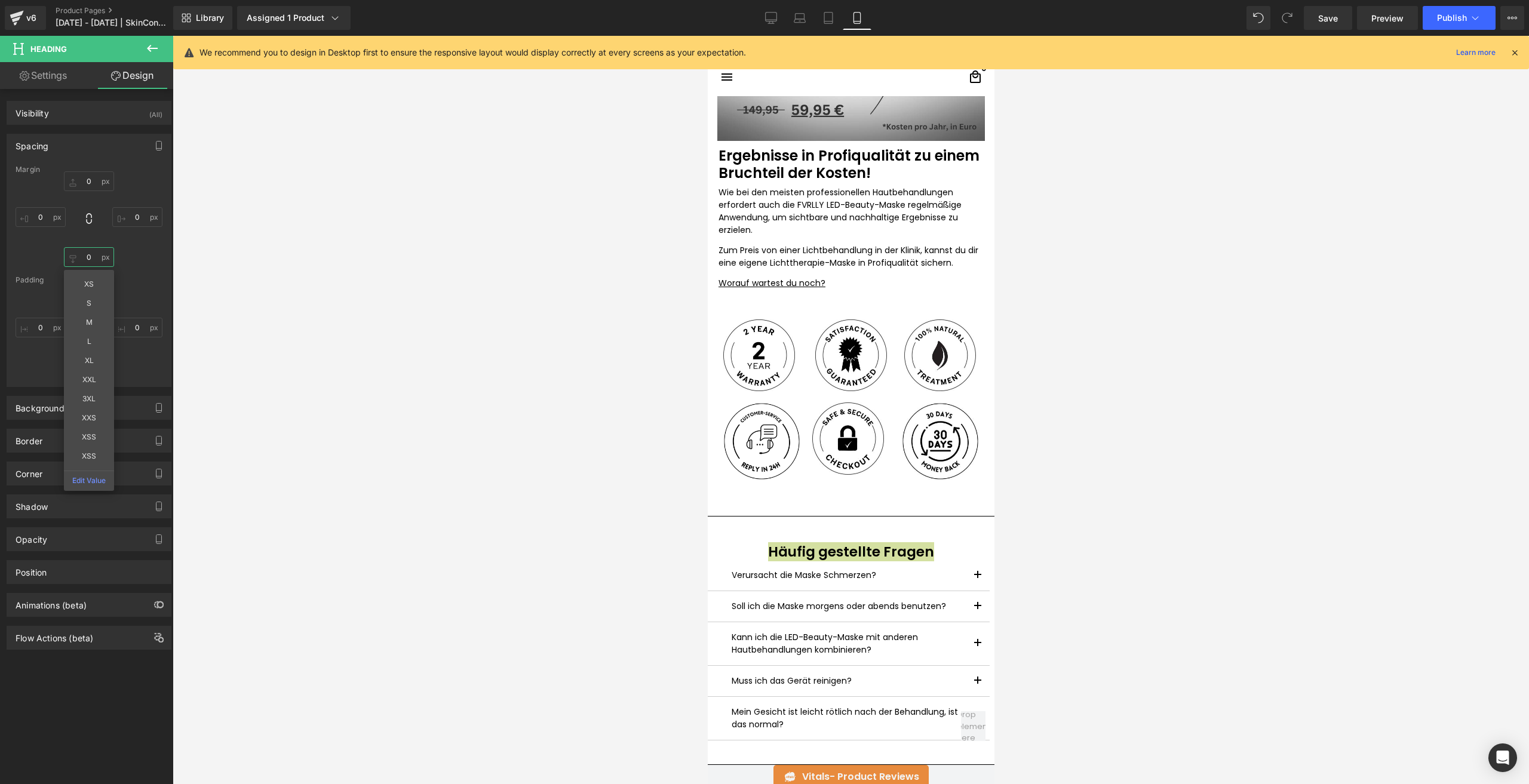
click at [90, 256] on input "0" at bounding box center [88, 257] width 50 height 20
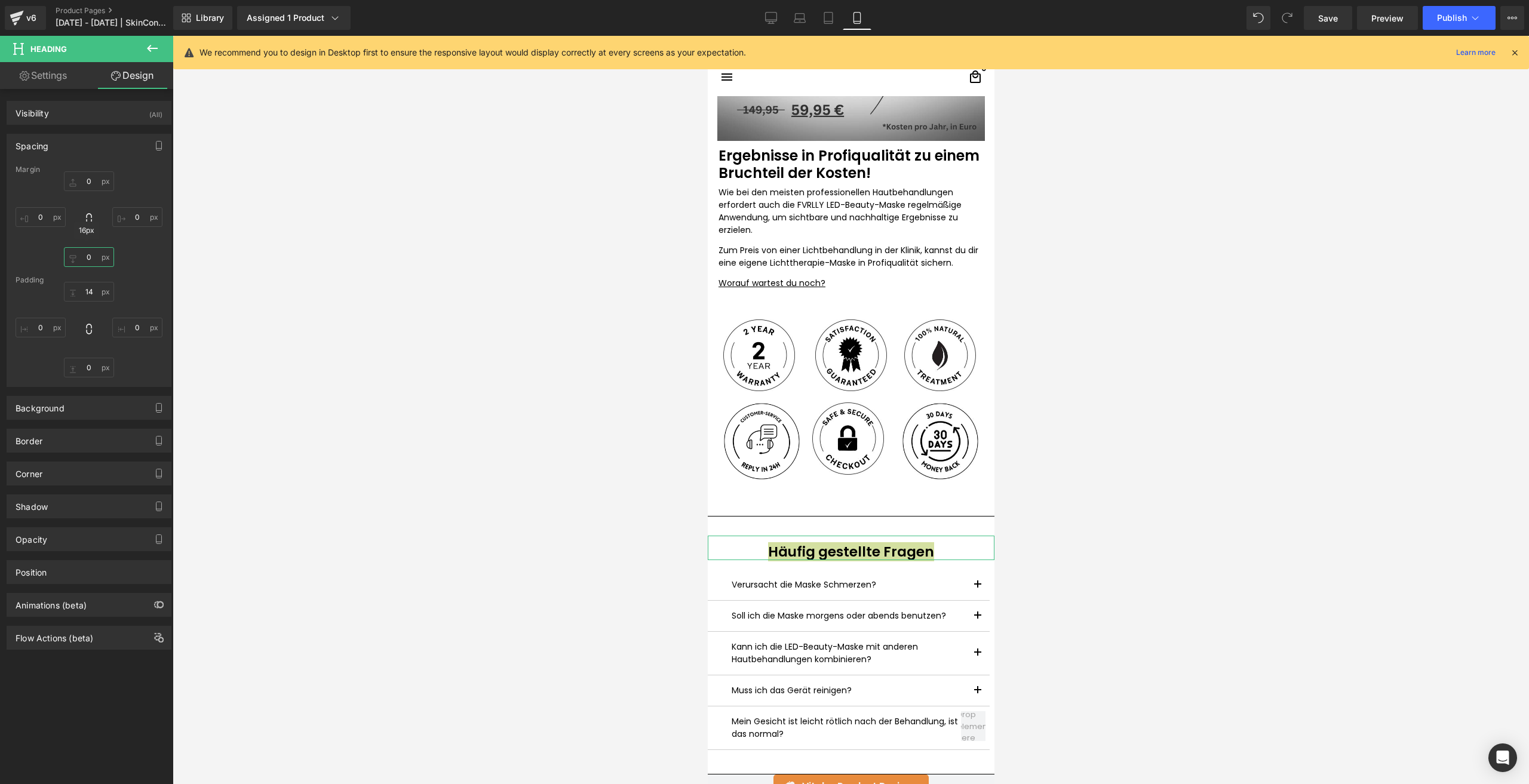
click at [79, 266] on input "0" at bounding box center [88, 257] width 50 height 20
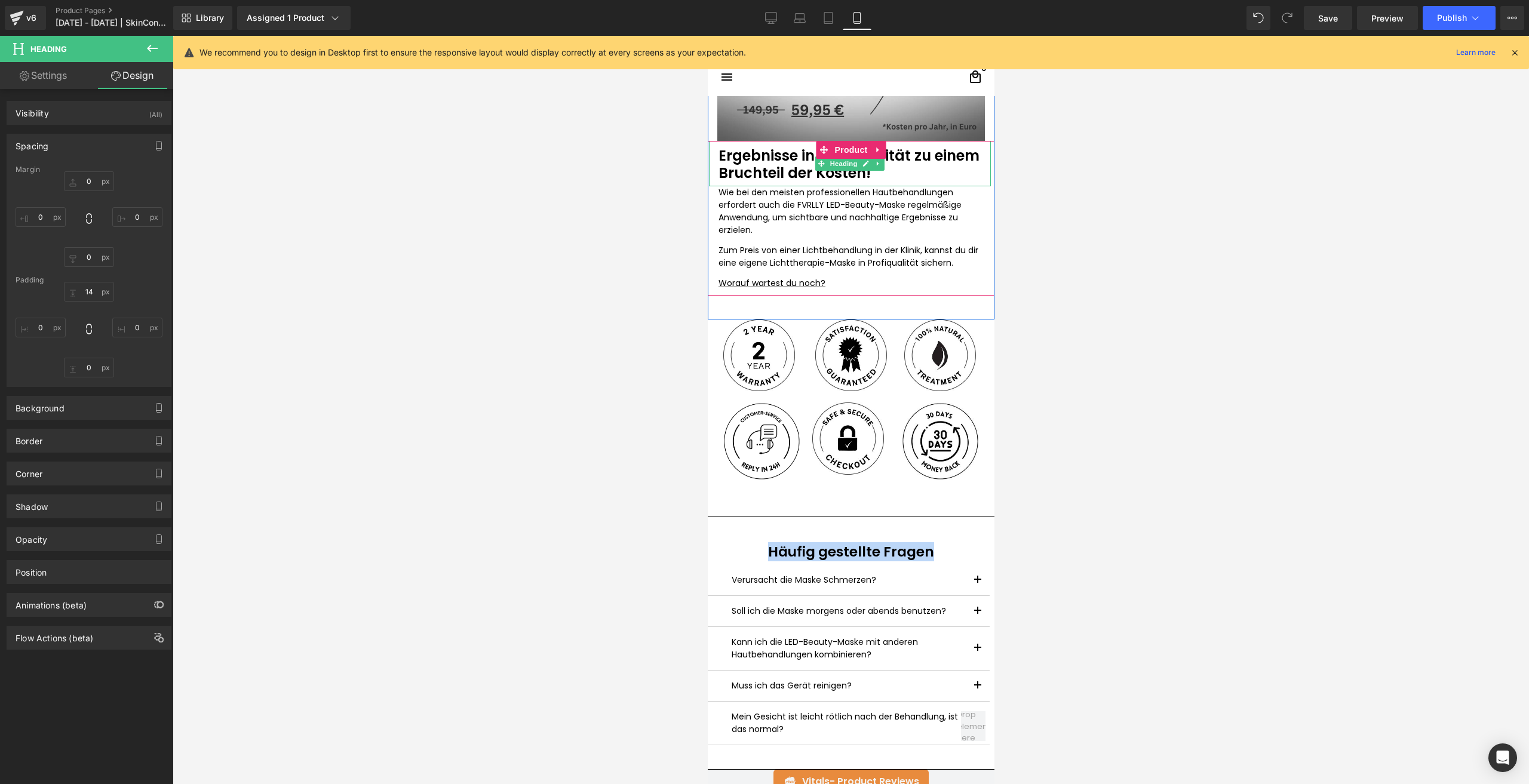
click at [778, 167] on h1 "Ergebnisse in Profiqualität zu einem Bruchteil der Kosten!" at bounding box center [849, 165] width 263 height 34
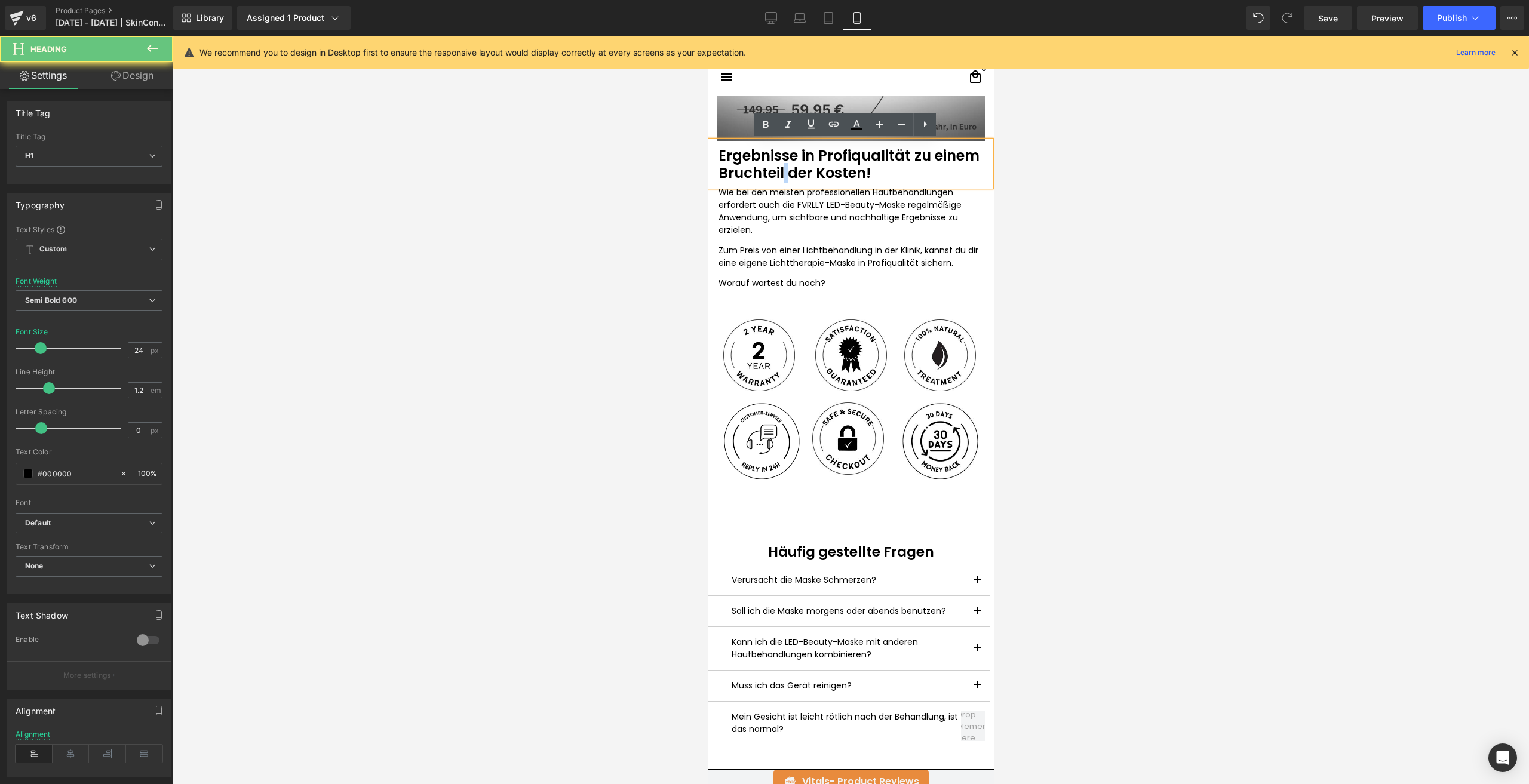
click at [778, 167] on h1 "Ergebnisse in Profiqualität zu einem Bruchteil der Kosten!" at bounding box center [849, 165] width 263 height 34
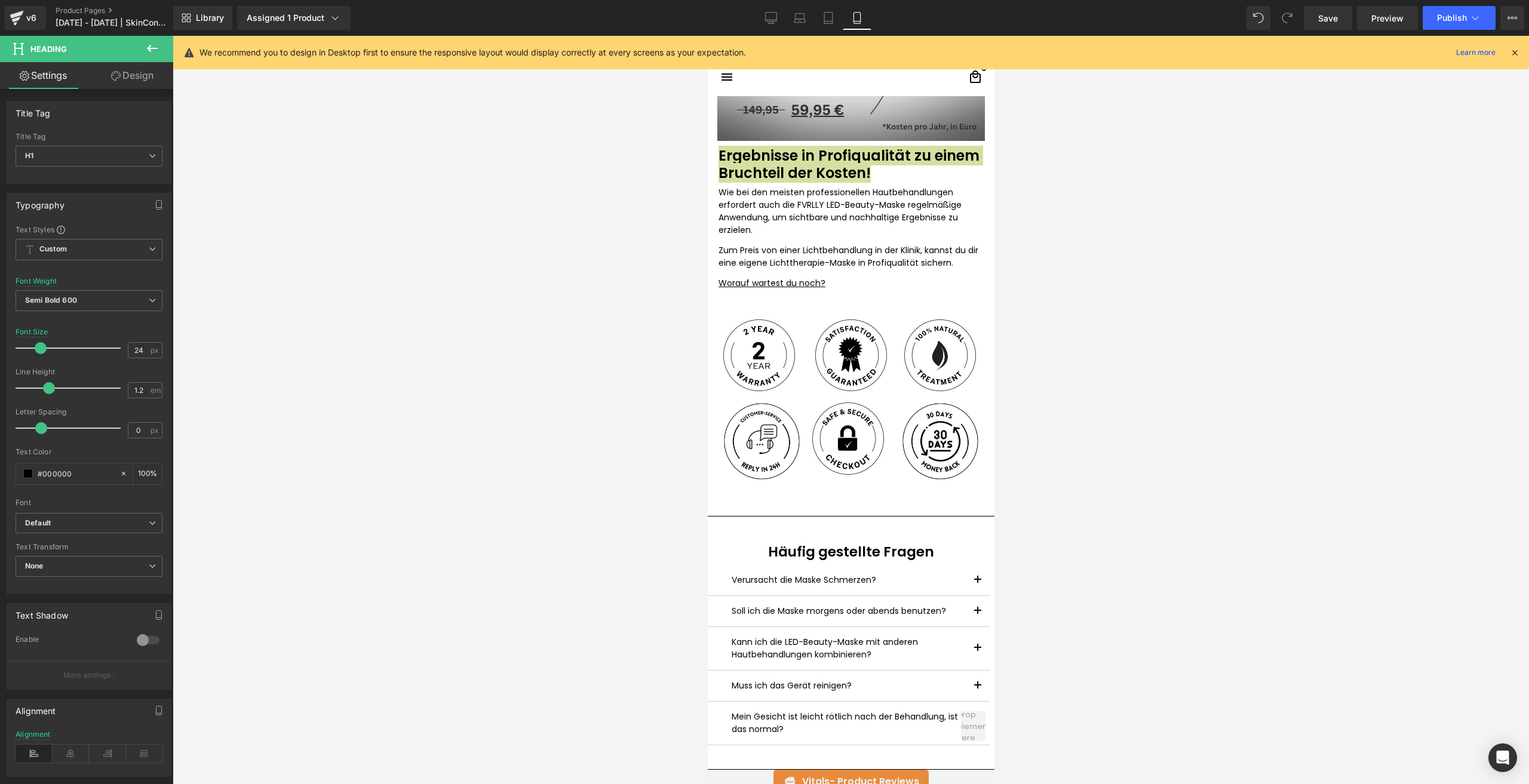
click at [114, 78] on icon at bounding box center [116, 76] width 10 height 10
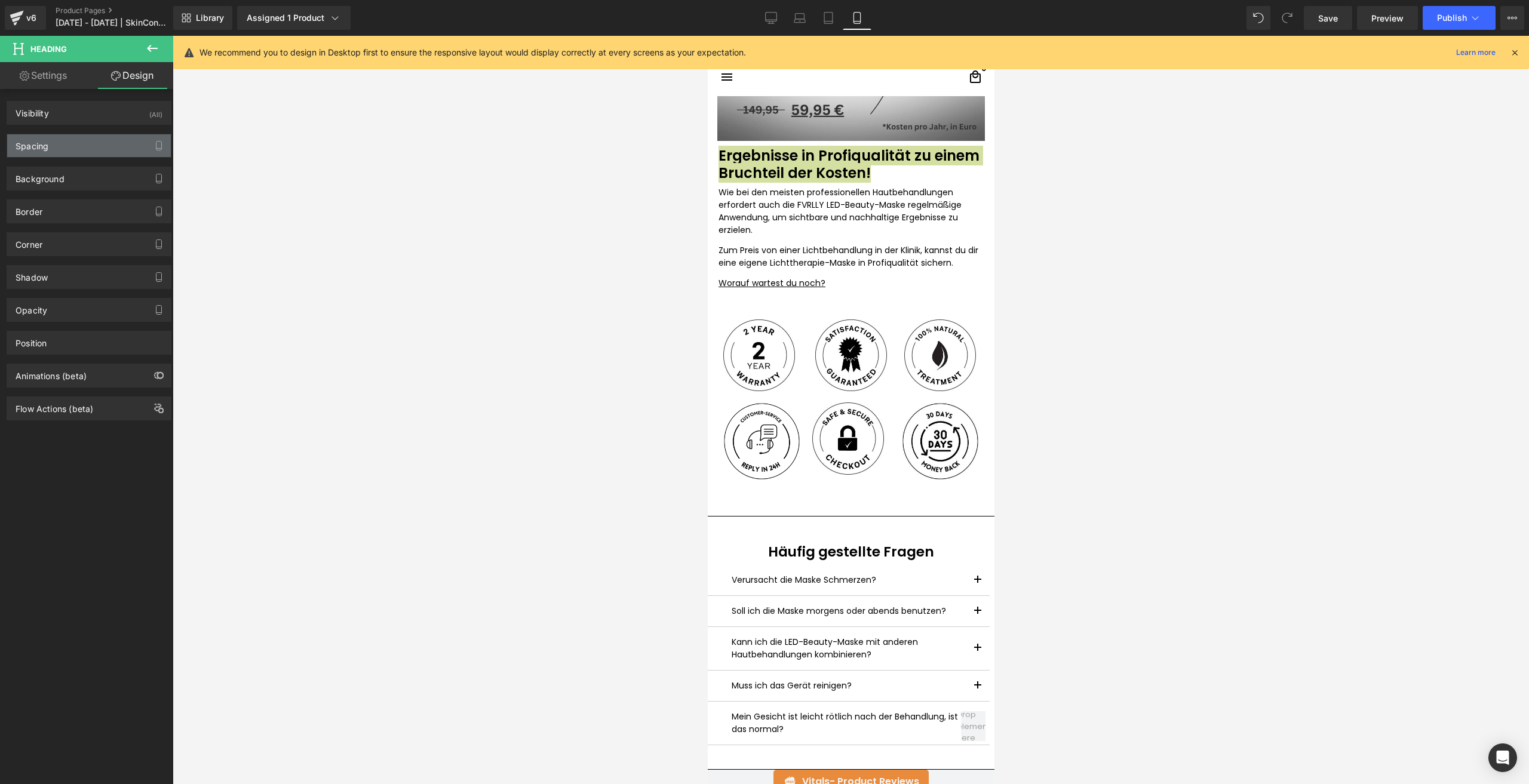
click at [80, 143] on div "Spacing" at bounding box center [89, 145] width 163 height 23
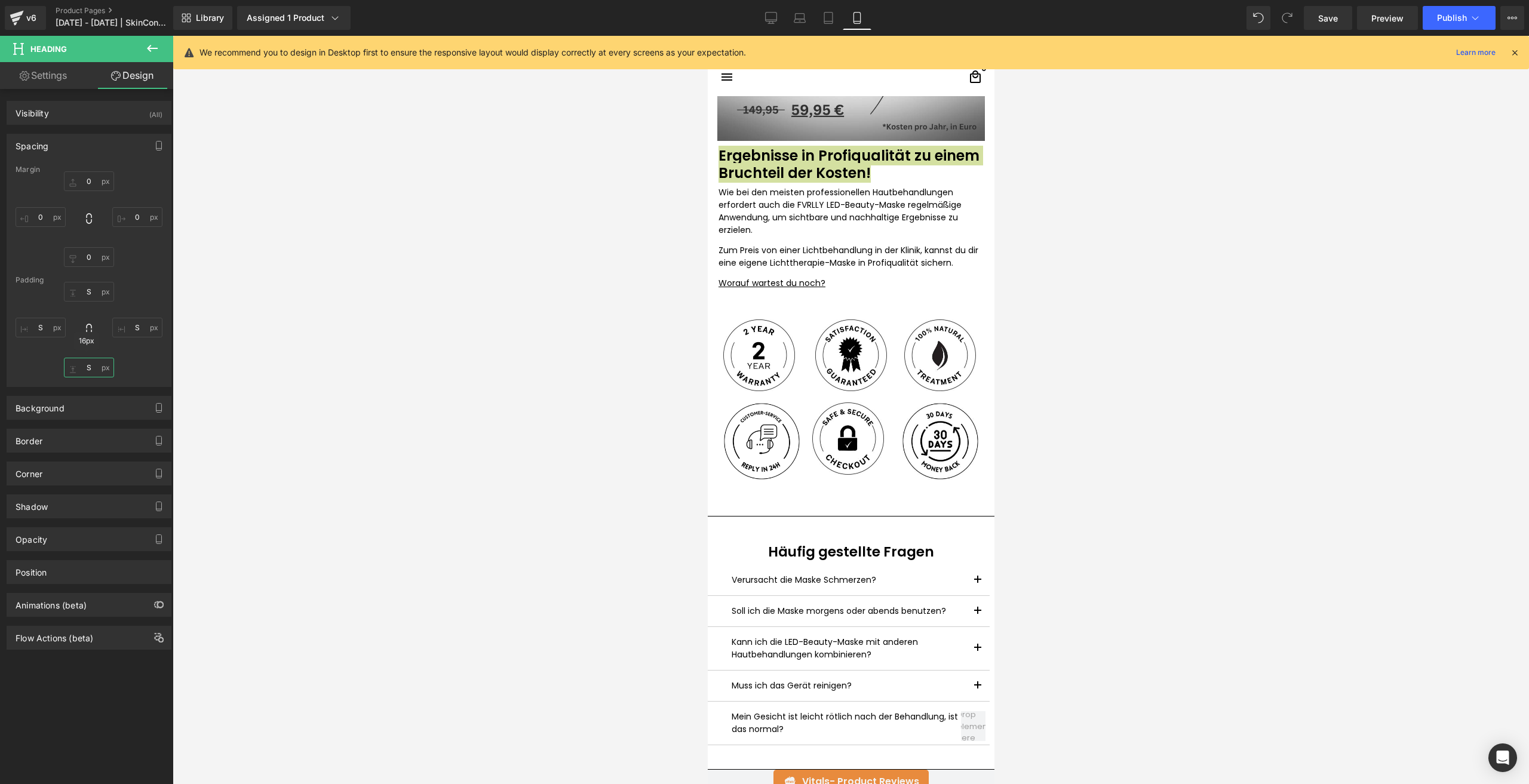
click at [88, 363] on input "S" at bounding box center [88, 368] width 50 height 20
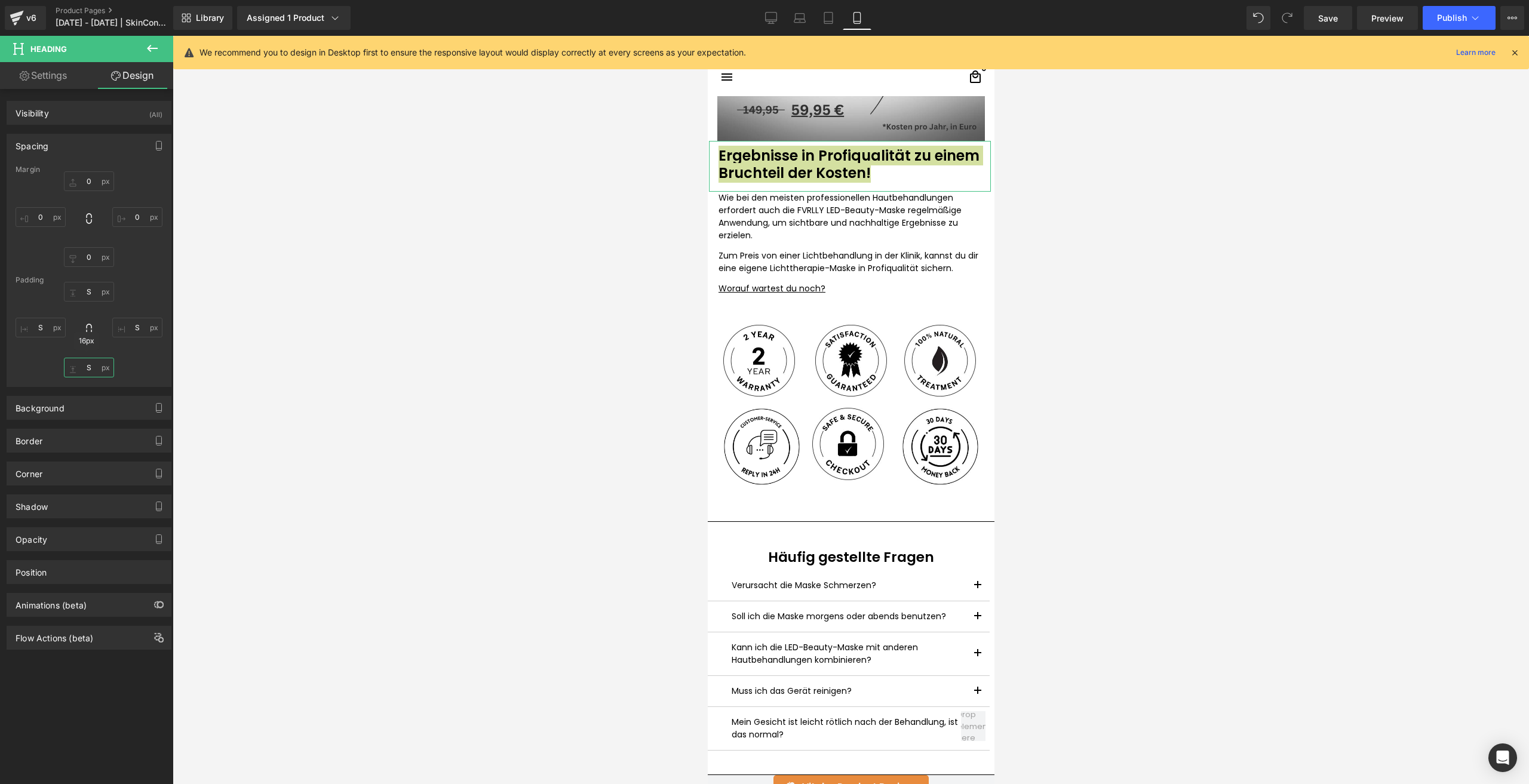
click at [91, 366] on input "S" at bounding box center [88, 368] width 50 height 20
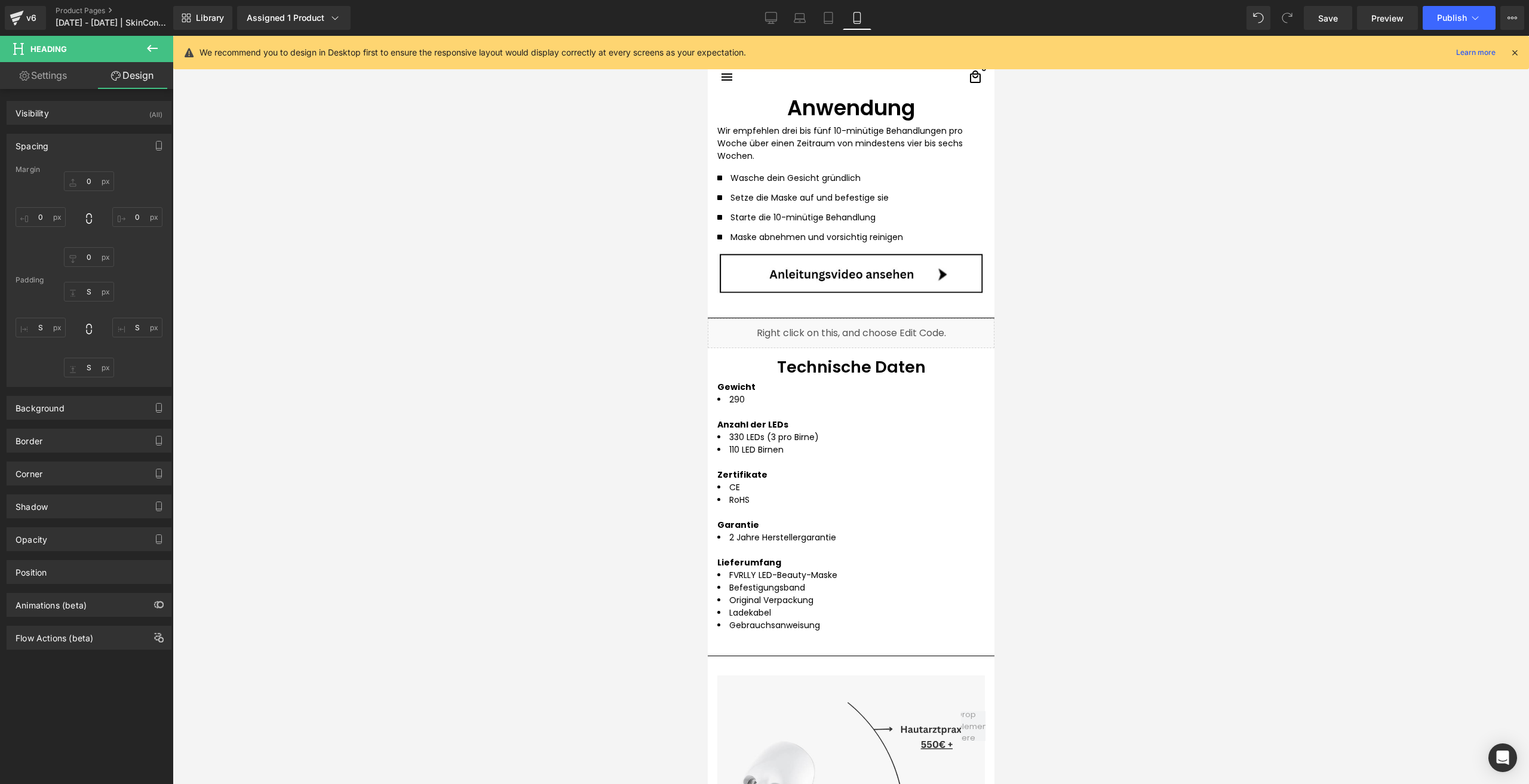
scroll to position [1983, 0]
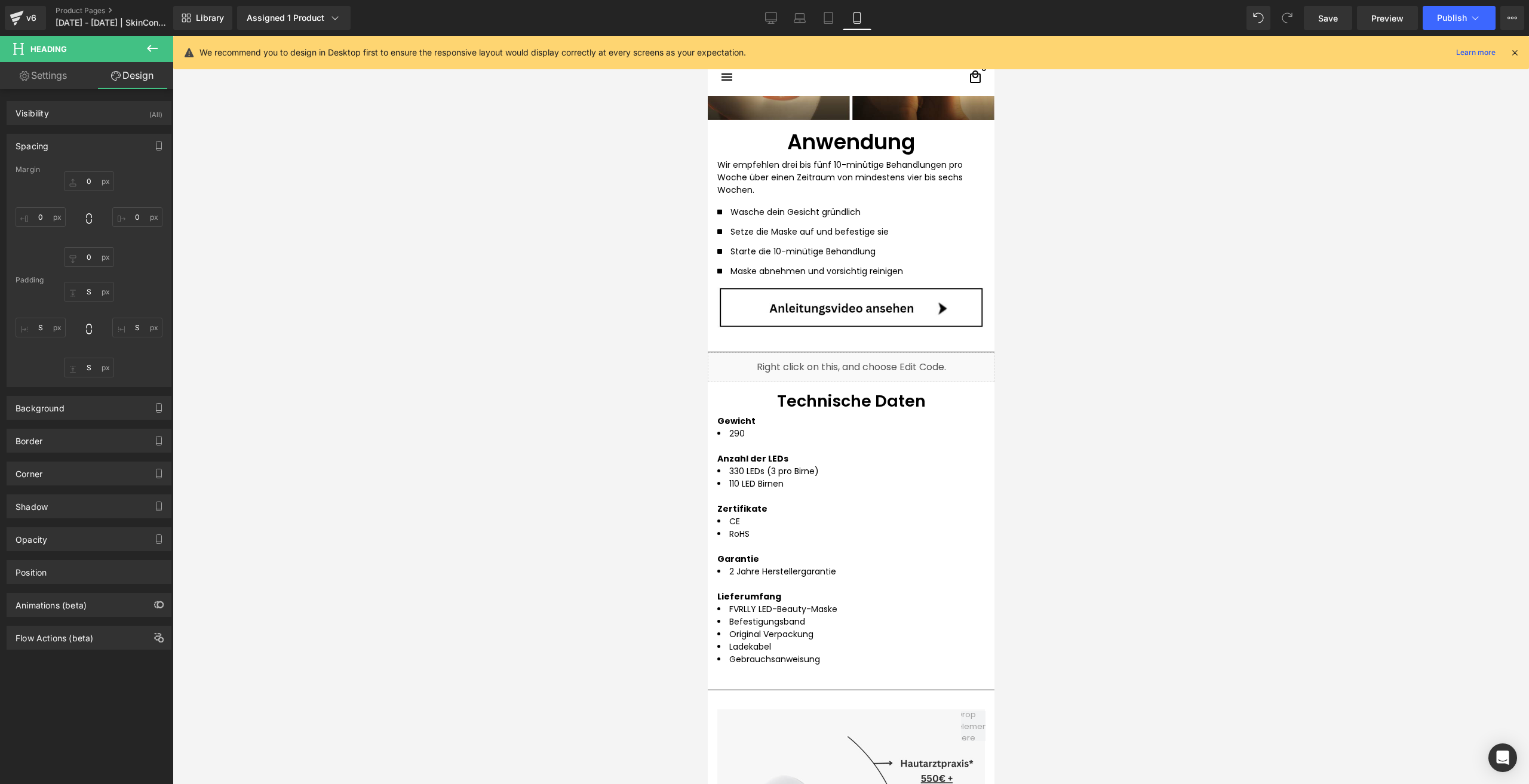
click at [777, 399] on h1 "Technische Daten" at bounding box center [850, 401] width 268 height 19
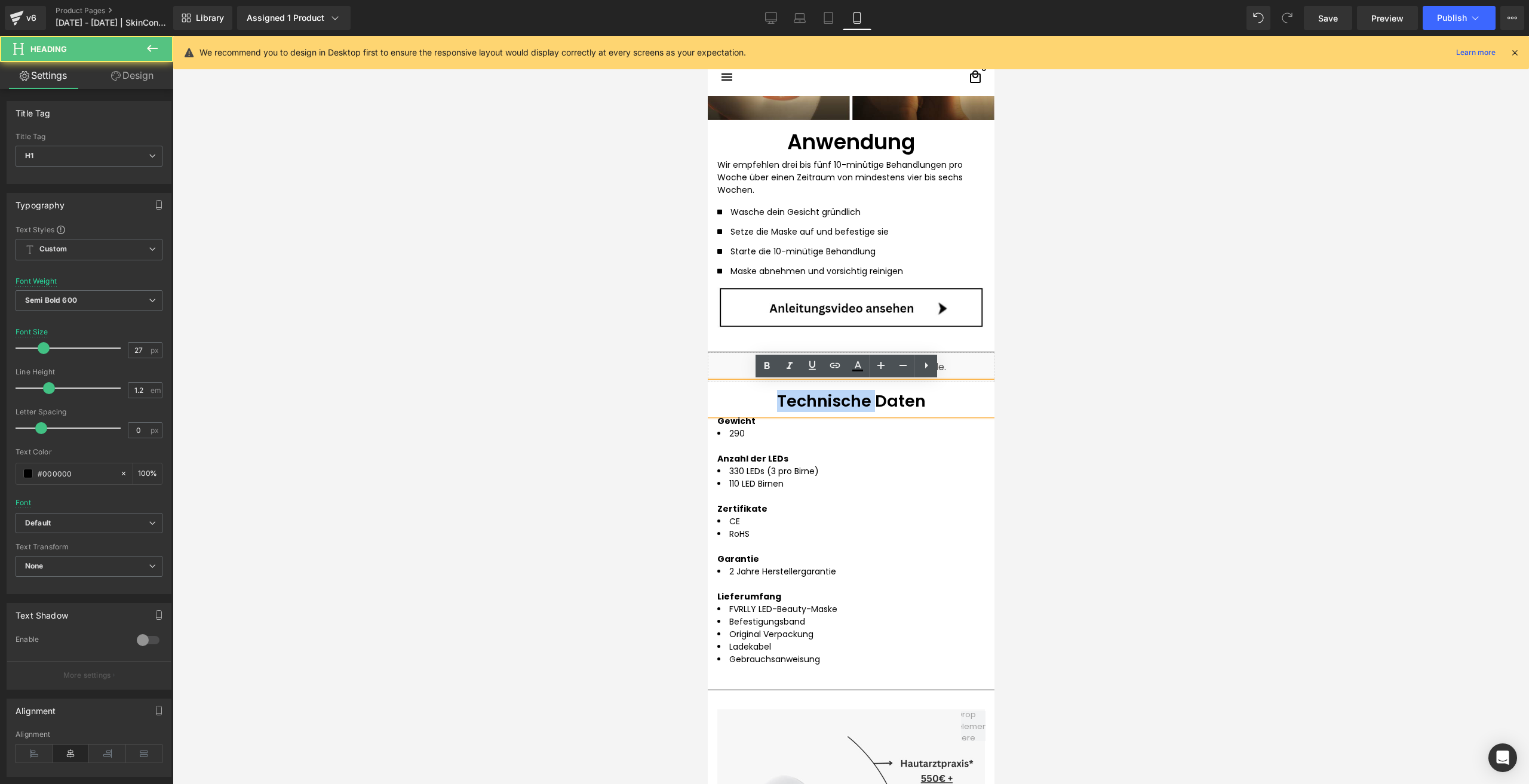
click at [777, 399] on h1 "Technische Daten" at bounding box center [850, 401] width 268 height 19
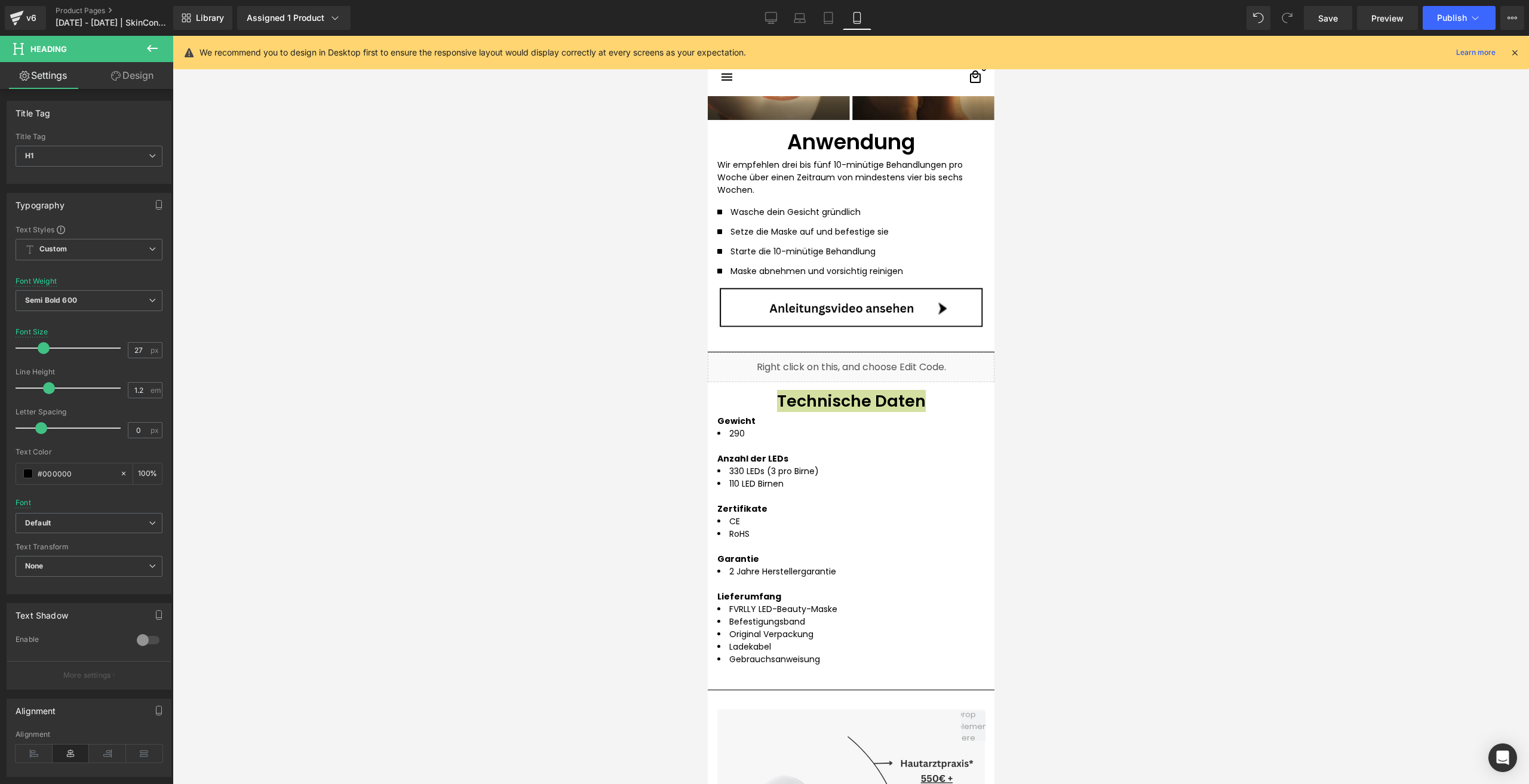
click at [141, 73] on link "Design" at bounding box center [132, 75] width 87 height 27
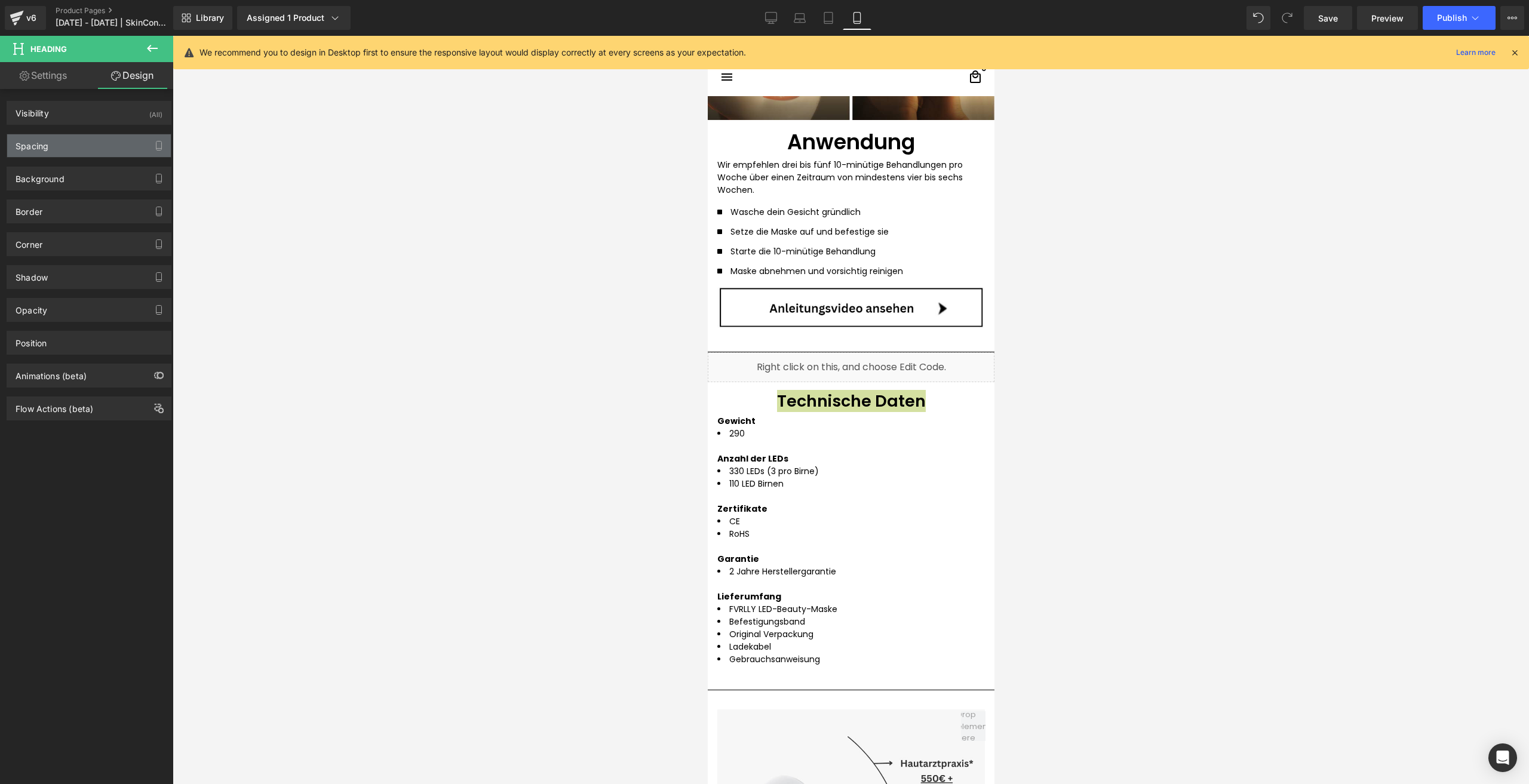
click at [103, 141] on div "Spacing" at bounding box center [89, 145] width 163 height 23
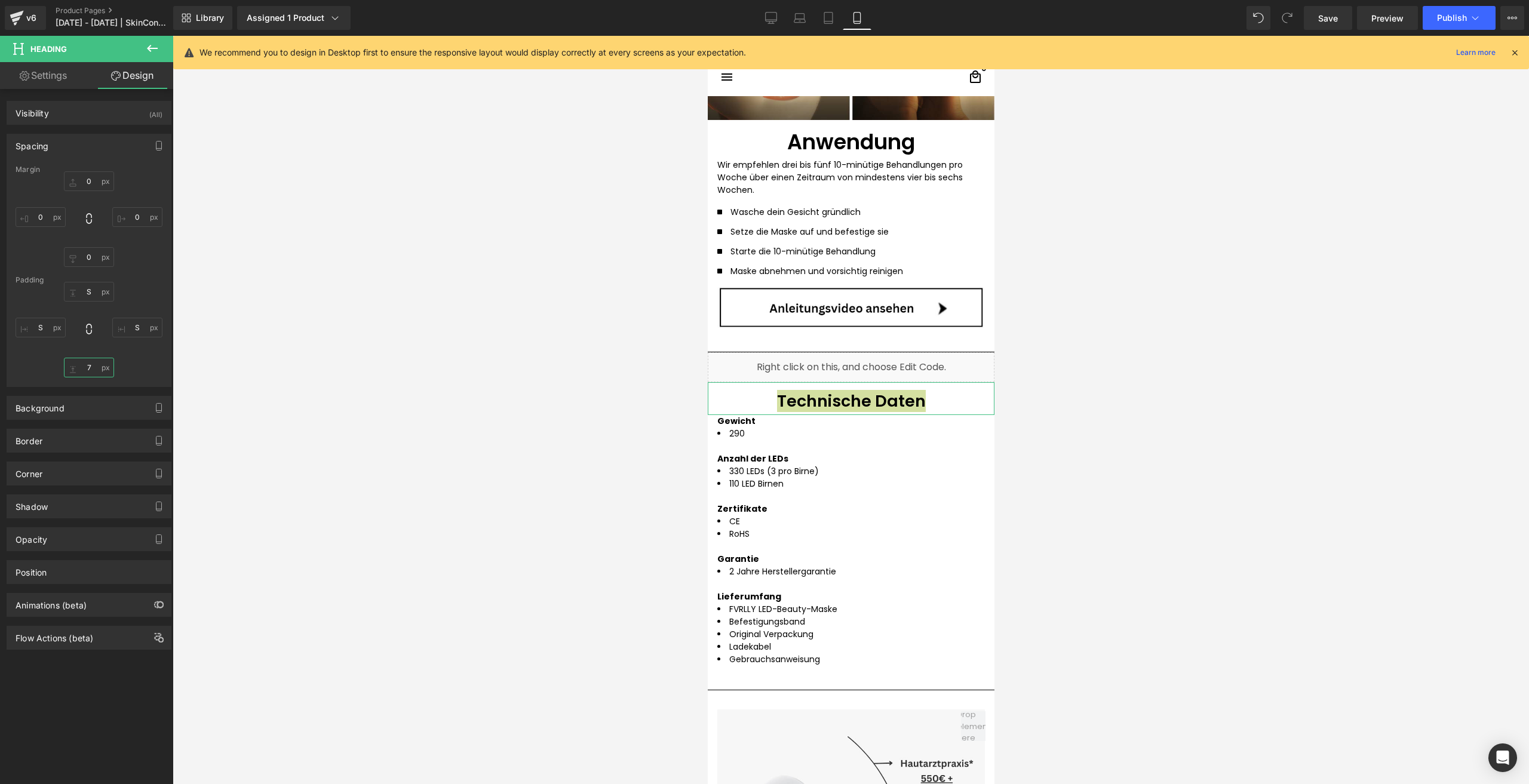
click at [87, 365] on input "7" at bounding box center [88, 368] width 50 height 20
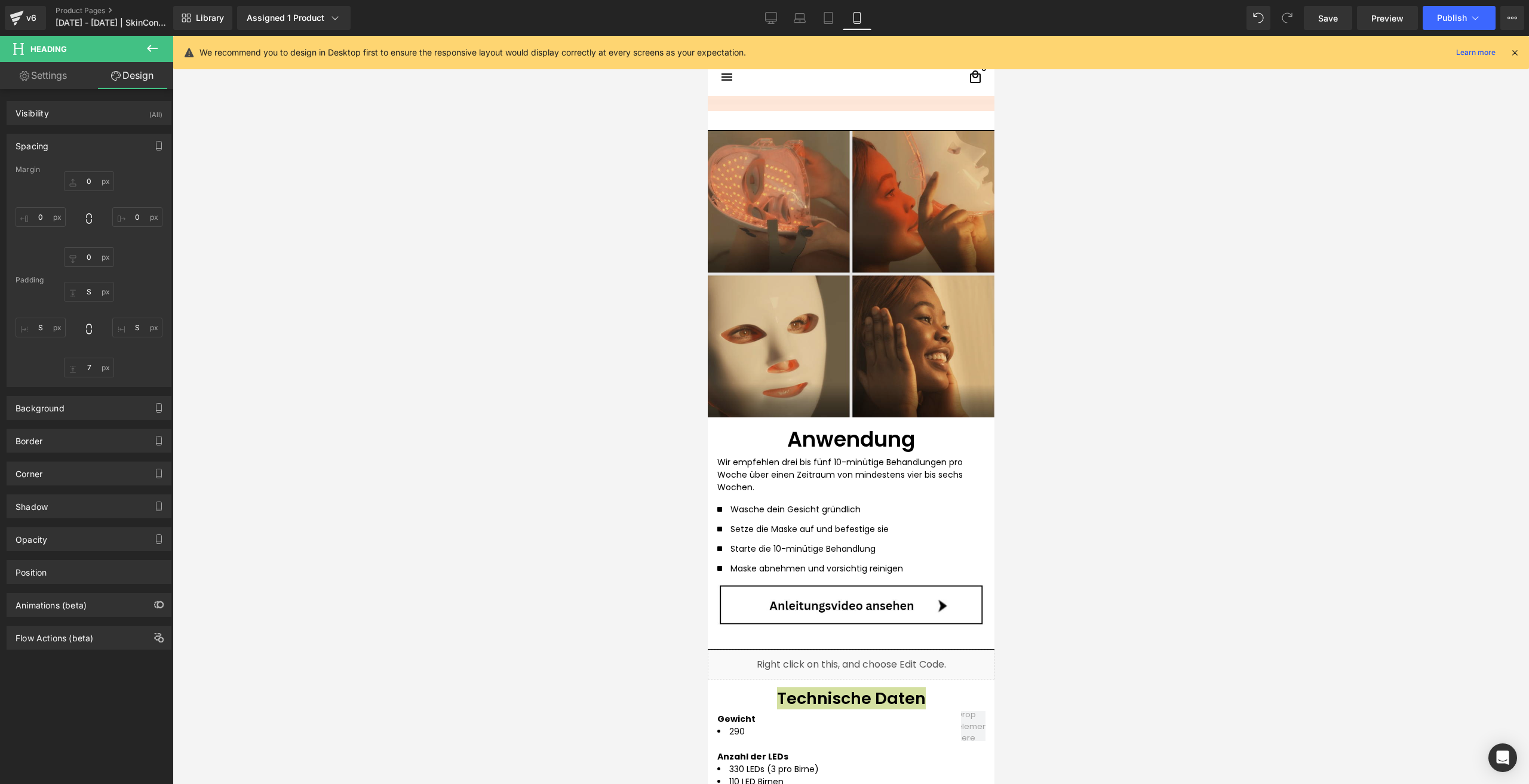
scroll to position [1684, 0]
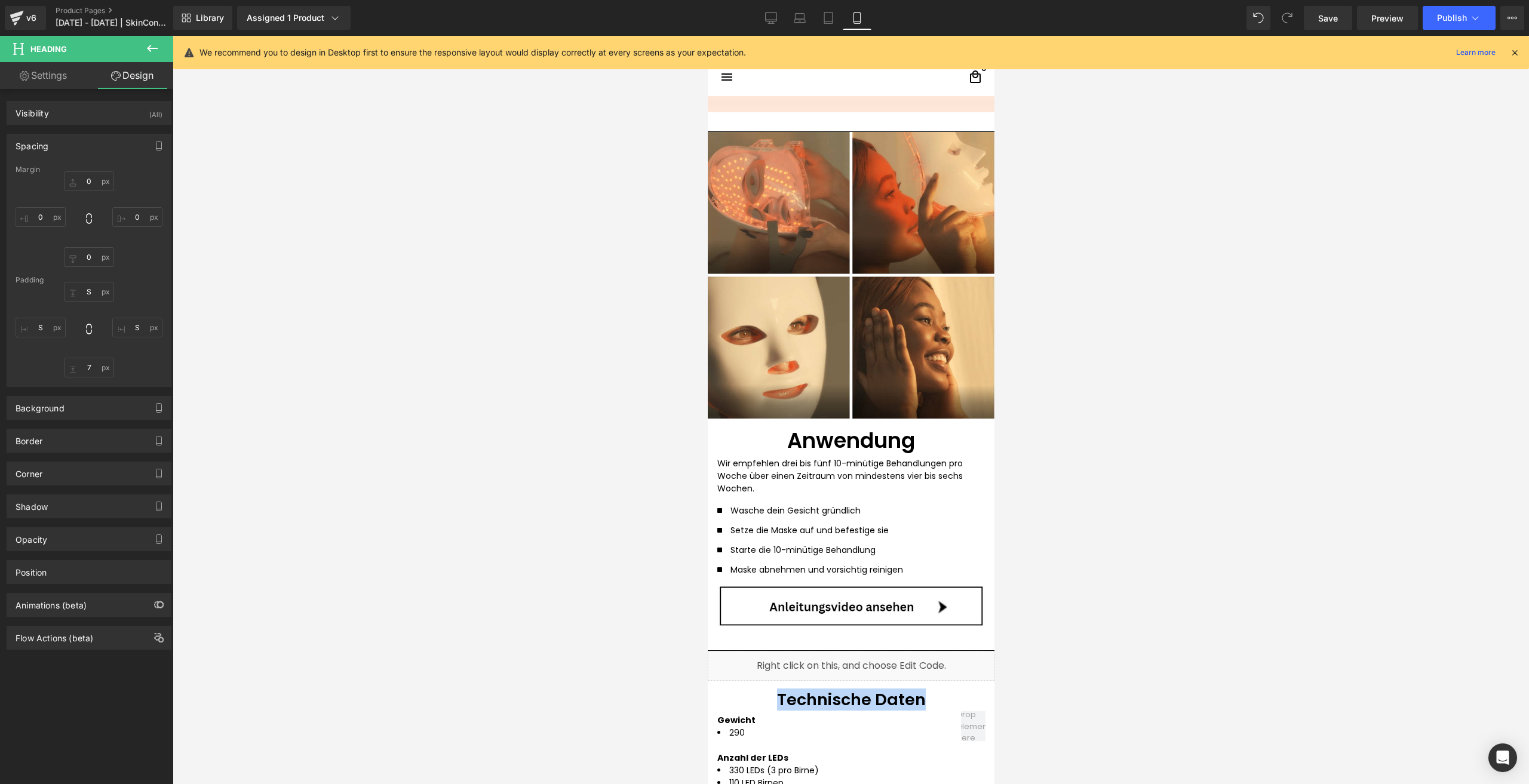
click at [759, 425] on div "Anwendung" at bounding box center [850, 438] width 287 height 39
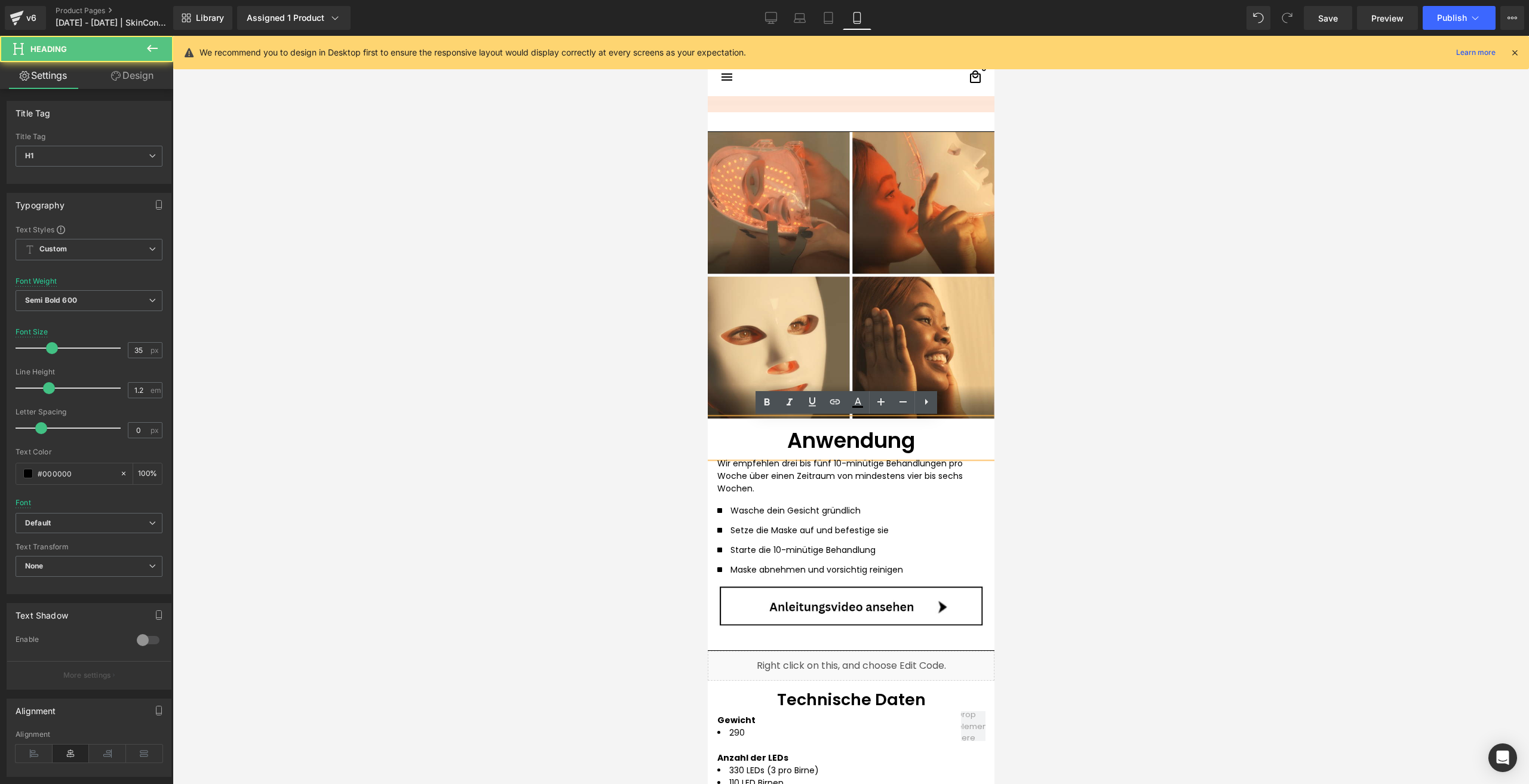
click at [762, 431] on h1 "Anwendung" at bounding box center [850, 440] width 268 height 25
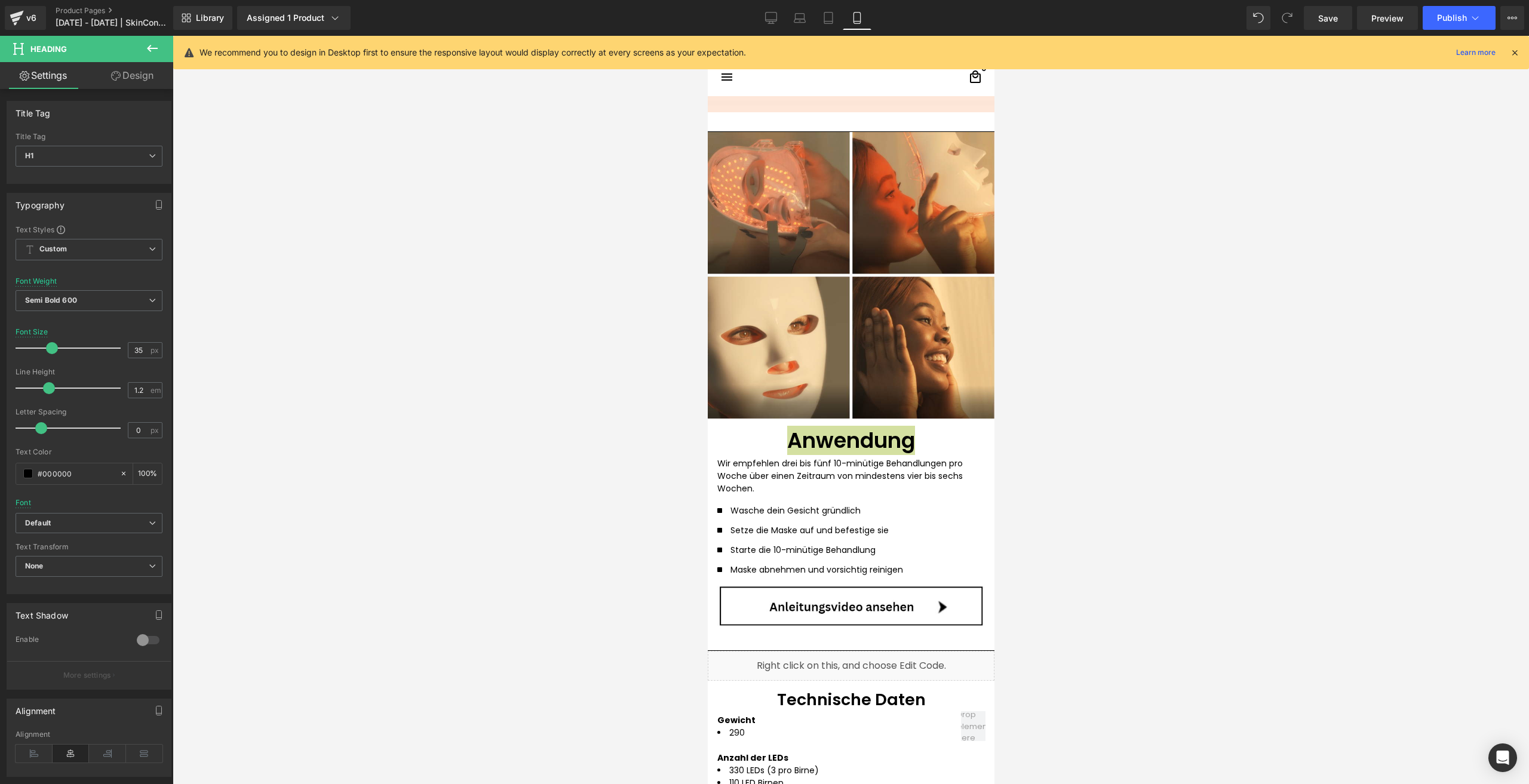
click at [132, 83] on link "Design" at bounding box center [132, 75] width 87 height 27
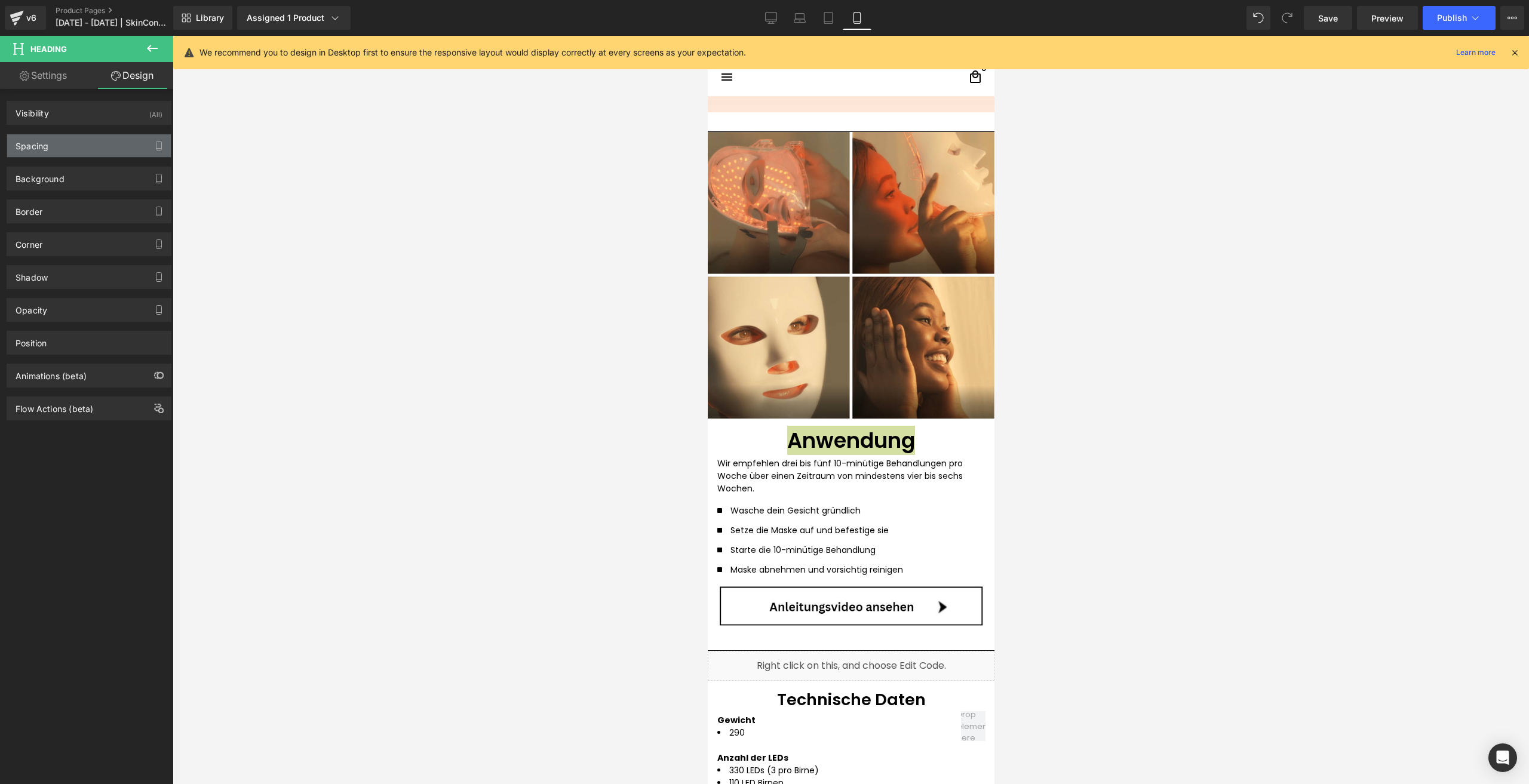
click at [78, 140] on div "Spacing" at bounding box center [89, 145] width 163 height 23
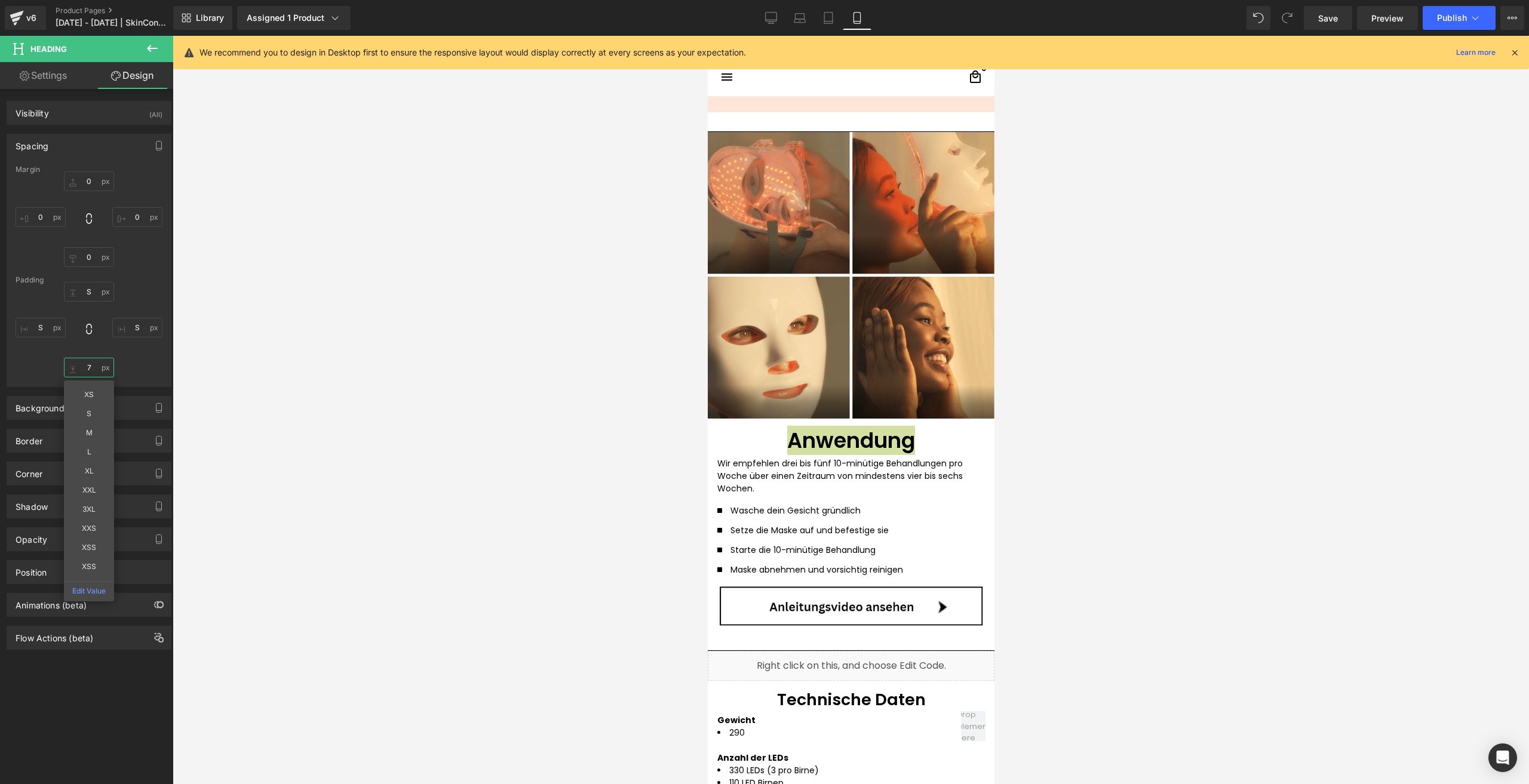
click at [95, 365] on input "7" at bounding box center [88, 368] width 50 height 20
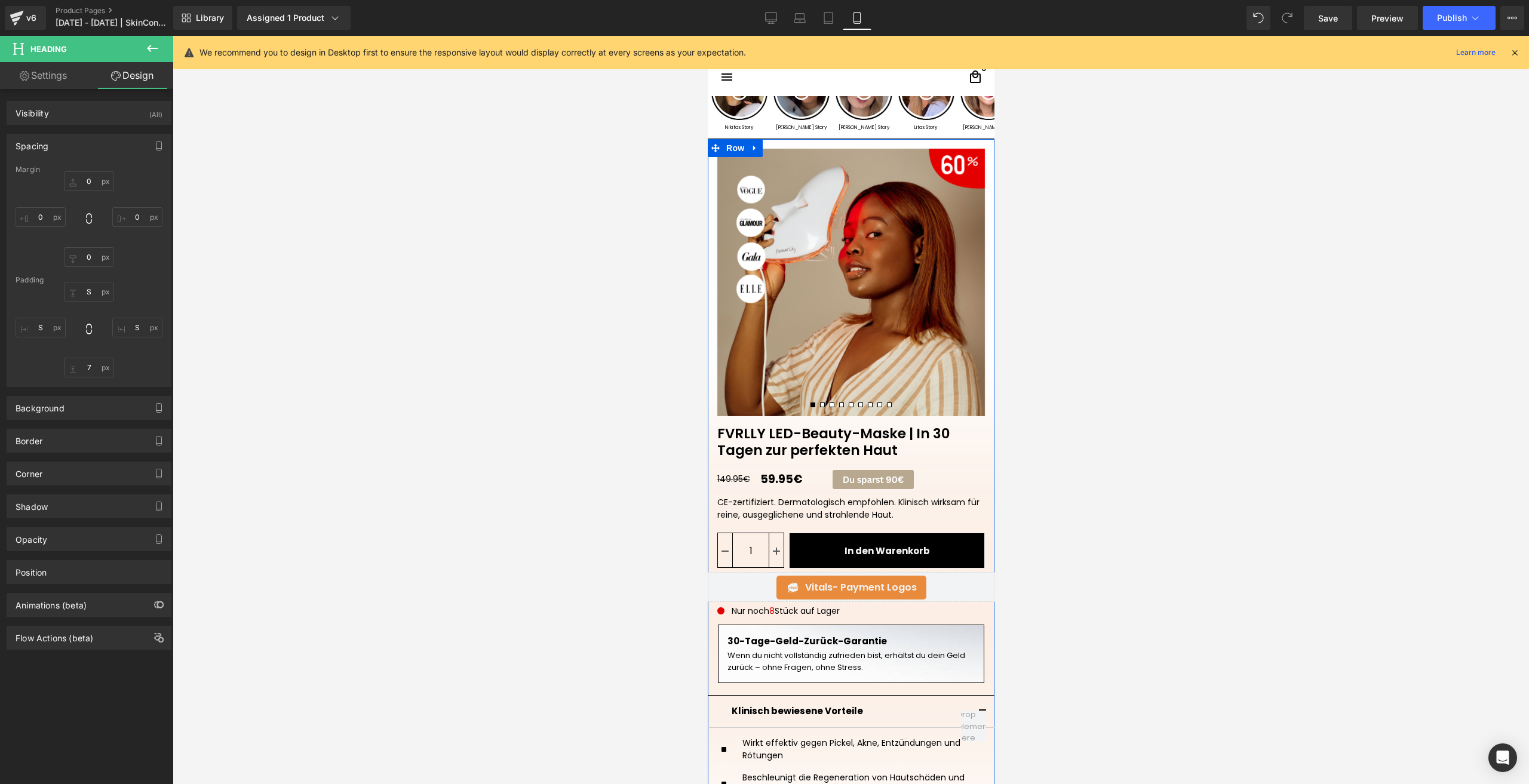
scroll to position [12, 0]
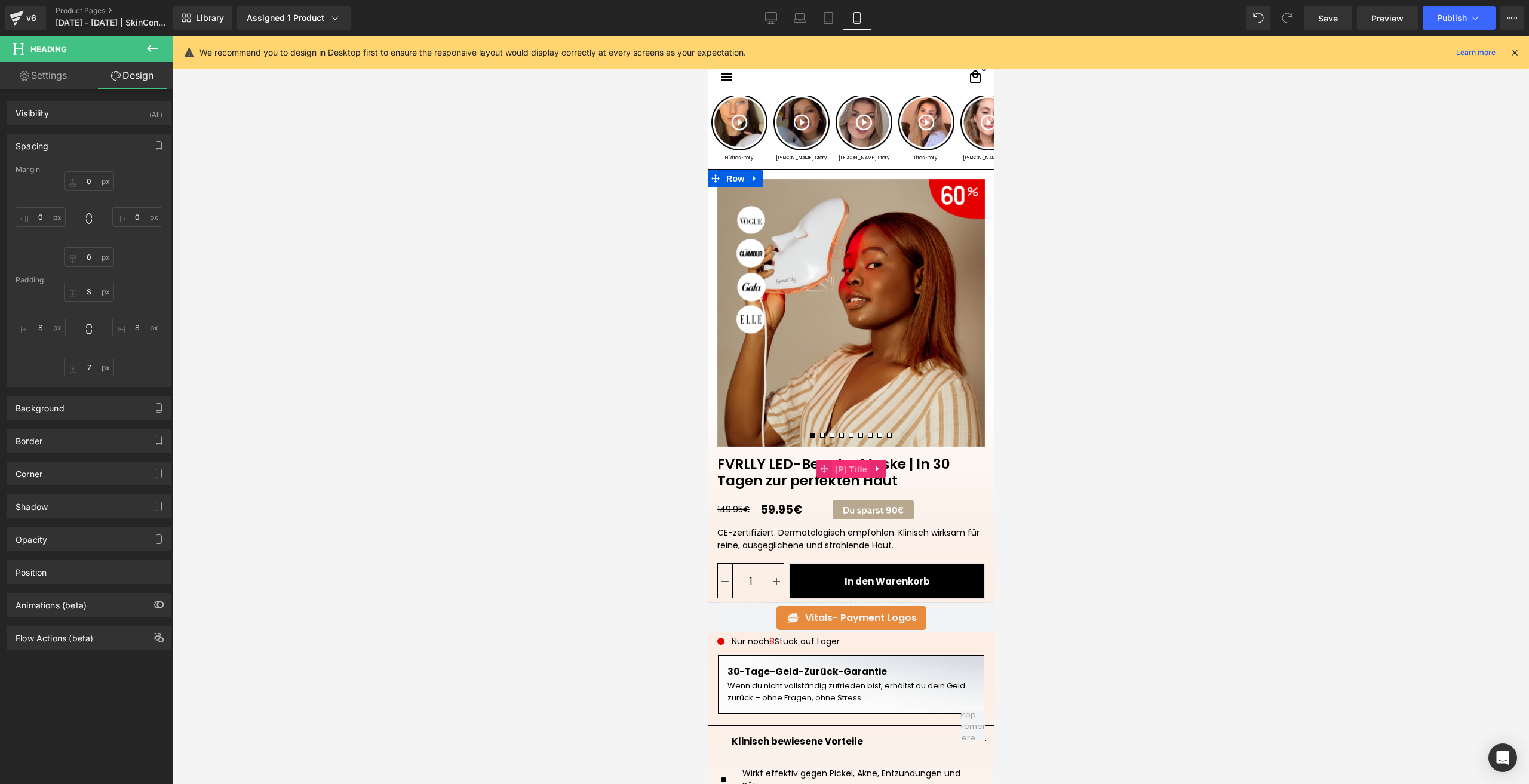
click at [841, 469] on span "(P) Title" at bounding box center [850, 470] width 38 height 18
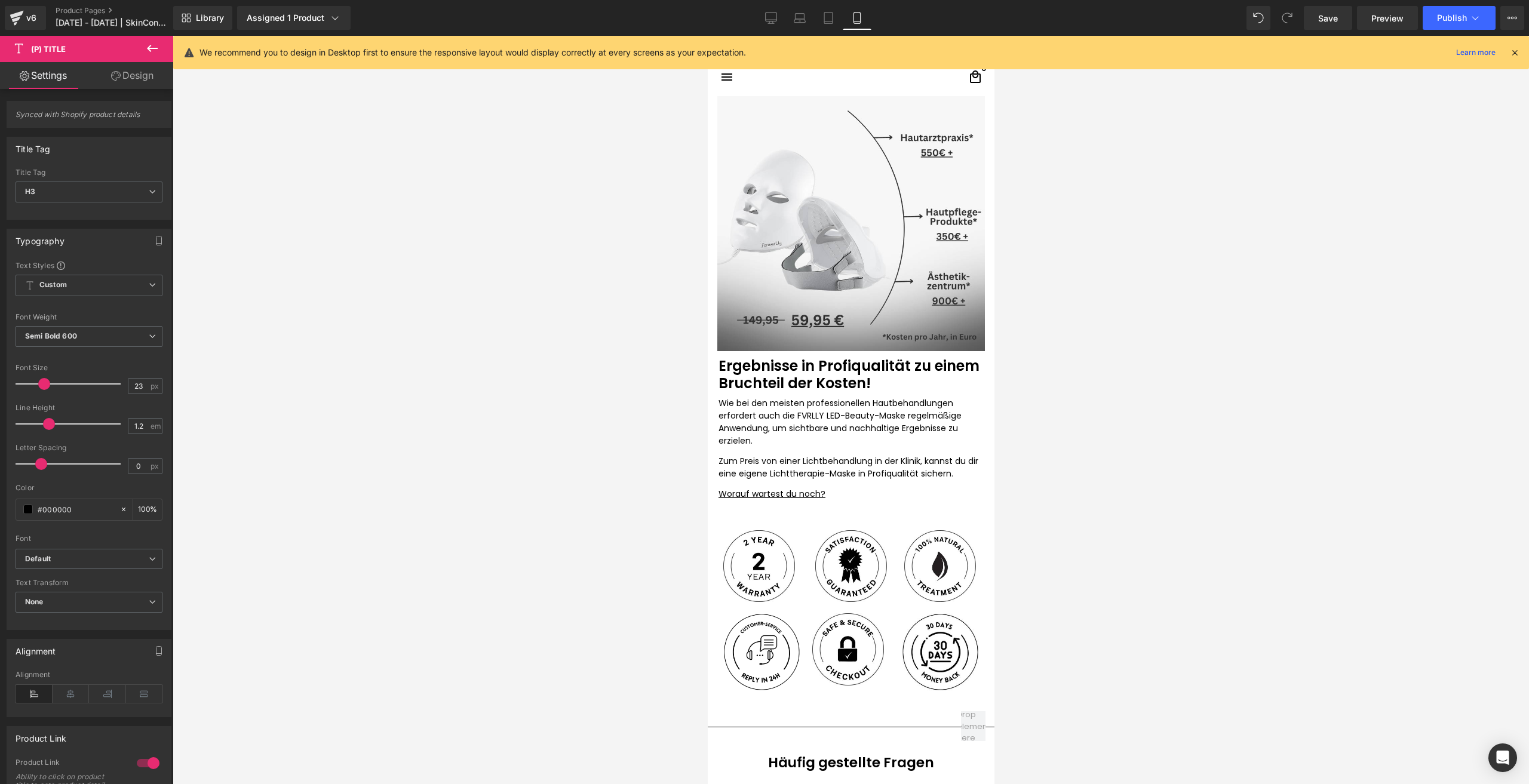
scroll to position [2639, 0]
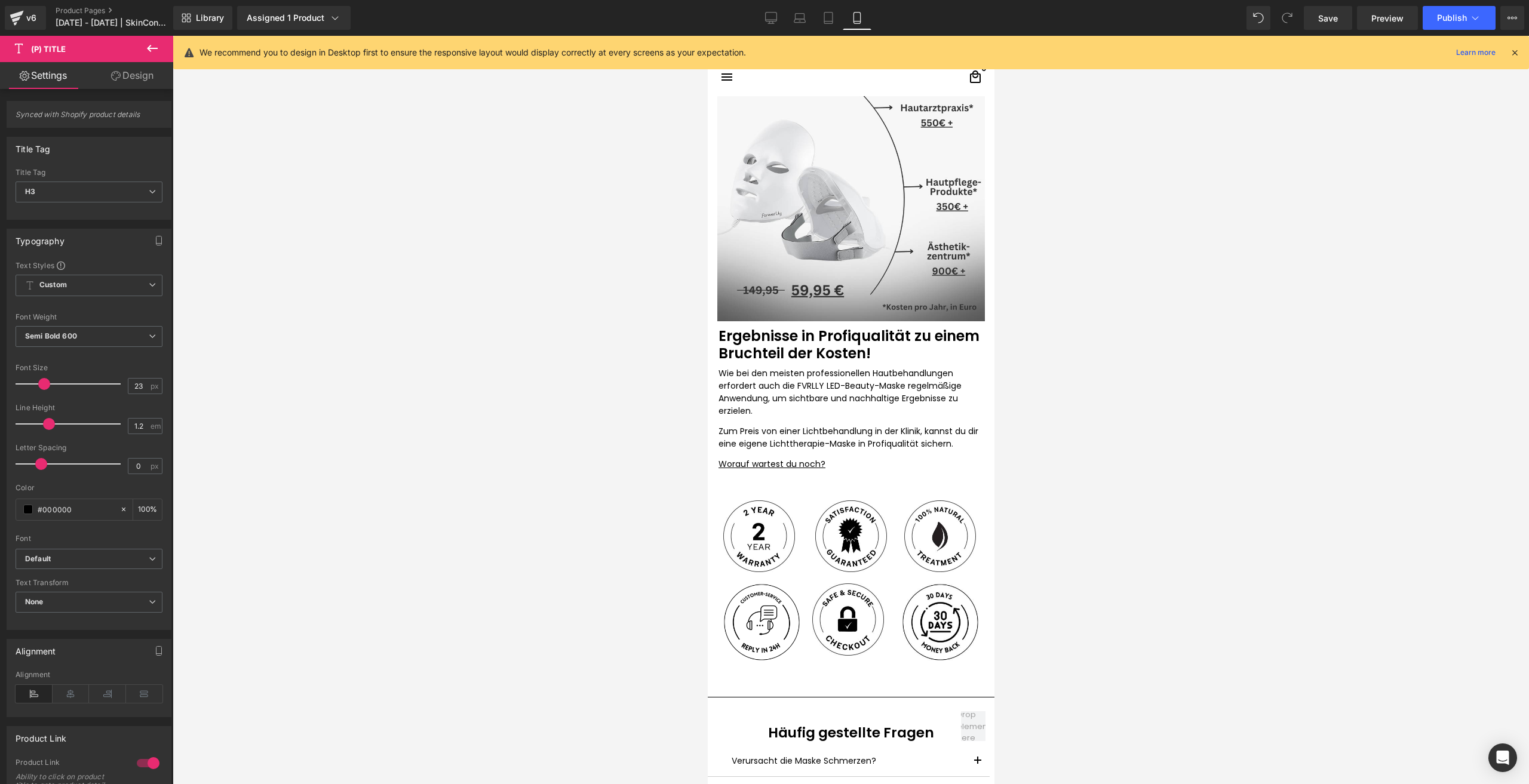
click at [733, 349] on h1 "Ergebnisse in Profiqualität zu einem Bruchteil der Kosten!" at bounding box center [849, 345] width 263 height 34
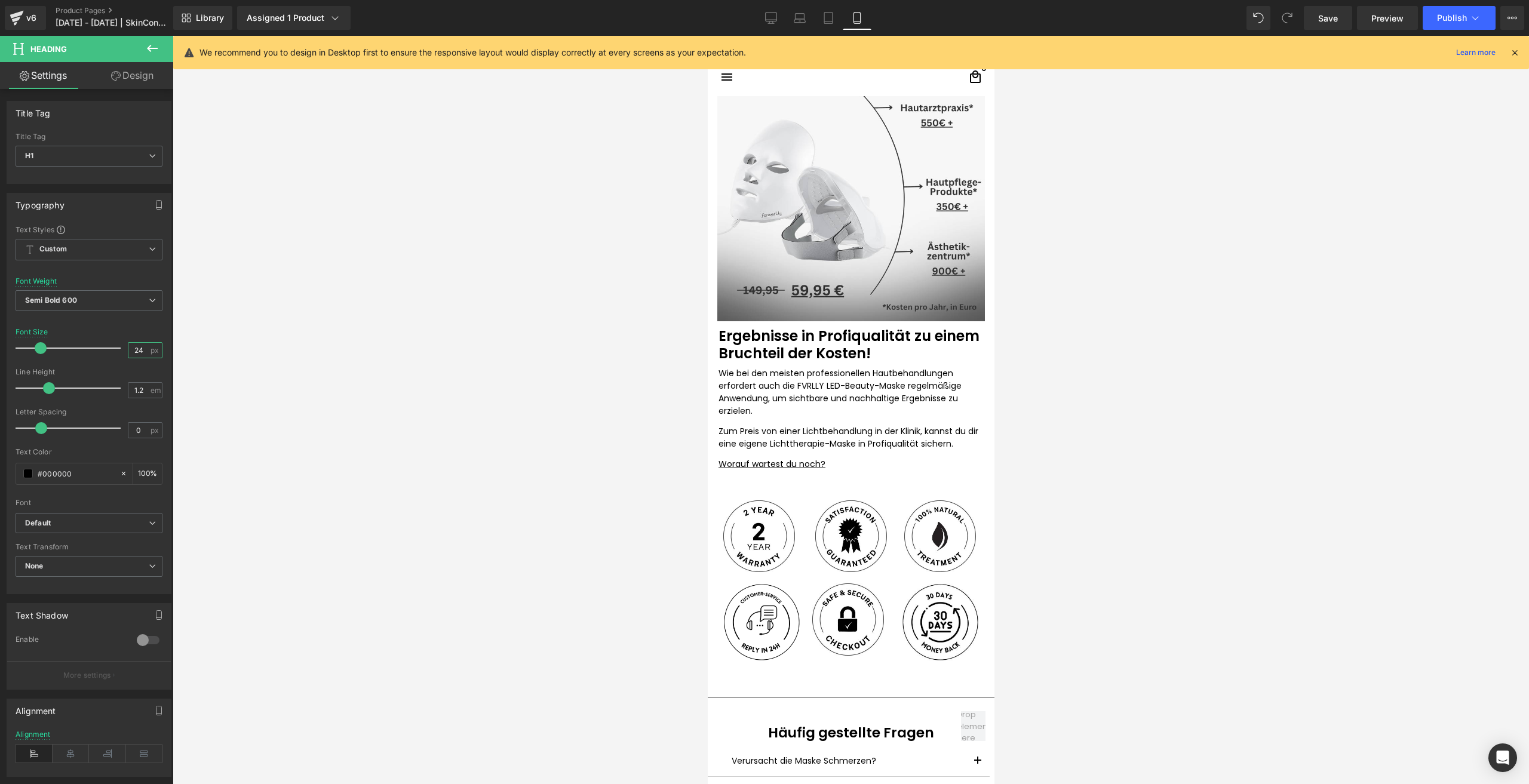
click at [139, 350] on input "24" at bounding box center [139, 350] width 21 height 15
type input "22"
click at [1317, 17] on link "Save" at bounding box center [1327, 17] width 48 height 24
click at [1447, 18] on span "Publish" at bounding box center [1451, 18] width 30 height 10
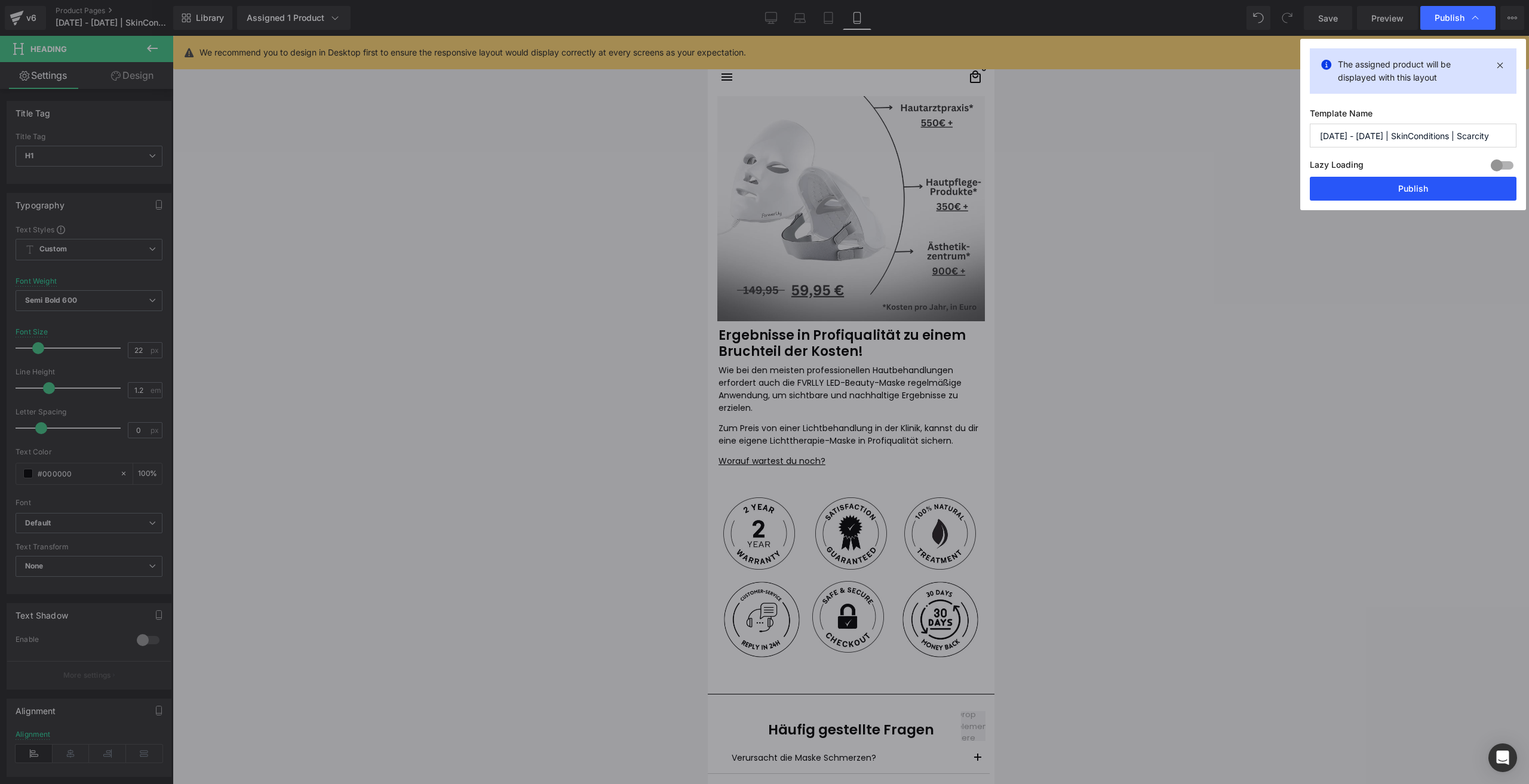
click at [1378, 188] on button "Publish" at bounding box center [1412, 188] width 207 height 24
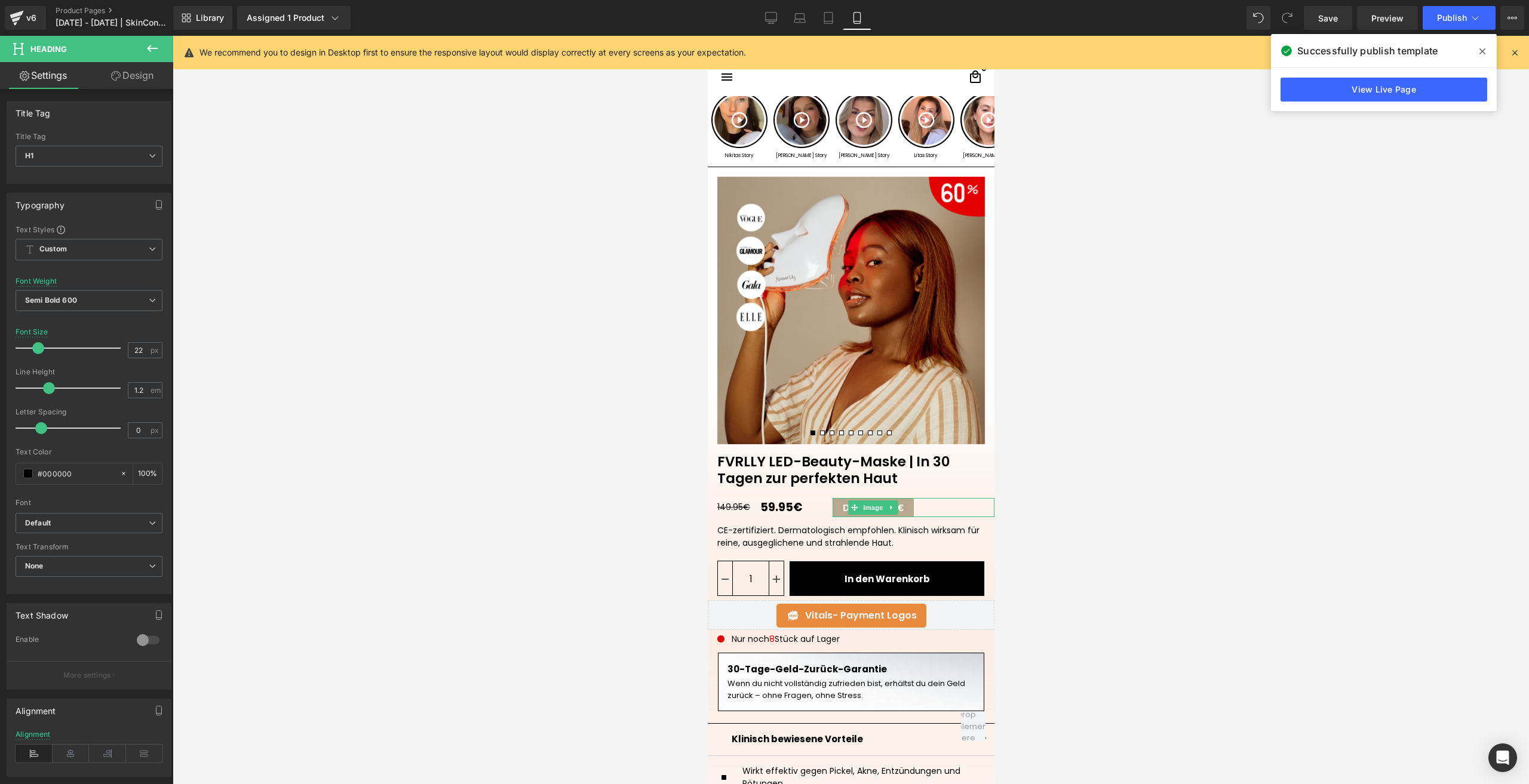
scroll to position [0, 0]
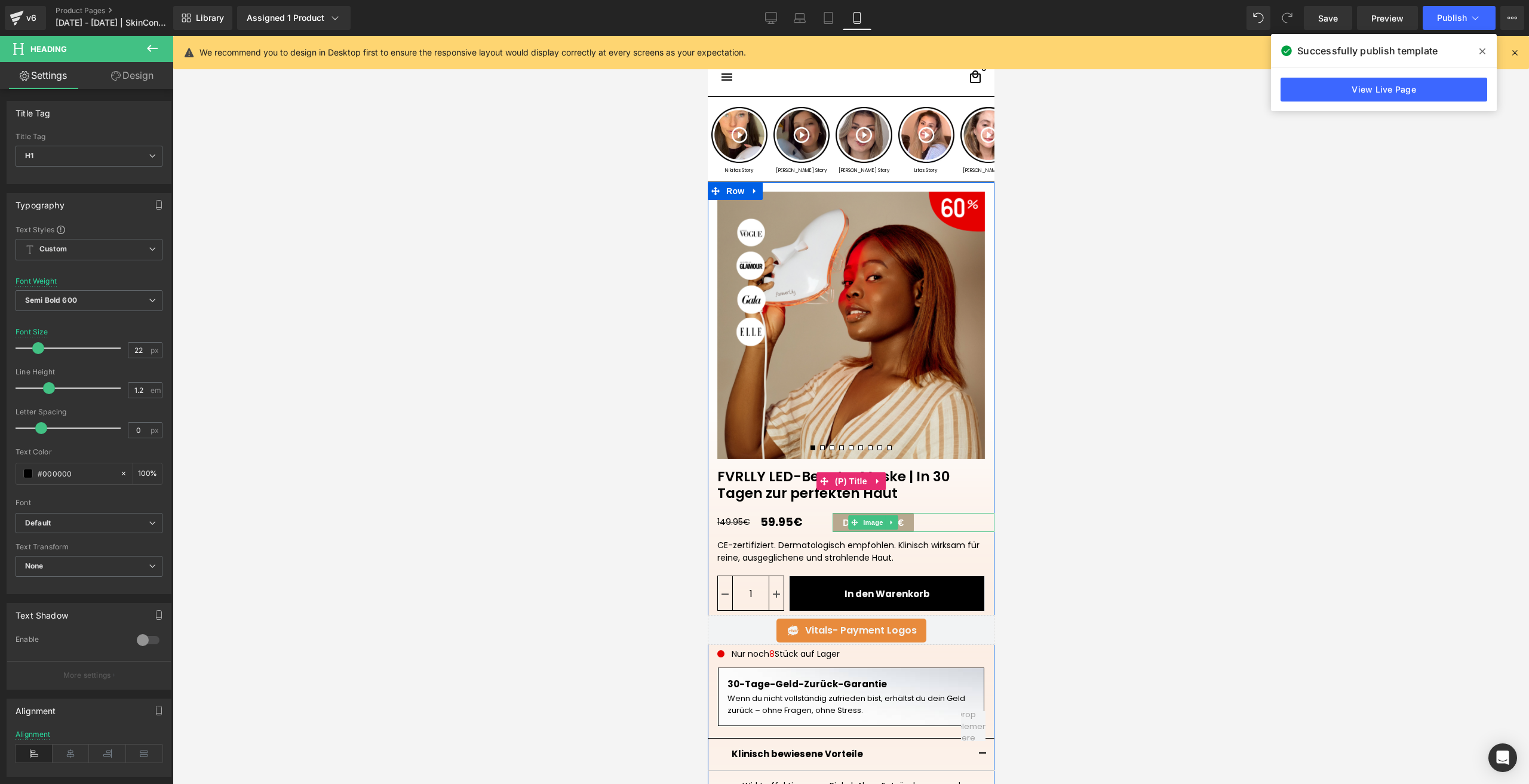
click at [787, 488] on link "FVRLLY LED-Beauty-Maske | In 30 Tagen zur perfekten Haut" at bounding box center [850, 480] width 287 height 42
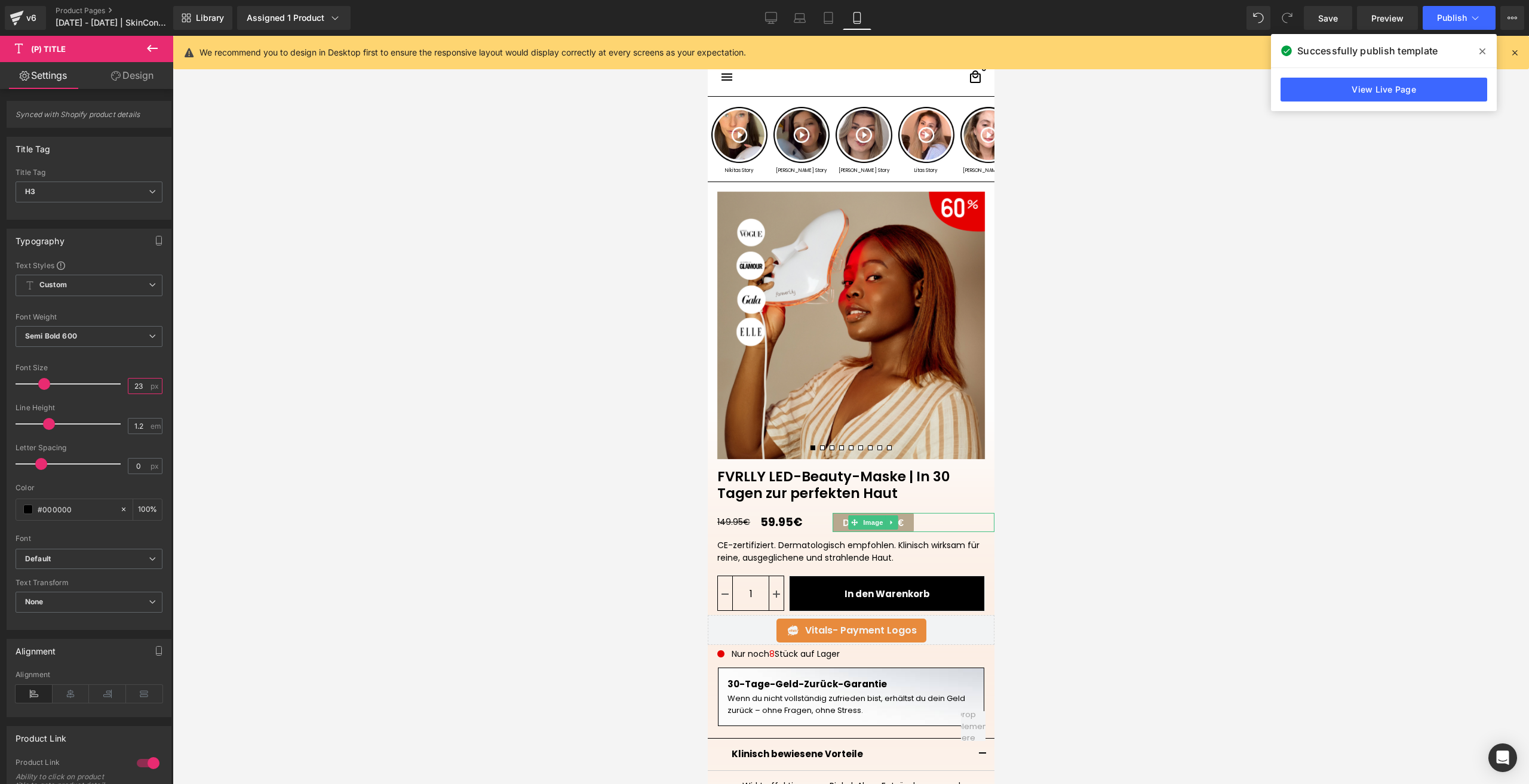
click at [140, 390] on input "23" at bounding box center [139, 385] width 21 height 15
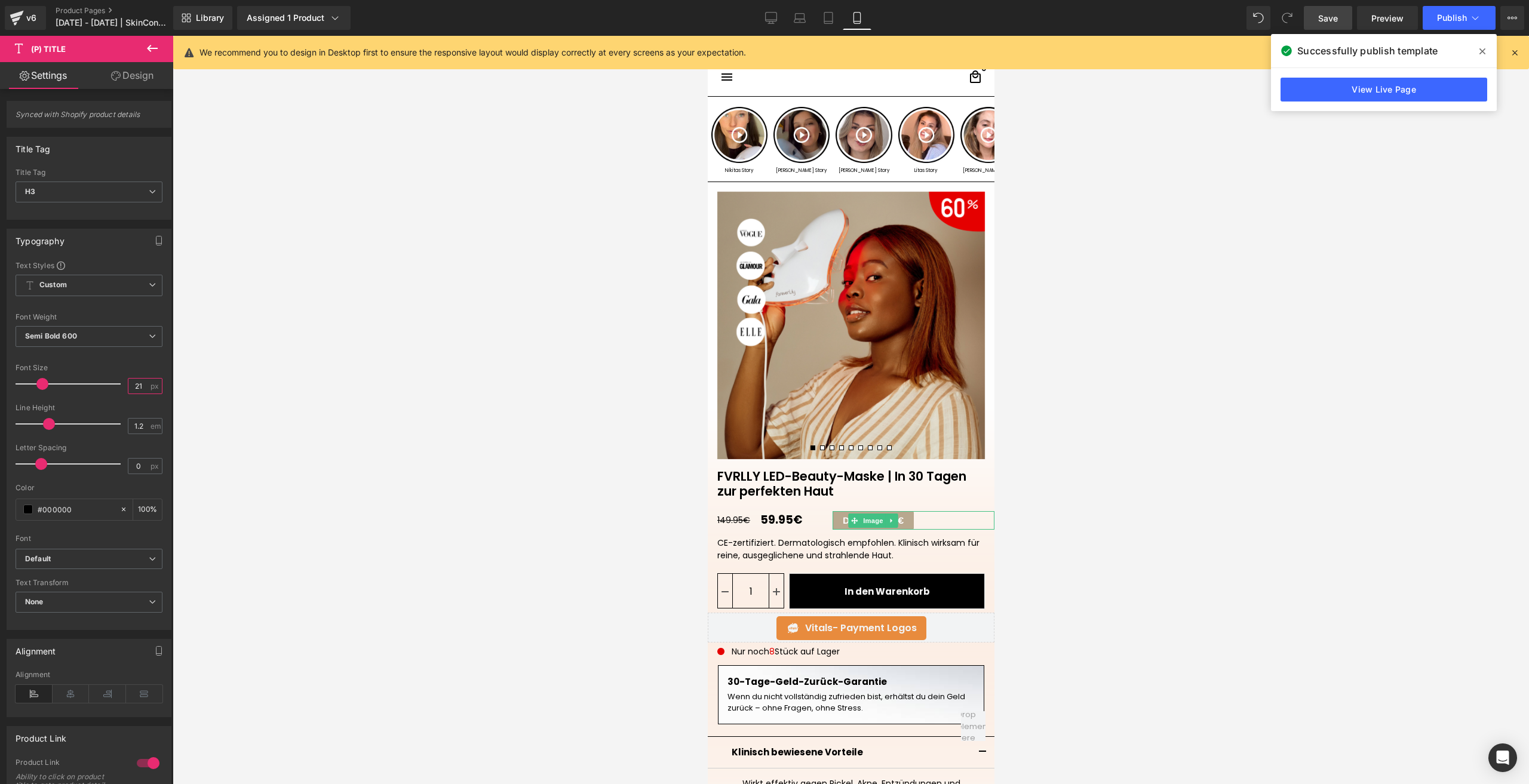
type input "21"
click at [1312, 16] on link "Save" at bounding box center [1327, 17] width 48 height 24
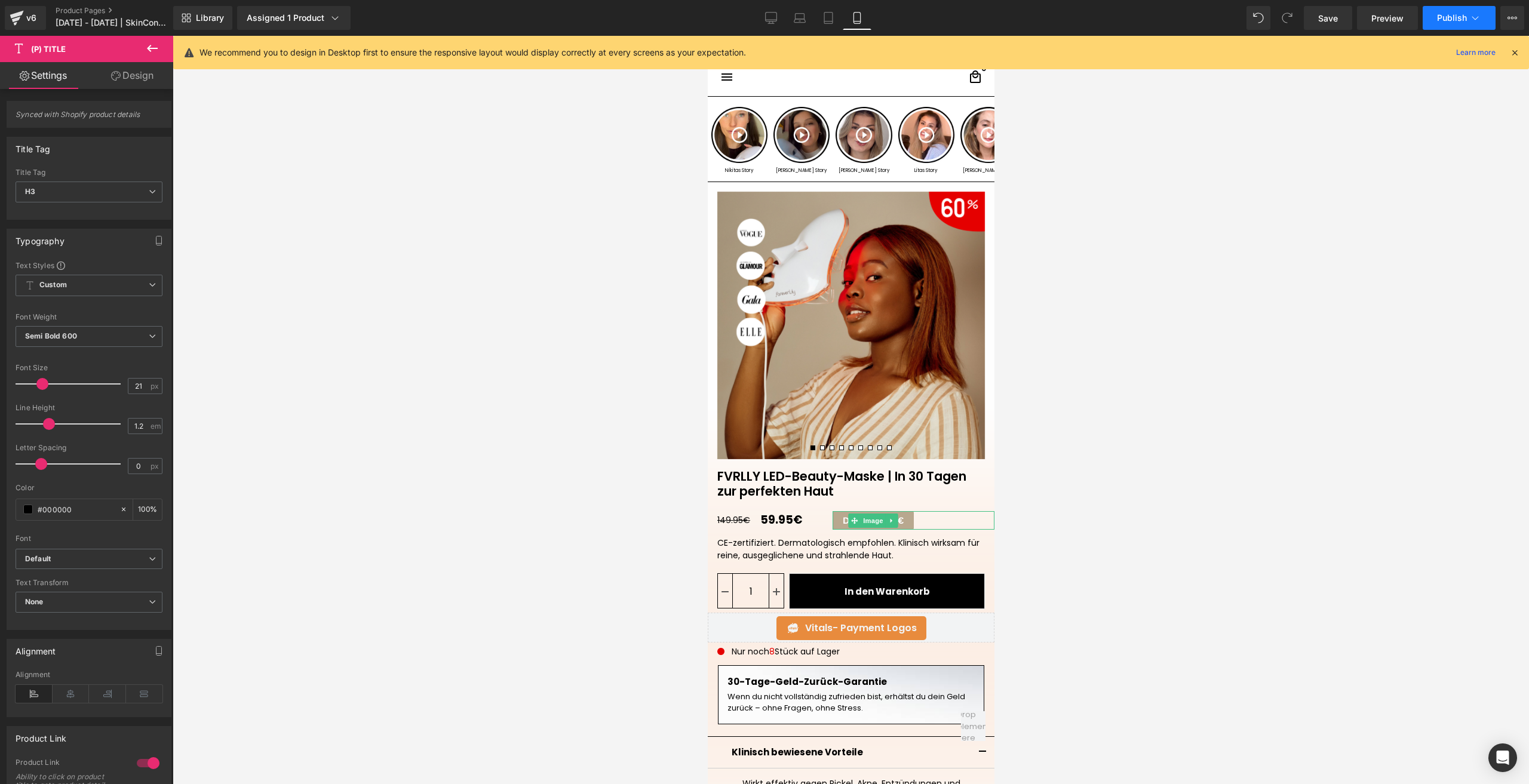
click at [1441, 18] on span "Publish" at bounding box center [1451, 18] width 30 height 10
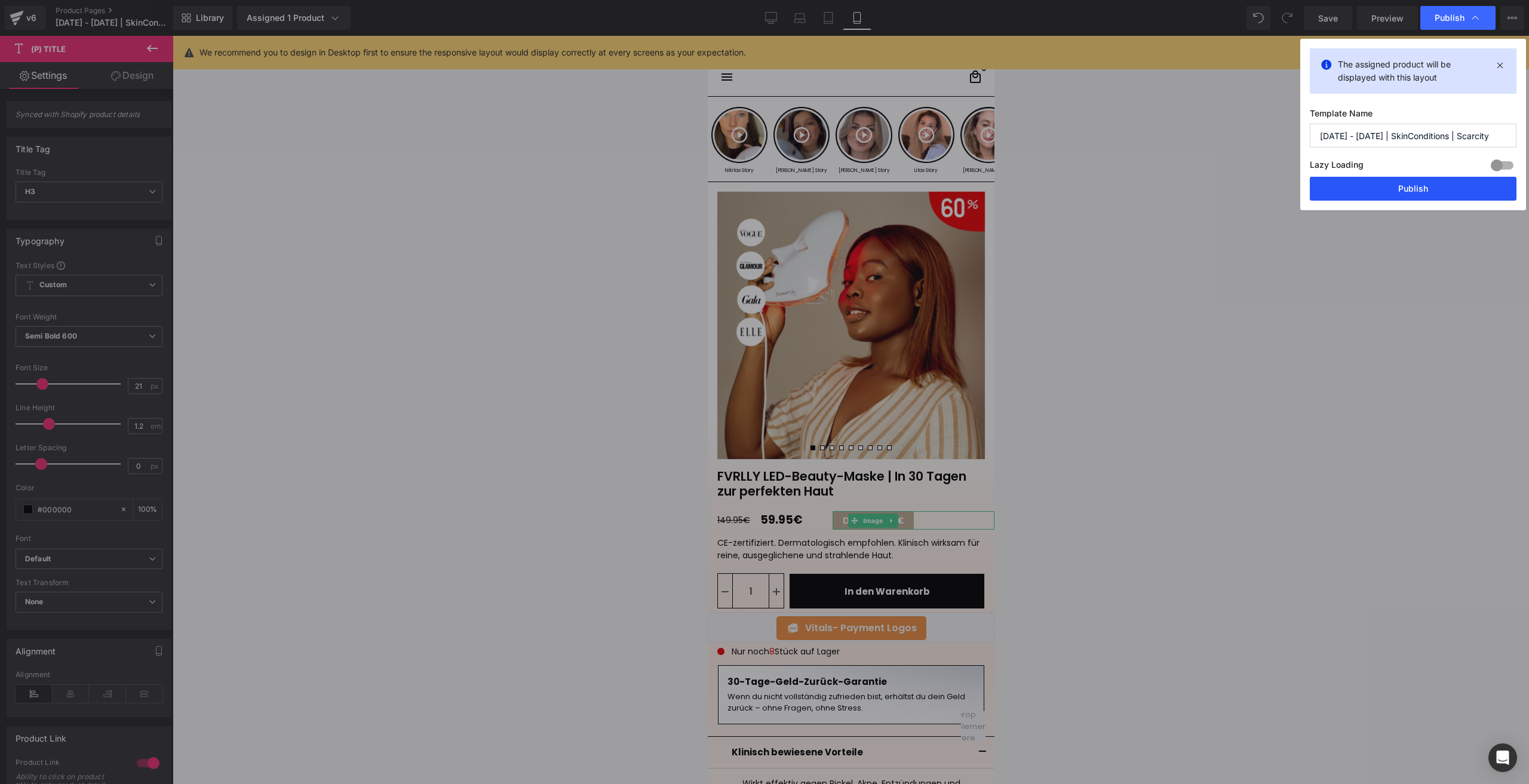
click at [1360, 188] on button "Publish" at bounding box center [1412, 188] width 207 height 24
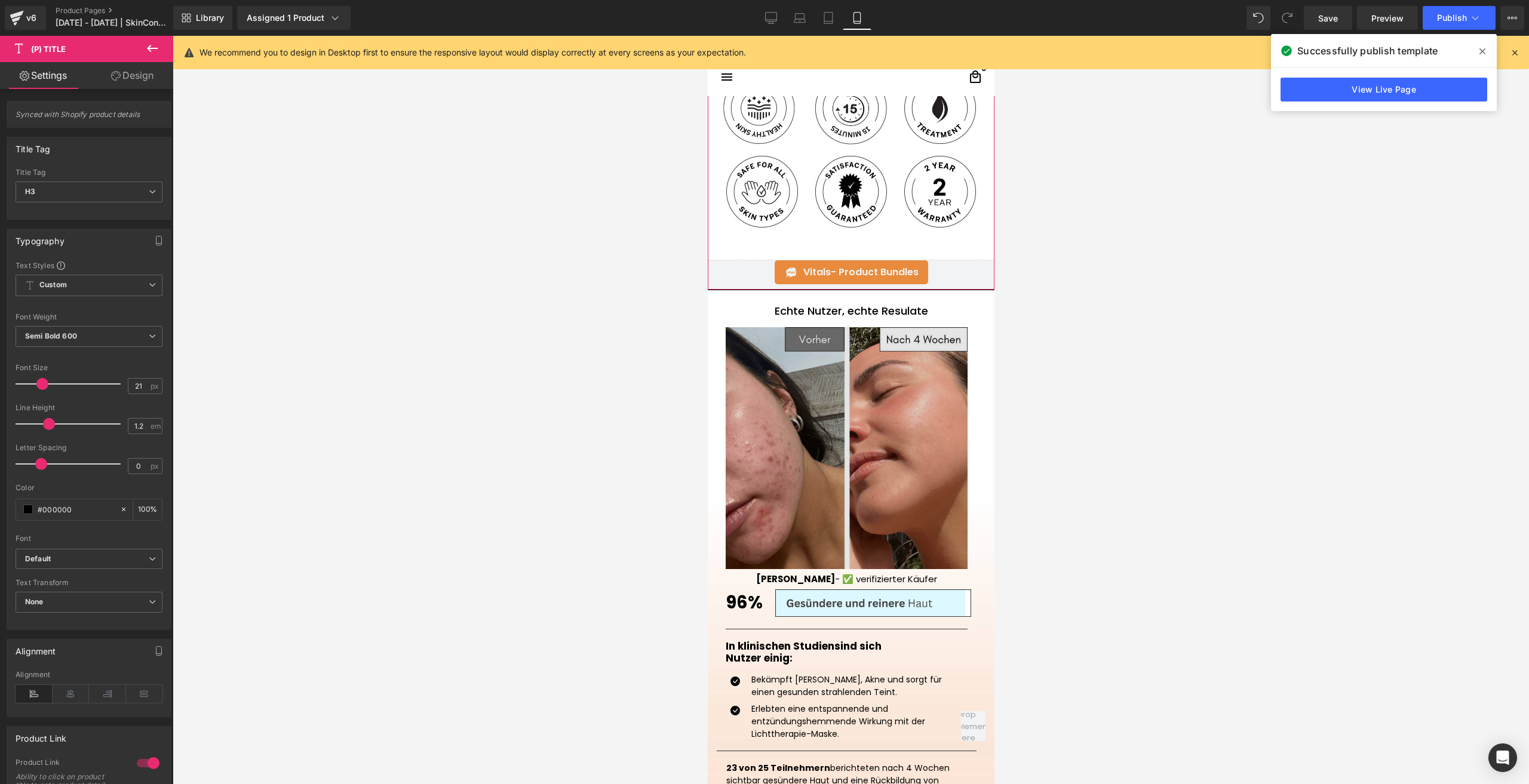
scroll to position [956, 0]
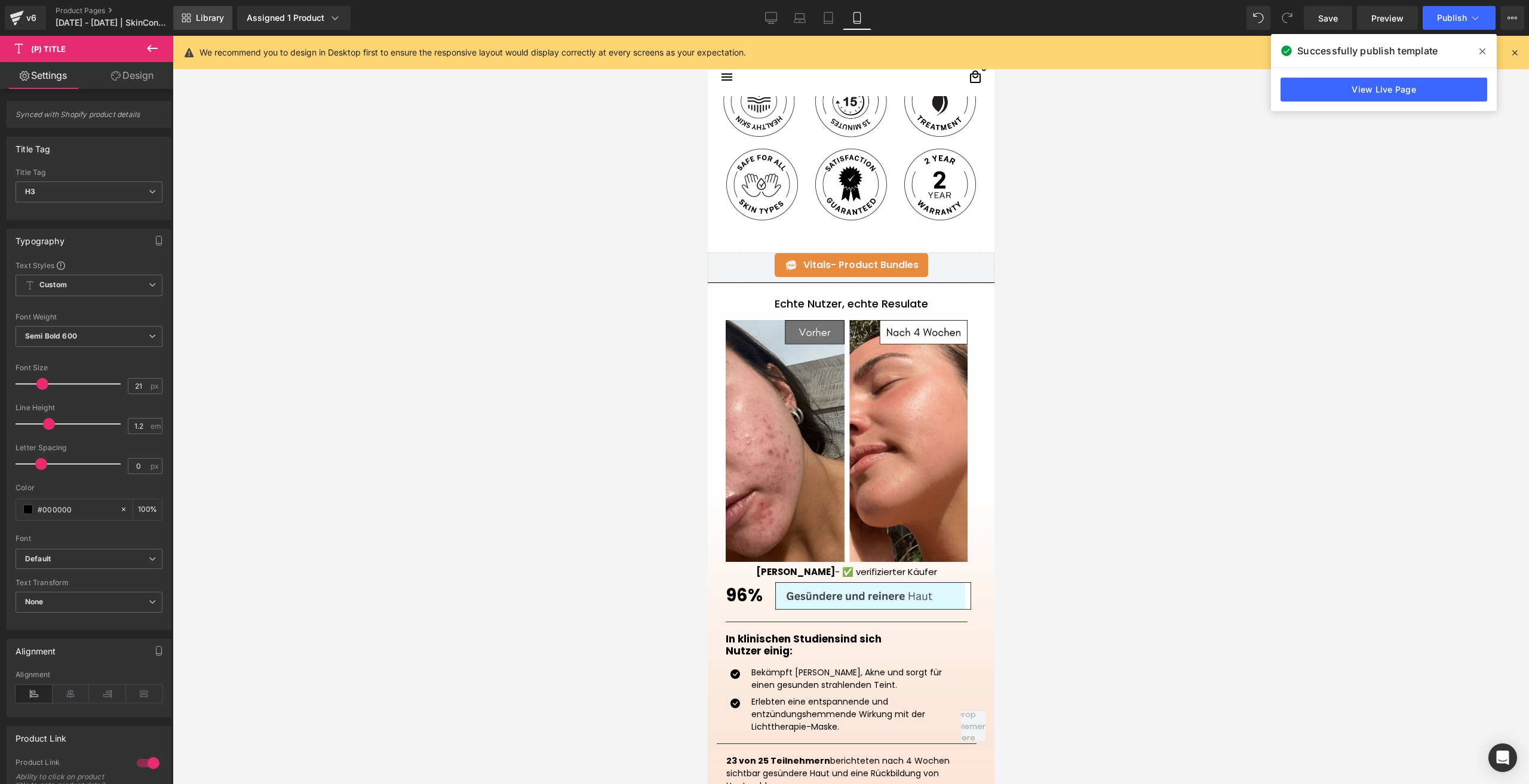
click at [203, 14] on span "Library" at bounding box center [210, 17] width 28 height 11
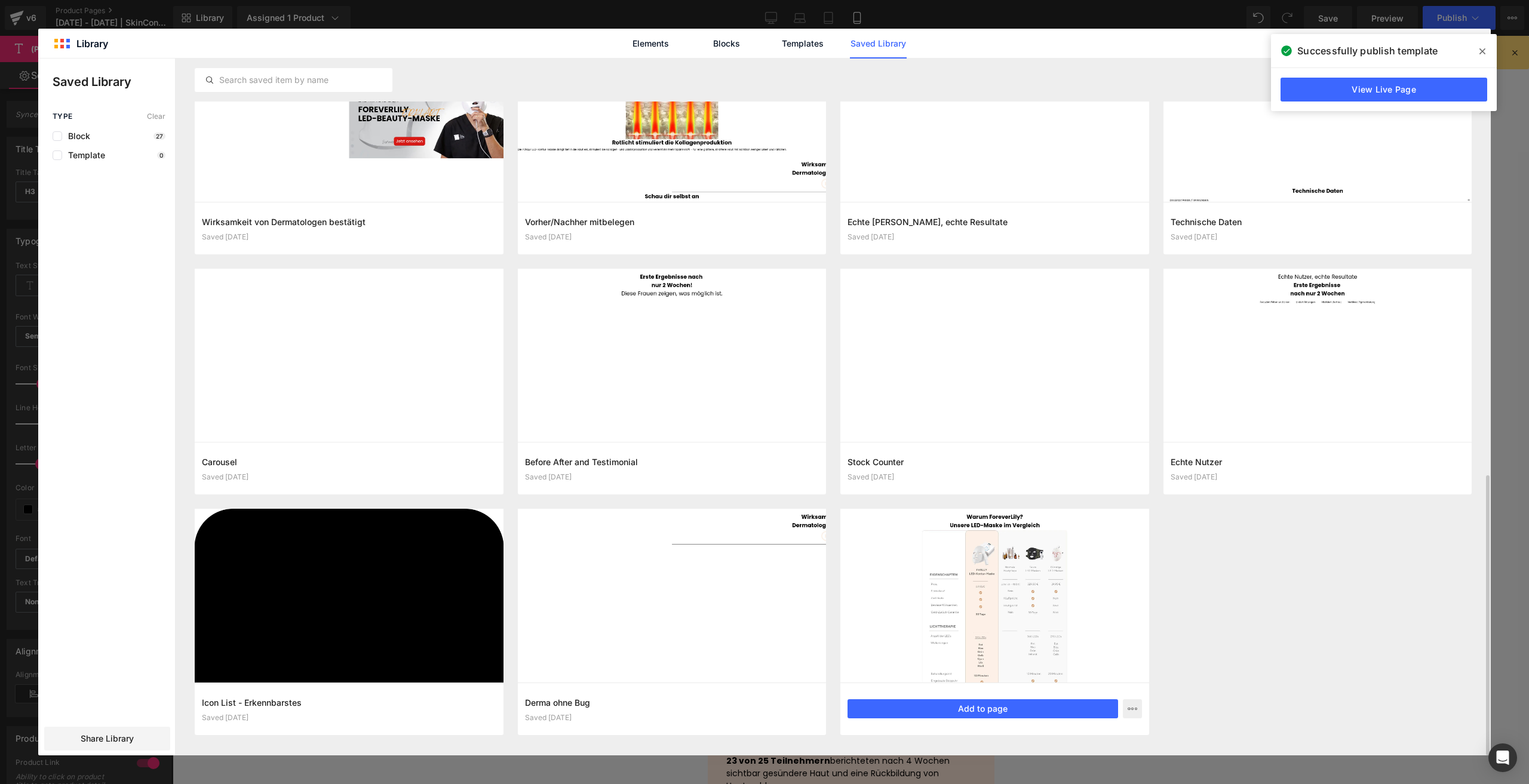
scroll to position [1031, 0]
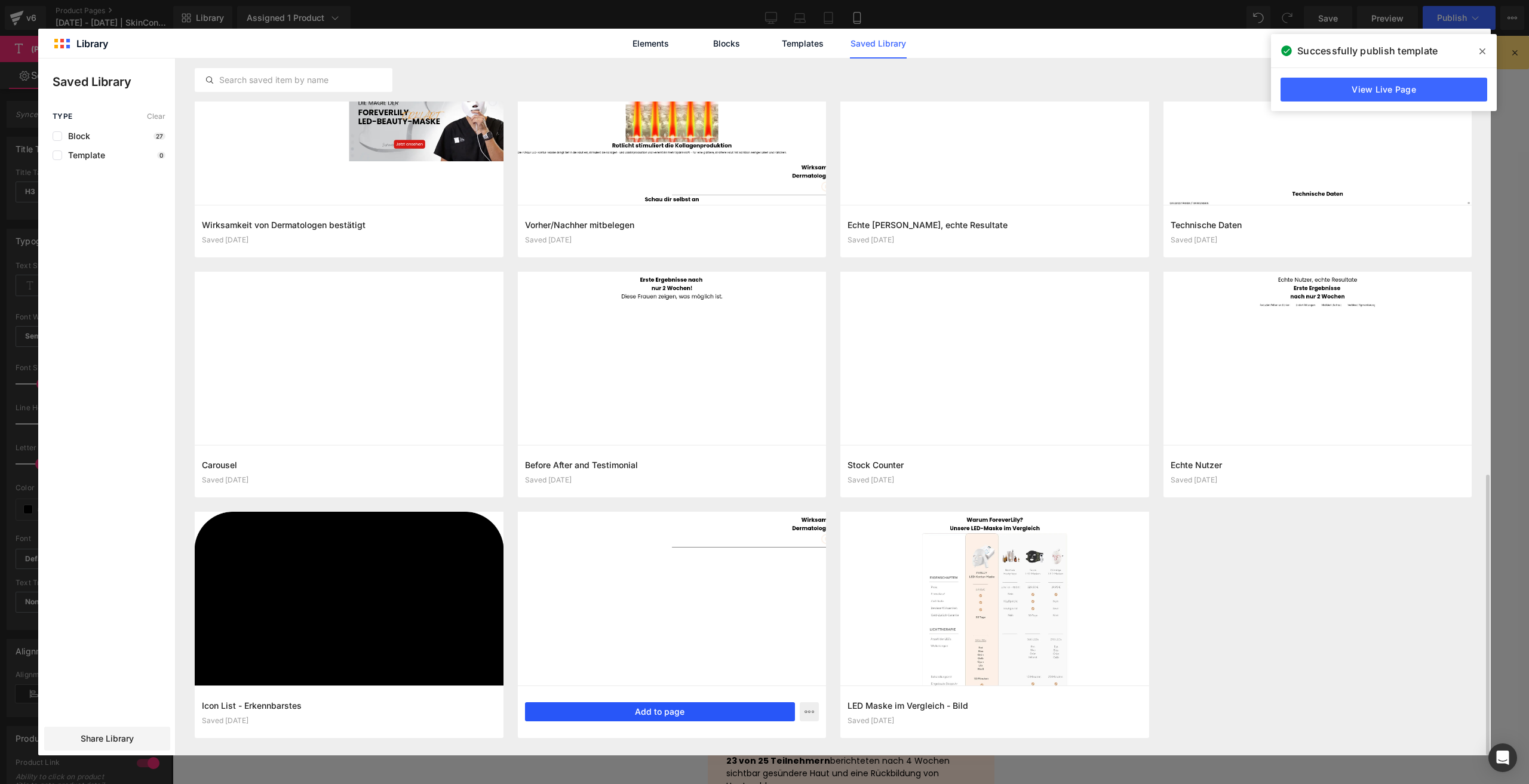
click at [640, 712] on button "Add to page" at bounding box center [660, 711] width 270 height 19
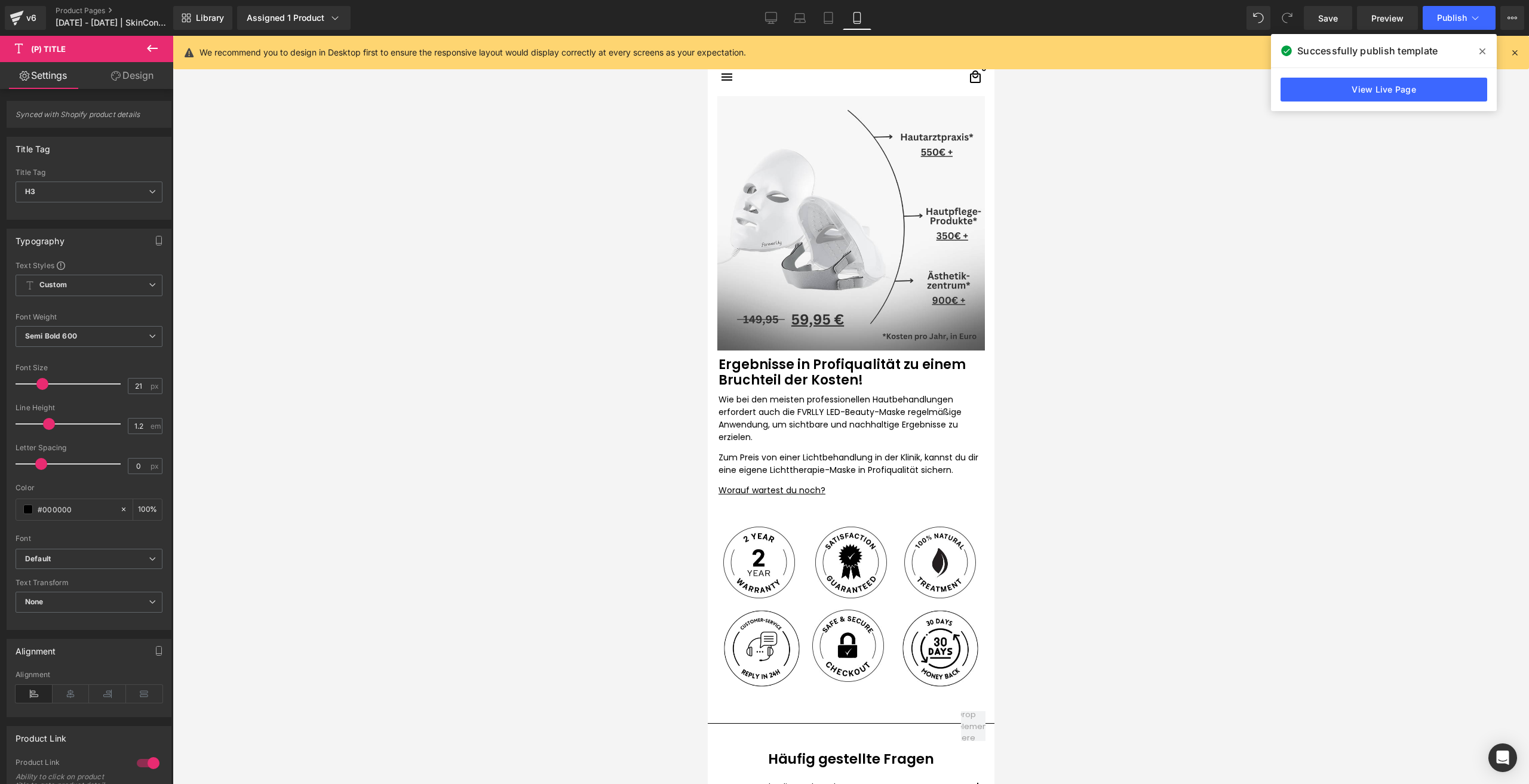
scroll to position [3415, 0]
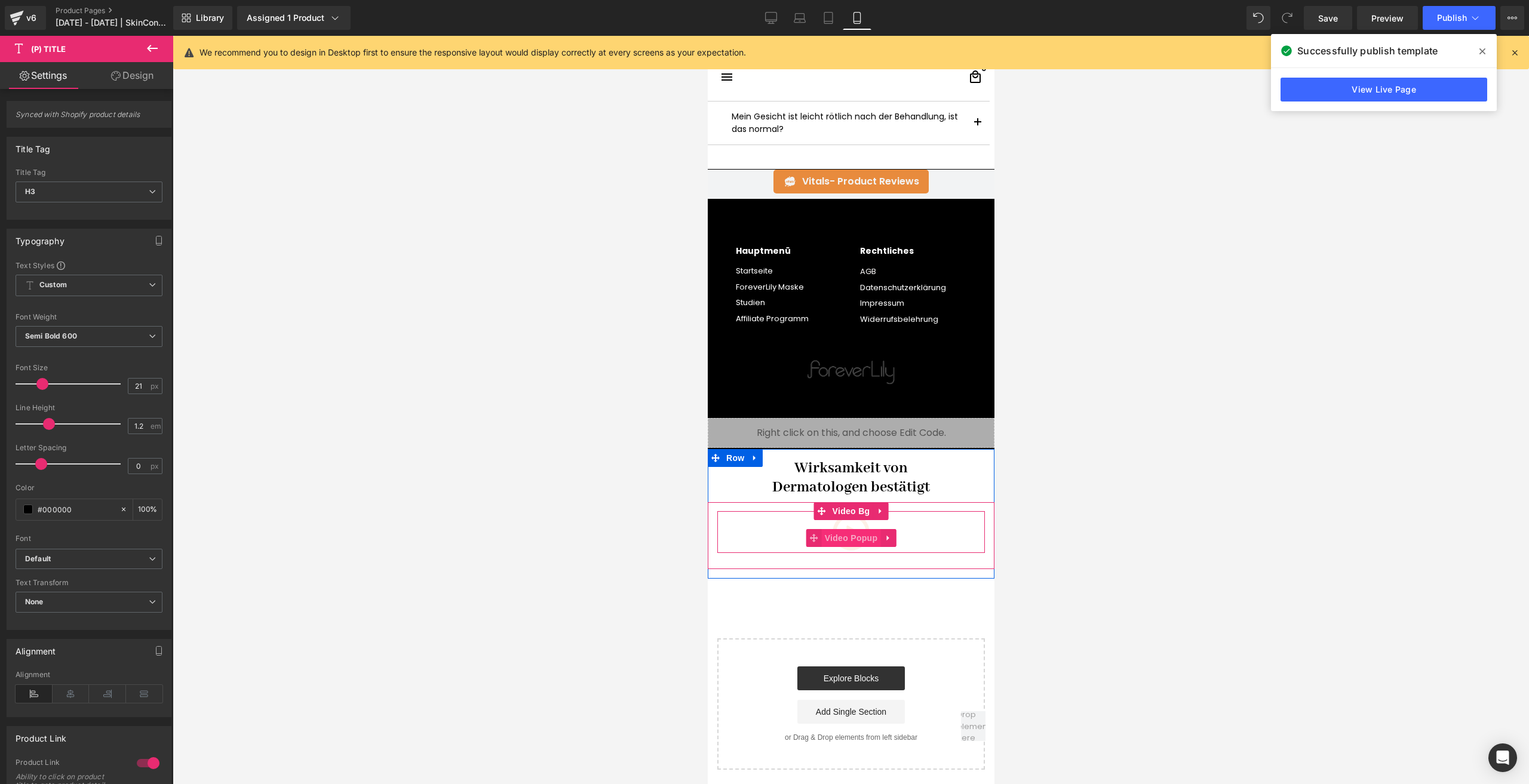
click at [843, 536] on span "Video Popup" at bounding box center [850, 538] width 59 height 18
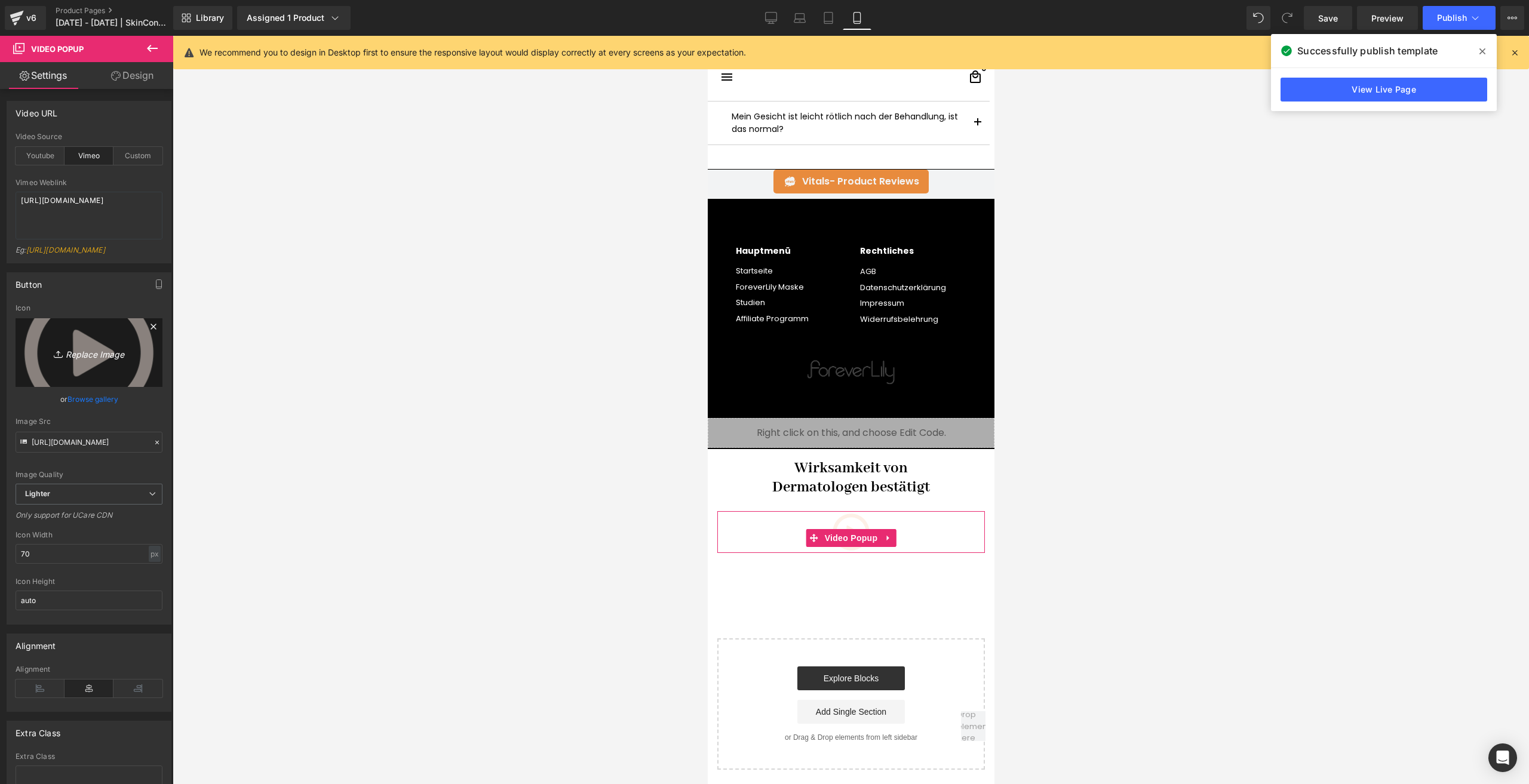
click at [103, 367] on link "Replace Image" at bounding box center [89, 353] width 147 height 69
click at [102, 402] on link "Browse gallery" at bounding box center [93, 399] width 51 height 21
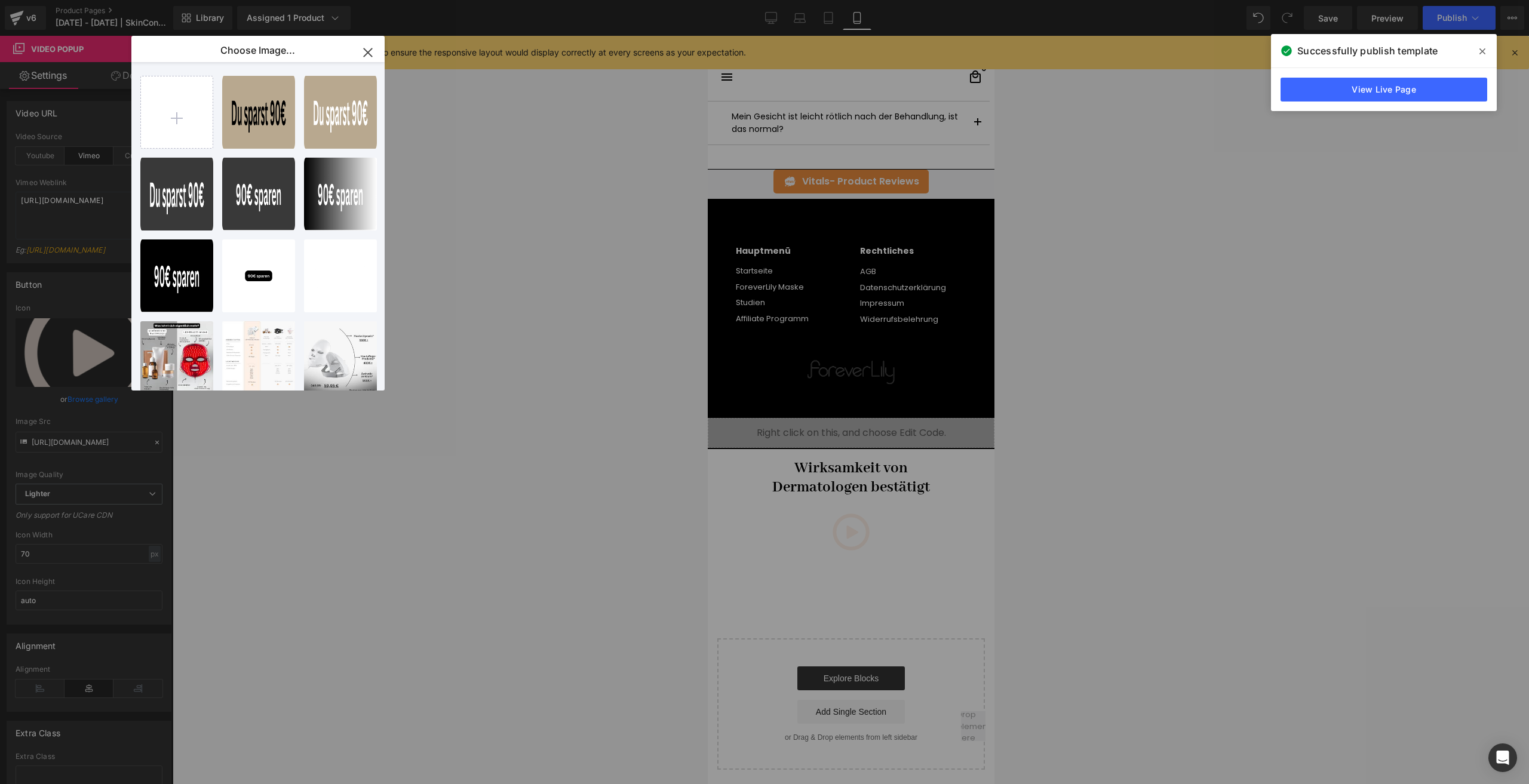
click at [0, 0] on div "Design ...itel.png 17.50 KB" at bounding box center [0, 0] width 0 height 0
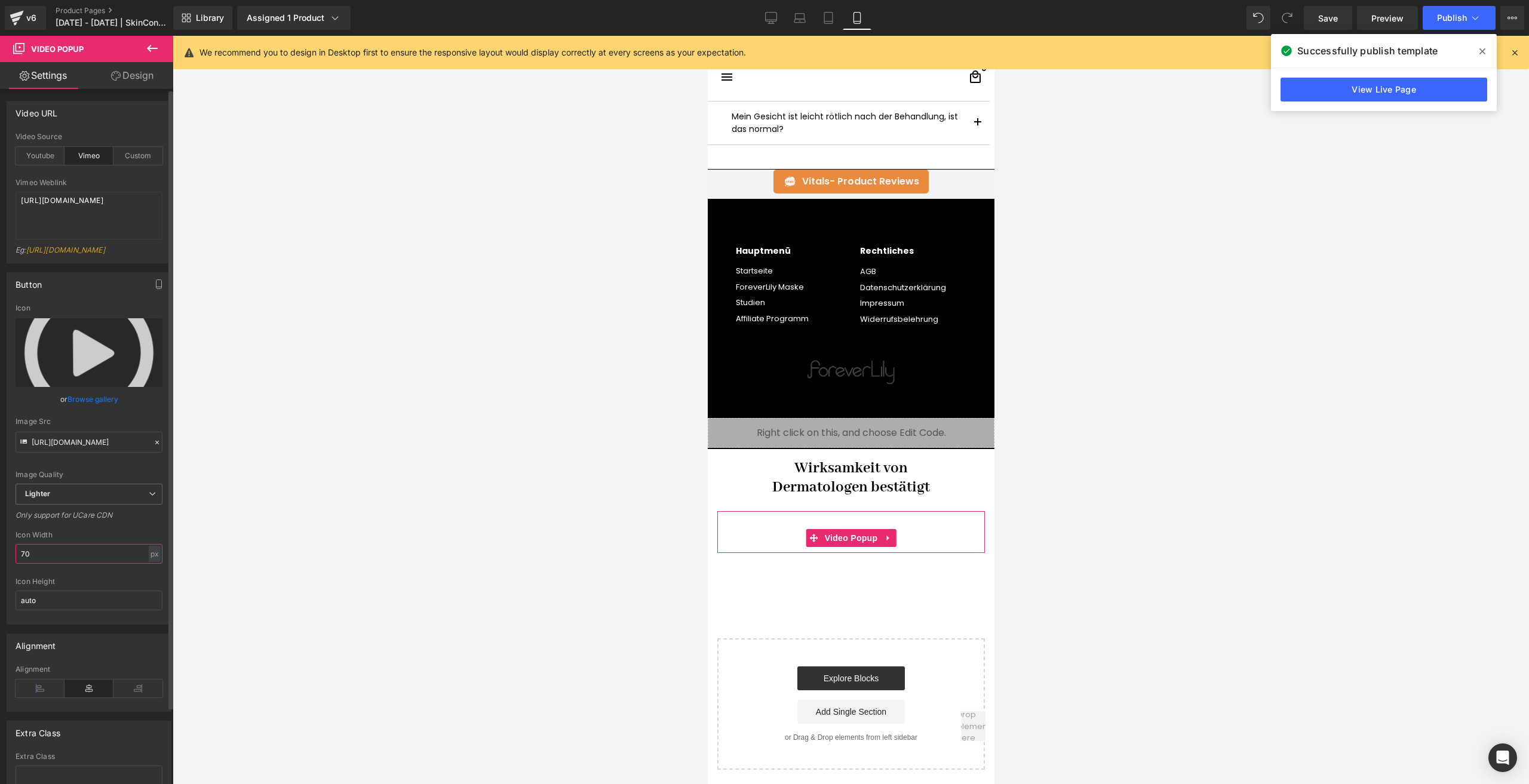
click at [68, 552] on input "70" at bounding box center [89, 554] width 147 height 20
type input "50"
click at [123, 162] on div "Custom" at bounding box center [138, 156] width 49 height 18
click at [78, 225] on textarea "[URL][DOMAIN_NAME]" at bounding box center [89, 216] width 147 height 47
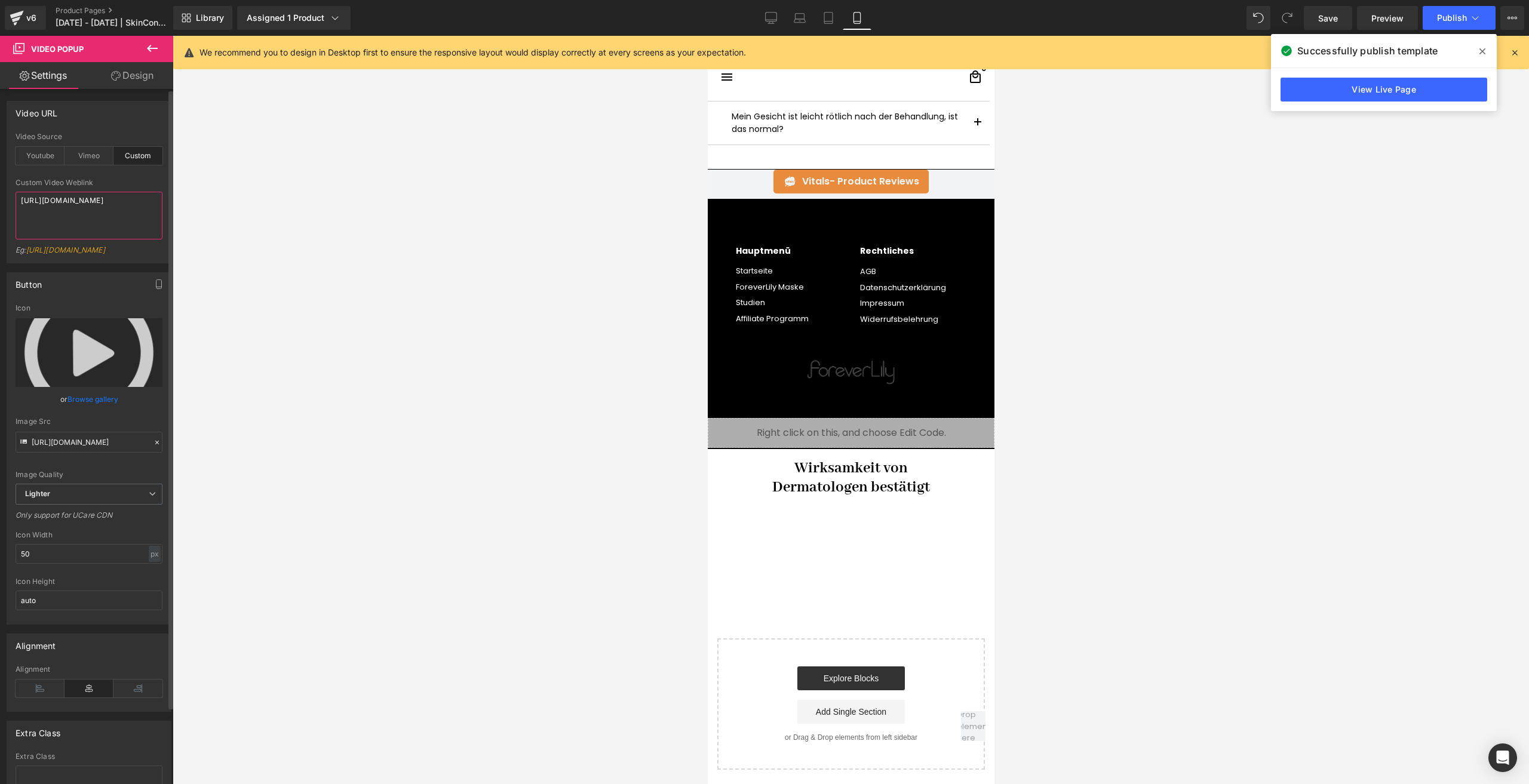
click at [78, 225] on textarea "[URL][DOMAIN_NAME]" at bounding box center [89, 216] width 147 height 47
paste textarea "f976f3c4b29f4e2dbd2ef07ff1eb8ea6"
type textarea "[URL][DOMAIN_NAME]"
click at [840, 507] on span "Video Bg" at bounding box center [850, 511] width 43 height 18
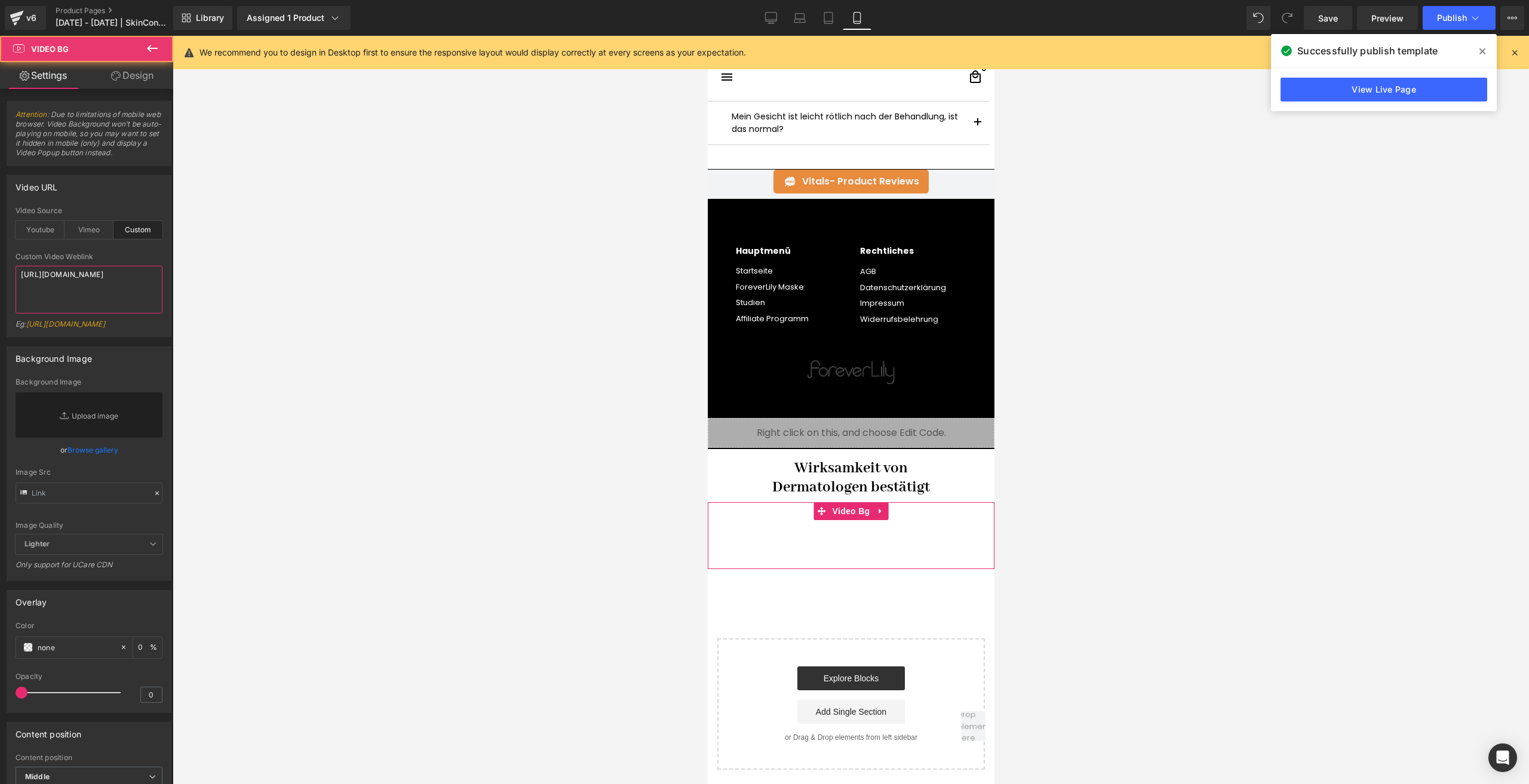
click at [108, 299] on textarea "[URL][DOMAIN_NAME]" at bounding box center [89, 289] width 147 height 47
paste textarea "f976f3c4b29f4e2dbd2ef07ff1eb8ea6"
type textarea "[URL][DOMAIN_NAME]"
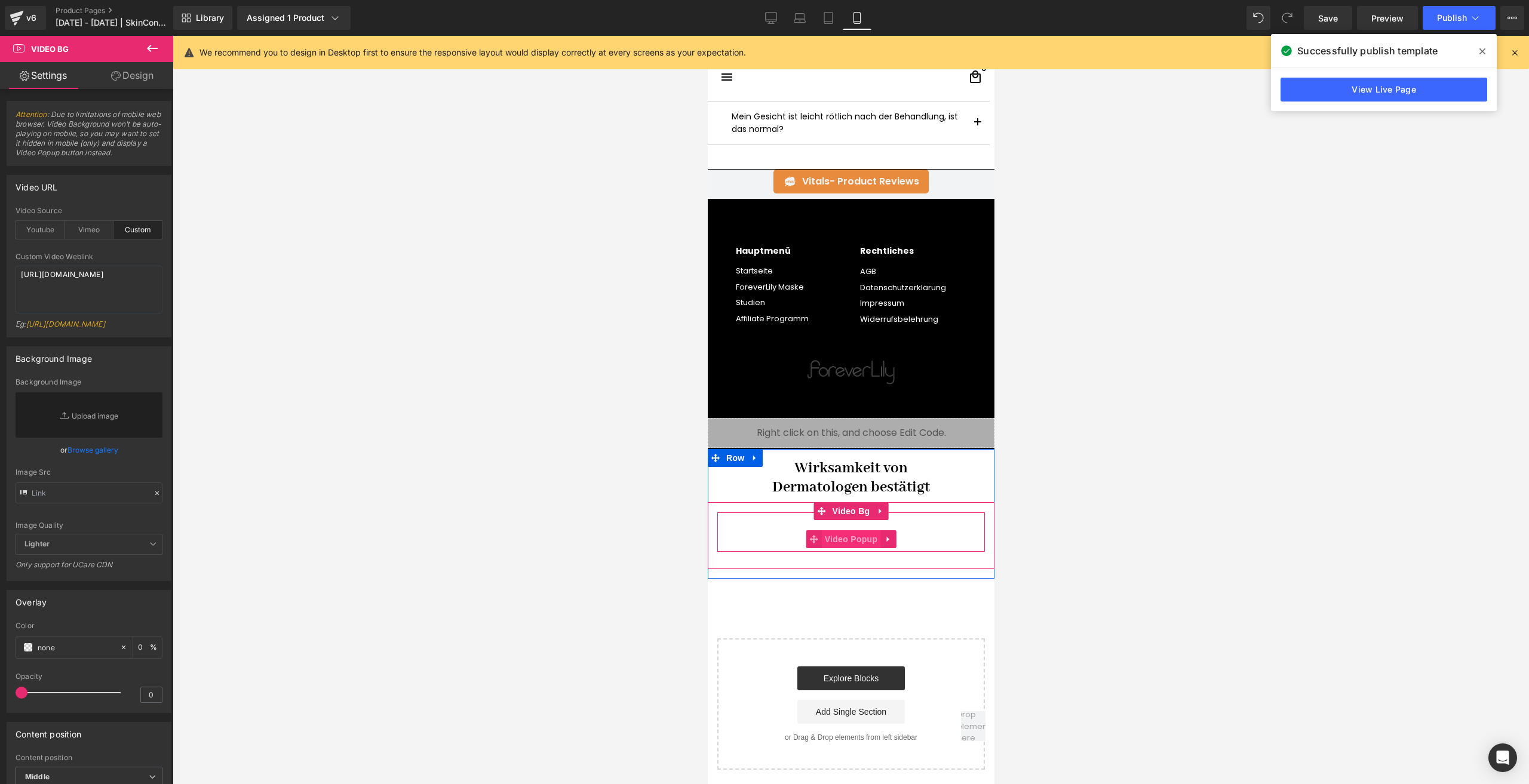
click at [854, 531] on span "Video Popup" at bounding box center [850, 539] width 59 height 18
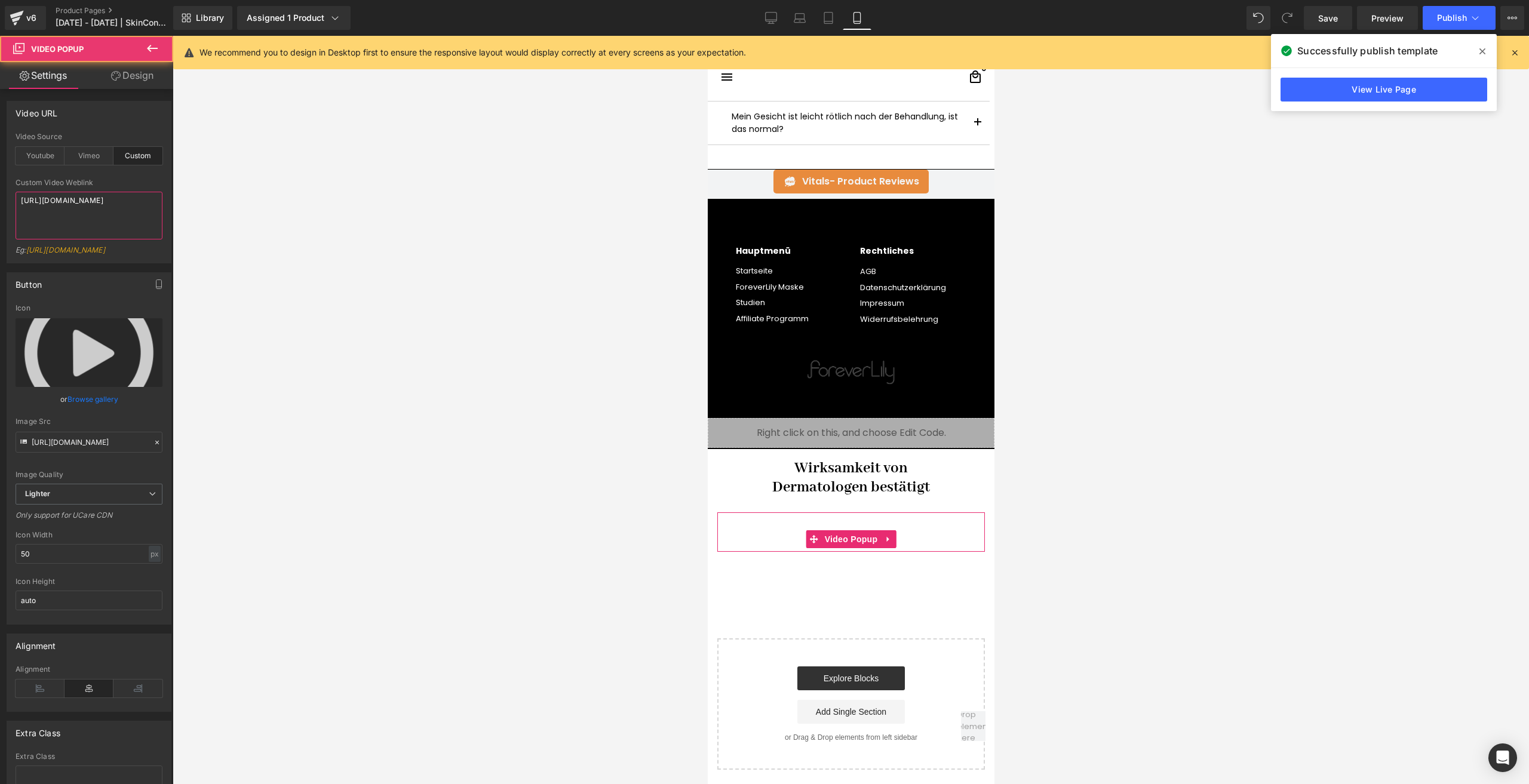
click at [111, 232] on textarea "[URL][DOMAIN_NAME]" at bounding box center [89, 216] width 147 height 47
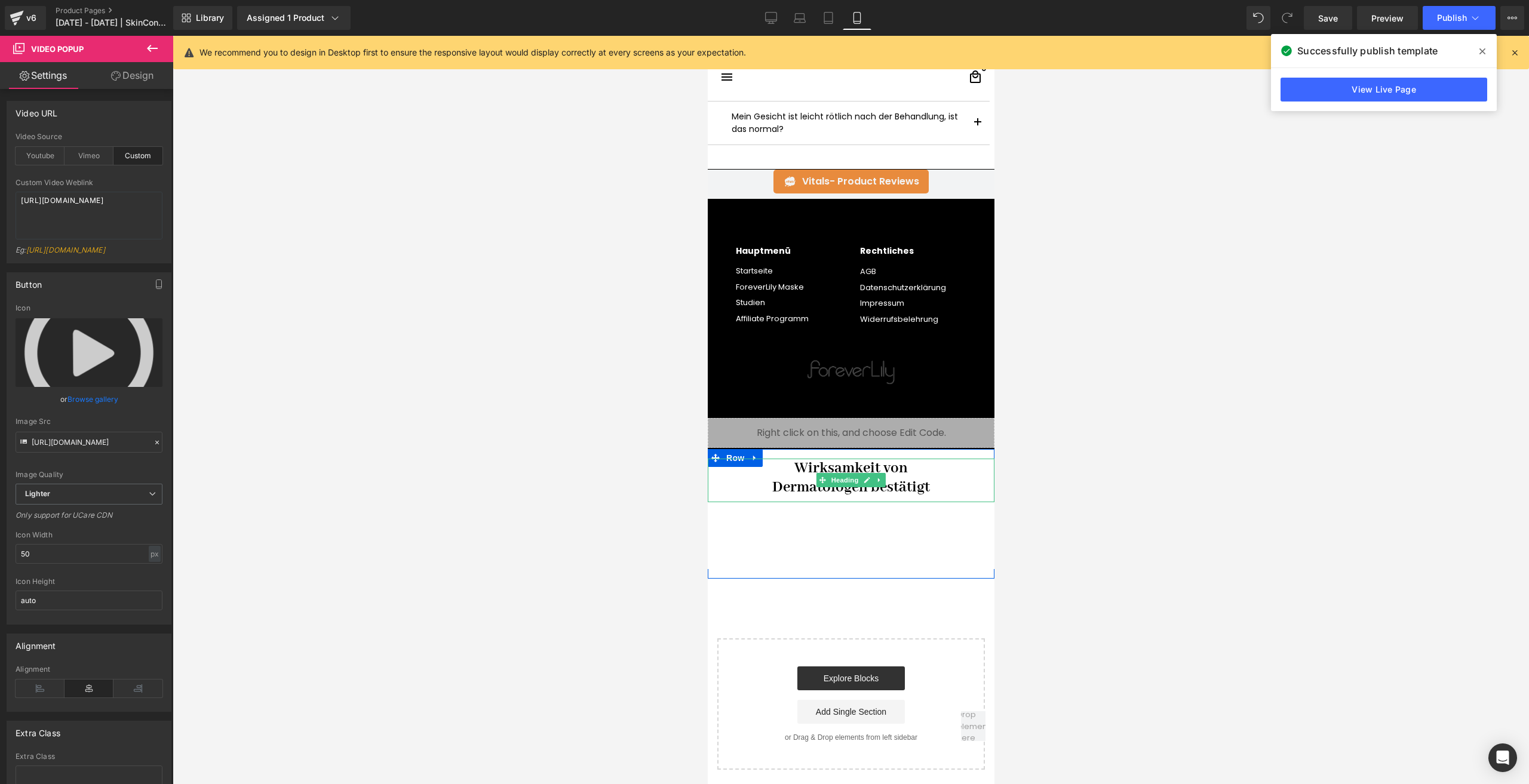
click at [784, 476] on h1 "Wirksamkeit von" at bounding box center [850, 467] width 268 height 19
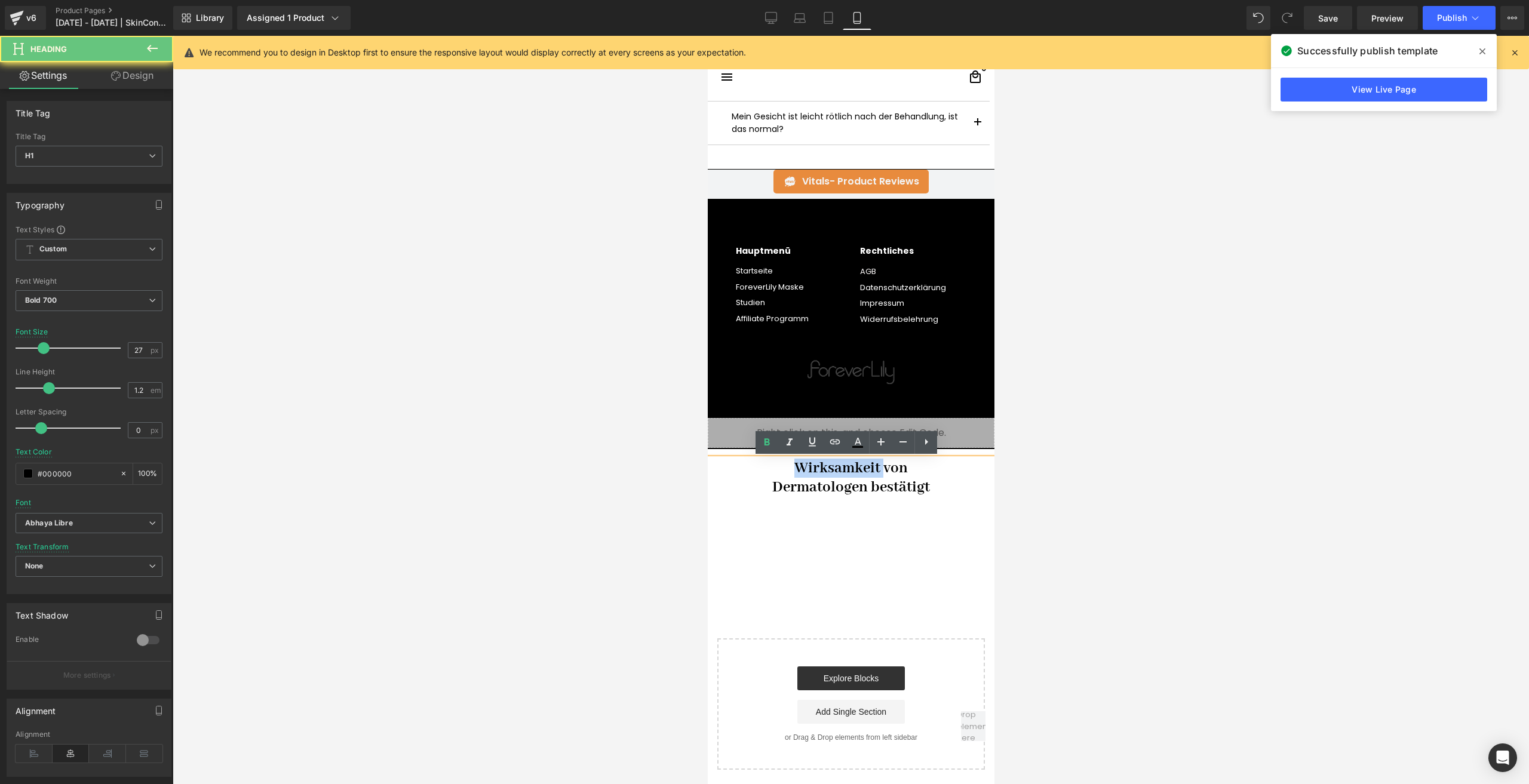
click at [784, 476] on h1 "Wirksamkeit von" at bounding box center [850, 467] width 268 height 19
click at [907, 493] on h1 "Dermatologen bestätigt" at bounding box center [850, 487] width 268 height 19
drag, startPoint x: 943, startPoint y: 492, endPoint x: 1083, endPoint y: 410, distance: 162.2
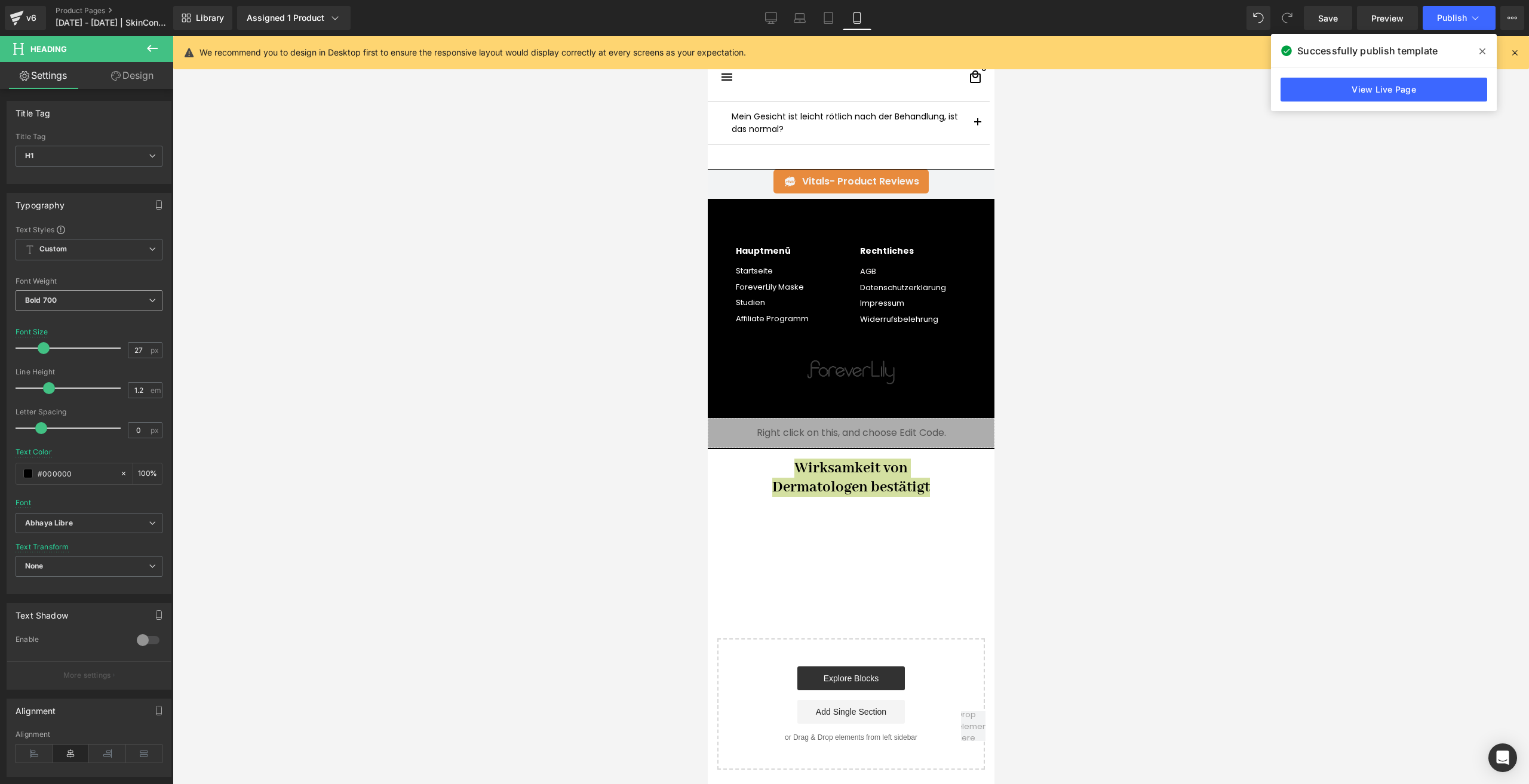
click at [83, 295] on span "Bold 700" at bounding box center [89, 301] width 147 height 21
click at [86, 406] on li "Semi Bold 600" at bounding box center [89, 411] width 148 height 18
click at [87, 523] on b "Abhaya Libre" at bounding box center [87, 523] width 123 height 10
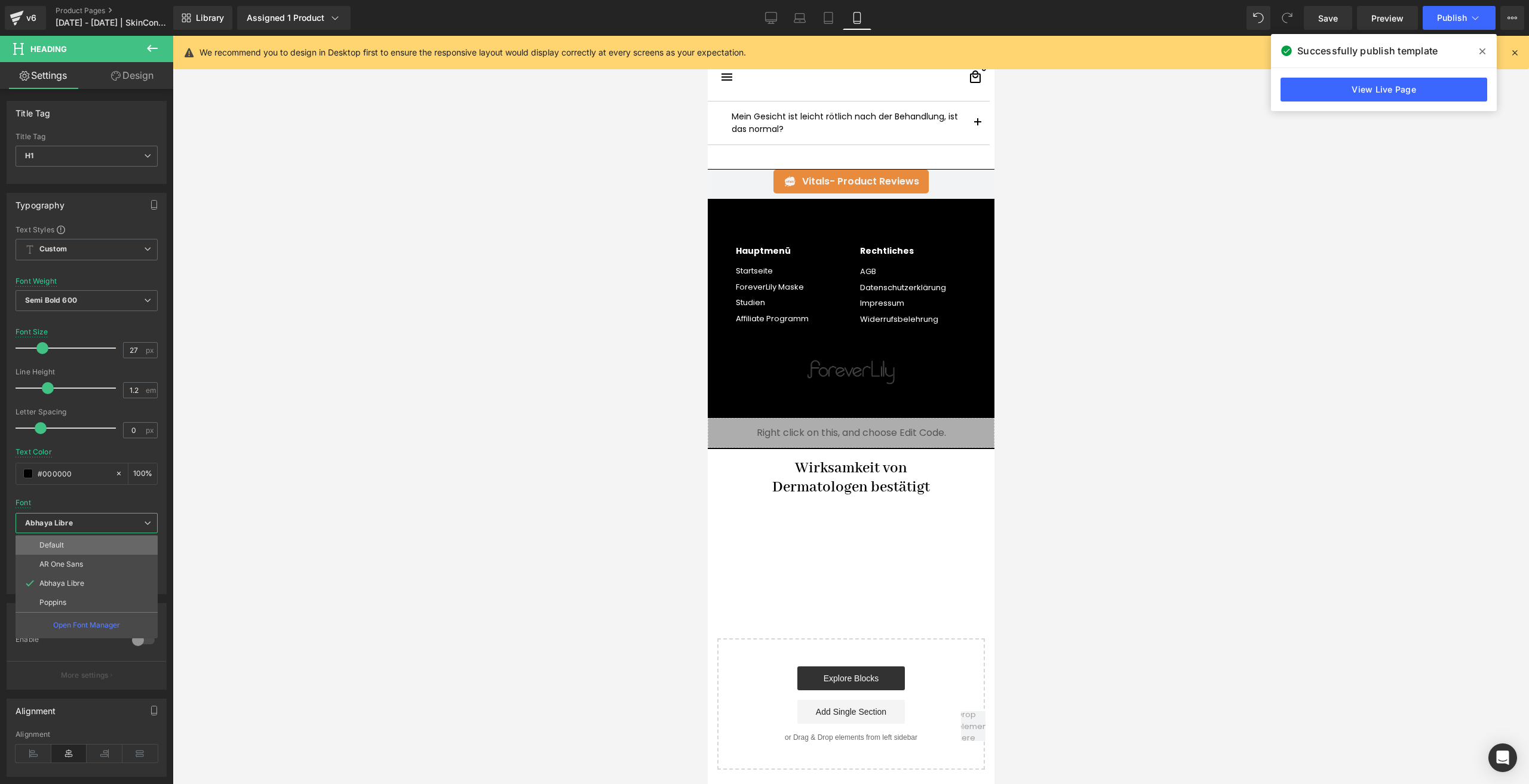
click at [67, 552] on li "Default" at bounding box center [87, 545] width 142 height 19
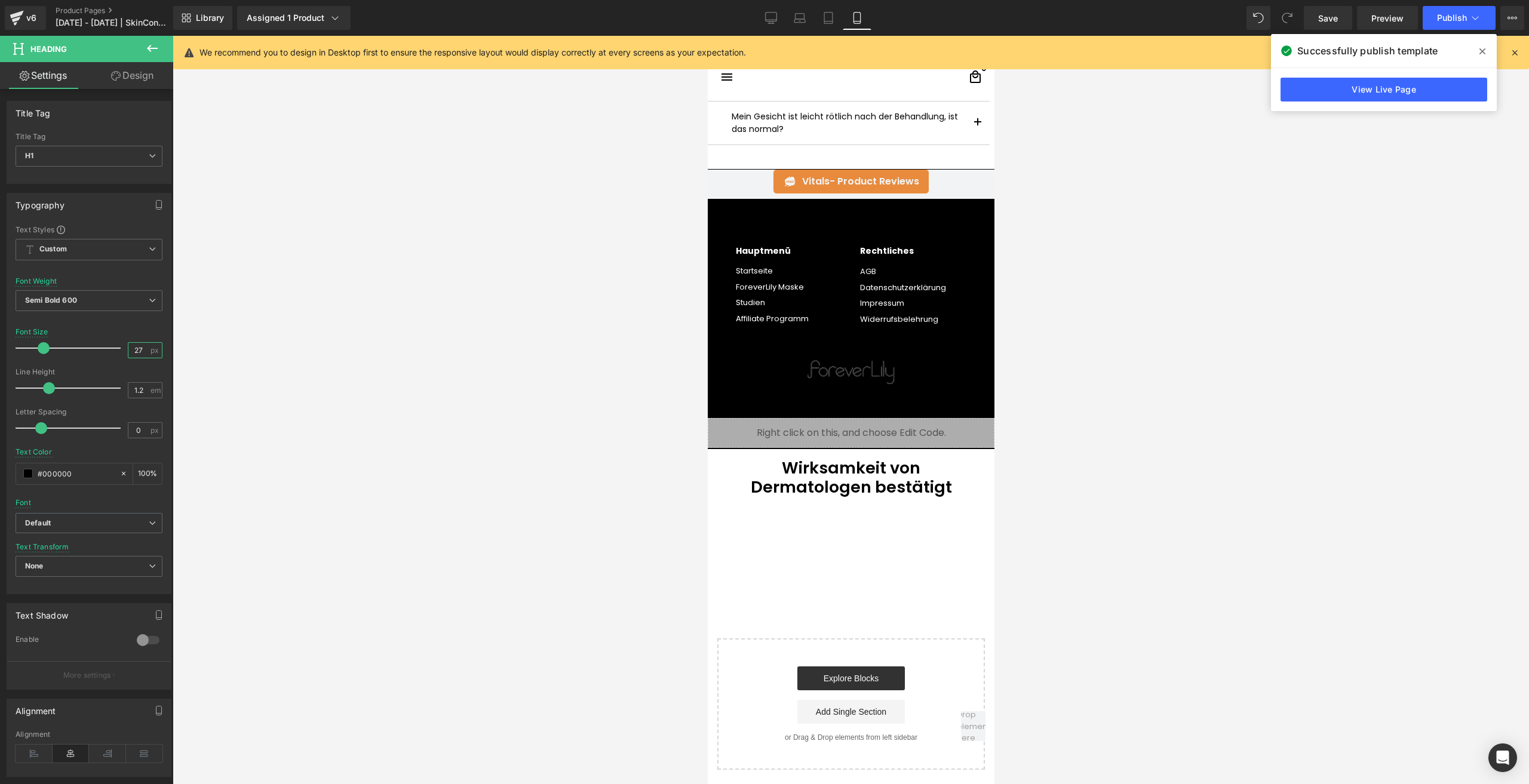
click at [139, 350] on input "27" at bounding box center [139, 350] width 21 height 15
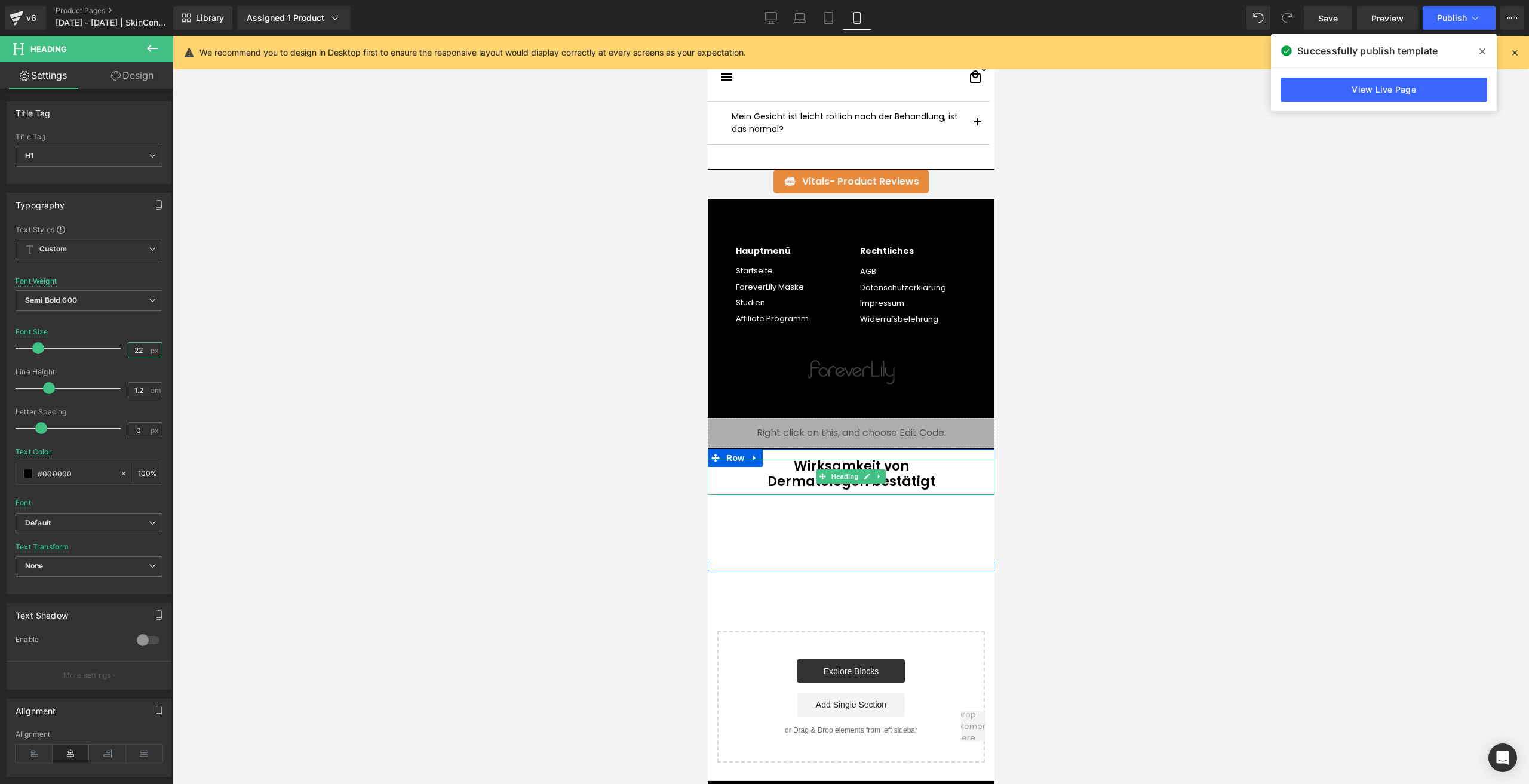
type input "22"
click at [791, 488] on h1 "Dermatologen bestätigt" at bounding box center [850, 481] width 268 height 16
click at [146, 82] on link "Design" at bounding box center [132, 75] width 87 height 27
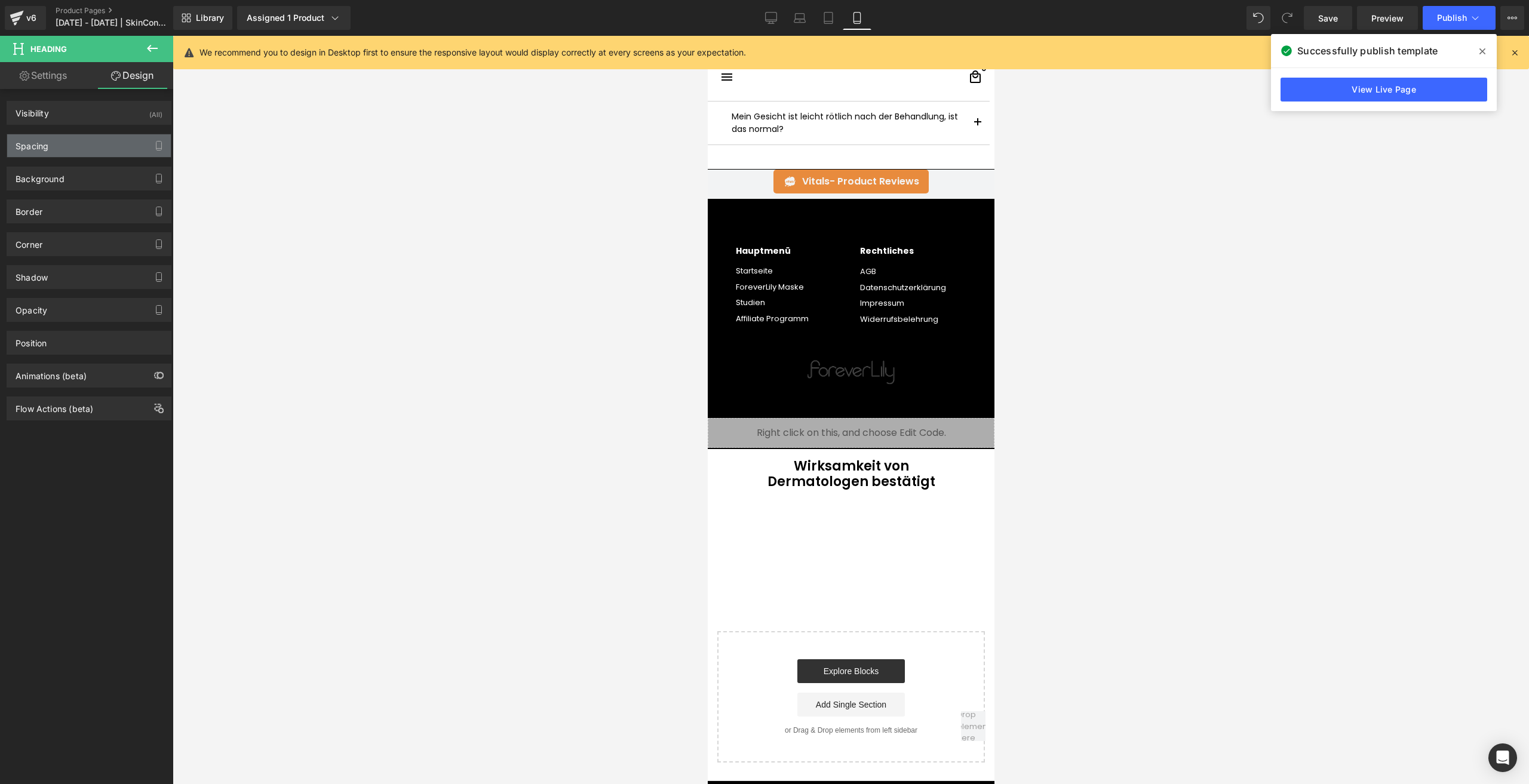
click at [57, 152] on div "Spacing" at bounding box center [89, 145] width 163 height 23
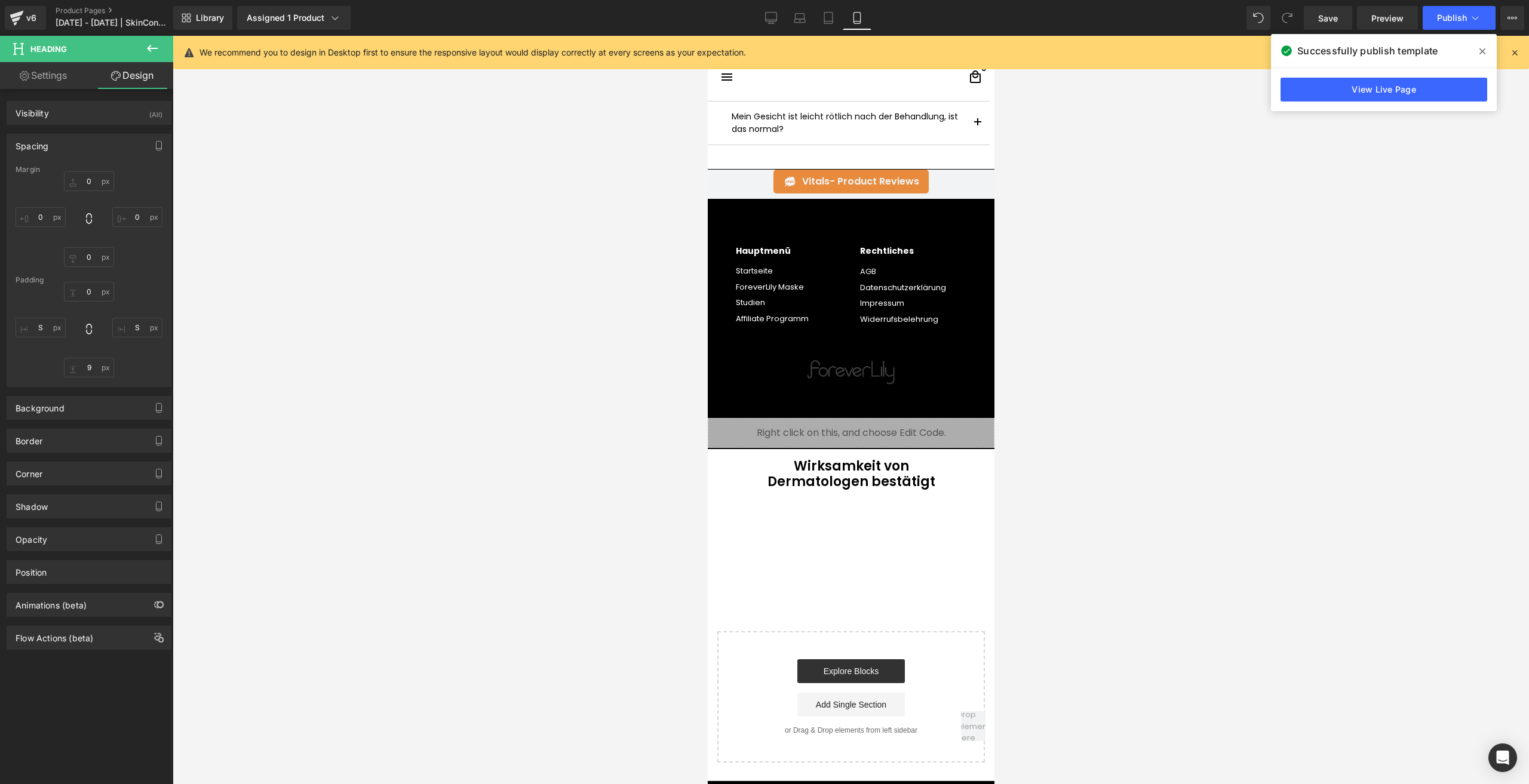
click at [92, 283] on div "Padding" at bounding box center [89, 280] width 147 height 8
click at [92, 292] on input "text" at bounding box center [88, 292] width 50 height 20
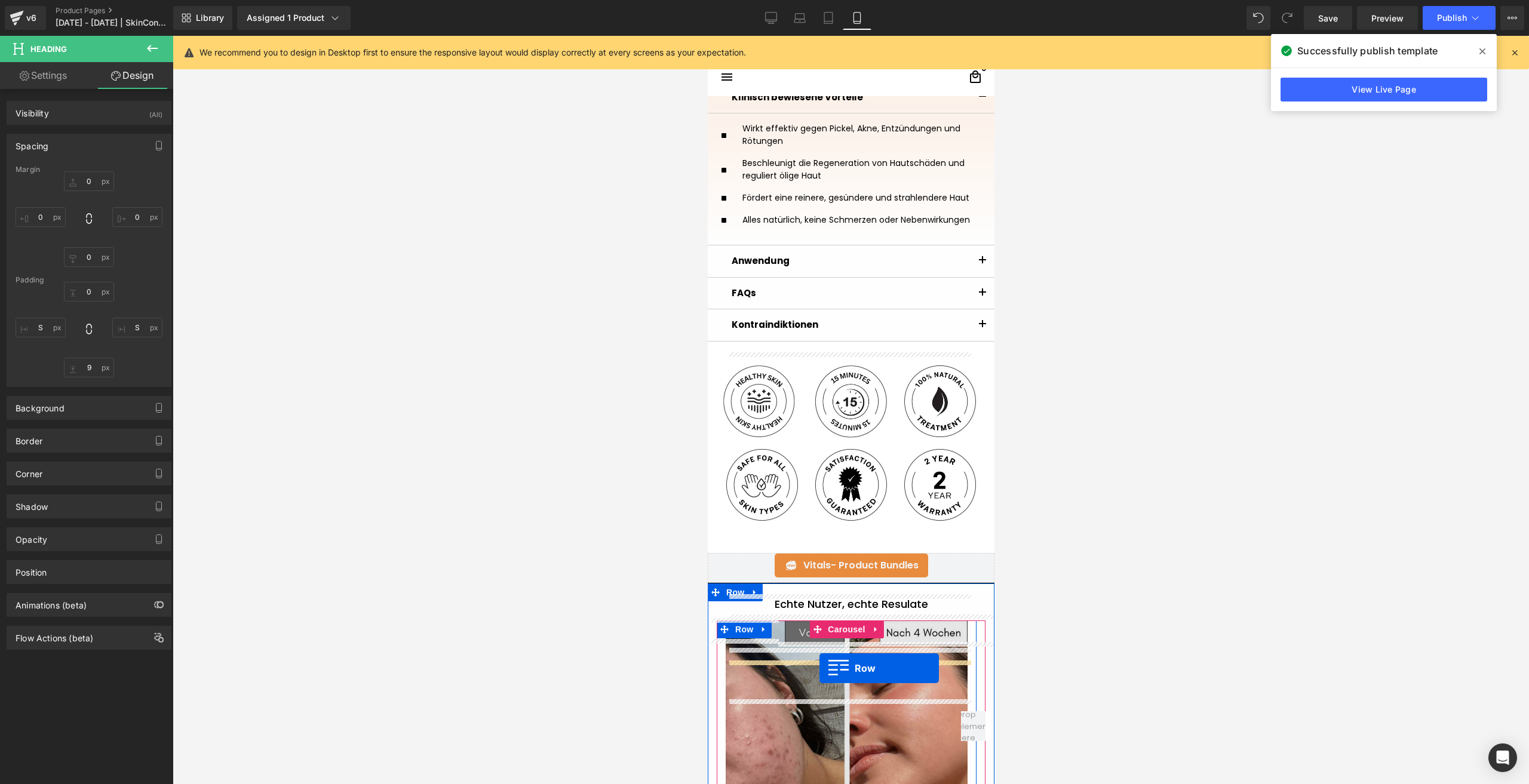
scroll to position [639, 0]
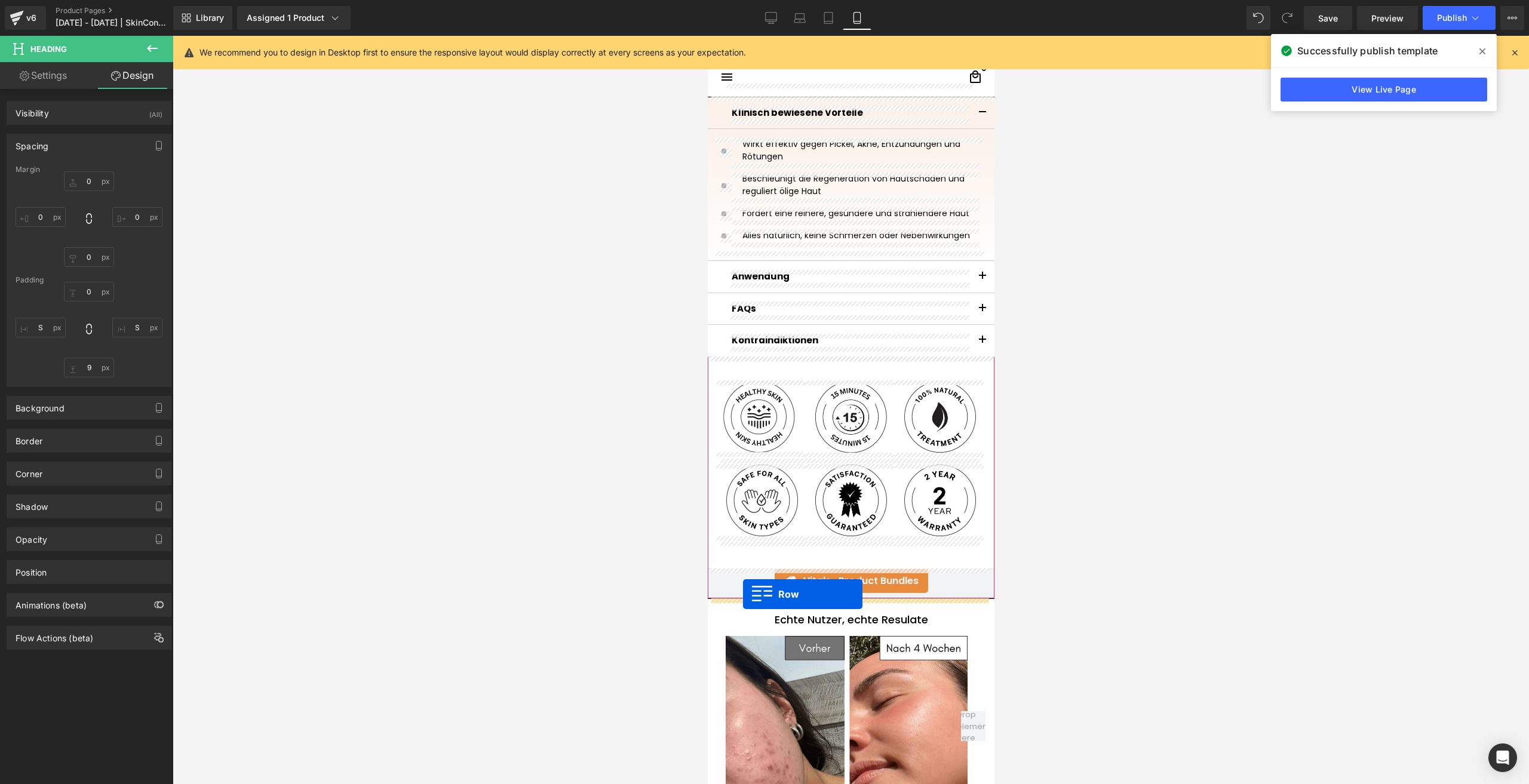
drag, startPoint x: 726, startPoint y: 453, endPoint x: 742, endPoint y: 594, distance: 141.9
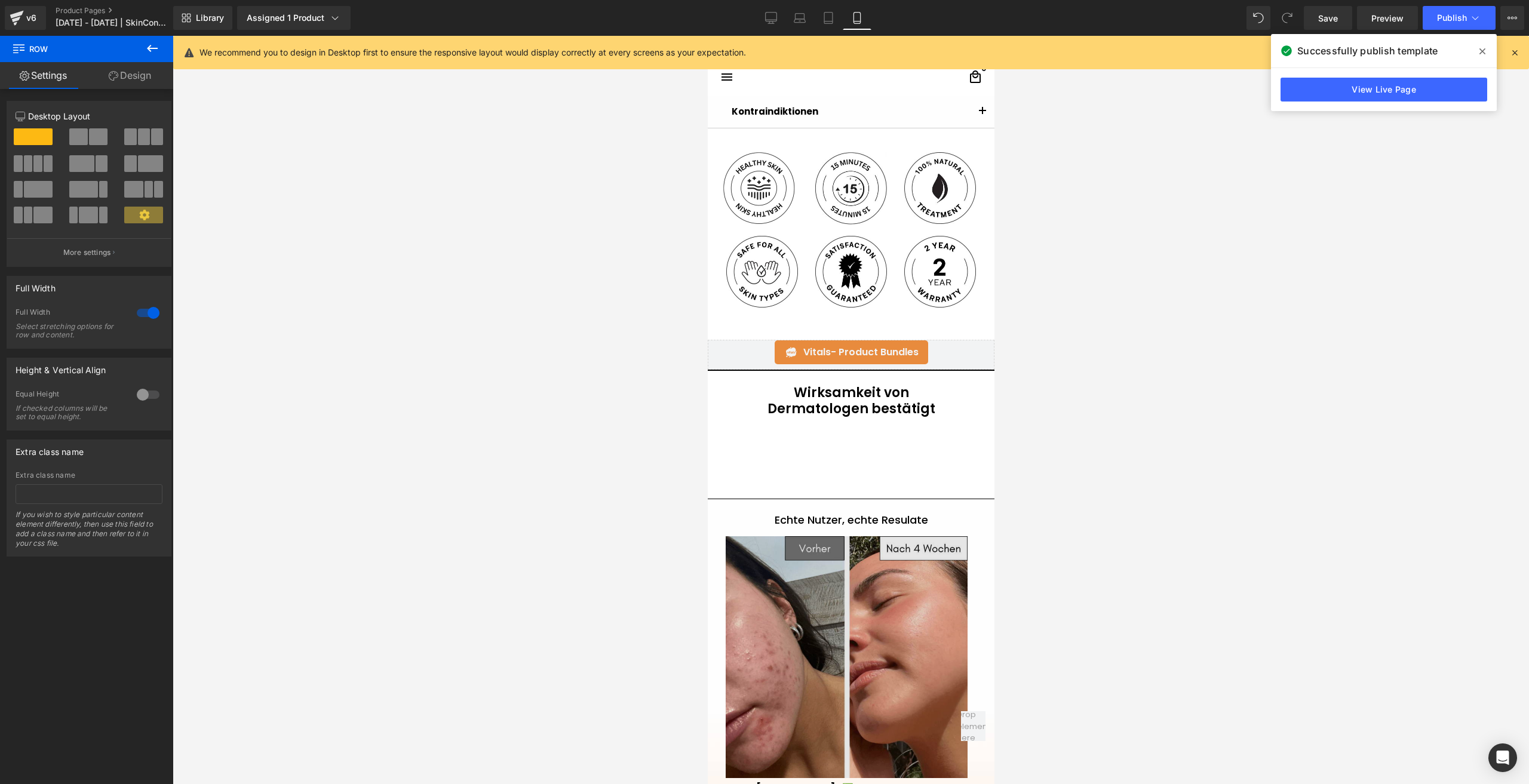
scroll to position [878, 0]
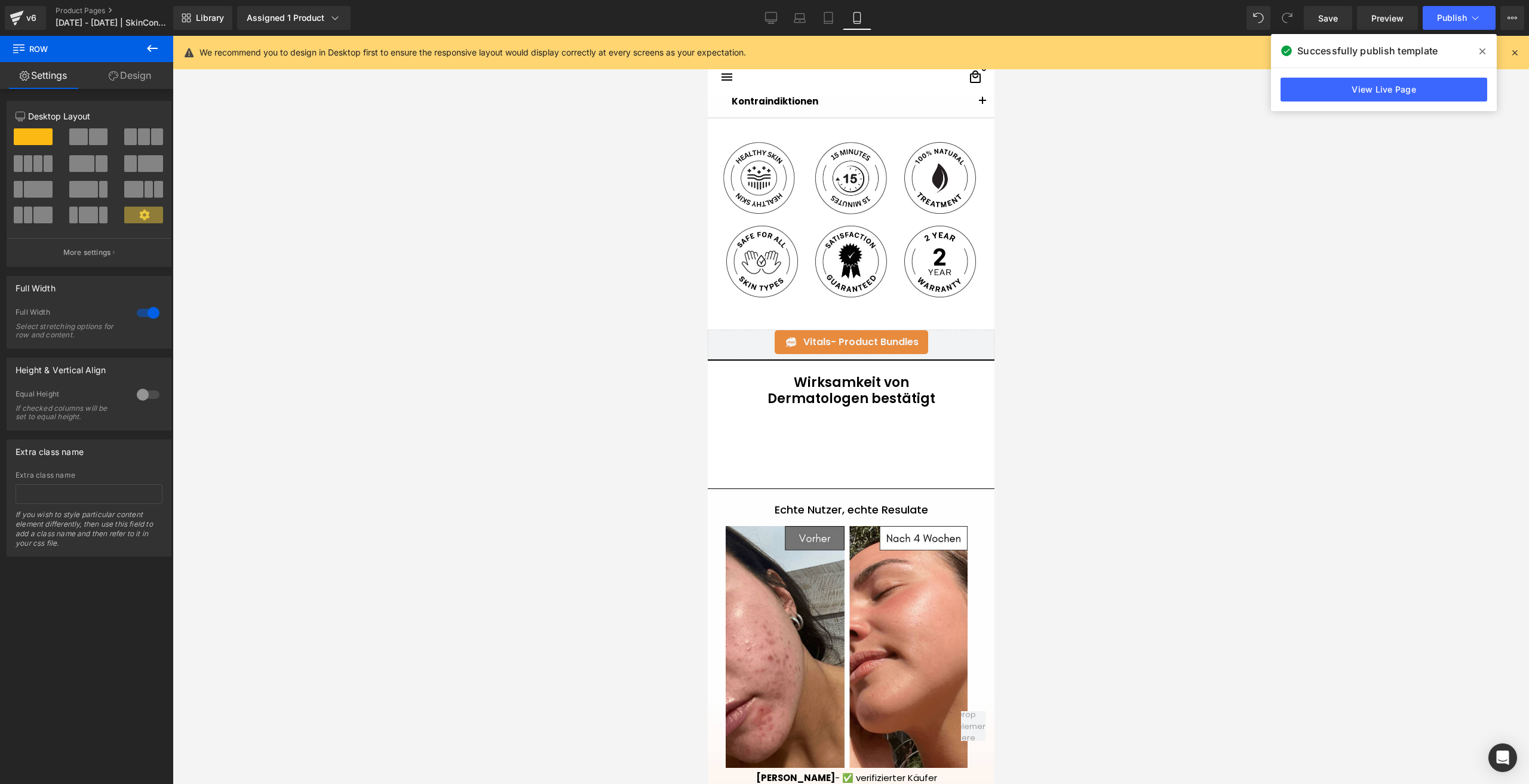
click at [707, 36] on div at bounding box center [707, 36] width 0 height 0
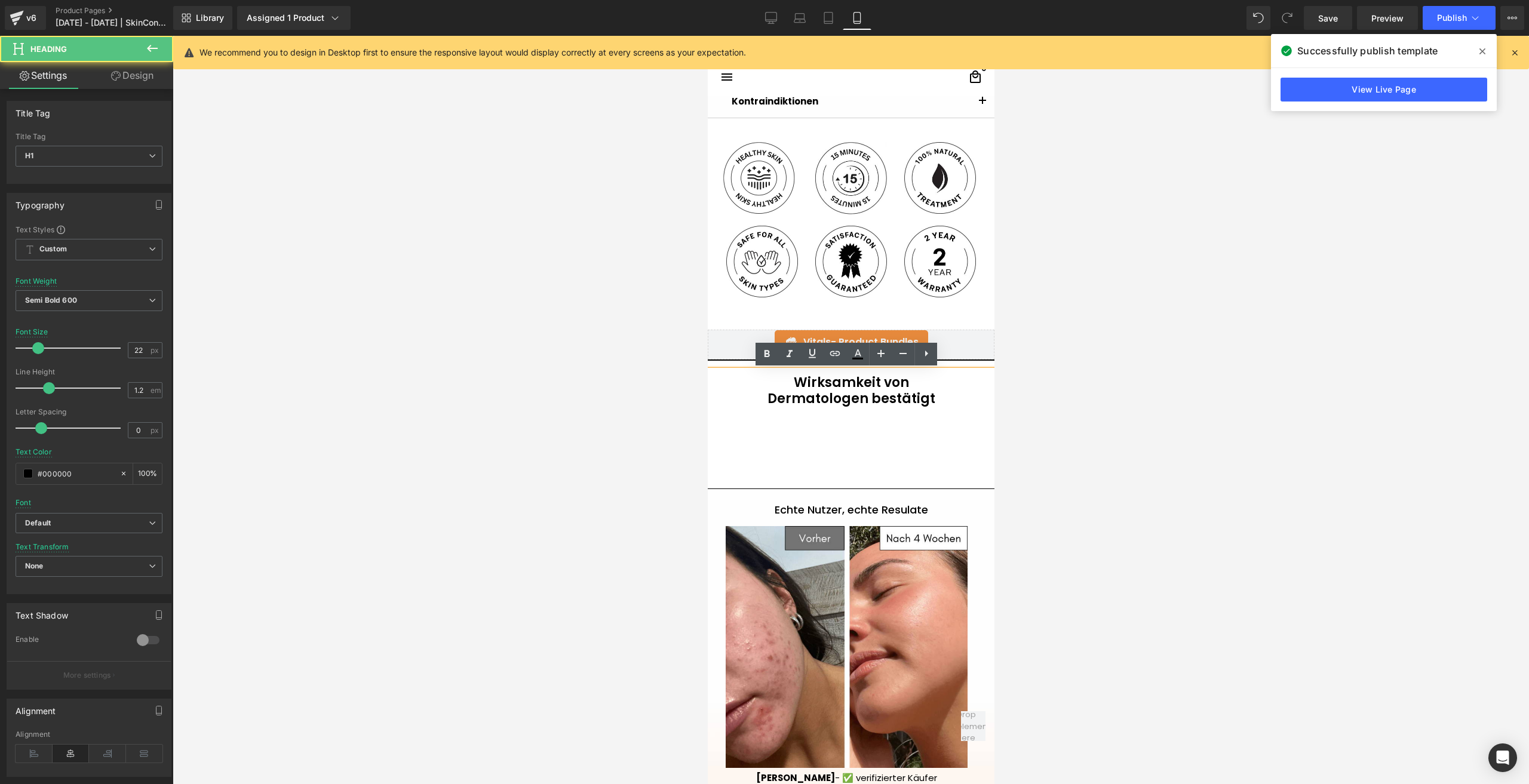
click at [615, 453] on div at bounding box center [850, 410] width 1356 height 748
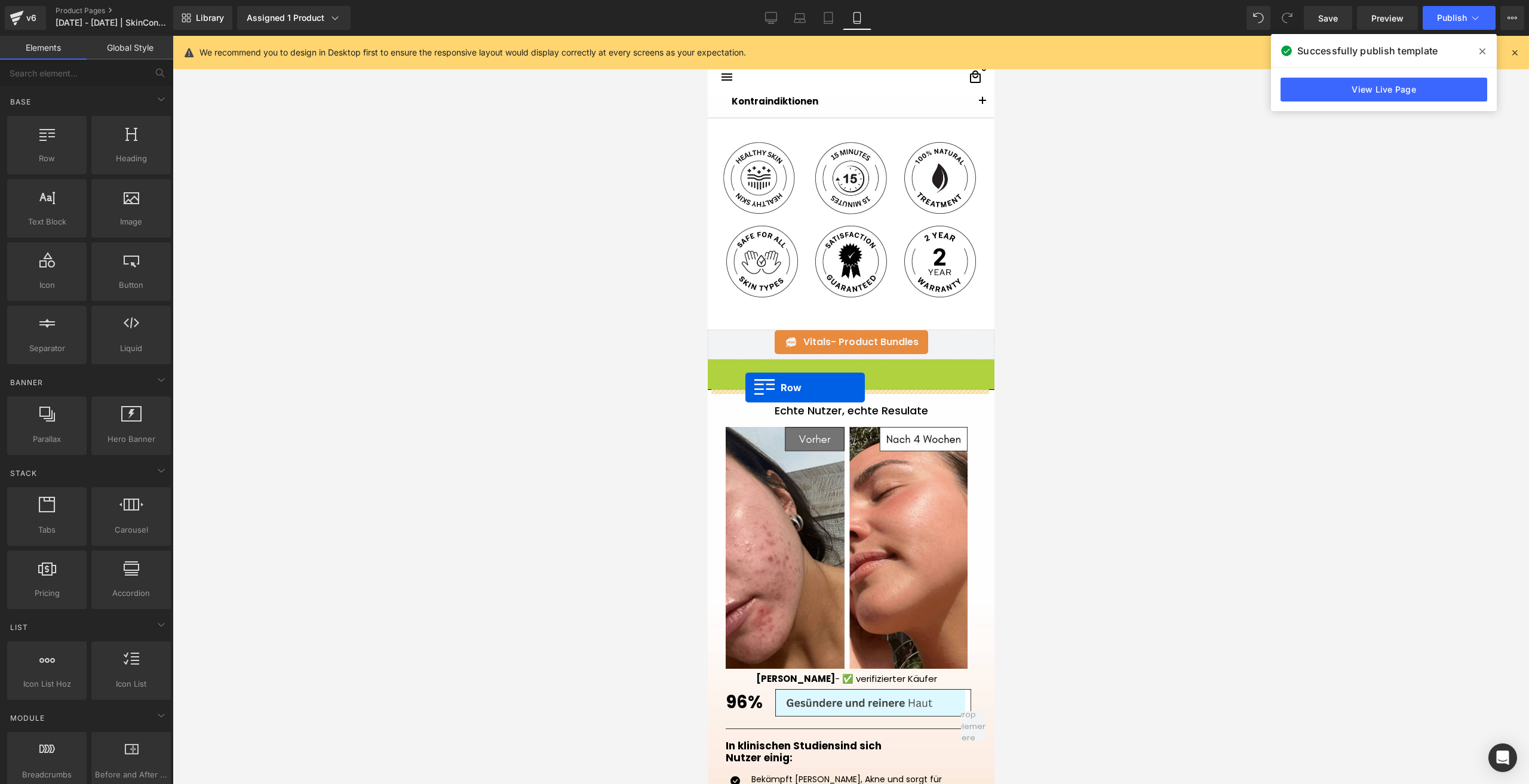
drag, startPoint x: 733, startPoint y: 368, endPoint x: 745, endPoint y: 387, distance: 22.5
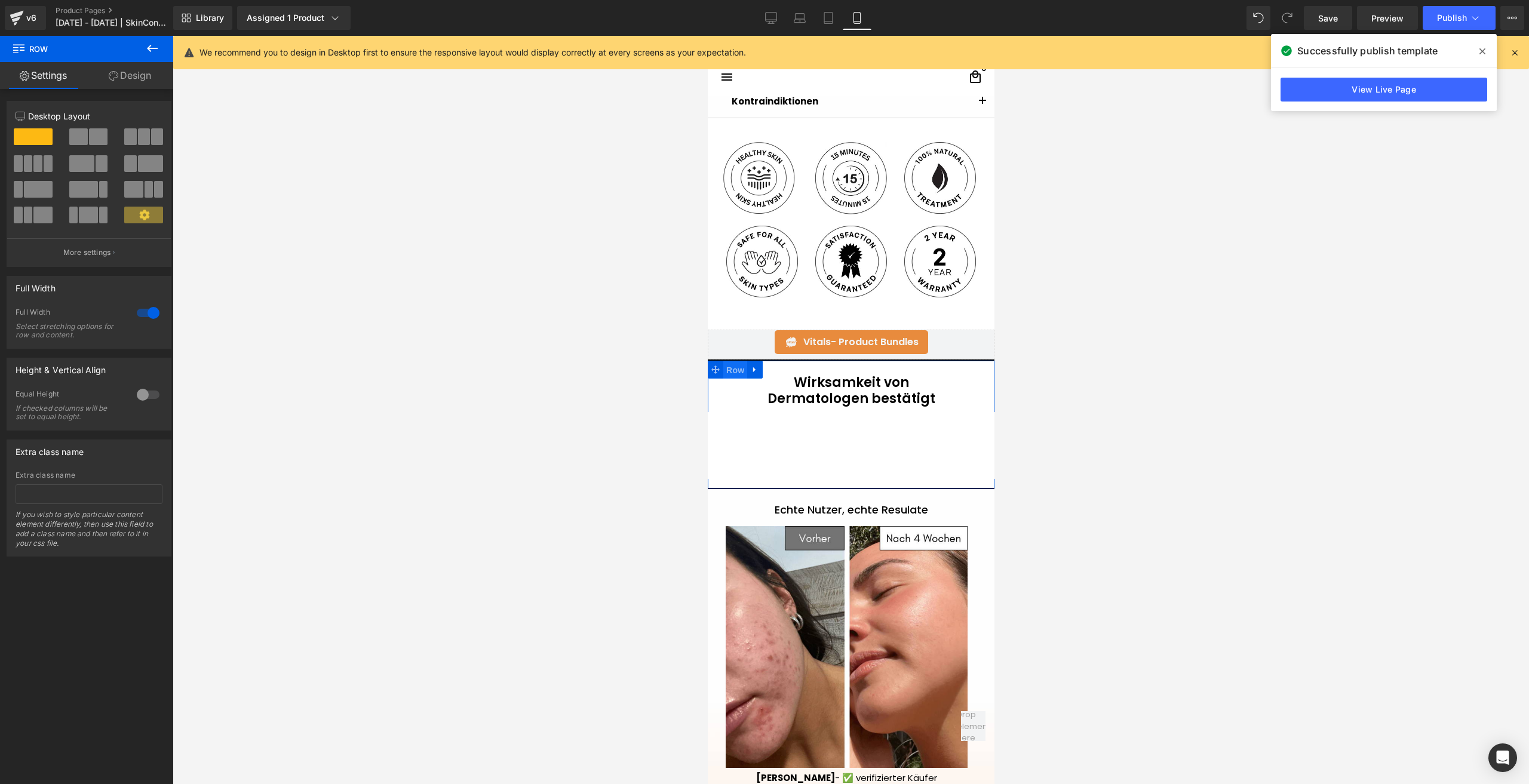
click at [732, 368] on span "Row" at bounding box center [734, 370] width 24 height 18
click at [126, 72] on link "Design" at bounding box center [130, 75] width 87 height 27
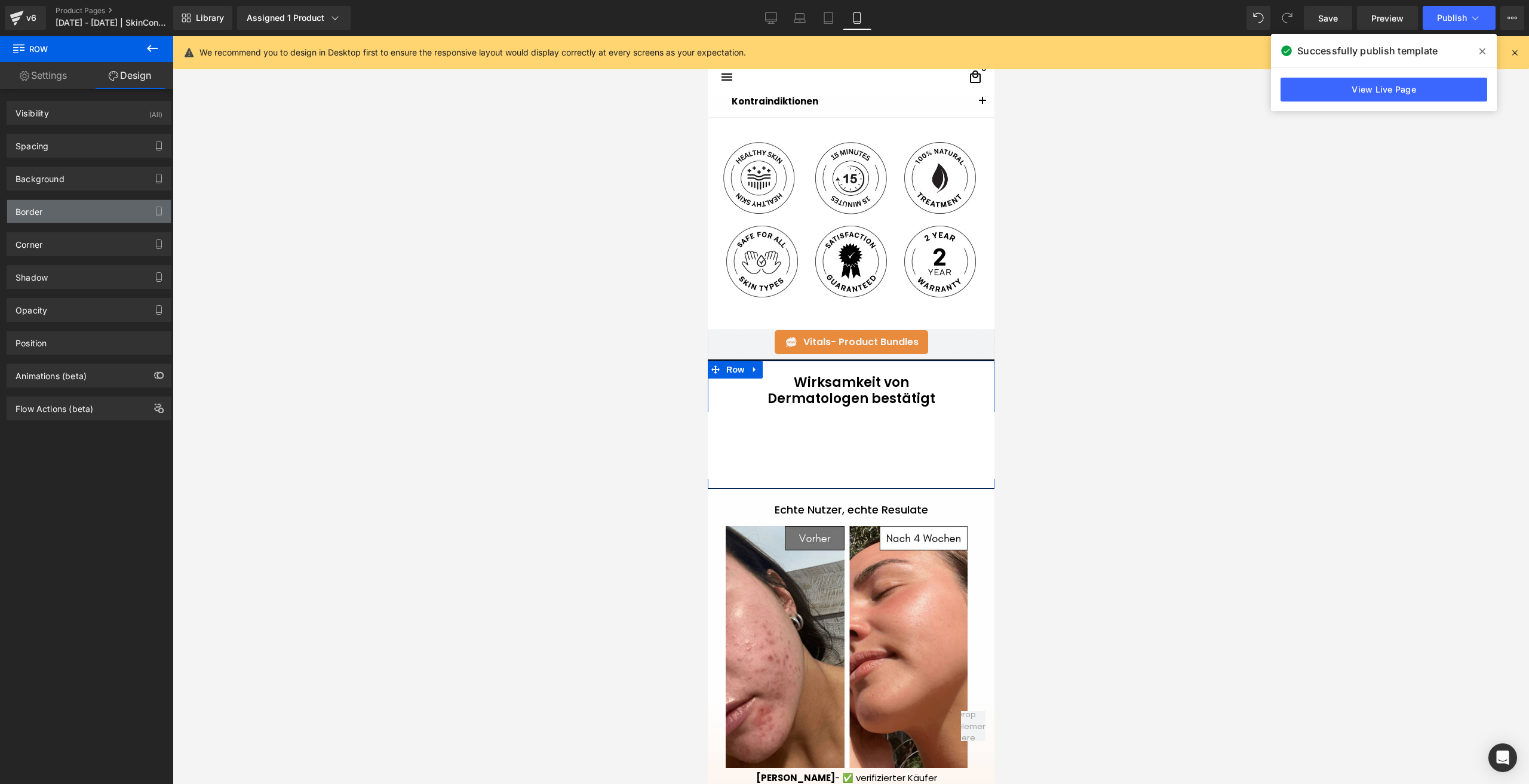
click at [55, 219] on div "Border" at bounding box center [89, 212] width 163 height 23
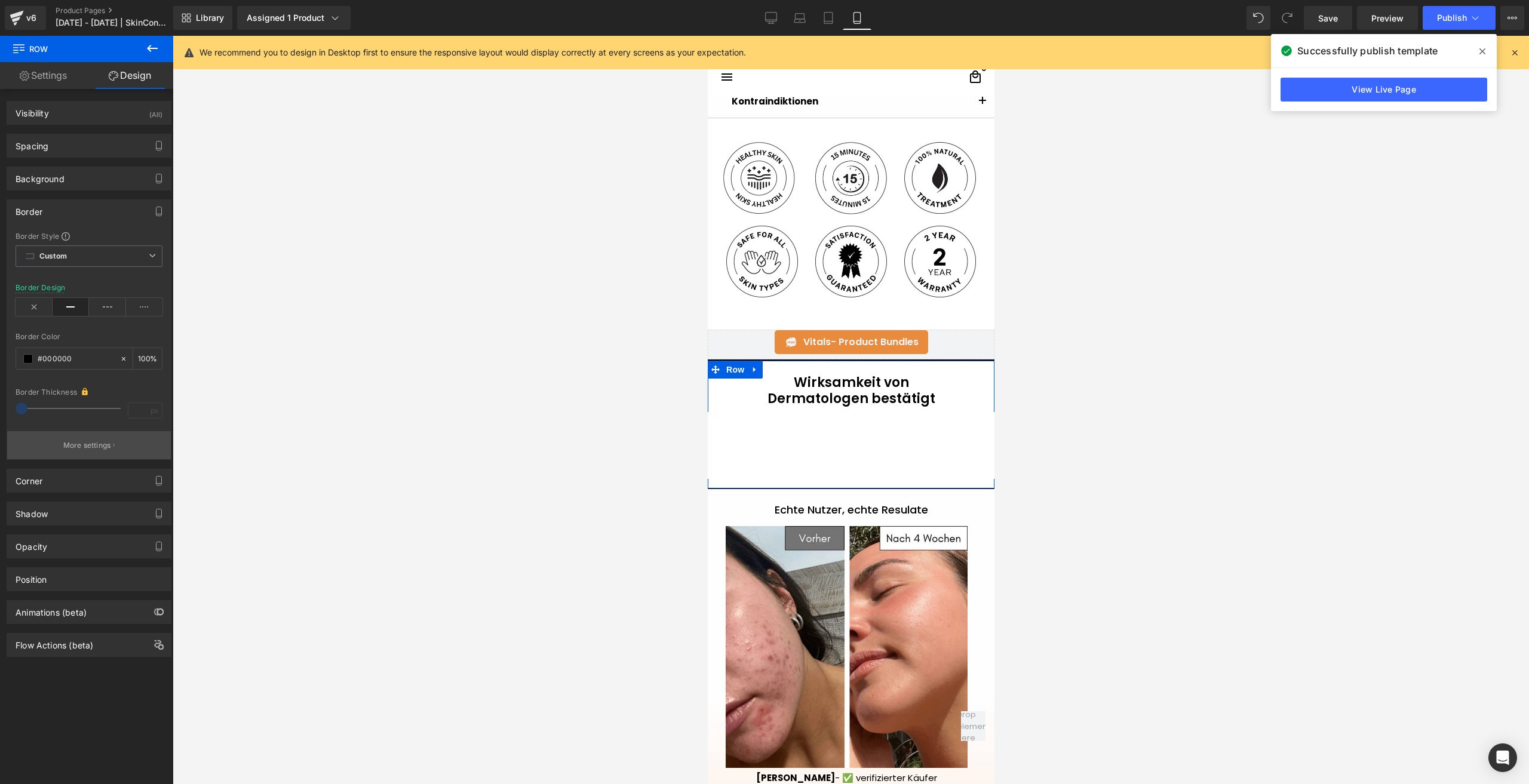
click at [84, 445] on p "More settings" at bounding box center [87, 445] width 47 height 11
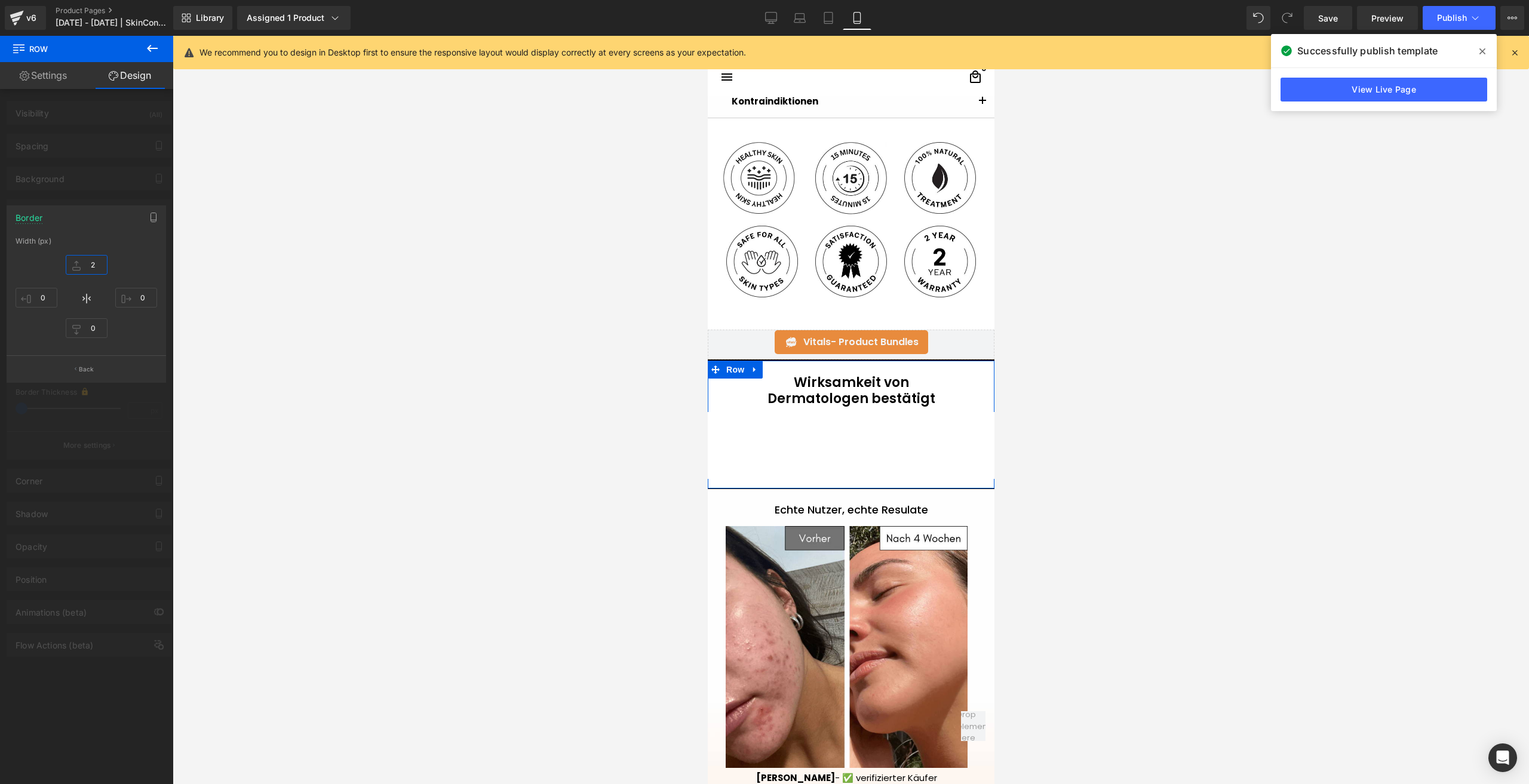
click at [96, 264] on input "2" at bounding box center [86, 265] width 42 height 20
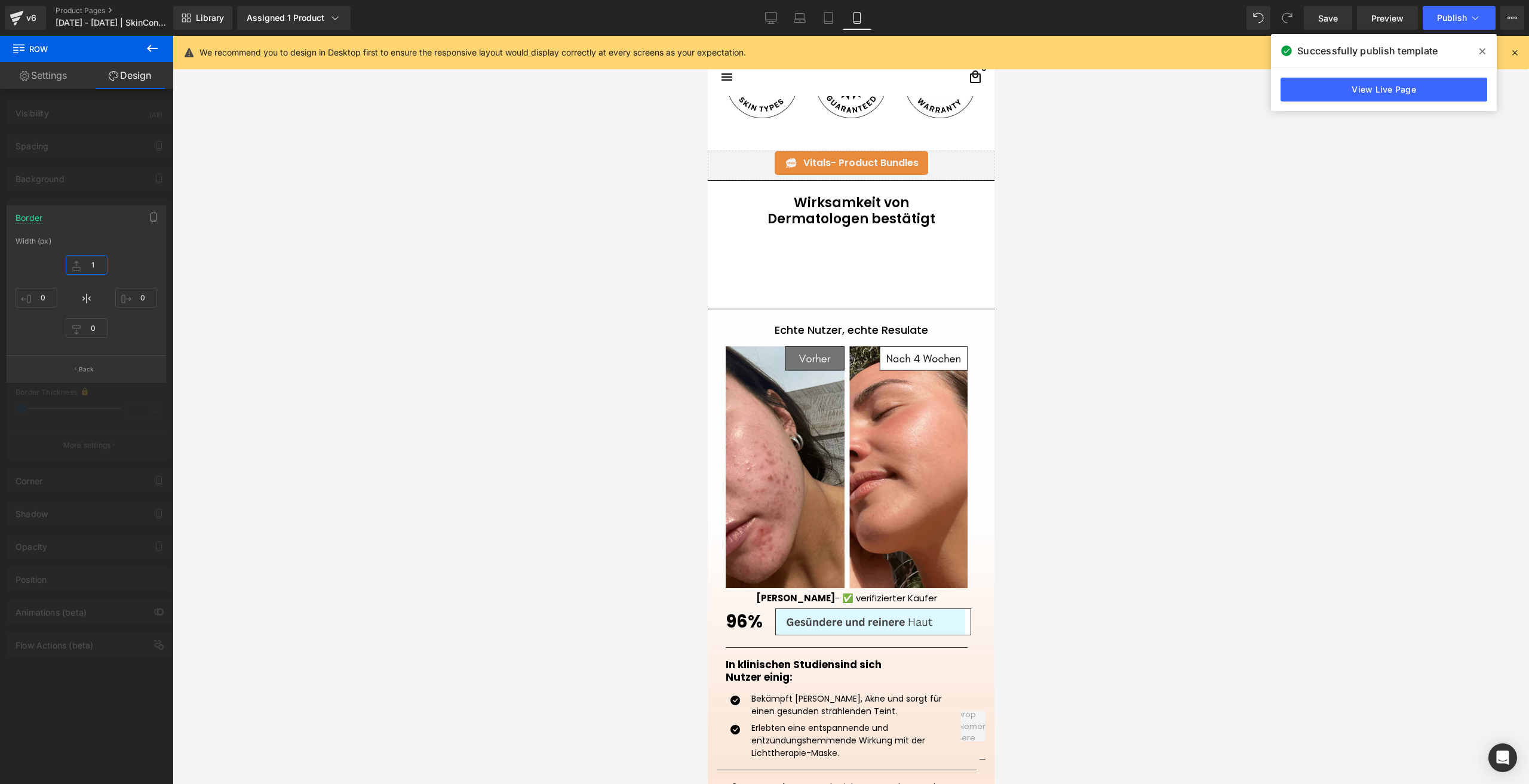
scroll to position [998, 0]
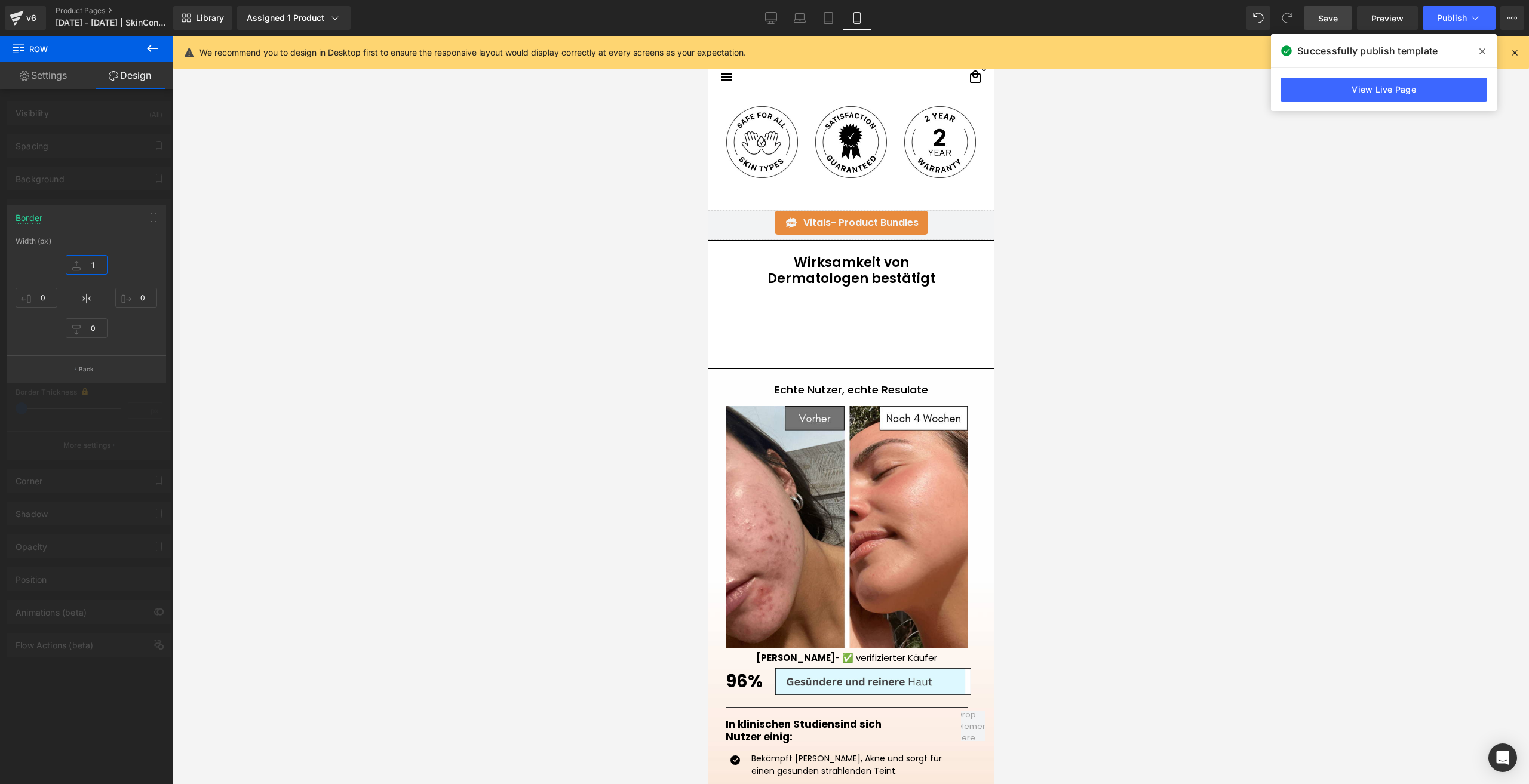
type input "1"
click at [1324, 16] on span "Save" at bounding box center [1327, 18] width 20 height 12
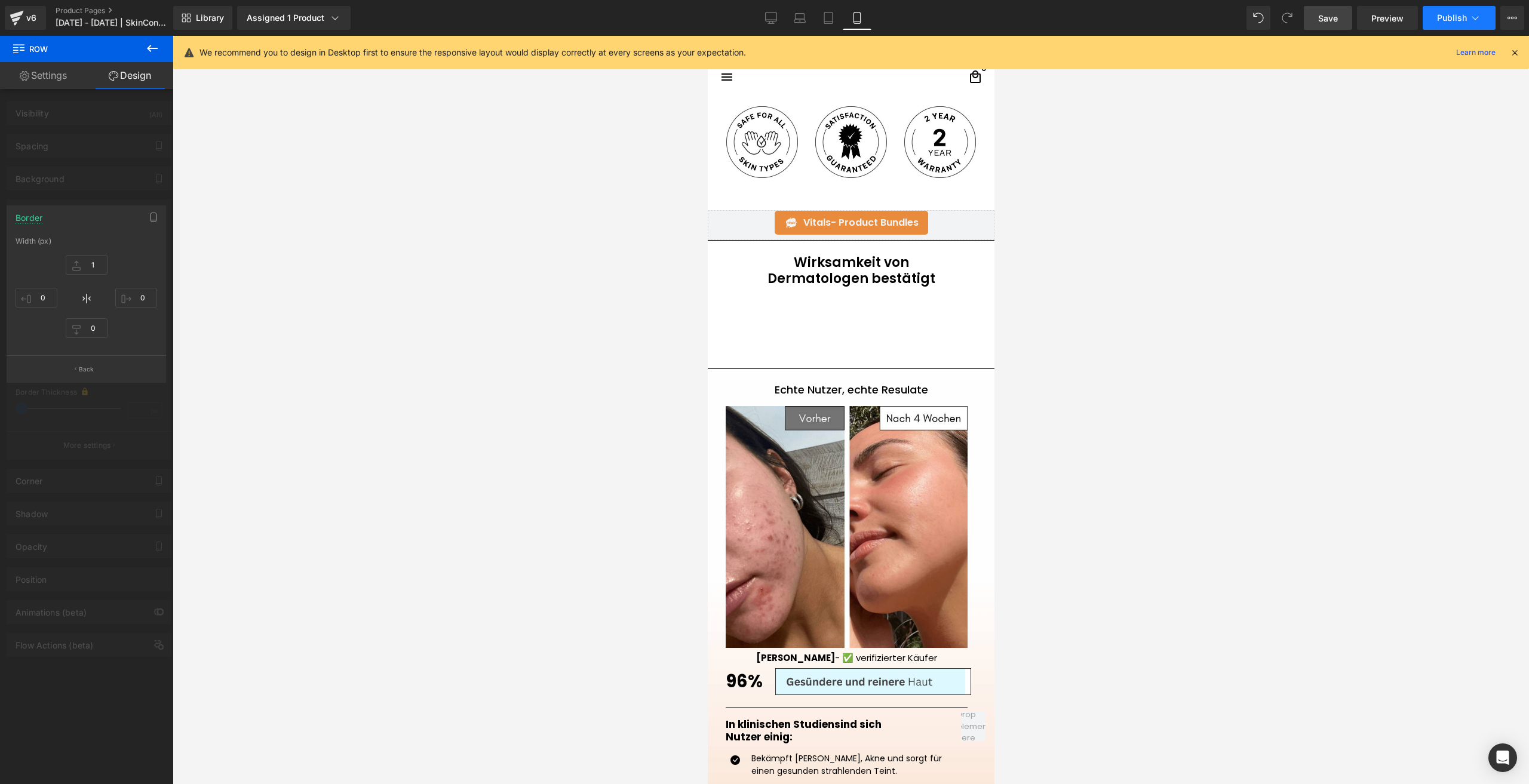
click at [1427, 16] on button "Publish" at bounding box center [1458, 17] width 73 height 24
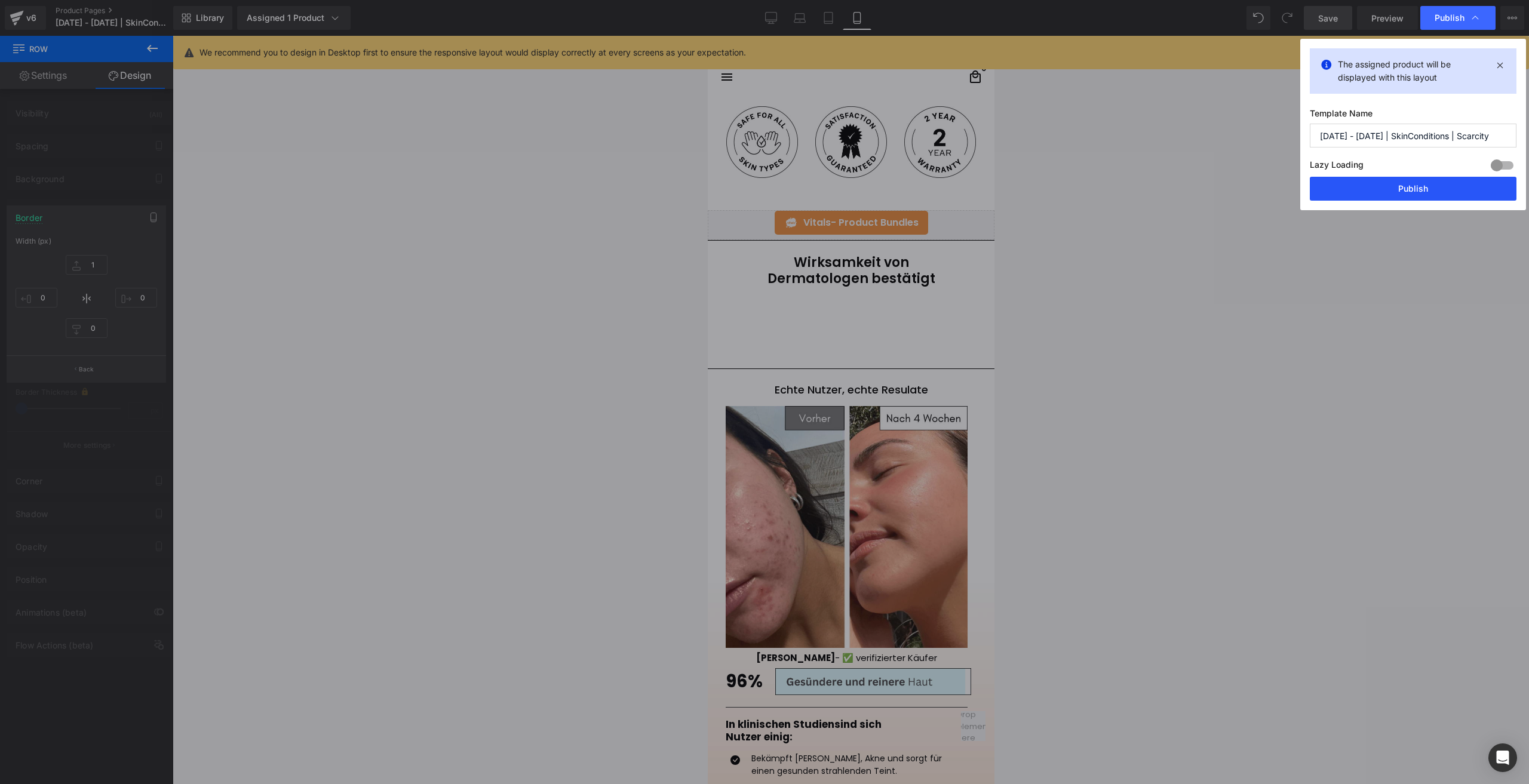
click at [1351, 197] on button "Publish" at bounding box center [1412, 188] width 207 height 24
